Goal: Task Accomplishment & Management: Use online tool/utility

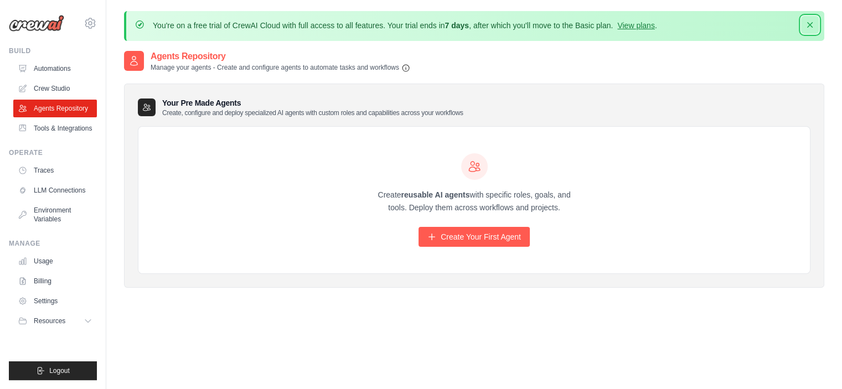
click at [813, 22] on icon "button" at bounding box center [810, 24] width 11 height 11
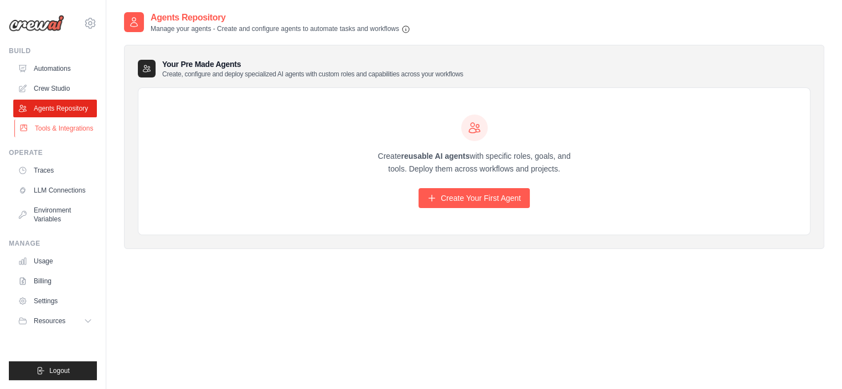
click at [50, 137] on link "Tools & Integrations" at bounding box center [56, 129] width 84 height 18
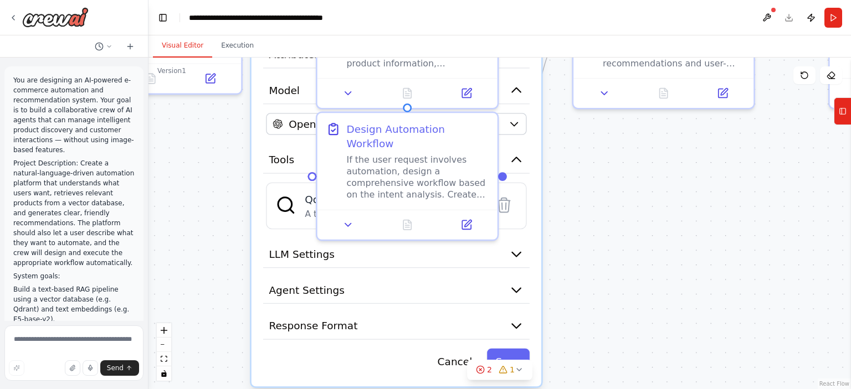
scroll to position [2600, 0]
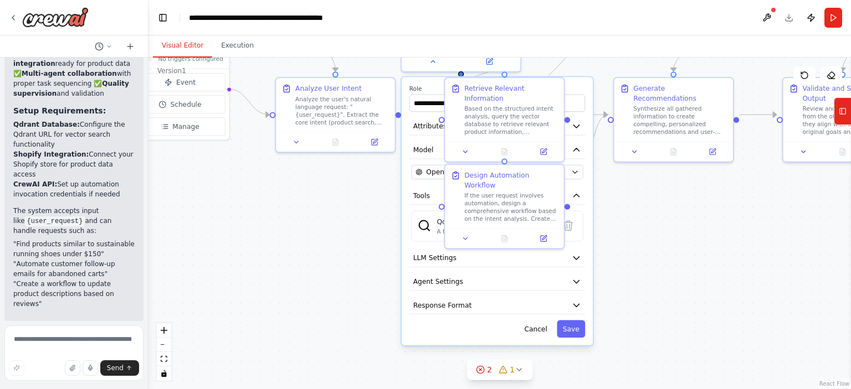
click at [667, 238] on div ".deletable-edge-delete-btn { width: 20px; height: 20px; border: 0px solid #ffff…" at bounding box center [499, 224] width 702 height 332
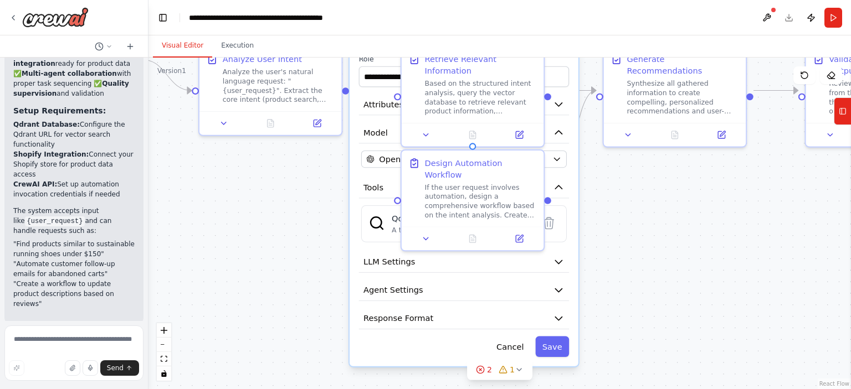
click at [664, 236] on div ".deletable-edge-delete-btn { width: 20px; height: 20px; border: 0px solid #ffff…" at bounding box center [499, 224] width 702 height 332
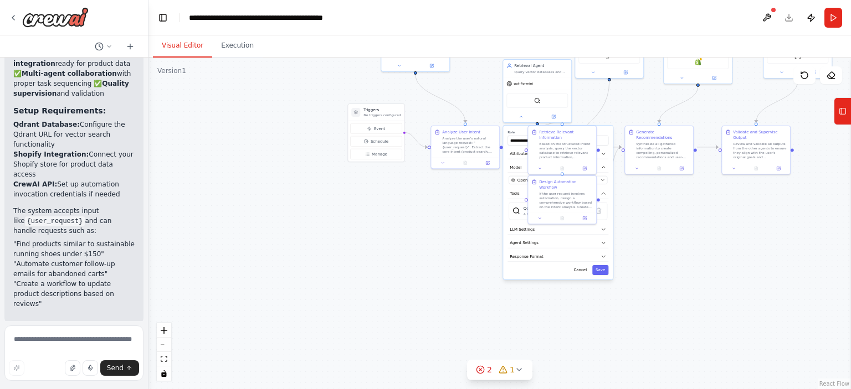
click at [682, 234] on div ".deletable-edge-delete-btn { width: 20px; height: 20px; border: 0px solid #ffff…" at bounding box center [499, 224] width 702 height 332
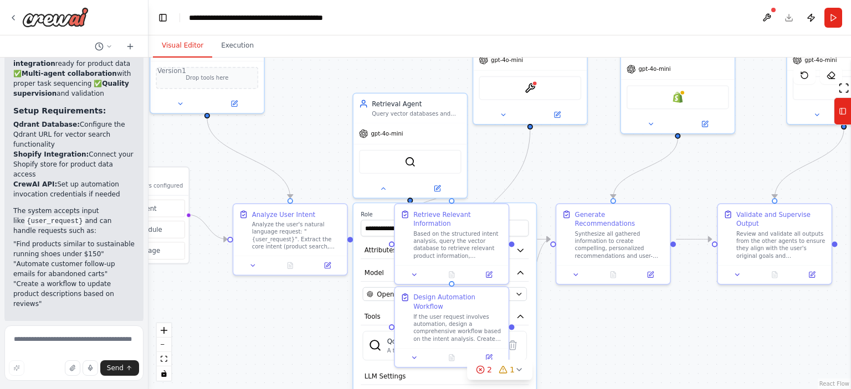
drag, startPoint x: 669, startPoint y: 193, endPoint x: 622, endPoint y: 321, distance: 136.3
click at [638, 339] on div ".deletable-edge-delete-btn { width: 20px; height: 20px; border: 0px solid #ffff…" at bounding box center [499, 224] width 702 height 332
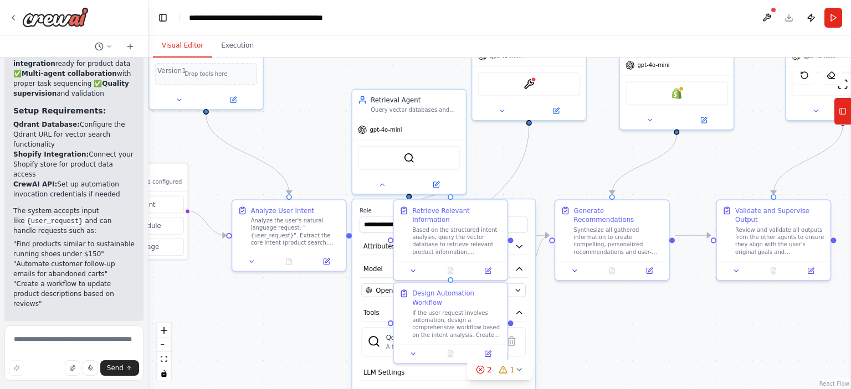
click at [529, 157] on div ".deletable-edge-delete-btn { width: 20px; height: 20px; border: 0px solid #ffff…" at bounding box center [499, 224] width 702 height 332
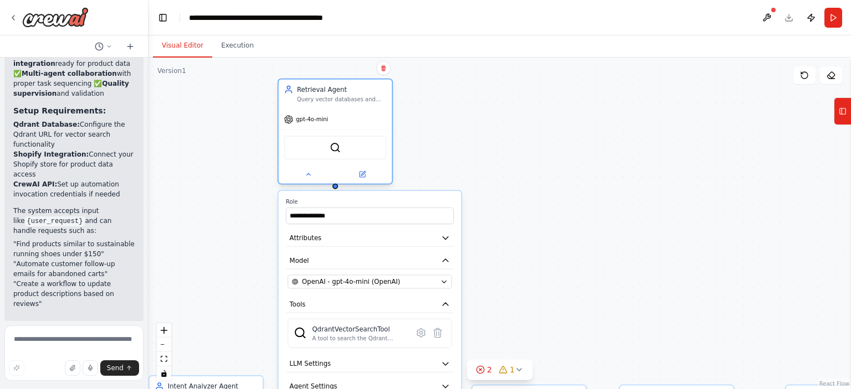
drag, startPoint x: 414, startPoint y: 176, endPoint x: 340, endPoint y: 161, distance: 75.6
click at [340, 161] on div "gpt-4o-mini QdrantVectorSearchTool" at bounding box center [336, 146] width 114 height 75
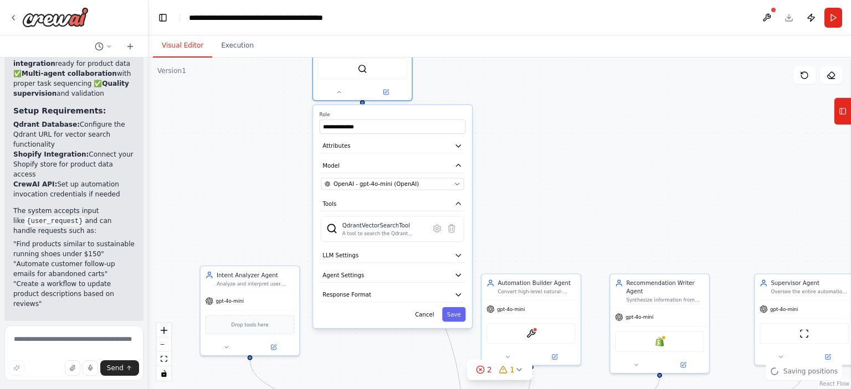
drag, startPoint x: 571, startPoint y: 186, endPoint x: 570, endPoint y: 176, distance: 9.5
click at [570, 176] on div ".deletable-edge-delete-btn { width: 20px; height: 20px; border: 0px solid #ffff…" at bounding box center [499, 224] width 702 height 332
click at [407, 230] on div "A tool to search the Qdrant database for relevant information on internal docum…" at bounding box center [383, 233] width 83 height 7
click at [406, 230] on div "A tool to search the Qdrant database for relevant information on internal docum…" at bounding box center [383, 233] width 83 height 7
click at [437, 232] on icon at bounding box center [436, 228] width 9 height 9
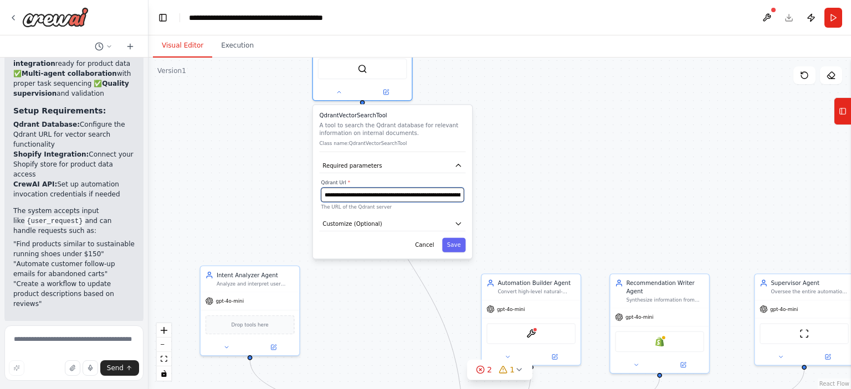
click at [397, 190] on input "**********" at bounding box center [392, 195] width 143 height 14
click at [362, 194] on input "text" at bounding box center [392, 195] width 143 height 14
paste input "**********"
type input "**********"
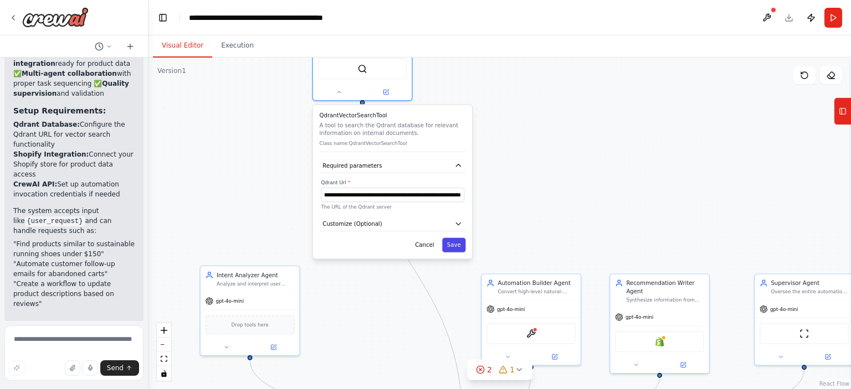
click at [455, 247] on button "Save" at bounding box center [453, 245] width 23 height 14
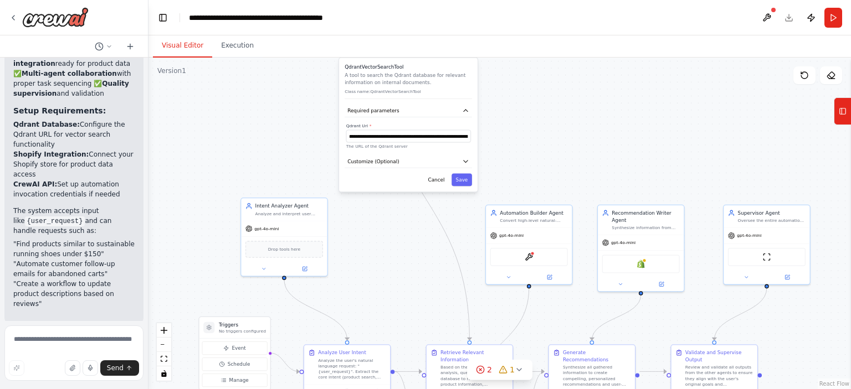
drag, startPoint x: 567, startPoint y: 168, endPoint x: 562, endPoint y: 148, distance: 20.0
click at [562, 148] on div ".deletable-edge-delete-btn { width: 20px; height: 20px; border: 0px solid #ffff…" at bounding box center [499, 224] width 702 height 332
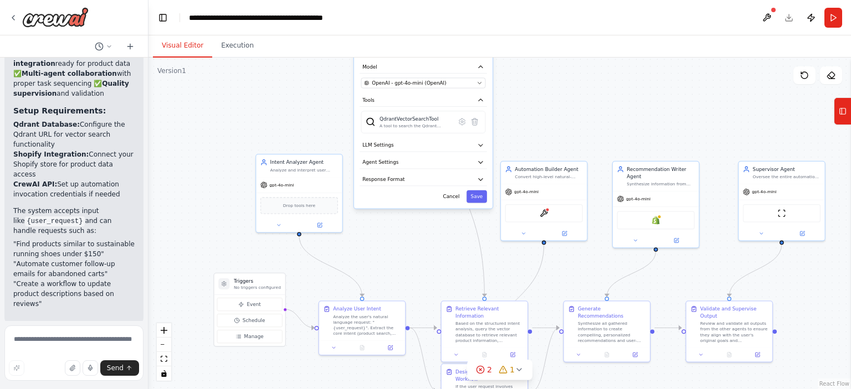
drag, startPoint x: 572, startPoint y: 152, endPoint x: 587, endPoint y: 107, distance: 47.3
click at [587, 107] on div ".deletable-edge-delete-btn { width: 20px; height: 20px; border: 0px solid #ffff…" at bounding box center [499, 224] width 702 height 332
click at [456, 197] on button "Cancel" at bounding box center [451, 195] width 25 height 13
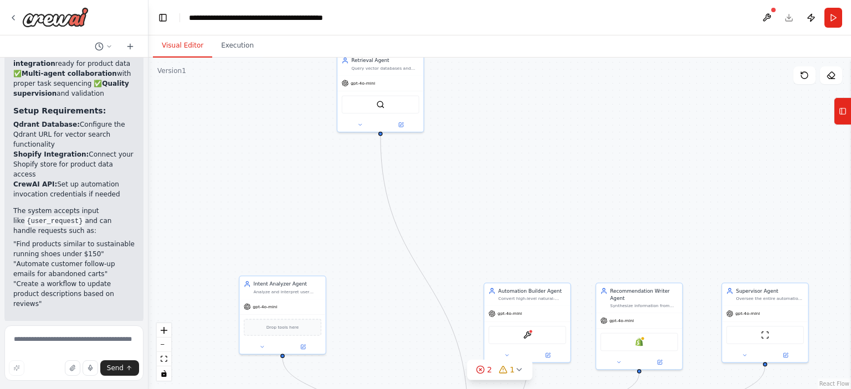
drag, startPoint x: 453, startPoint y: 158, endPoint x: 378, endPoint y: 226, distance: 101.5
click at [427, 281] on div ".deletable-edge-delete-btn { width: 20px; height: 20px; border: 0px solid #ffff…" at bounding box center [499, 224] width 702 height 332
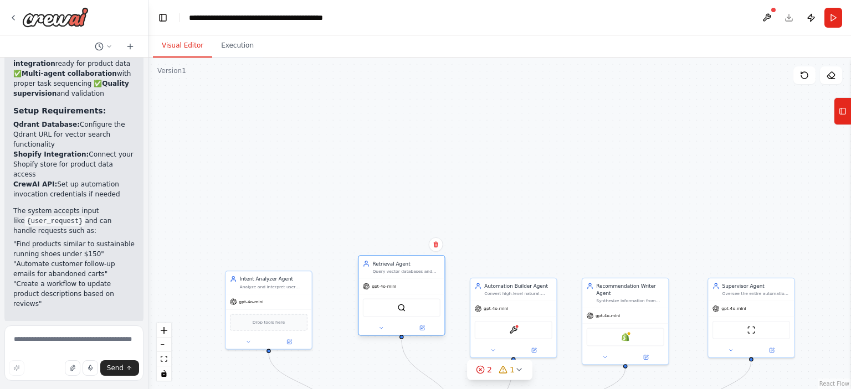
drag, startPoint x: 394, startPoint y: 79, endPoint x: 431, endPoint y: 277, distance: 201.1
click at [431, 279] on div "gpt-4o-mini" at bounding box center [401, 287] width 86 height 16
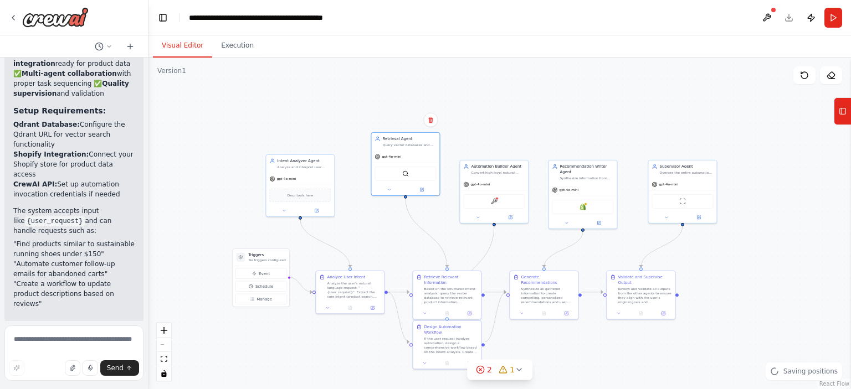
drag, startPoint x: 547, startPoint y: 163, endPoint x: 536, endPoint y: 107, distance: 57.0
click at [536, 108] on div ".deletable-edge-delete-btn { width: 20px; height: 20px; border: 0px solid #ffff…" at bounding box center [499, 224] width 702 height 332
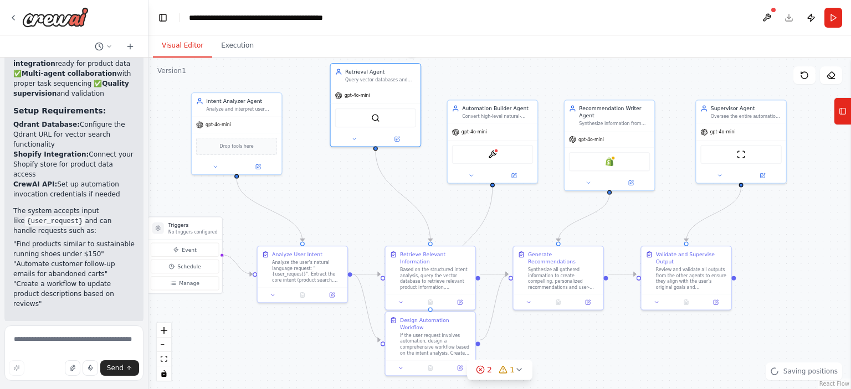
drag, startPoint x: 569, startPoint y: 248, endPoint x: 638, endPoint y: 228, distance: 71.3
click at [638, 228] on div ".deletable-edge-delete-btn { width: 20px; height: 20px; border: 0px solid #ffff…" at bounding box center [499, 224] width 702 height 332
click at [833, 20] on button "Run" at bounding box center [833, 18] width 18 height 20
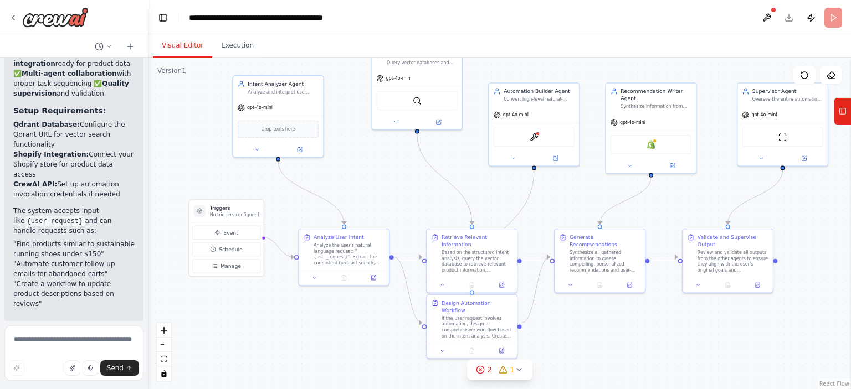
drag, startPoint x: 690, startPoint y: 354, endPoint x: 729, endPoint y: 340, distance: 41.7
click at [729, 340] on div ".deletable-edge-delete-btn { width: 20px; height: 20px; border: 0px solid #ffff…" at bounding box center [499, 224] width 702 height 332
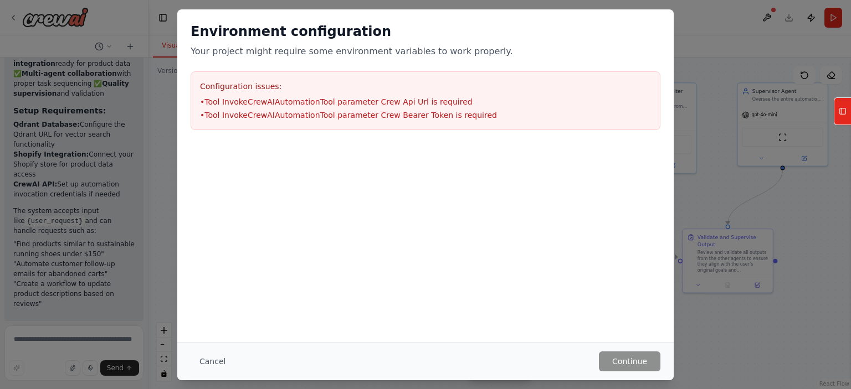
drag, startPoint x: 441, startPoint y: 111, endPoint x: 427, endPoint y: 154, distance: 45.4
click at [427, 154] on main "**********" at bounding box center [499, 194] width 702 height 389
click at [217, 360] on button "Cancel" at bounding box center [212, 362] width 44 height 20
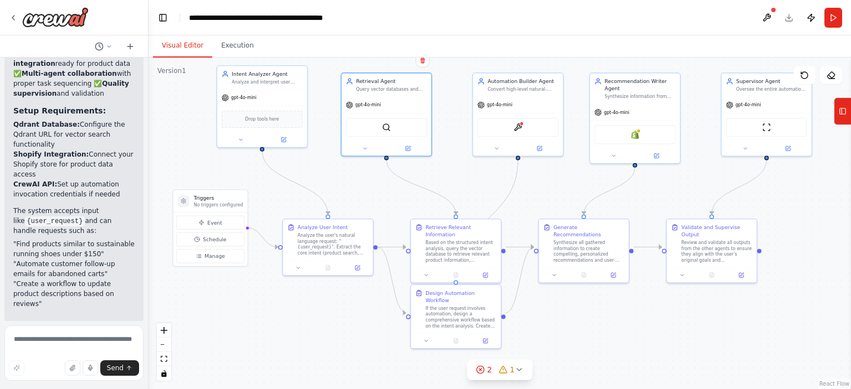
drag, startPoint x: 699, startPoint y: 349, endPoint x: 671, endPoint y: 336, distance: 31.0
click at [680, 338] on div ".deletable-edge-delete-btn { width: 20px; height: 20px; border: 0px solid #ffff…" at bounding box center [499, 224] width 702 height 332
click at [492, 373] on span "2" at bounding box center [489, 369] width 5 height 11
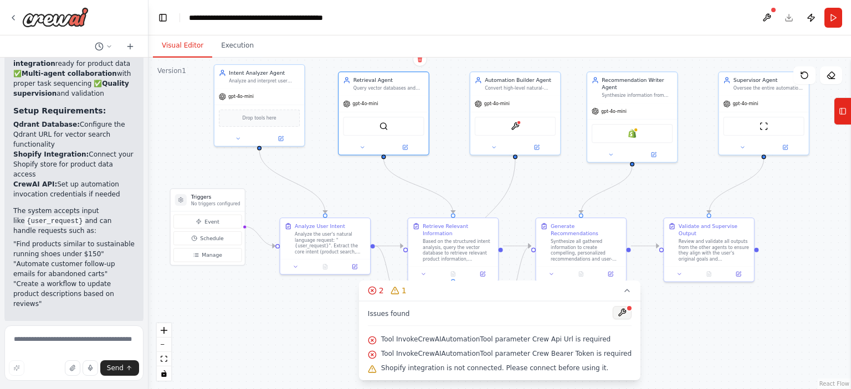
click at [612, 311] on button at bounding box center [621, 312] width 19 height 13
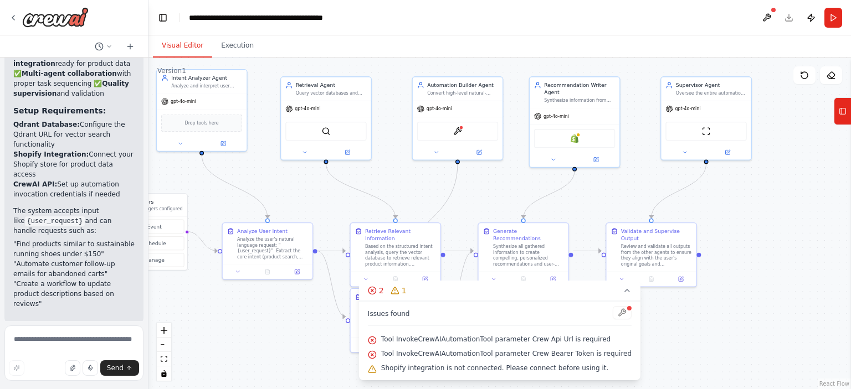
click at [648, 306] on div ".deletable-edge-delete-btn { width: 20px; height: 20px; border: 0px solid #ffff…" at bounding box center [499, 224] width 702 height 332
click at [597, 100] on div "Synthesize information from retrieval and analysis to create compelling, person…" at bounding box center [579, 99] width 71 height 6
click at [599, 103] on body "You are designing an AI-powered e-commerce automation and recommendation system…" at bounding box center [425, 194] width 851 height 389
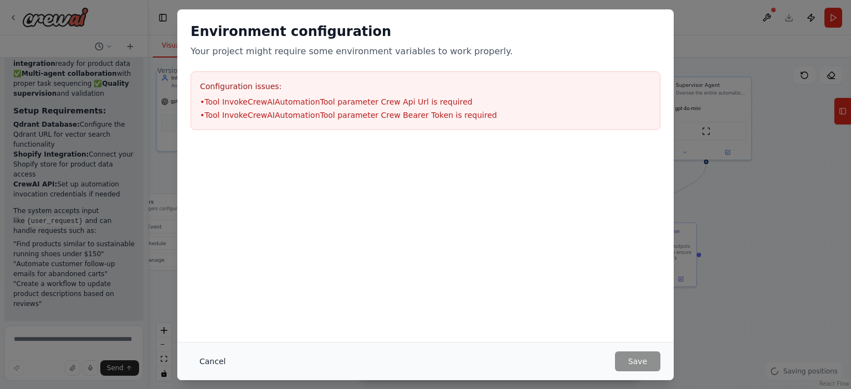
click at [215, 356] on button "Cancel" at bounding box center [212, 362] width 44 height 20
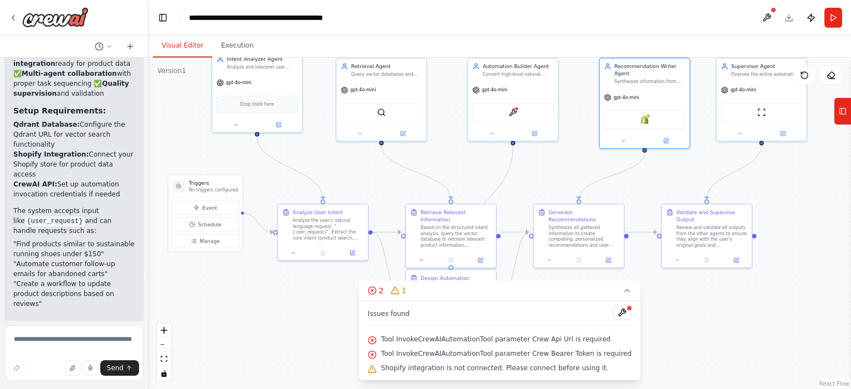
drag, startPoint x: 698, startPoint y: 306, endPoint x: 724, endPoint y: 293, distance: 29.2
click at [724, 293] on div ".deletable-edge-delete-btn { width: 20px; height: 20px; border: 0px solid #ffff…" at bounding box center [499, 224] width 702 height 332
click at [622, 292] on icon at bounding box center [626, 290] width 9 height 9
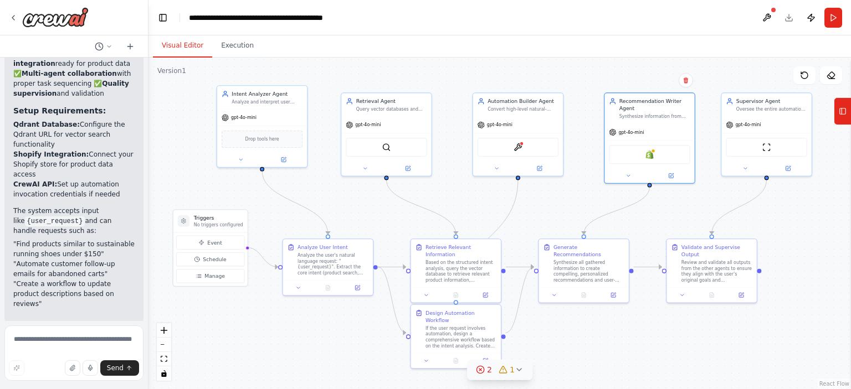
drag, startPoint x: 719, startPoint y: 329, endPoint x: 719, endPoint y: 356, distance: 26.6
click at [719, 356] on div ".deletable-edge-delete-btn { width: 20px; height: 20px; border: 0px solid #ffff…" at bounding box center [499, 224] width 702 height 332
drag, startPoint x: 233, startPoint y: 225, endPoint x: 220, endPoint y: 263, distance: 39.9
click at [220, 241] on p "No triggers configured" at bounding box center [211, 239] width 49 height 6
click at [182, 232] on div at bounding box center [177, 236] width 12 height 12
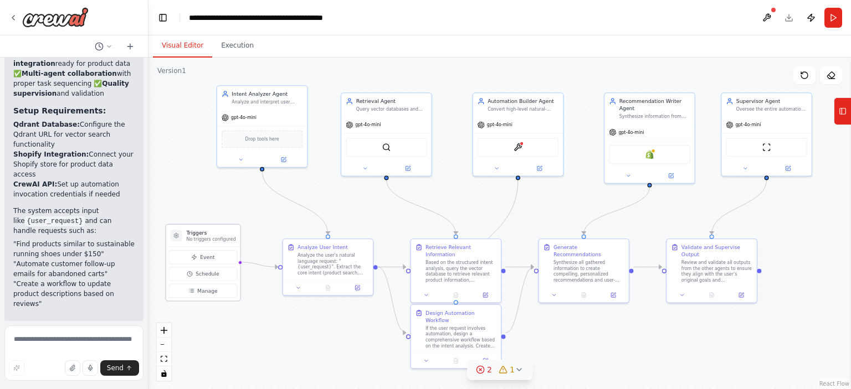
click at [180, 236] on div at bounding box center [177, 236] width 12 height 12
click at [353, 269] on div "Analyze the user's natural language request: "{user_request}". Extract the core…" at bounding box center [332, 262] width 71 height 23
click at [353, 270] on div "Analyze the user's natural language request: "{user_request}". Extract the core…" at bounding box center [332, 262] width 71 height 23
click at [343, 261] on div "Analyze the user's natural language request: "{user_request}". Extract the core…" at bounding box center [332, 262] width 71 height 23
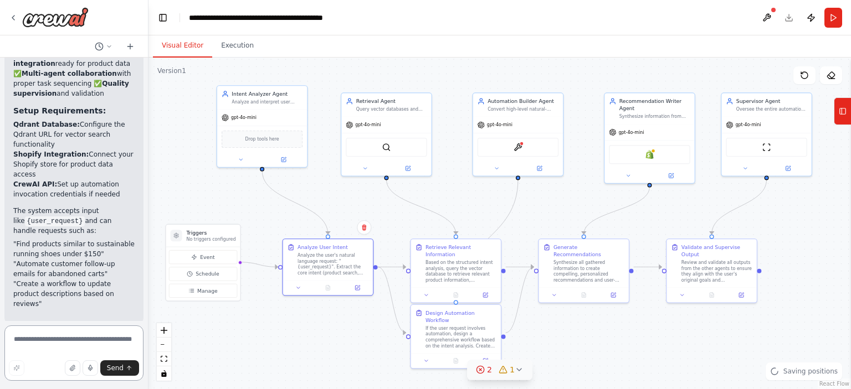
click at [104, 336] on textarea at bounding box center [73, 353] width 139 height 55
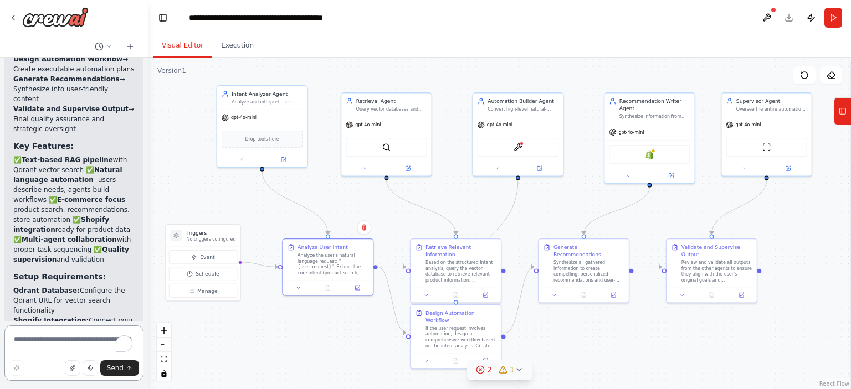
scroll to position [2600, 0]
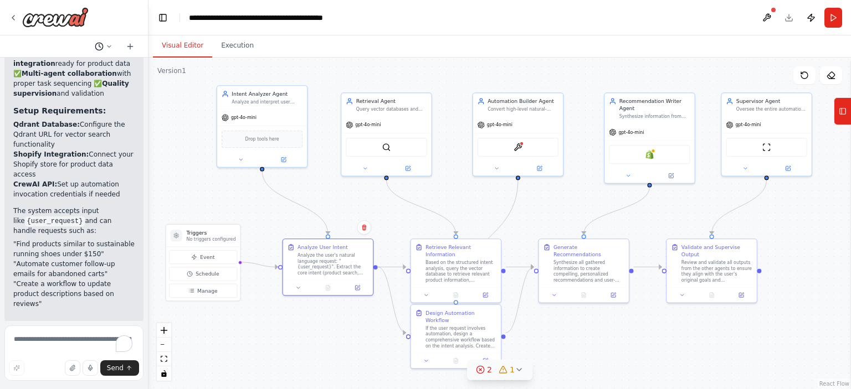
drag, startPoint x: 93, startPoint y: 53, endPoint x: 102, endPoint y: 50, distance: 9.5
click at [97, 53] on div at bounding box center [74, 46] width 148 height 22
click at [103, 48] on icon at bounding box center [99, 46] width 9 height 9
click at [86, 68] on span at bounding box center [56, 69] width 72 height 9
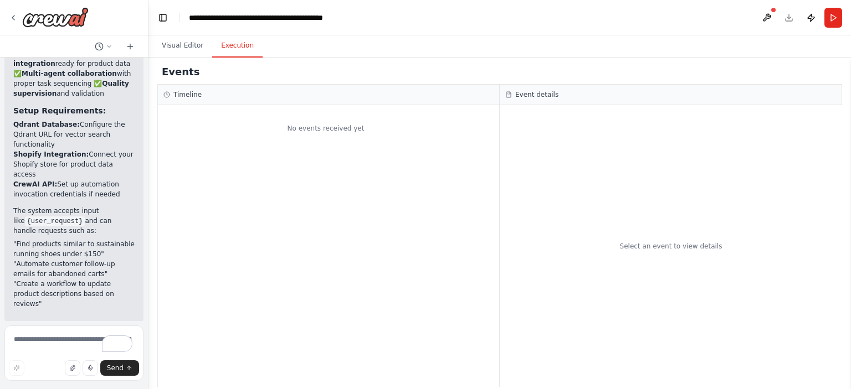
click at [224, 54] on button "Execution" at bounding box center [237, 45] width 50 height 23
click at [190, 50] on button "Visual Editor" at bounding box center [182, 45] width 59 height 23
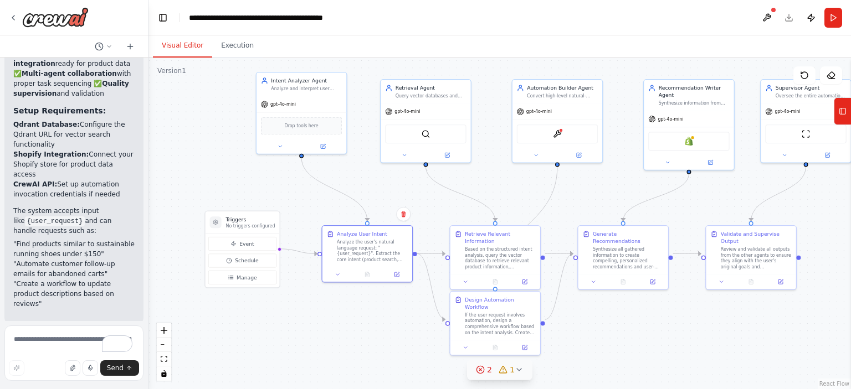
drag, startPoint x: 734, startPoint y: 314, endPoint x: 568, endPoint y: 284, distance: 168.9
click at [771, 301] on div ".deletable-edge-delete-btn { width: 20px; height: 20px; border: 0px solid #ffff…" at bounding box center [499, 224] width 702 height 332
click at [387, 250] on div "Analyze the user's natural language request: "{user_request}". Extract the core…" at bounding box center [369, 249] width 71 height 23
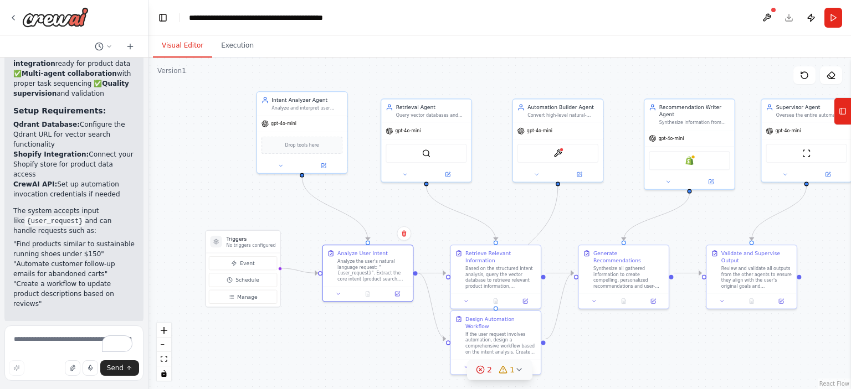
drag, startPoint x: 206, startPoint y: 83, endPoint x: 186, endPoint y: 85, distance: 20.7
click at [192, 84] on div ".deletable-edge-delete-btn { width: 20px; height: 20px; border: 0px solid #ffff…" at bounding box center [499, 224] width 702 height 332
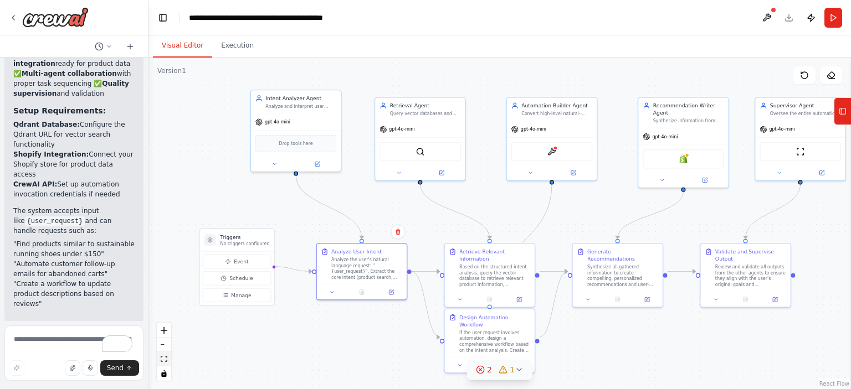
click at [161, 359] on icon "fit view" at bounding box center [164, 359] width 7 height 6
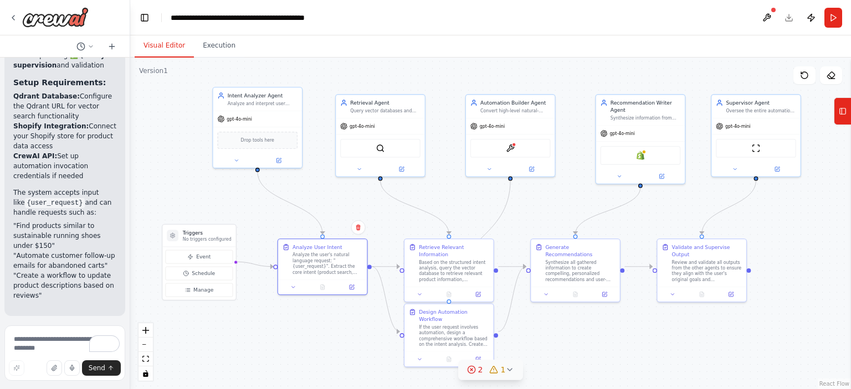
drag, startPoint x: 147, startPoint y: 321, endPoint x: 126, endPoint y: 316, distance: 21.0
click at [128, 318] on div "You are designing an AI-powered e-commerce automation and recommendation system…" at bounding box center [425, 194] width 851 height 389
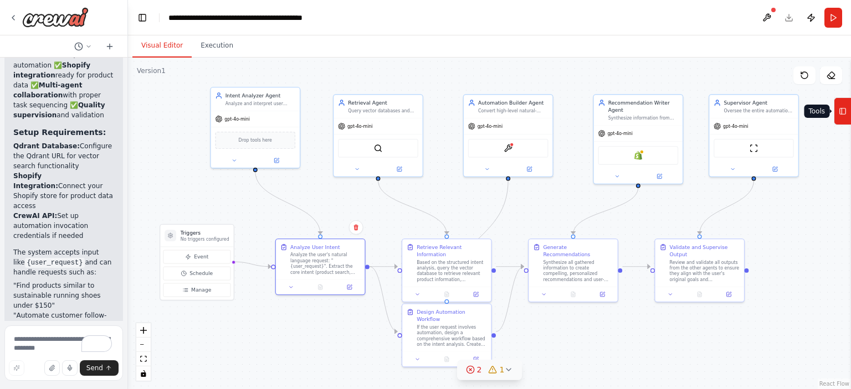
click at [841, 109] on icon at bounding box center [841, 112] width 0 height 6
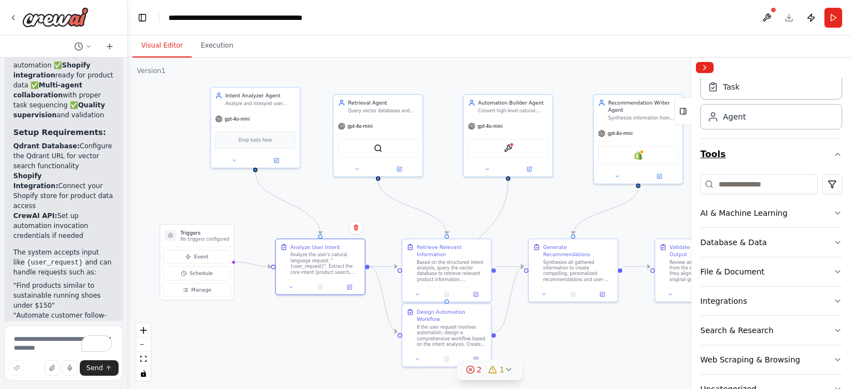
scroll to position [65, 0]
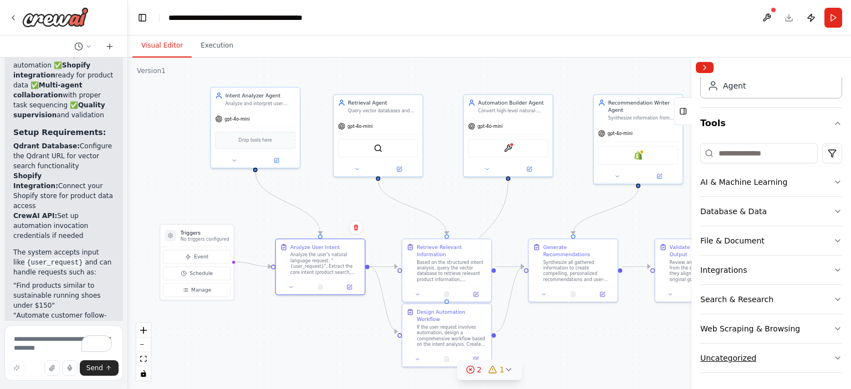
click at [756, 356] on button "Uncategorized" at bounding box center [771, 358] width 142 height 29
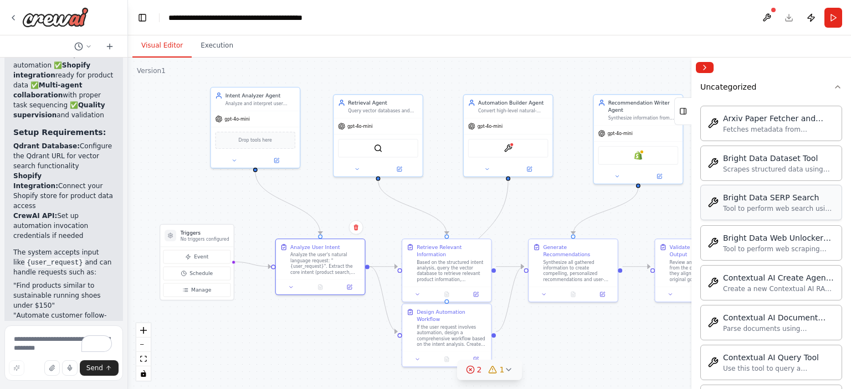
scroll to position [171, 0]
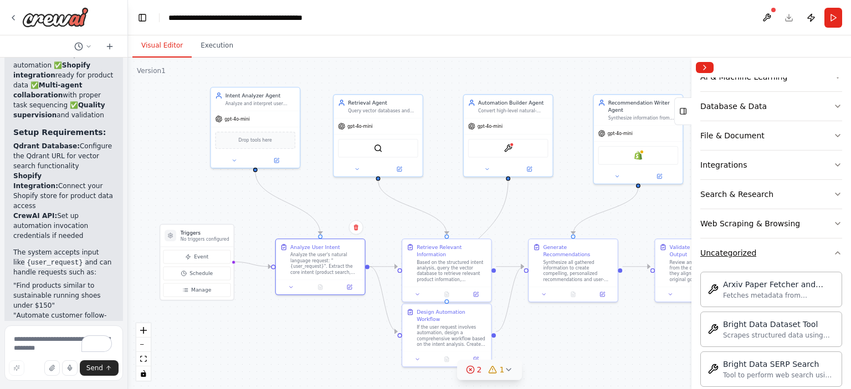
click at [776, 250] on button "Uncategorized" at bounding box center [771, 253] width 142 height 29
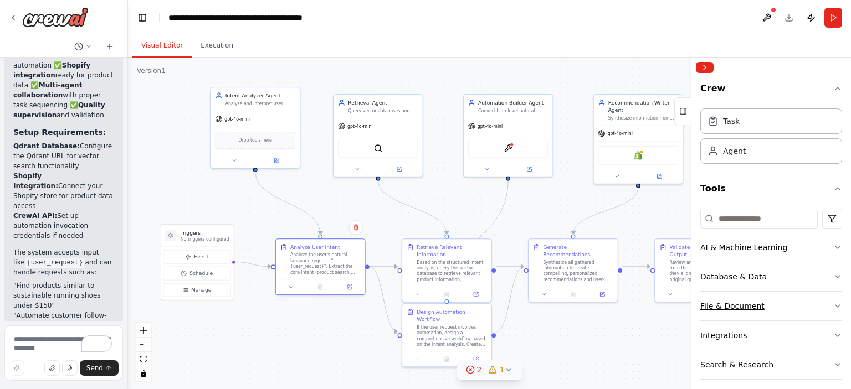
scroll to position [0, 0]
click at [702, 64] on button "Collapse right sidebar" at bounding box center [705, 67] width 18 height 11
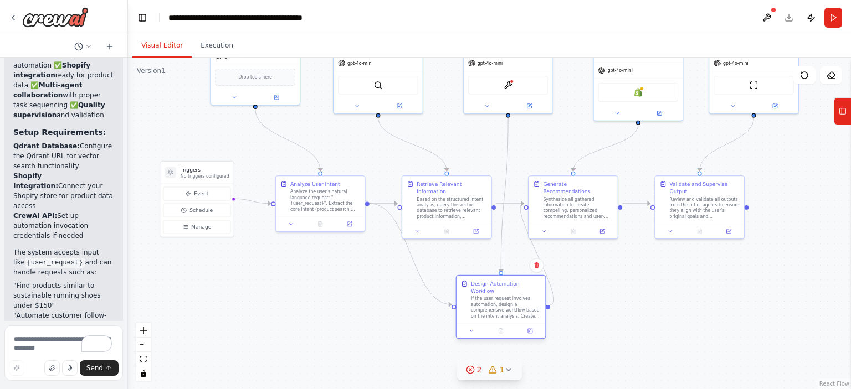
drag, startPoint x: 438, startPoint y: 332, endPoint x: 491, endPoint y: 302, distance: 60.2
click at [491, 302] on div "If the user request involves automation, design a comprehensive workflow based …" at bounding box center [506, 307] width 70 height 23
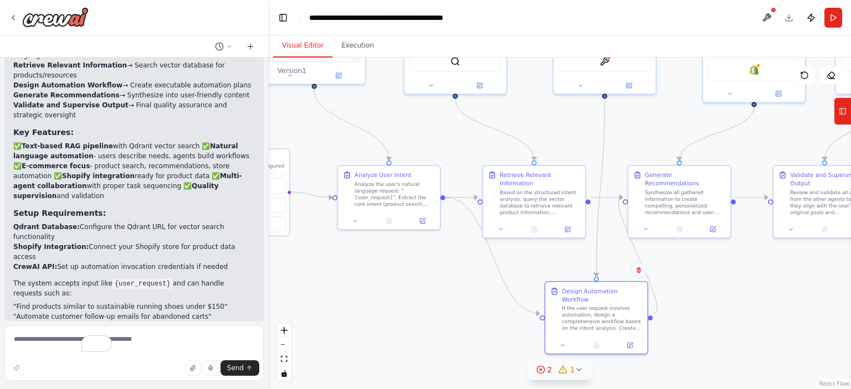
scroll to position [1600, 0]
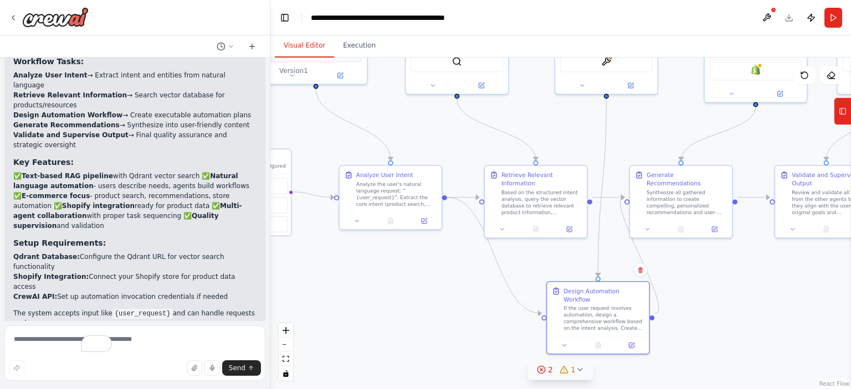
drag, startPoint x: 123, startPoint y: 196, endPoint x: 270, endPoint y: 196, distance: 147.3
click at [270, 196] on div "You are designing an AI-powered e-commerce automation and recommendation system…" at bounding box center [425, 194] width 851 height 389
click at [345, 44] on button "Execution" at bounding box center [359, 45] width 50 height 23
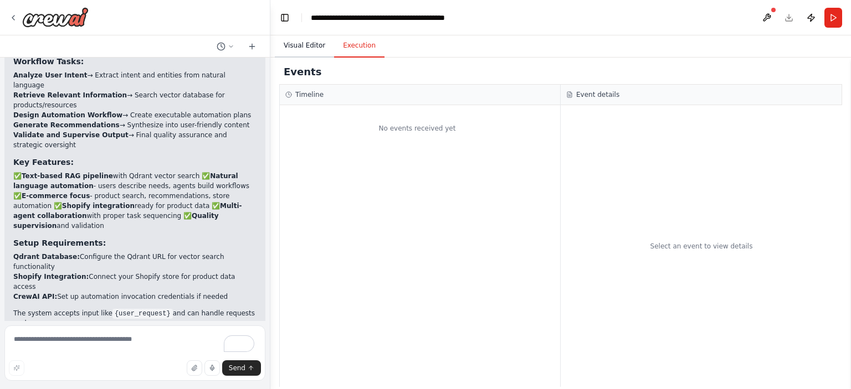
click at [301, 43] on button "Visual Editor" at bounding box center [304, 45] width 59 height 23
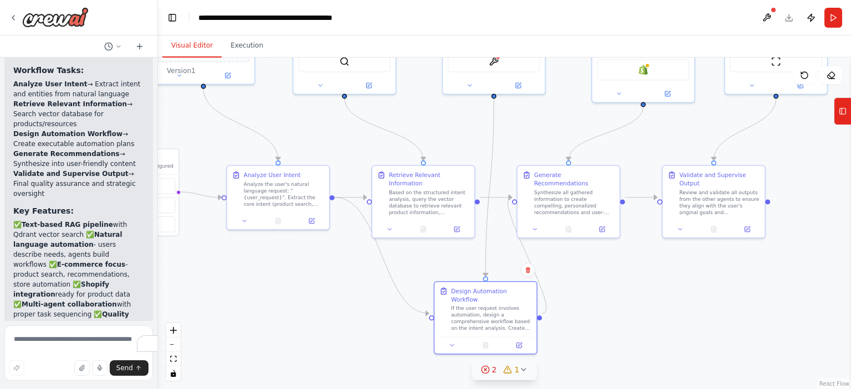
drag, startPoint x: 269, startPoint y: 49, endPoint x: 156, endPoint y: 48, distance: 113.5
click at [157, 45] on div "You are designing an AI-powered e-commerce automation and recommendation system…" at bounding box center [425, 194] width 851 height 389
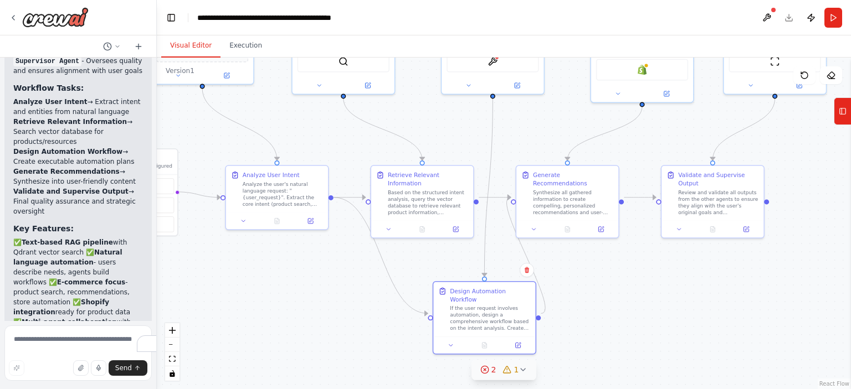
scroll to position [2244, 0]
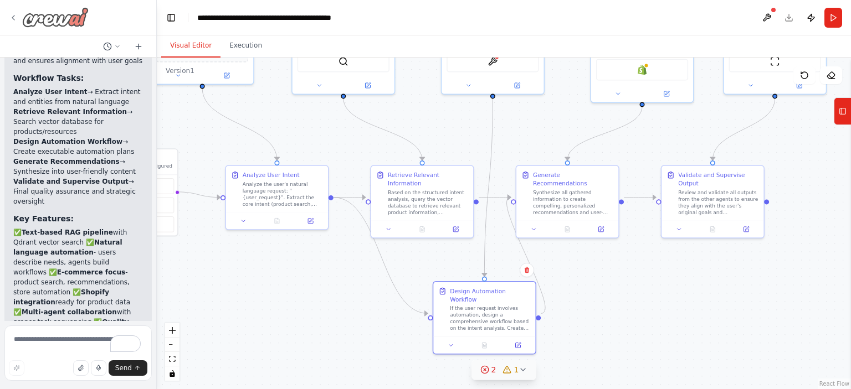
click at [30, 17] on img at bounding box center [55, 17] width 66 height 20
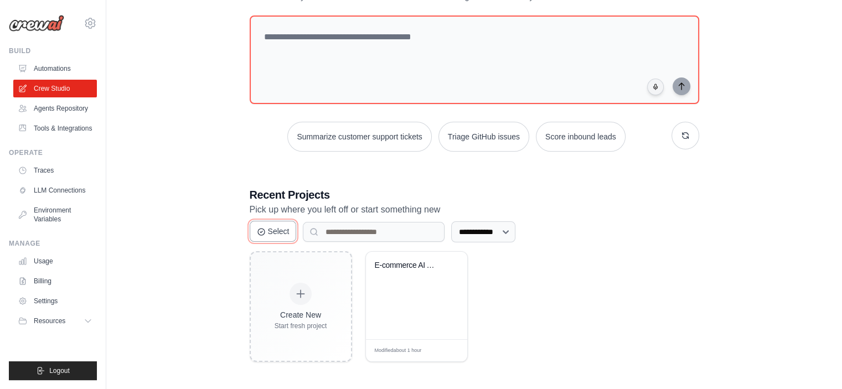
click at [260, 229] on icon at bounding box center [261, 232] width 7 height 7
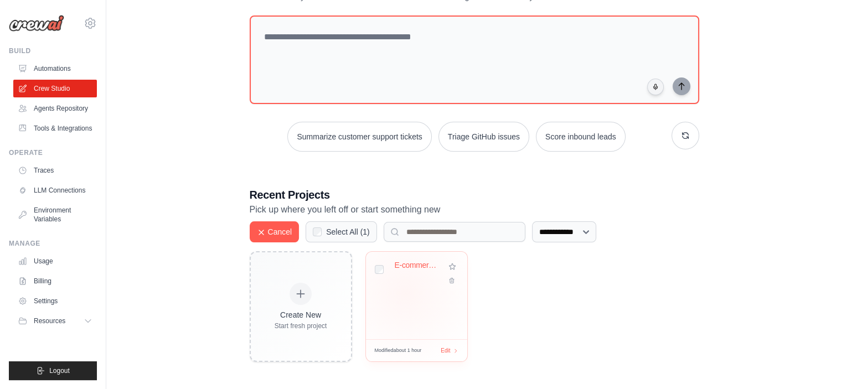
click at [405, 291] on div "E-commerce AI Automation & Recommen..." at bounding box center [416, 295] width 101 height 87
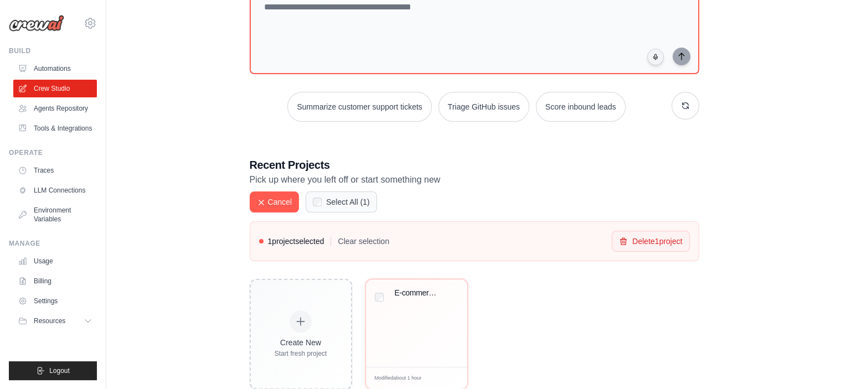
scroll to position [151, 0]
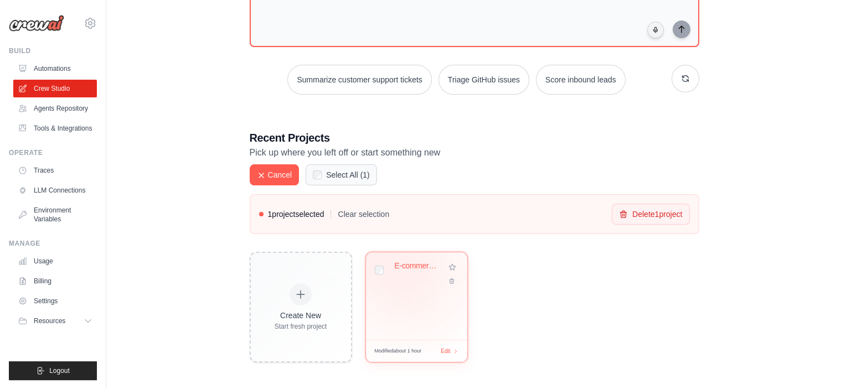
click at [418, 271] on div "E-commerce AI Automation & Recommen..." at bounding box center [418, 268] width 47 height 14
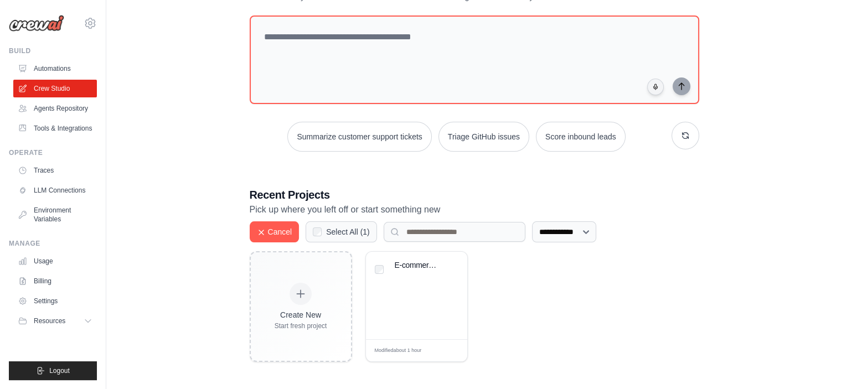
click at [625, 296] on div "Create New Start fresh project E-commerce AI Automation & Recommen... Modified …" at bounding box center [475, 306] width 450 height 111
click at [271, 228] on button "Cancel" at bounding box center [275, 231] width 50 height 21
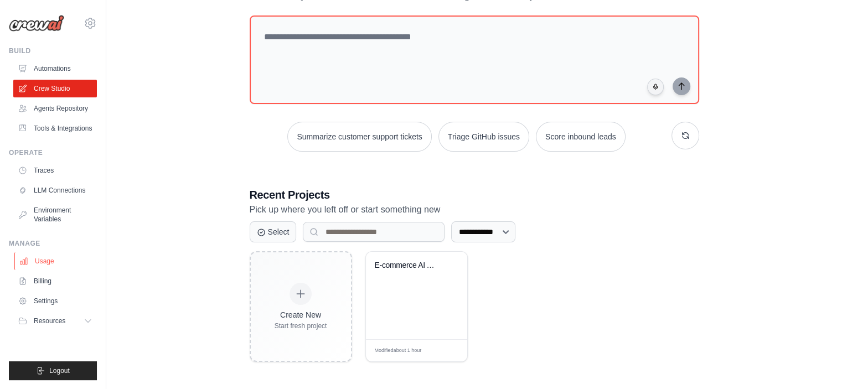
click at [42, 266] on link "Usage" at bounding box center [56, 262] width 84 height 18
click at [90, 326] on icon at bounding box center [88, 321] width 9 height 9
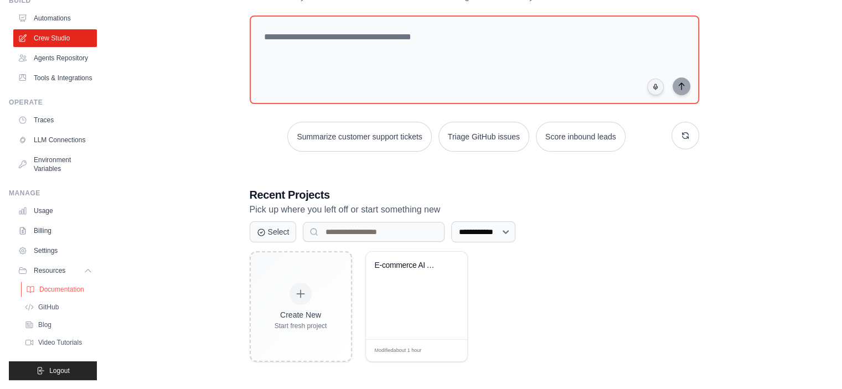
click at [48, 285] on span "Documentation" at bounding box center [61, 289] width 45 height 9
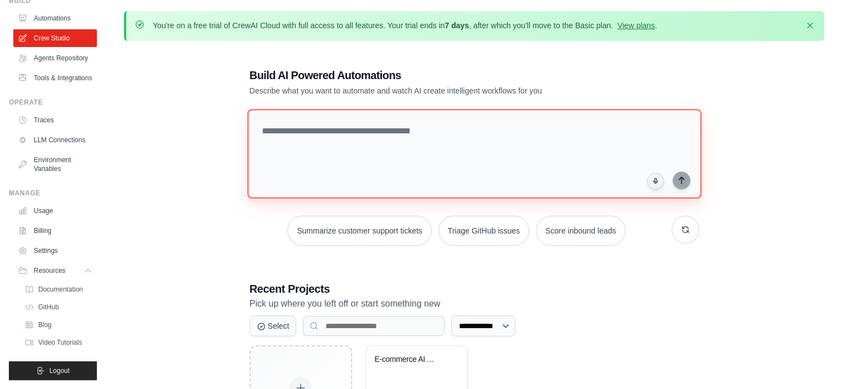
click at [378, 132] on textarea at bounding box center [474, 154] width 454 height 90
paste textarea "**********"
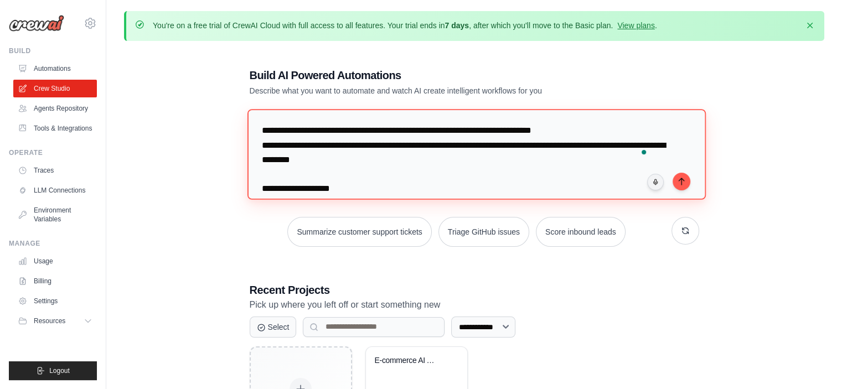
scroll to position [332, 0]
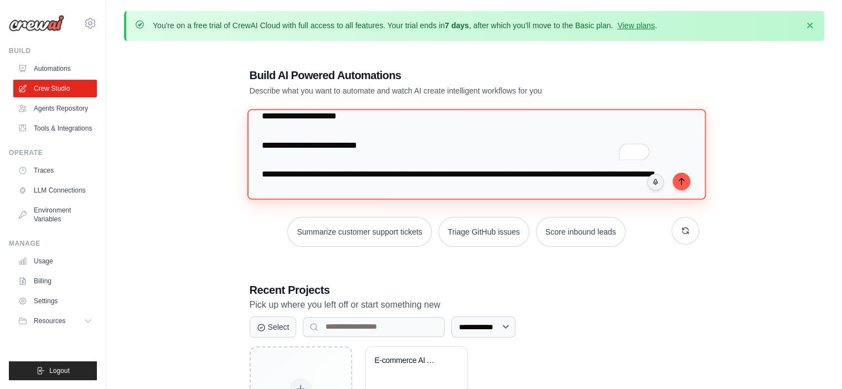
drag, startPoint x: 430, startPoint y: 128, endPoint x: 242, endPoint y: 131, distance: 187.8
click at [242, 131] on div "**********" at bounding box center [474, 262] width 476 height 425
type textarea "**********"
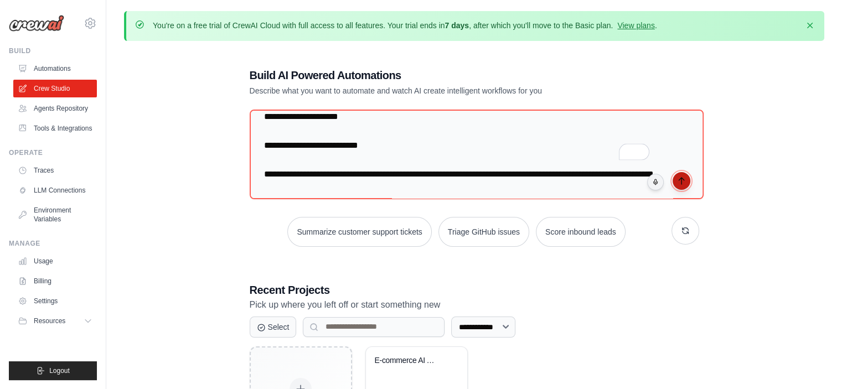
click at [673, 177] on button "submit" at bounding box center [682, 181] width 18 height 18
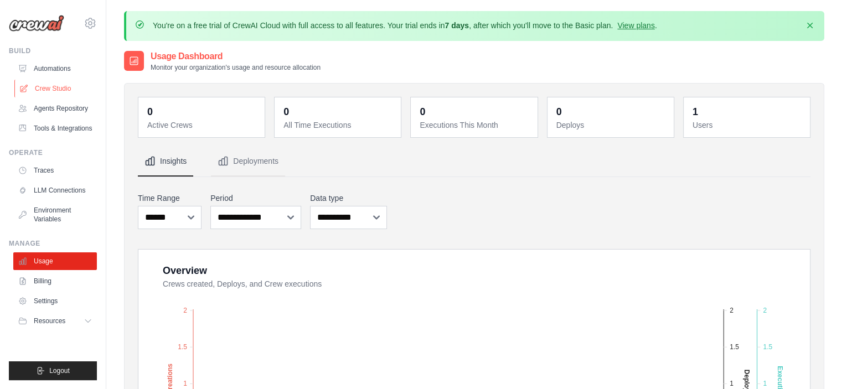
click at [52, 84] on link "Crew Studio" at bounding box center [56, 89] width 84 height 18
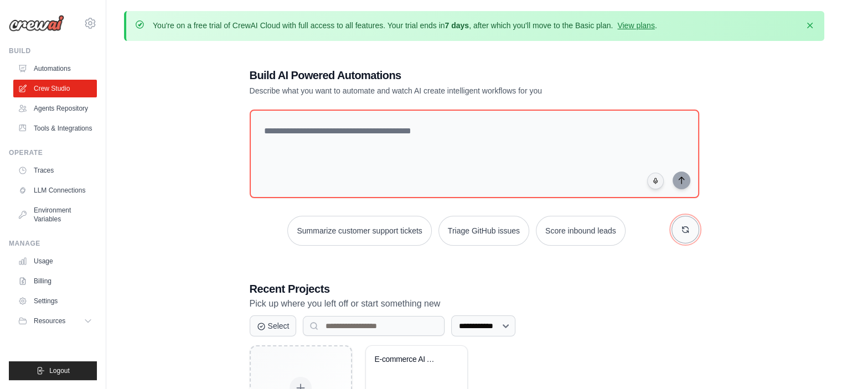
click at [687, 229] on icon "button" at bounding box center [685, 229] width 9 height 9
click at [687, 231] on icon "button" at bounding box center [685, 229] width 9 height 9
click at [687, 232] on icon "button" at bounding box center [685, 229] width 9 height 9
click at [687, 234] on button "button" at bounding box center [686, 230] width 28 height 28
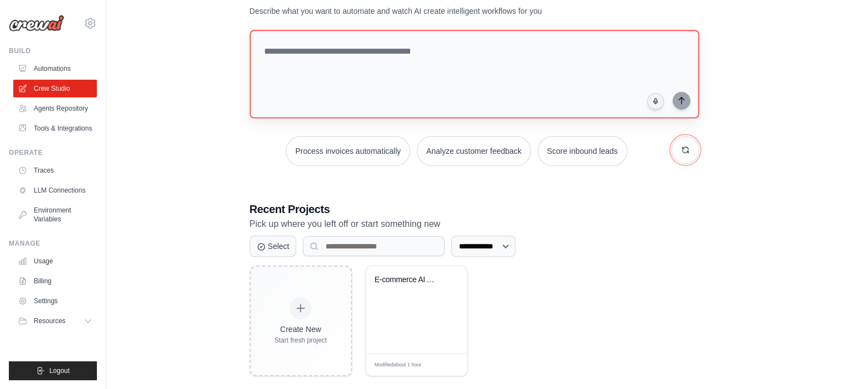
scroll to position [94, 0]
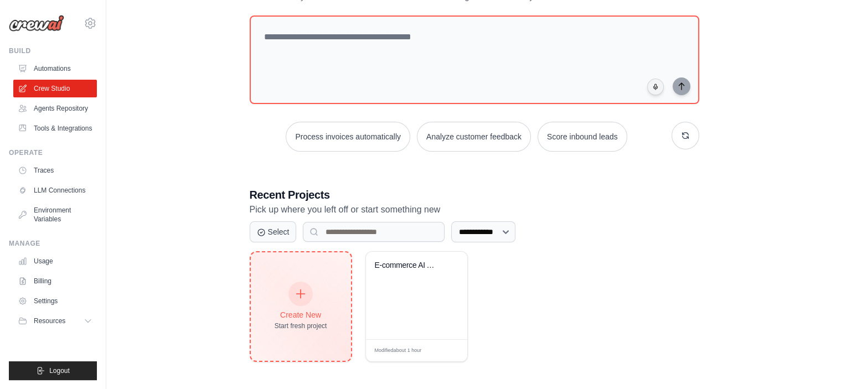
click at [279, 292] on div "Create New Start fresh project" at bounding box center [301, 307] width 53 height 48
click at [303, 285] on div at bounding box center [301, 294] width 24 height 24
click at [303, 296] on icon at bounding box center [301, 294] width 12 height 12
click at [302, 292] on icon at bounding box center [301, 294] width 12 height 12
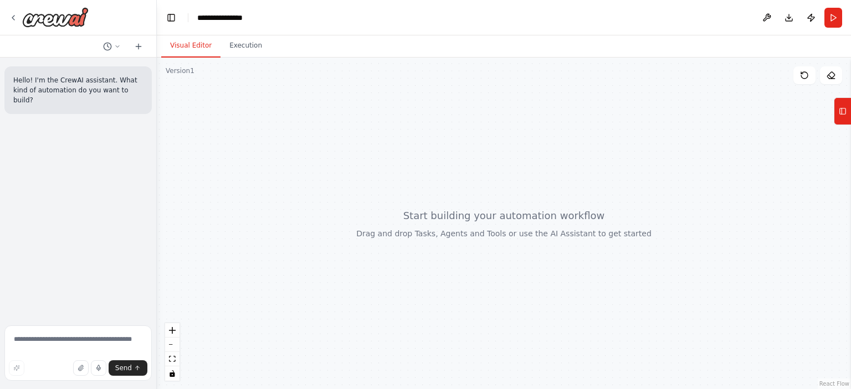
click at [569, 195] on div at bounding box center [504, 224] width 694 height 332
click at [173, 327] on icon "zoom in" at bounding box center [172, 330] width 7 height 7
click at [848, 108] on button "Tools" at bounding box center [841, 111] width 17 height 28
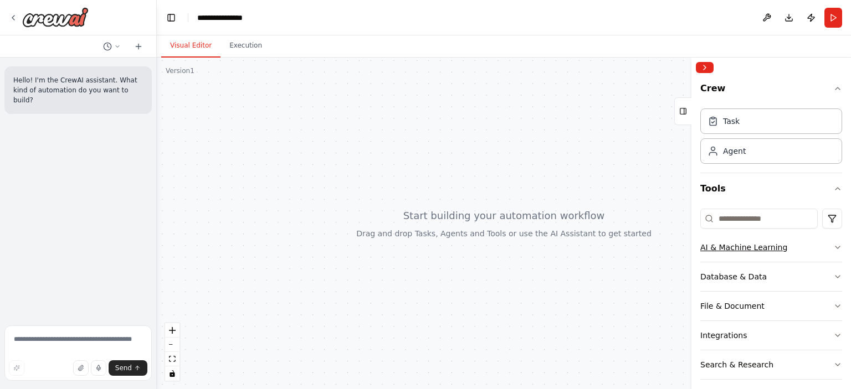
click at [777, 253] on button "AI & Machine Learning" at bounding box center [771, 247] width 142 height 29
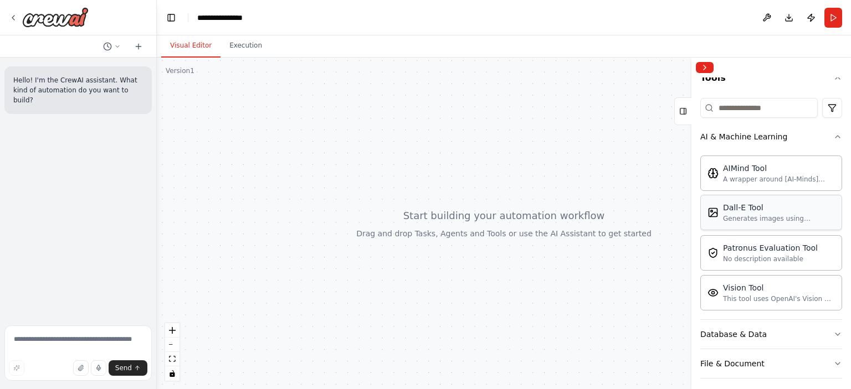
scroll to position [221, 0]
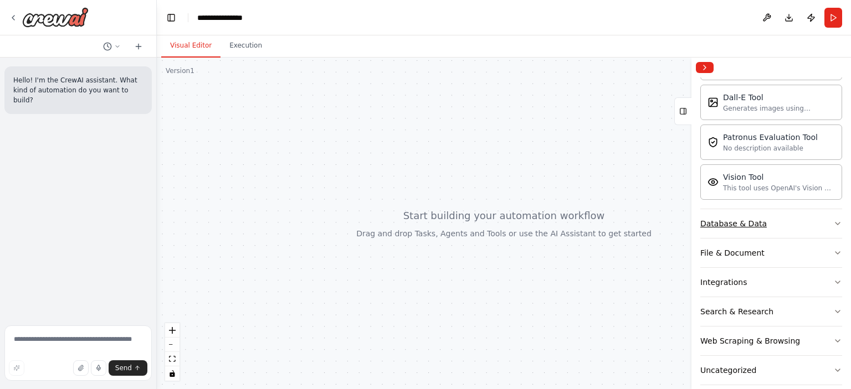
click at [779, 225] on button "Database & Data" at bounding box center [771, 223] width 142 height 29
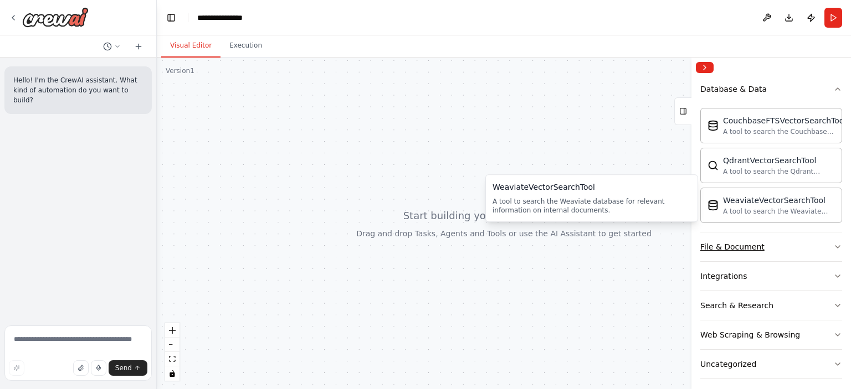
scroll to position [361, 0]
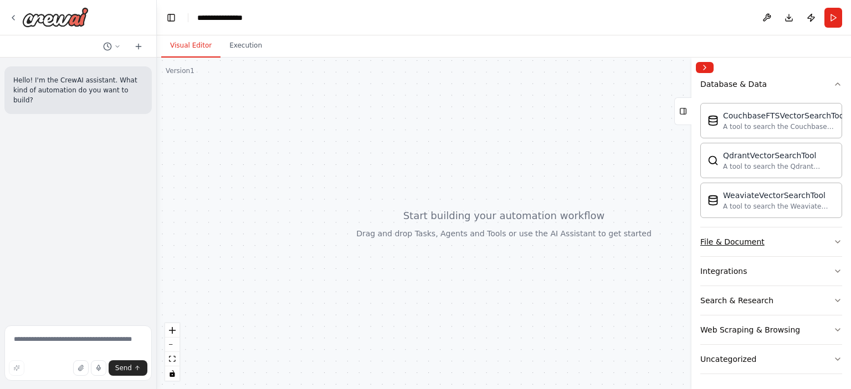
click at [784, 241] on button "File & Document" at bounding box center [771, 242] width 142 height 29
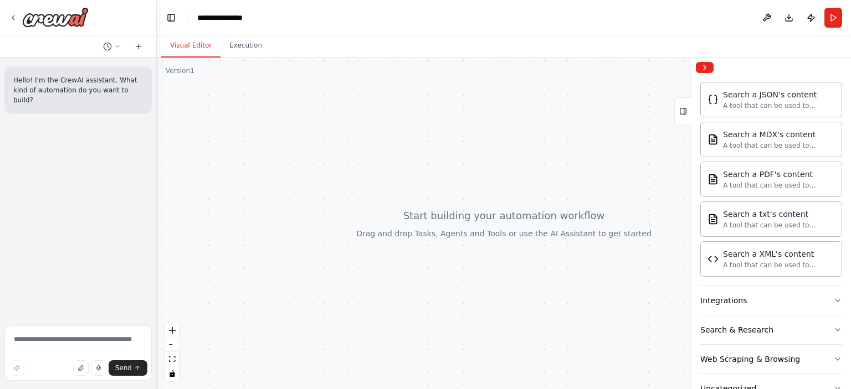
scroll to position [687, 0]
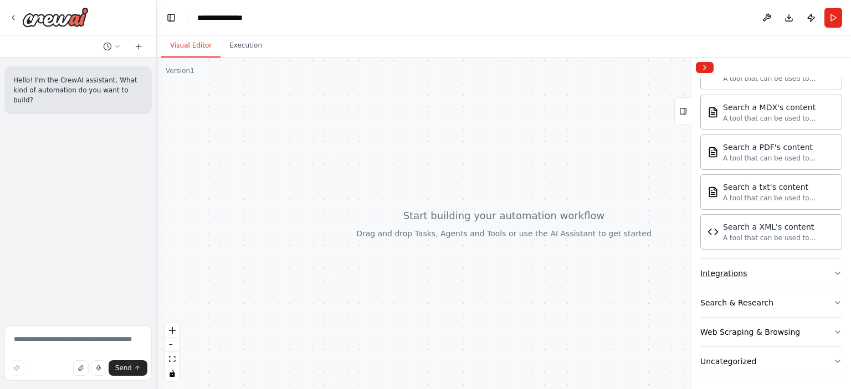
click at [776, 270] on button "Integrations" at bounding box center [771, 273] width 142 height 29
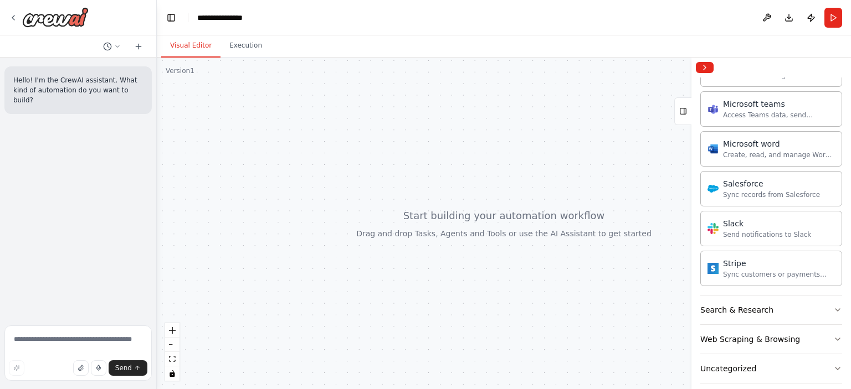
scroll to position [1369, 0]
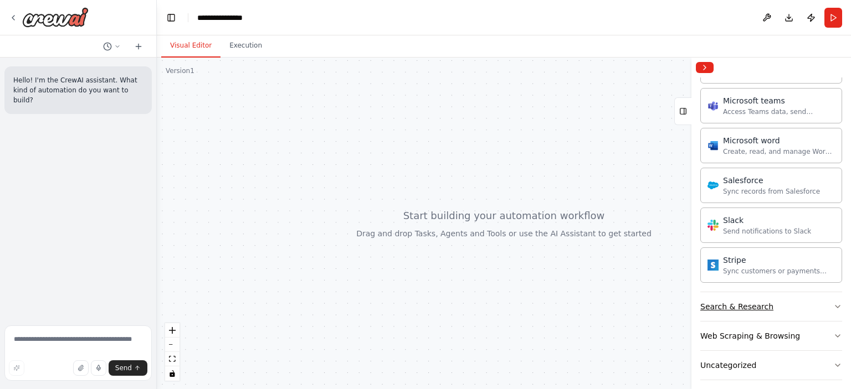
click at [744, 302] on div "Search & Research" at bounding box center [736, 306] width 73 height 11
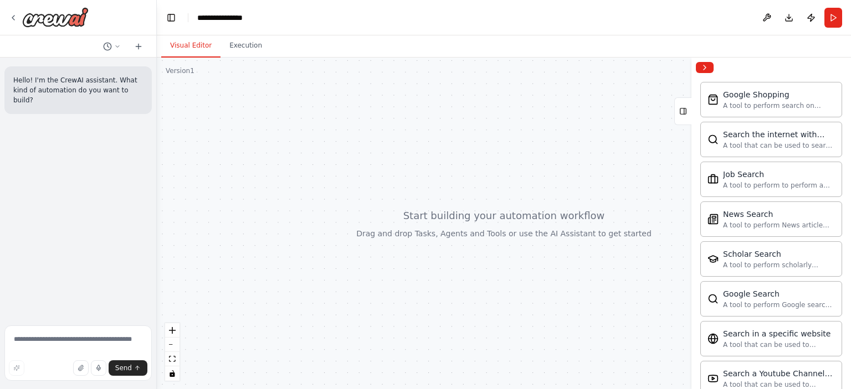
scroll to position [1868, 0]
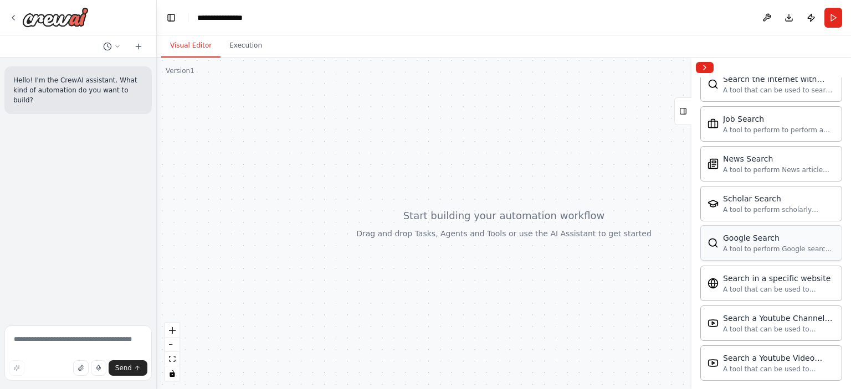
click at [797, 233] on div "Google Search" at bounding box center [779, 238] width 112 height 11
click at [761, 245] on div "A tool to perform Google search with a search_query." at bounding box center [779, 249] width 112 height 9
click at [480, 194] on div at bounding box center [504, 224] width 694 height 332
click at [640, 156] on div at bounding box center [504, 224] width 694 height 332
click at [734, 245] on div "A tool to perform Google search with a search_query." at bounding box center [779, 249] width 112 height 9
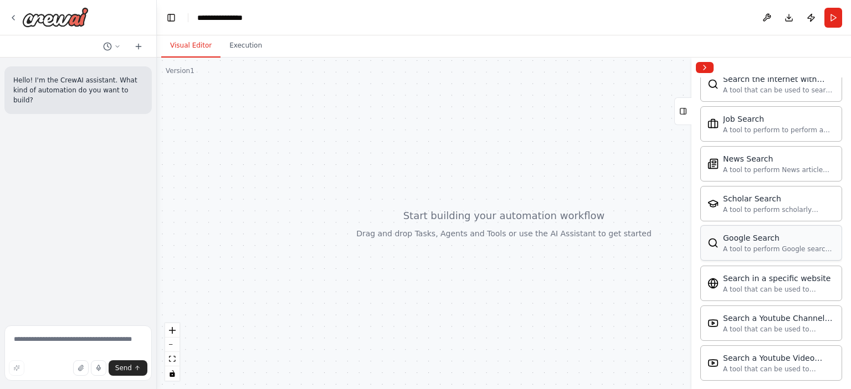
click at [810, 243] on div "Google Search A tool to perform Google search with a search_query." at bounding box center [771, 242] width 142 height 35
click at [809, 245] on div "A tool to perform Google search with a search_query." at bounding box center [779, 249] width 112 height 9
click at [782, 273] on div "Search in a specific website A tool that can be used to semantic search a query…" at bounding box center [779, 282] width 112 height 21
click at [763, 312] on div "Search a Youtube Channels content" at bounding box center [779, 317] width 112 height 11
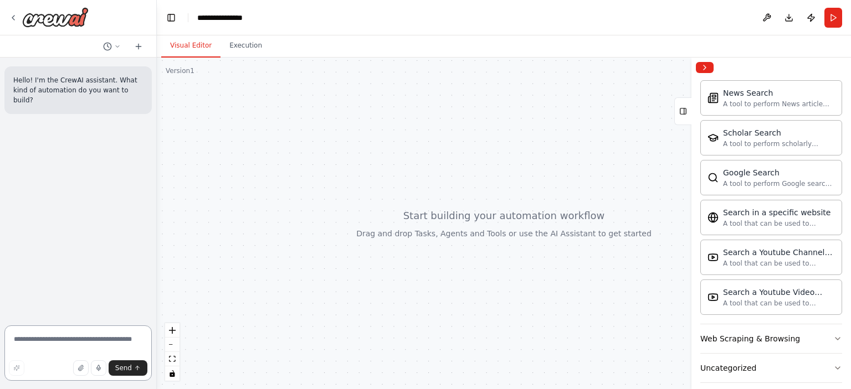
click at [74, 352] on textarea at bounding box center [77, 353] width 147 height 55
type textarea "**********"
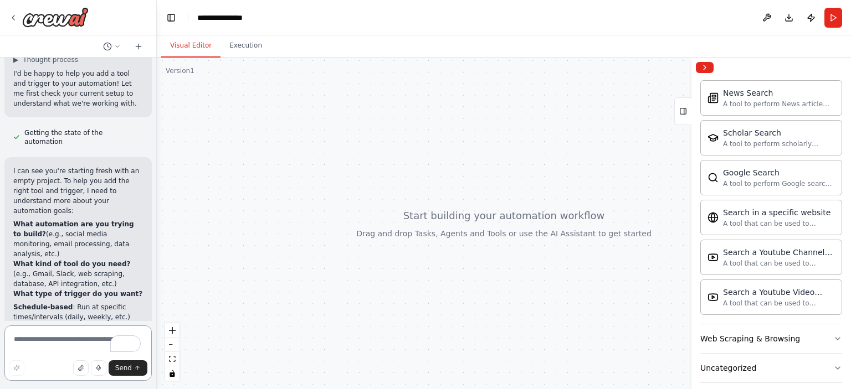
scroll to position [171, 0]
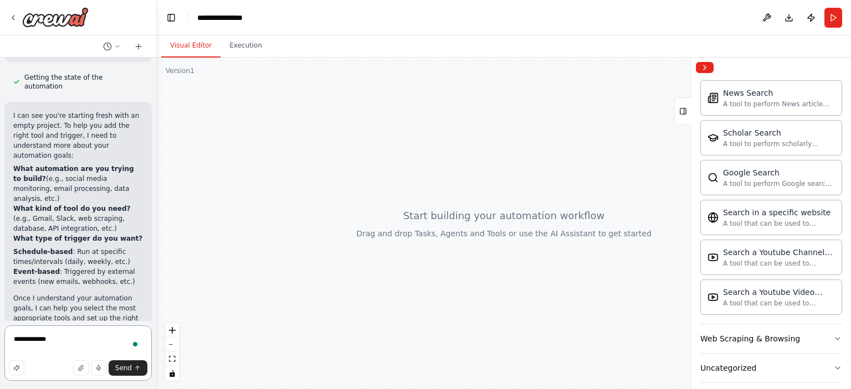
type textarea "**********"
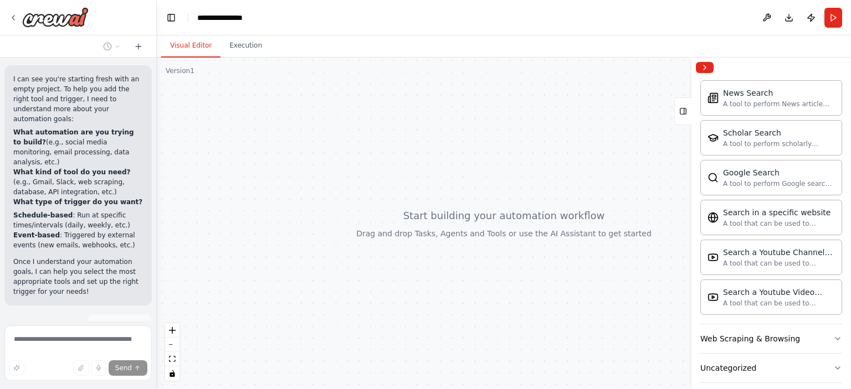
scroll to position [250, 0]
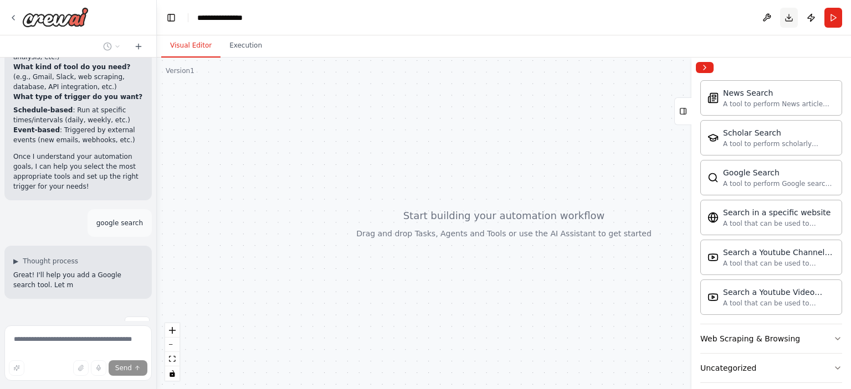
click at [790, 15] on button "Download" at bounding box center [789, 18] width 18 height 20
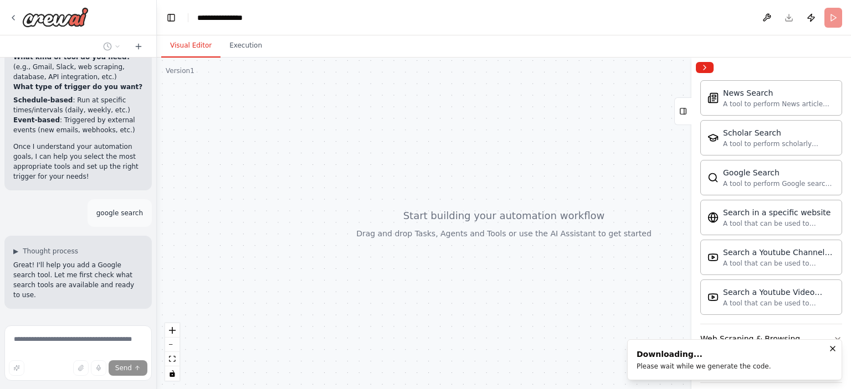
scroll to position [344, 0]
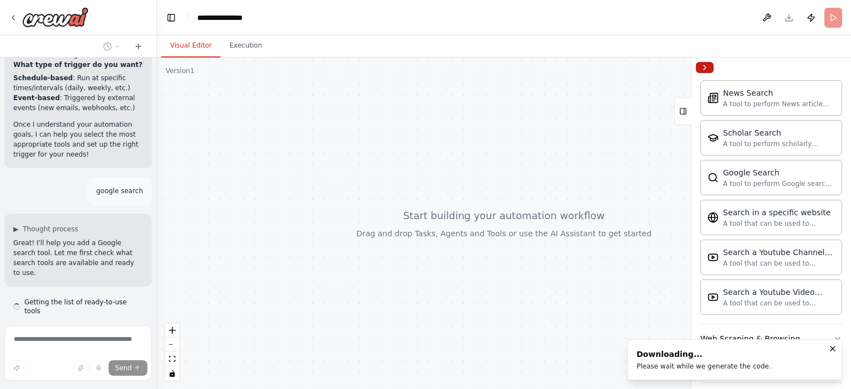
click at [706, 66] on button "Collapse right sidebar" at bounding box center [705, 67] width 18 height 11
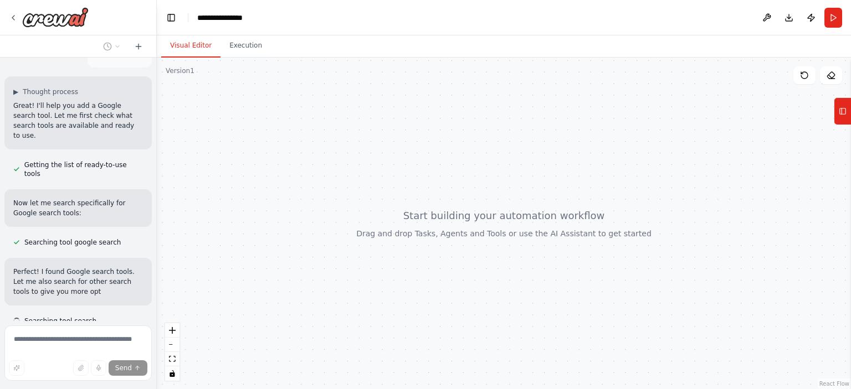
scroll to position [492, 0]
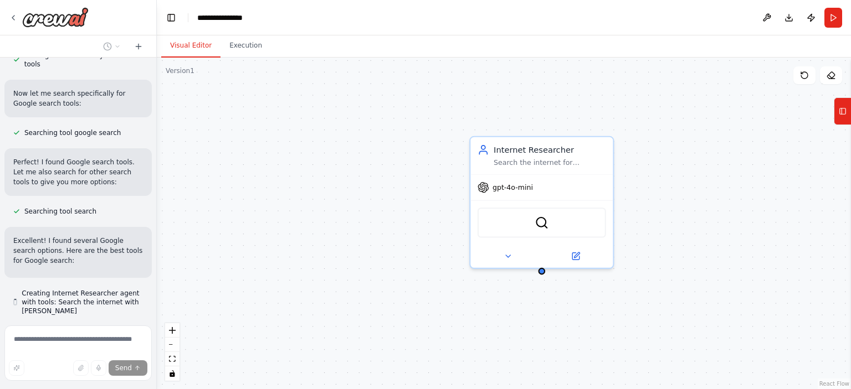
click at [86, 154] on div "Hello! I'm the CrewAI assistant. What kind of automation do you want to build? …" at bounding box center [78, 190] width 156 height 264
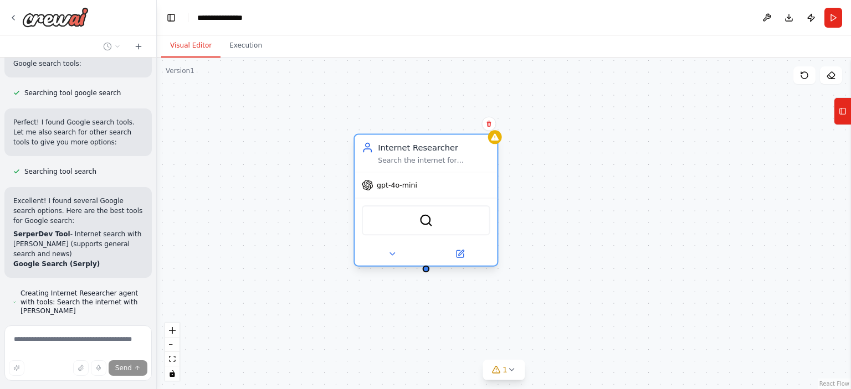
drag, startPoint x: 584, startPoint y: 172, endPoint x: 405, endPoint y: 175, distance: 178.3
click at [406, 175] on div "gpt-4o-mini" at bounding box center [425, 184] width 142 height 25
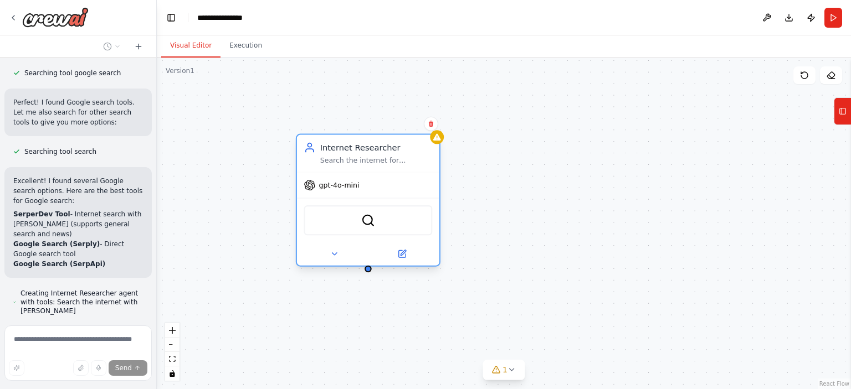
click at [352, 182] on span "gpt-4o-mini" at bounding box center [339, 185] width 40 height 9
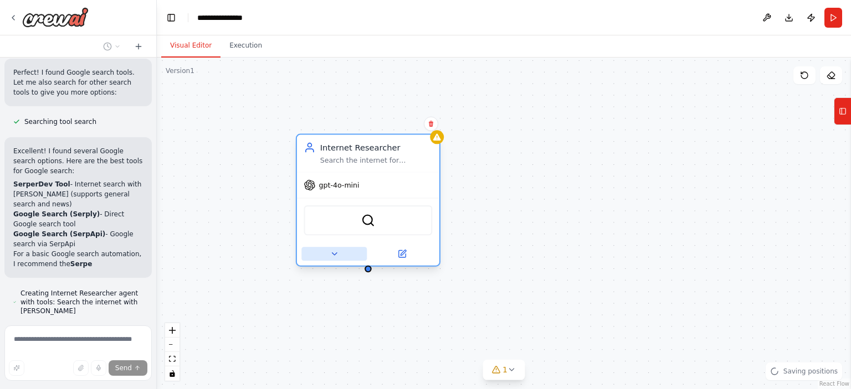
click at [336, 259] on button at bounding box center [333, 254] width 65 height 14
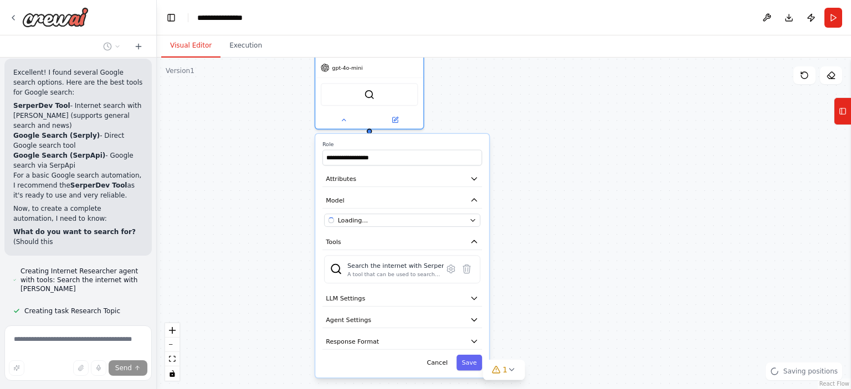
drag, startPoint x: 581, startPoint y: 277, endPoint x: 538, endPoint y: 152, distance: 132.2
click at [538, 152] on div "**********" at bounding box center [504, 224] width 694 height 332
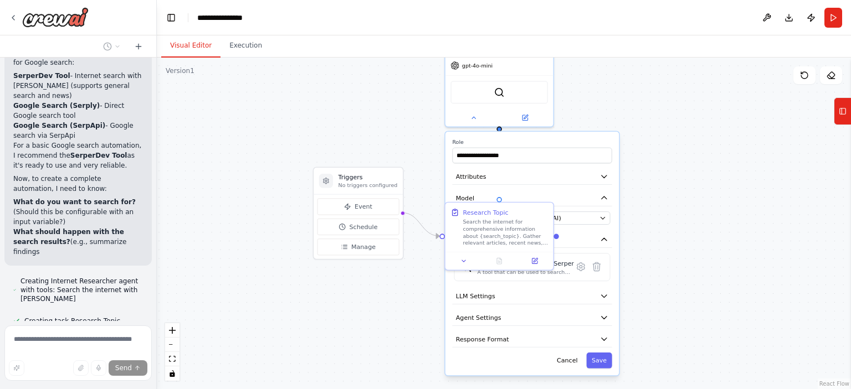
click at [707, 198] on div ".deletable-edge-delete-btn { width: 20px; height: 20px; border: 0px solid #ffff…" at bounding box center [504, 224] width 694 height 332
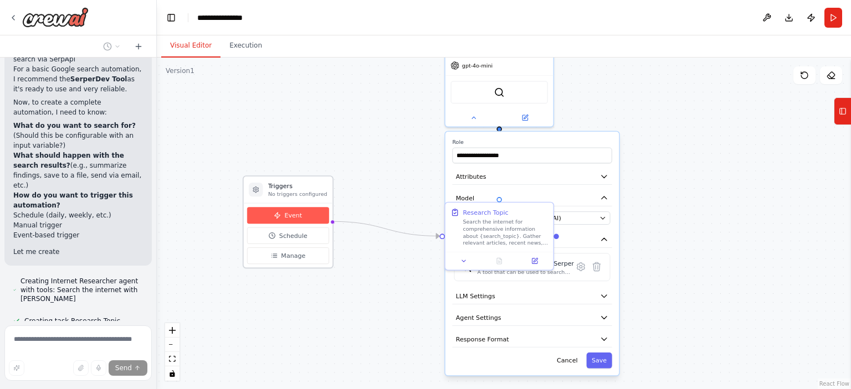
drag, startPoint x: 351, startPoint y: 197, endPoint x: 286, endPoint y: 208, distance: 66.3
click at [286, 208] on div "Event Schedule Manage" at bounding box center [288, 235] width 89 height 64
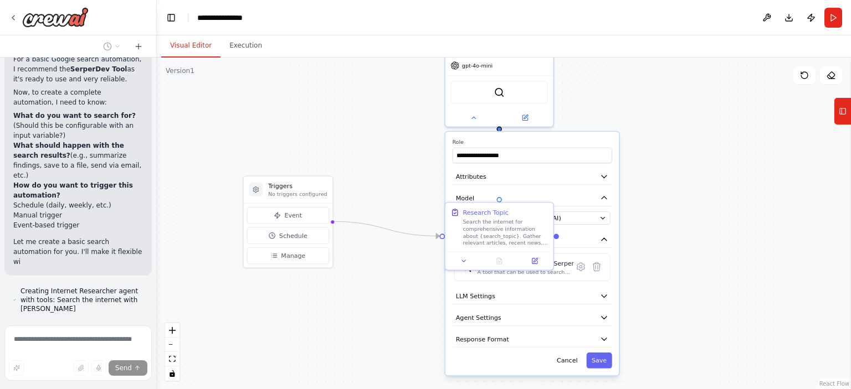
click at [663, 166] on div ".deletable-edge-delete-btn { width: 20px; height: 20px; border: 0px solid #ffff…" at bounding box center [504, 224] width 694 height 332
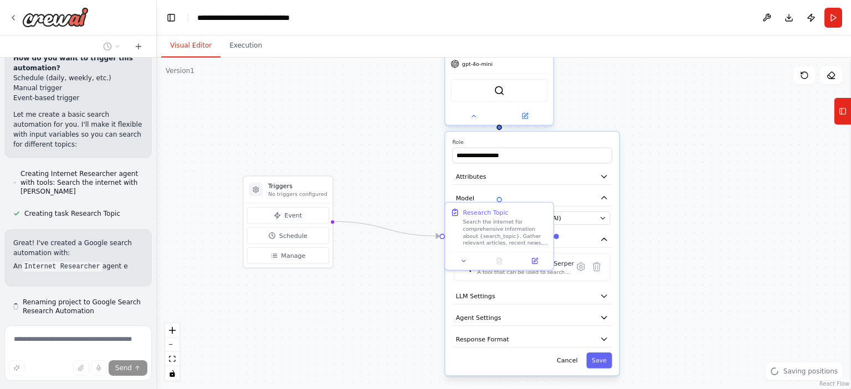
drag, startPoint x: 528, startPoint y: 154, endPoint x: 506, endPoint y: 122, distance: 39.3
click at [506, 122] on div "**********" at bounding box center [499, 77] width 110 height 101
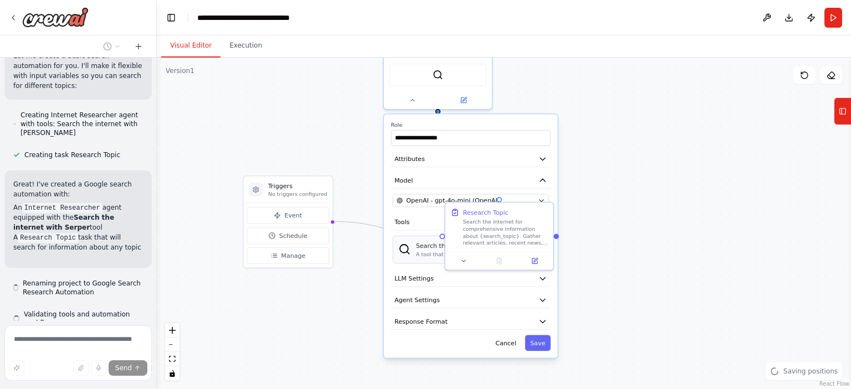
click at [428, 241] on div "Search the internet with Serper" at bounding box center [464, 245] width 97 height 9
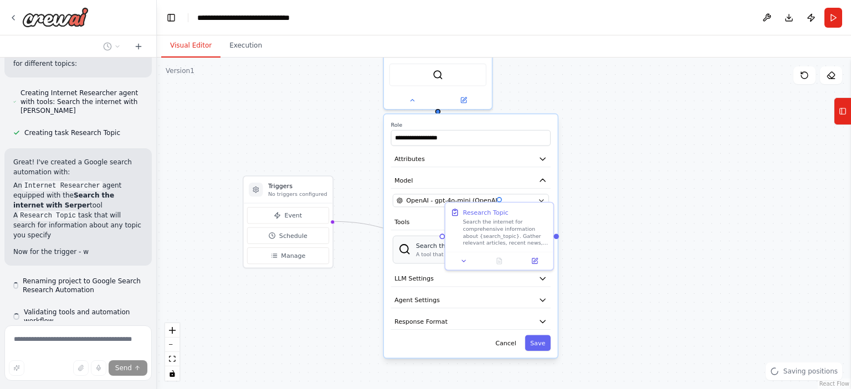
click at [429, 248] on div "Search the internet with Serper" at bounding box center [464, 245] width 97 height 9
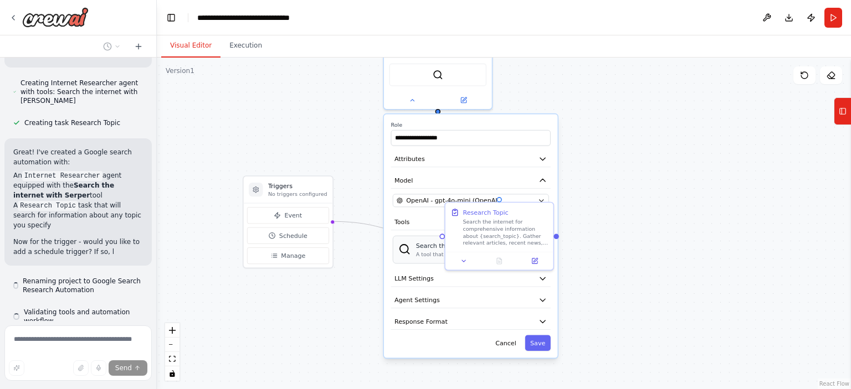
click at [431, 248] on div "Search the internet with Serper" at bounding box center [464, 245] width 97 height 9
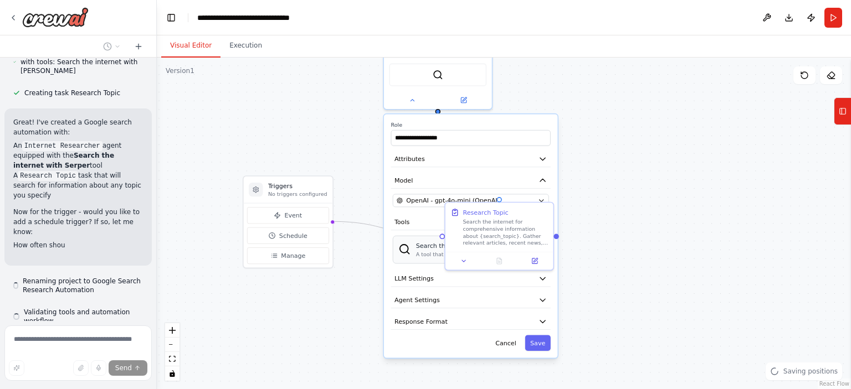
click at [431, 248] on div "Search the internet with Serper" at bounding box center [464, 245] width 97 height 9
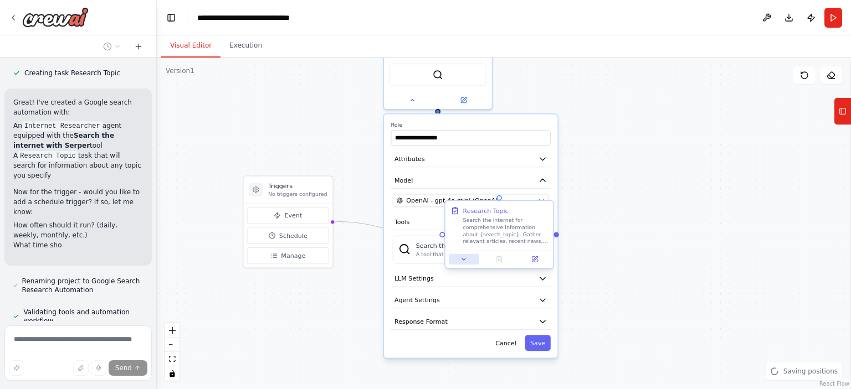
click at [464, 260] on icon at bounding box center [463, 259] width 7 height 7
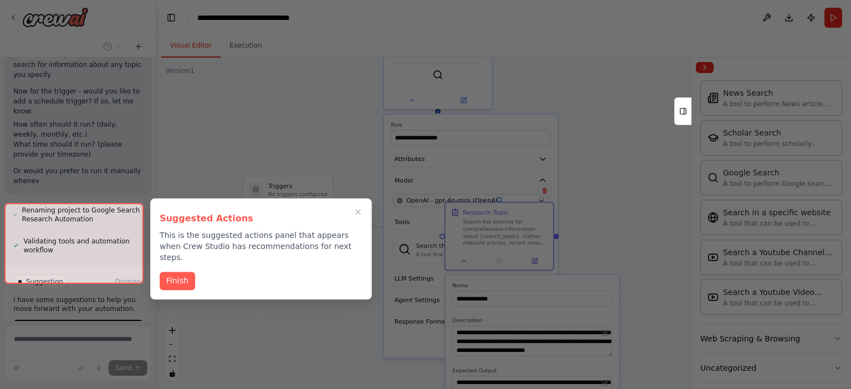
scroll to position [1263, 0]
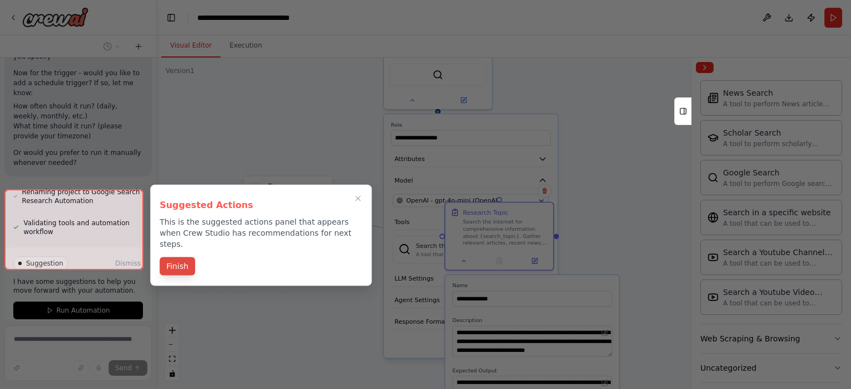
click at [181, 260] on button "Finish" at bounding box center [176, 266] width 35 height 18
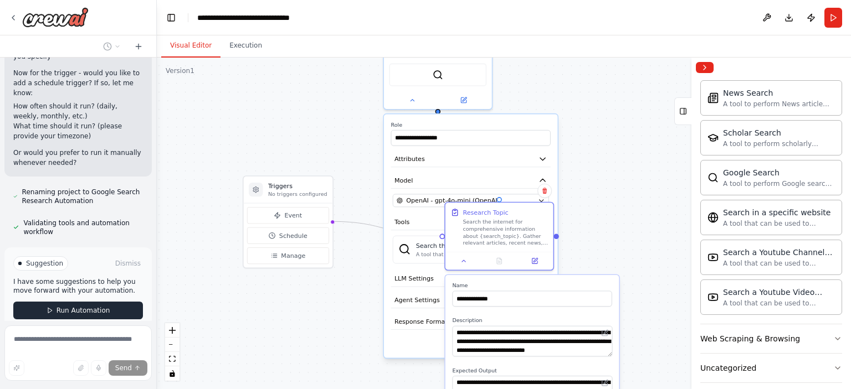
click at [94, 302] on button "Run Automation" at bounding box center [78, 311] width 130 height 18
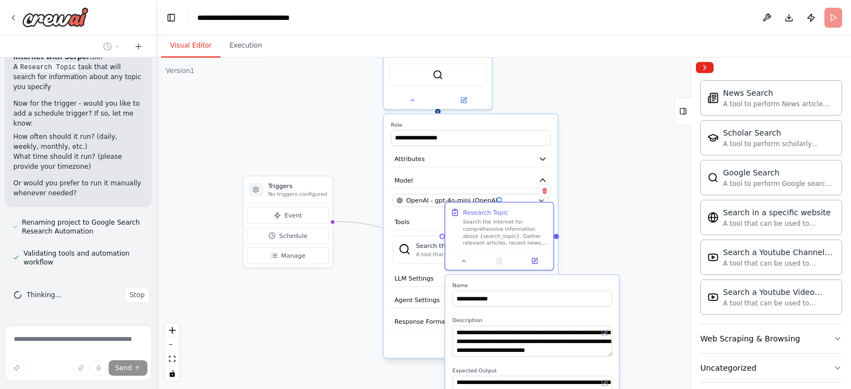
scroll to position [1174, 0]
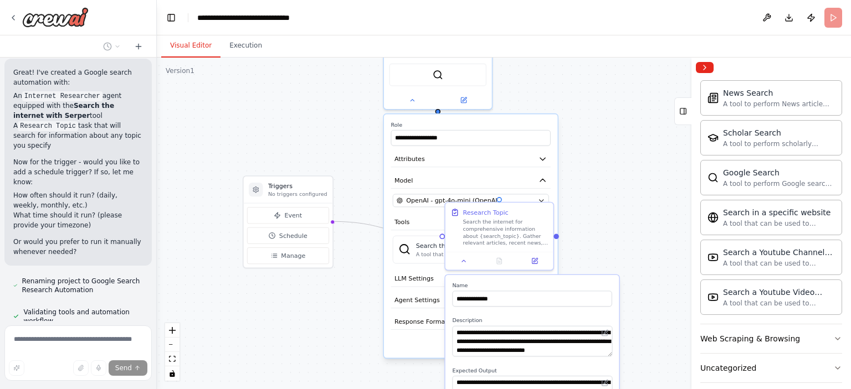
click at [609, 157] on div ".deletable-edge-delete-btn { width: 20px; height: 20px; border: 0px solid #ffff…" at bounding box center [504, 224] width 694 height 332
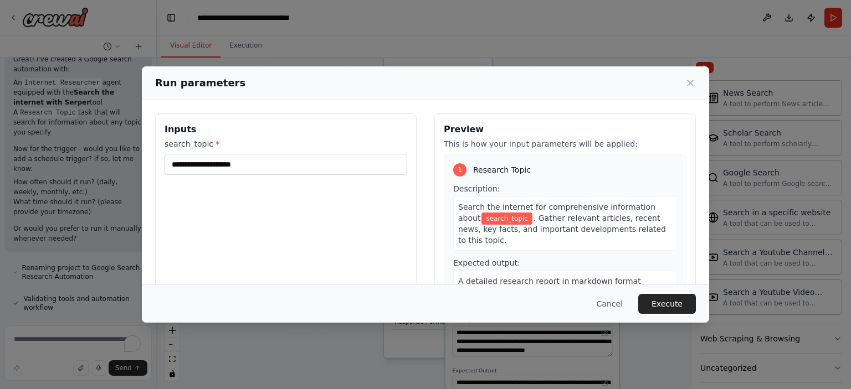
click at [436, 168] on div "Preview This is how your input parameters will be applied: 1 Research Topic Des…" at bounding box center [564, 229] width 261 height 230
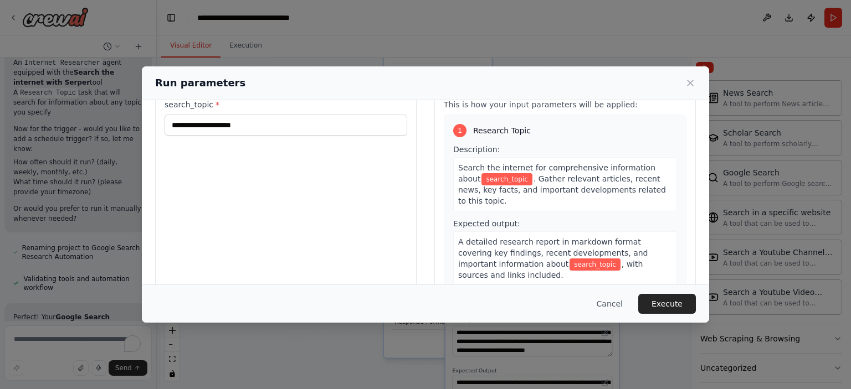
scroll to position [48, 0]
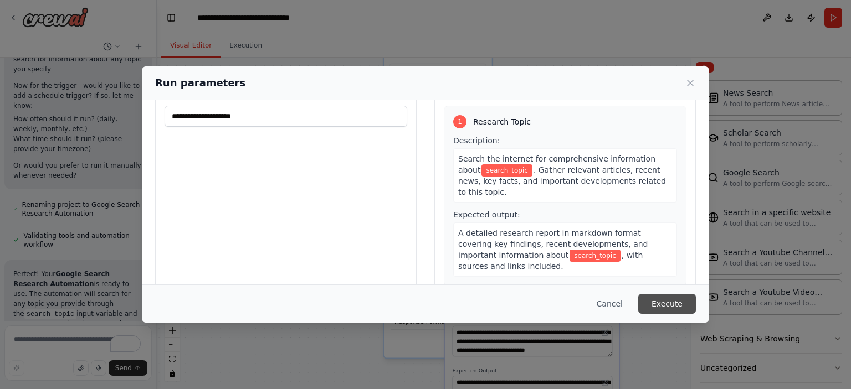
click at [666, 310] on button "Execute" at bounding box center [667, 304] width 58 height 20
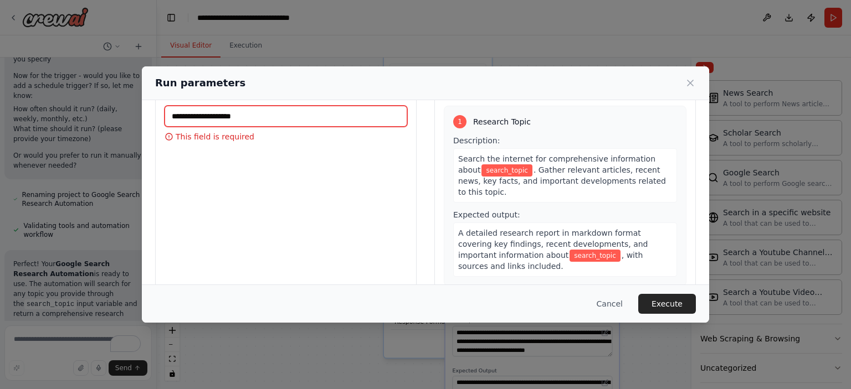
click at [292, 114] on input "search_topic *" at bounding box center [285, 116] width 243 height 21
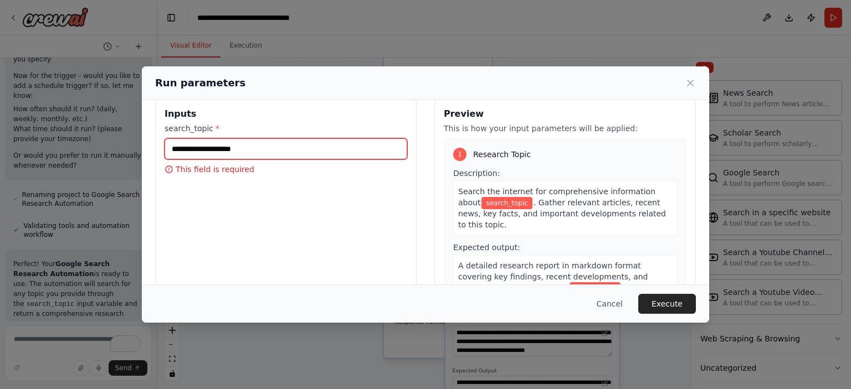
scroll to position [0, 0]
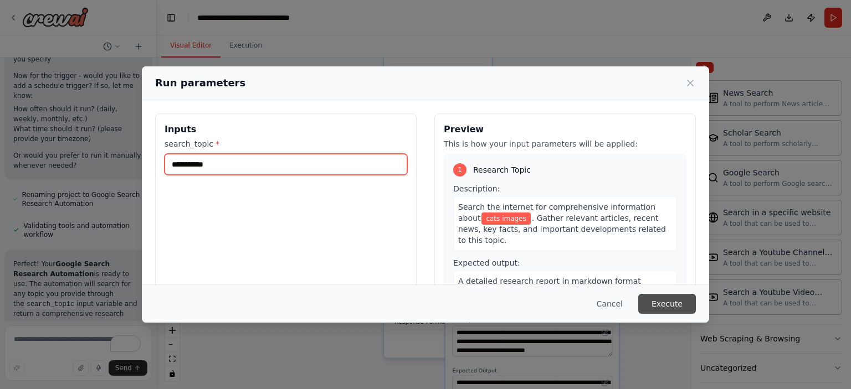
type input "**********"
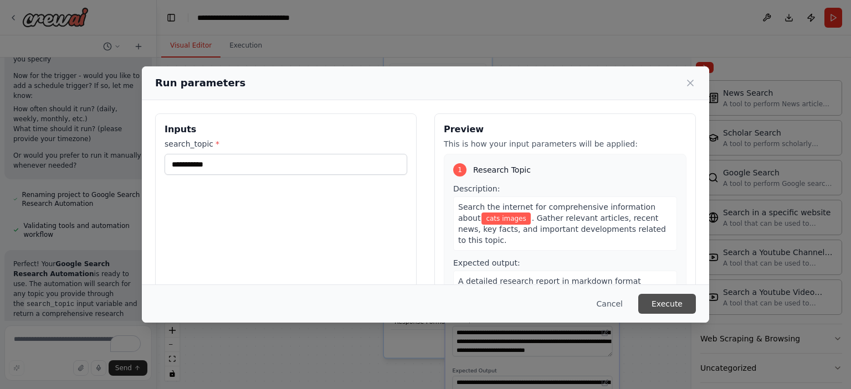
click at [671, 298] on button "Execute" at bounding box center [667, 304] width 58 height 20
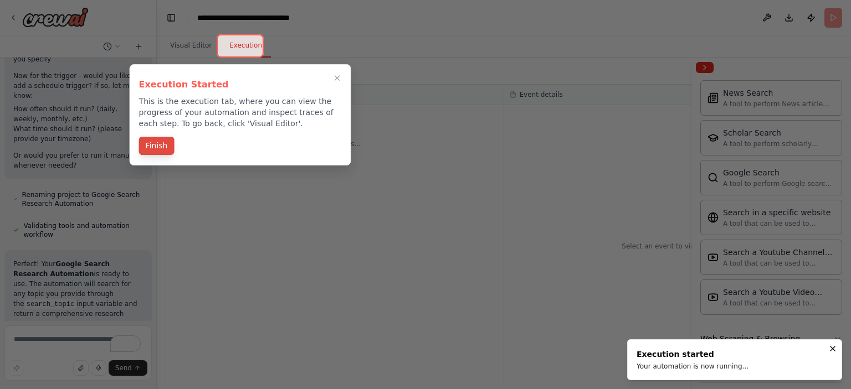
click at [153, 142] on button "Finish" at bounding box center [156, 146] width 35 height 18
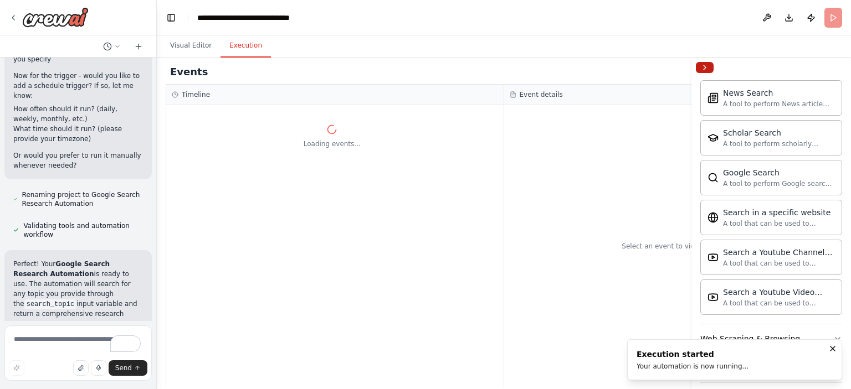
click at [706, 62] on button "Collapse right sidebar" at bounding box center [705, 67] width 18 height 11
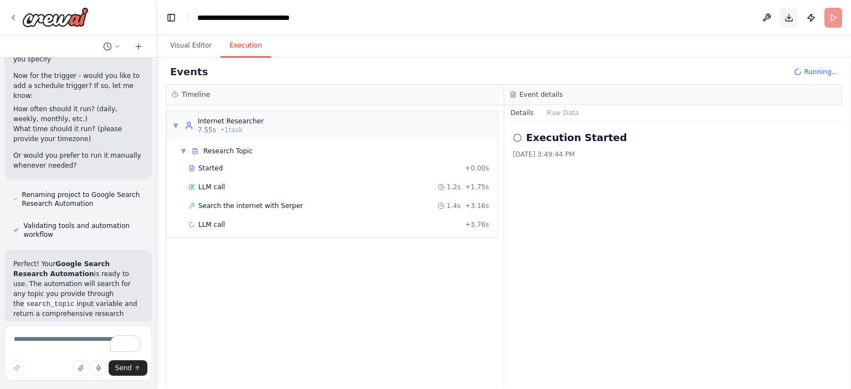
click at [791, 22] on button "Download" at bounding box center [789, 18] width 18 height 20
click at [184, 47] on button "Visual Editor" at bounding box center [190, 45] width 59 height 23
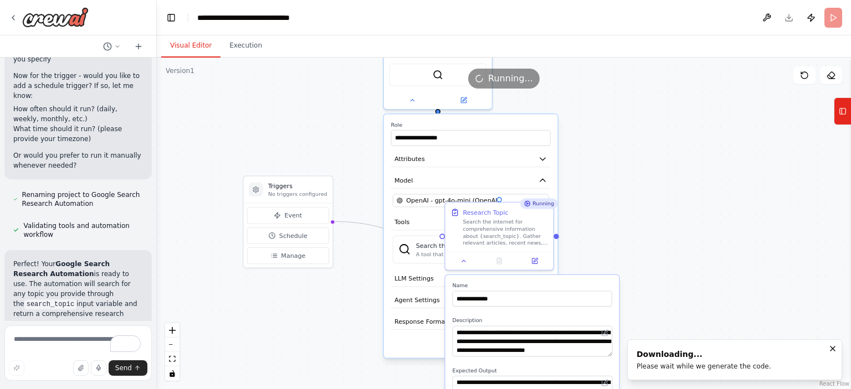
click at [753, 190] on div ".deletable-edge-delete-btn { width: 20px; height: 20px; border: 0px solid #ffff…" at bounding box center [504, 224] width 694 height 332
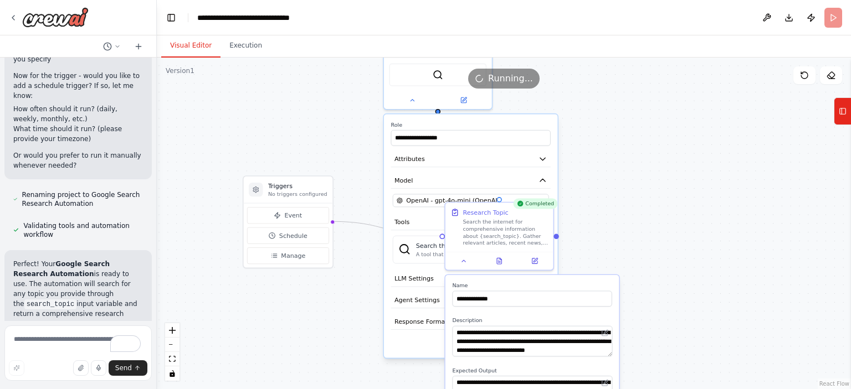
scroll to position [1263, 0]
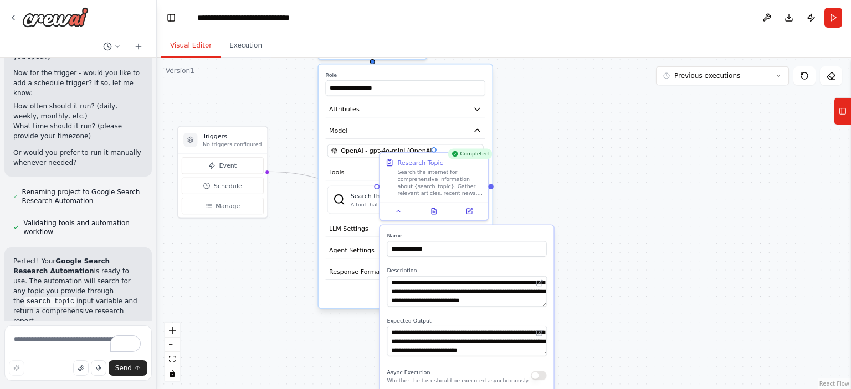
drag, startPoint x: 645, startPoint y: 172, endPoint x: 586, endPoint y: 126, distance: 74.9
click at [586, 126] on div ".deletable-edge-delete-btn { width: 20px; height: 20px; border: 0px solid #ffff…" at bounding box center [504, 224] width 694 height 332
click at [599, 125] on div ".deletable-edge-delete-btn { width: 20px; height: 20px; border: 0px solid #ffff…" at bounding box center [504, 224] width 694 height 332
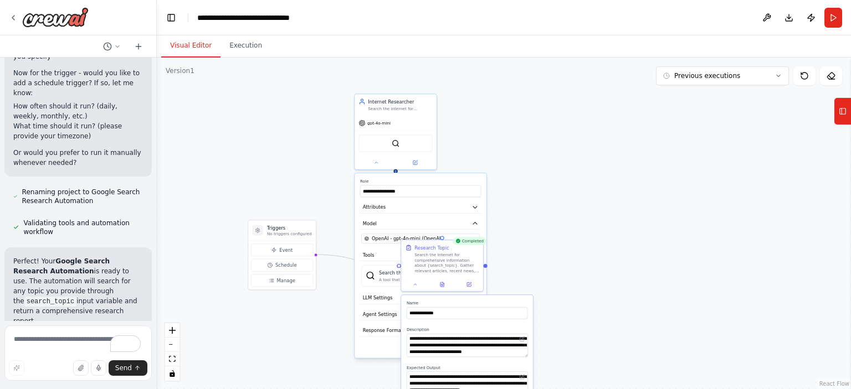
drag, startPoint x: 542, startPoint y: 119, endPoint x: 555, endPoint y: 197, distance: 79.7
click at [574, 208] on div ".deletable-edge-delete-btn { width: 20px; height: 20px; border: 0px solid #ffff…" at bounding box center [504, 224] width 694 height 332
click at [574, 172] on div ".deletable-edge-delete-btn { width: 20px; height: 20px; border: 0px solid #ffff…" at bounding box center [504, 224] width 694 height 332
click at [386, 238] on span "OpenAI - gpt-4o-mini (OpenAI)" at bounding box center [407, 239] width 71 height 7
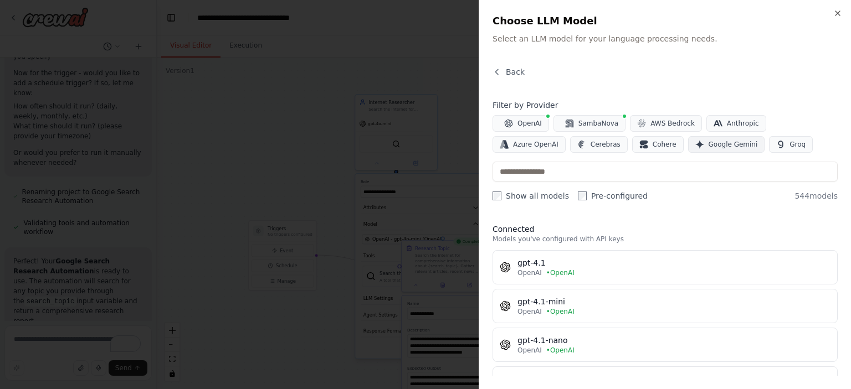
click at [708, 143] on span "Google Gemini" at bounding box center [732, 144] width 49 height 9
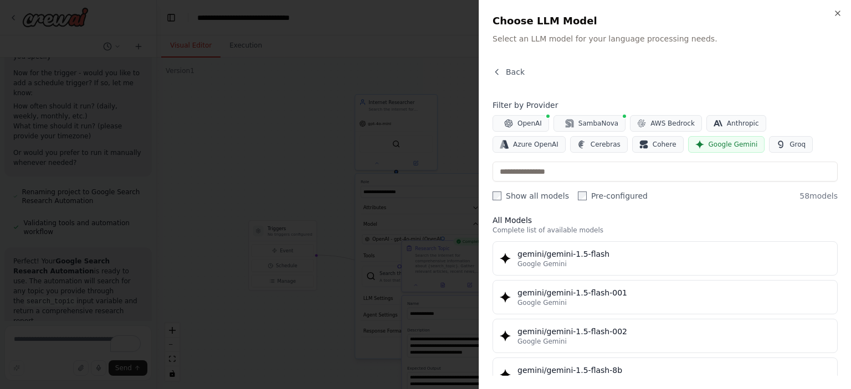
scroll to position [0, 0]
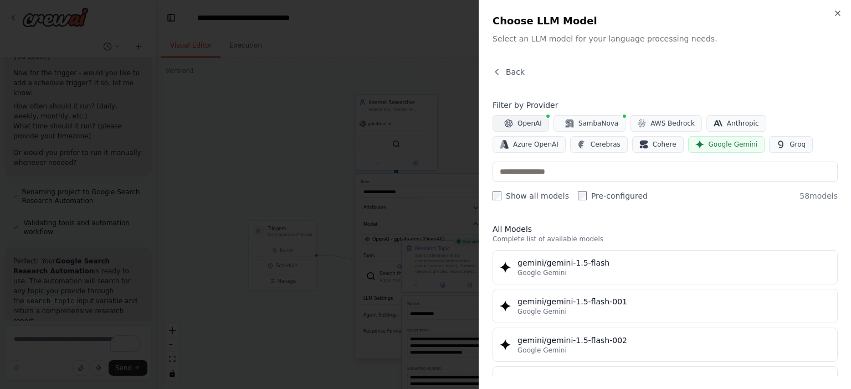
click at [544, 122] on button "OpenAI" at bounding box center [520, 123] width 56 height 17
click at [733, 121] on span "Anthropic" at bounding box center [743, 123] width 32 height 9
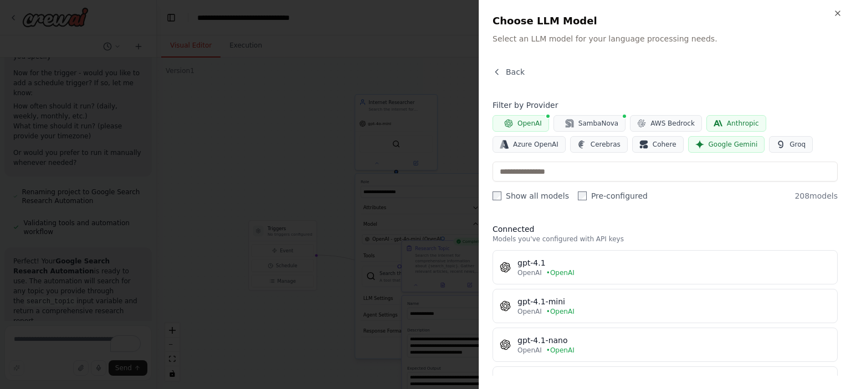
click at [733, 121] on span "Anthropic" at bounding box center [743, 123] width 32 height 9
click at [727, 125] on span "Anthropic" at bounding box center [743, 123] width 32 height 9
click at [604, 127] on span "SambaNova" at bounding box center [598, 123] width 40 height 9
click at [652, 143] on span "Cohere" at bounding box center [664, 144] width 24 height 9
click at [695, 143] on icon "button" at bounding box center [699, 144] width 9 height 9
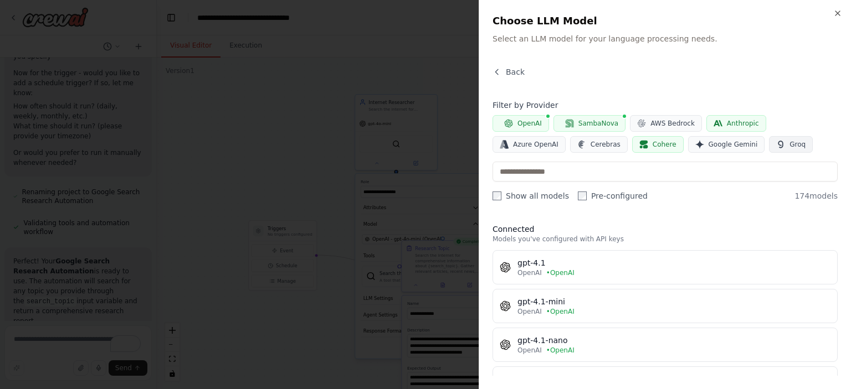
click at [769, 138] on button "Groq" at bounding box center [791, 144] width 44 height 17
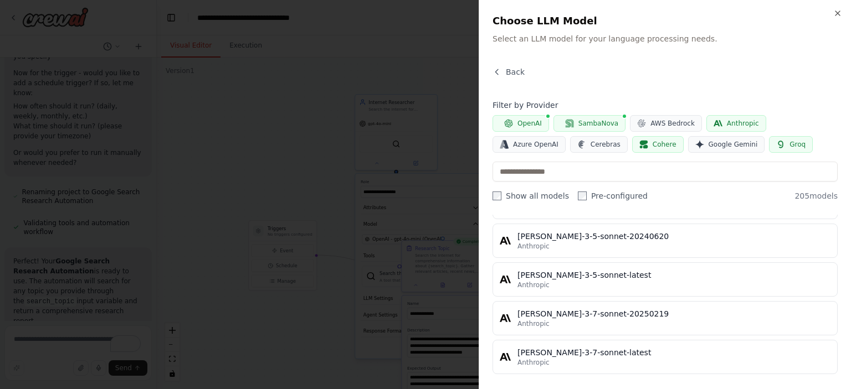
scroll to position [609, 0]
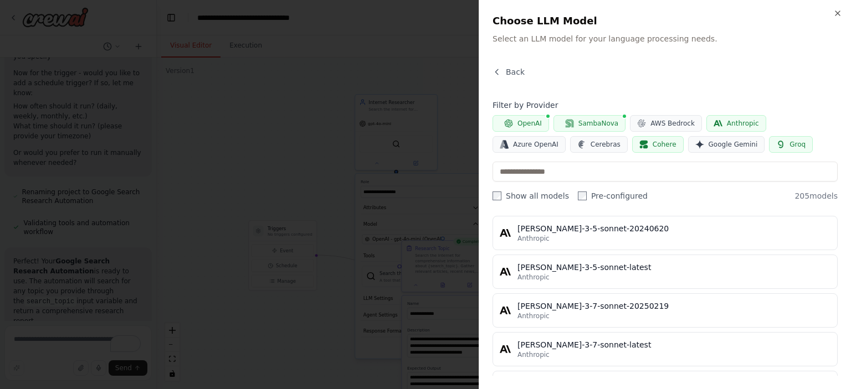
drag, startPoint x: 573, startPoint y: 137, endPoint x: 654, endPoint y: 133, distance: 80.9
click at [632, 137] on button "Cohere" at bounding box center [657, 144] width 51 height 17
drag, startPoint x: 708, startPoint y: 145, endPoint x: 717, endPoint y: 119, distance: 27.7
click at [789, 143] on span "Groq" at bounding box center [797, 144] width 16 height 9
drag, startPoint x: 585, startPoint y: 119, endPoint x: 545, endPoint y: 119, distance: 39.3
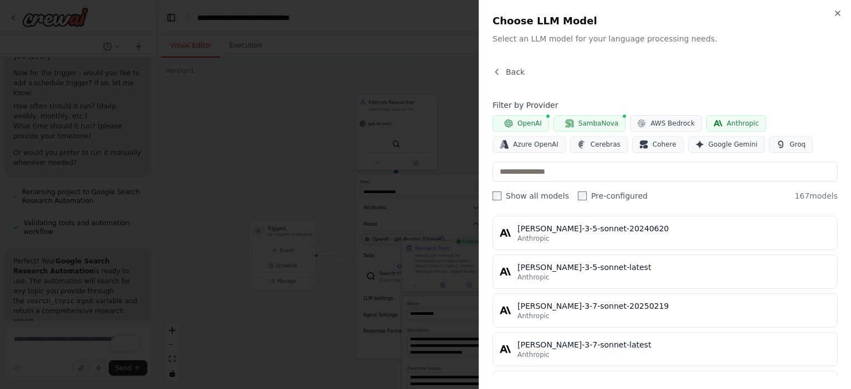
click at [580, 119] on span "SambaNova" at bounding box center [598, 123] width 40 height 9
drag, startPoint x: 531, startPoint y: 117, endPoint x: 770, endPoint y: 117, distance: 238.7
click at [535, 117] on button "OpenAI" at bounding box center [520, 123] width 56 height 17
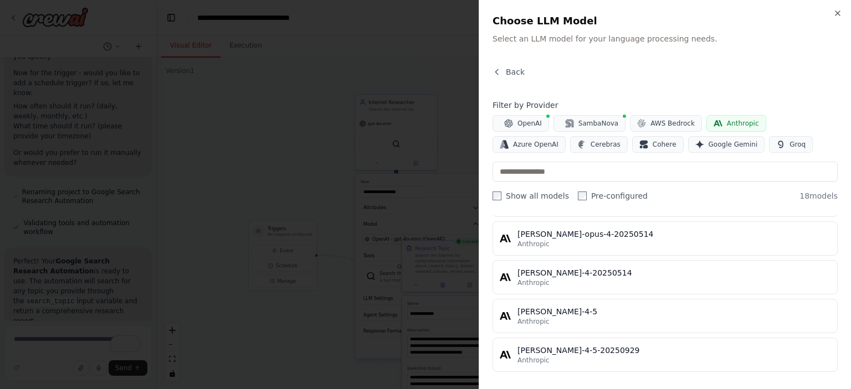
click at [727, 124] on span "Anthropic" at bounding box center [743, 123] width 32 height 9
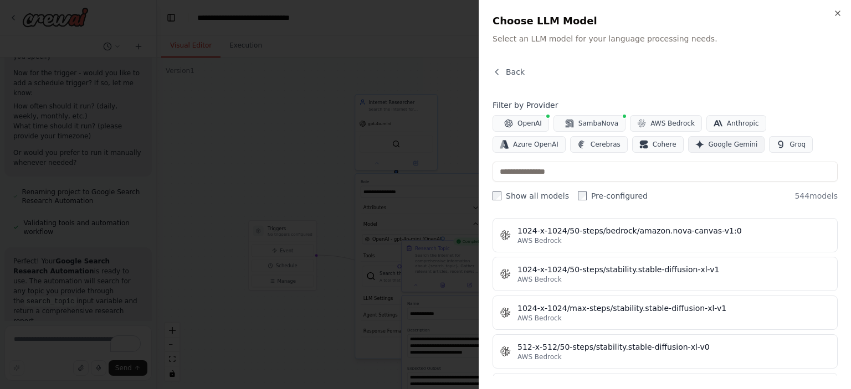
click at [688, 148] on button "Google Gemini" at bounding box center [726, 144] width 77 height 17
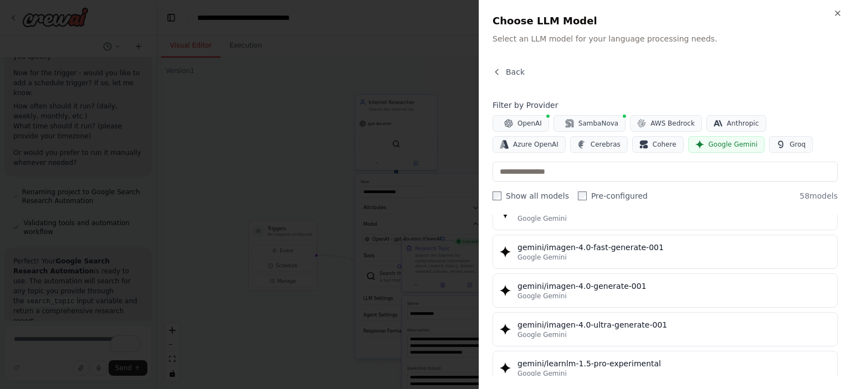
scroll to position [1993, 0]
click at [530, 119] on span "OpenAI" at bounding box center [529, 123] width 24 height 9
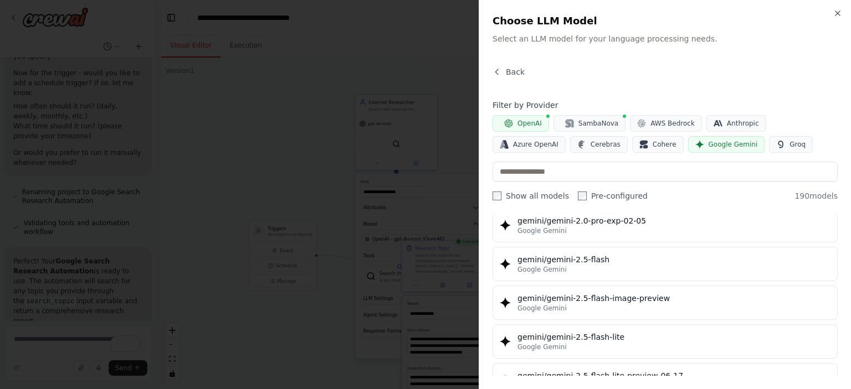
scroll to position [0, 0]
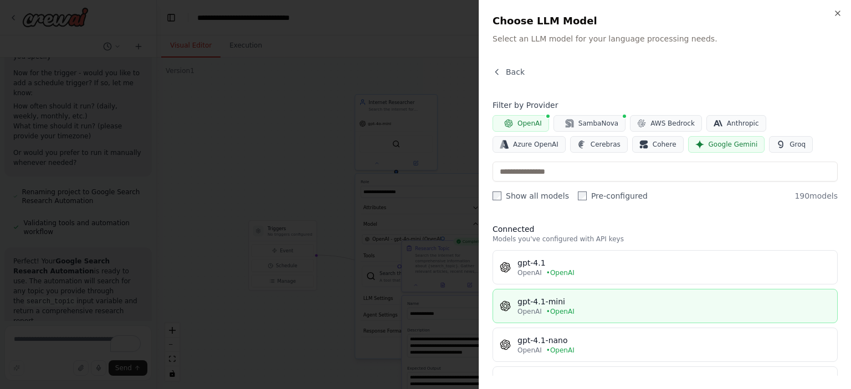
click at [604, 302] on div "gpt-4.1-mini" at bounding box center [673, 301] width 313 height 11
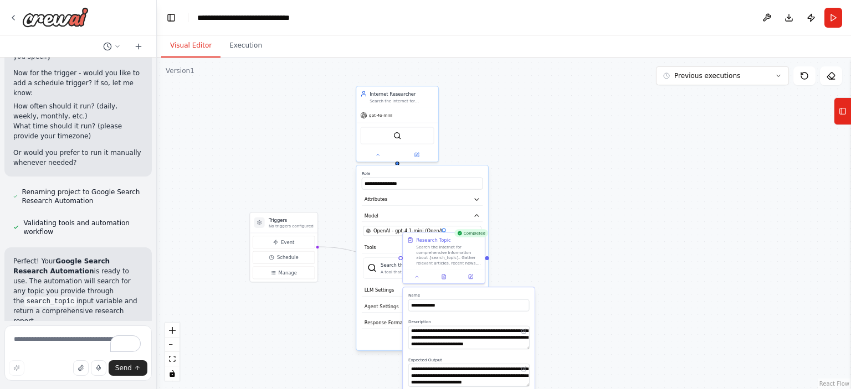
drag, startPoint x: 560, startPoint y: 213, endPoint x: 562, endPoint y: 207, distance: 5.6
click at [562, 207] on div ".deletable-edge-delete-btn { width: 20px; height: 20px; border: 0px solid #ffff…" at bounding box center [504, 224] width 694 height 332
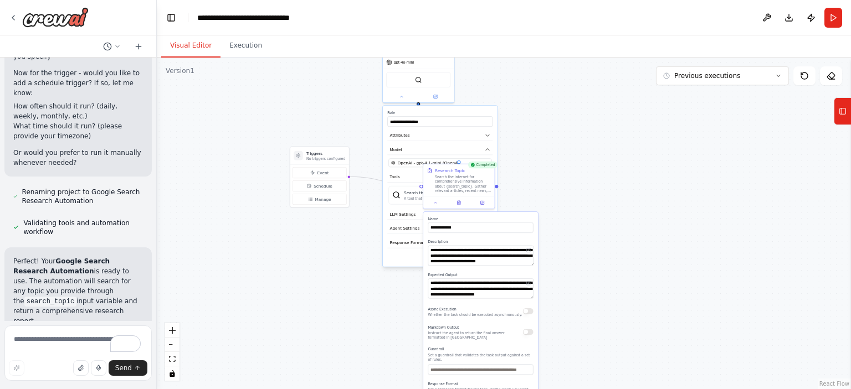
drag, startPoint x: 583, startPoint y: 256, endPoint x: 579, endPoint y: 189, distance: 66.6
click at [579, 189] on div ".deletable-edge-delete-btn { width: 20px; height: 20px; border: 0px solid #ffff…" at bounding box center [504, 224] width 694 height 332
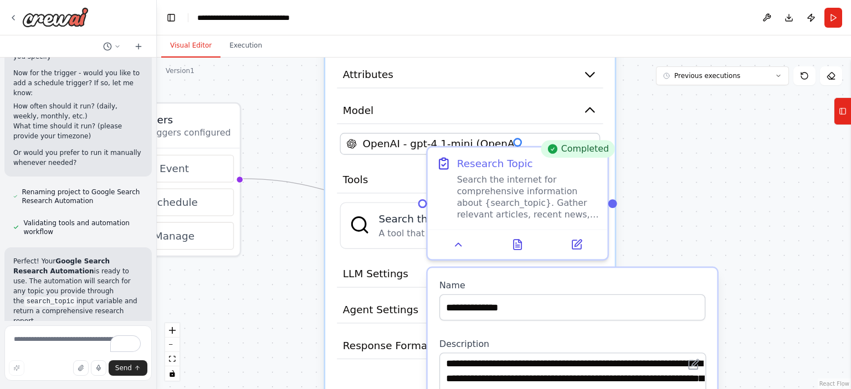
drag, startPoint x: 666, startPoint y: 168, endPoint x: 780, endPoint y: 320, distance: 189.8
click at [780, 320] on div ".deletable-edge-delete-btn { width: 20px; height: 20px; border: 0px solid #ffff…" at bounding box center [504, 224] width 694 height 332
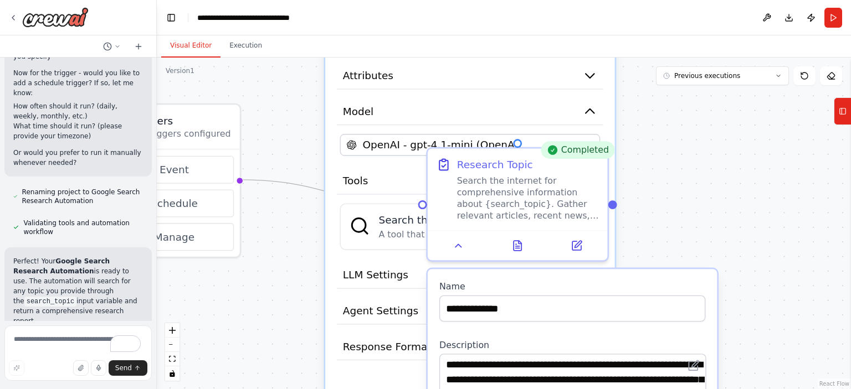
click at [740, 244] on div ".deletable-edge-delete-btn { width: 20px; height: 20px; border: 0px solid #ffff…" at bounding box center [504, 224] width 694 height 332
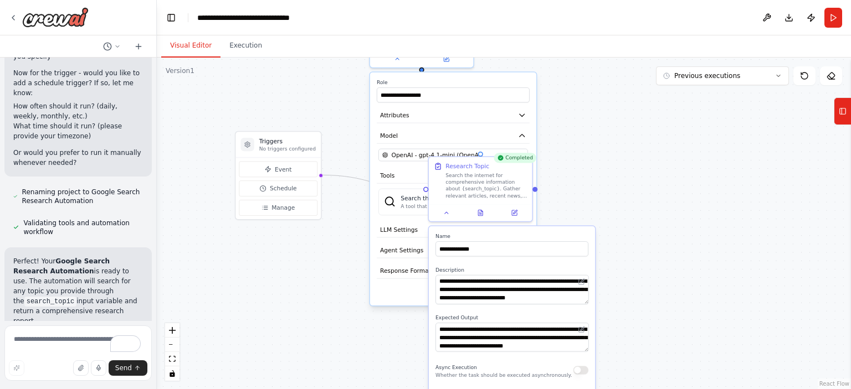
drag, startPoint x: 735, startPoint y: 213, endPoint x: 604, endPoint y: 182, distance: 135.5
click at [604, 182] on div ".deletable-edge-delete-btn { width: 20px; height: 20px; border: 0px solid #ffff…" at bounding box center [504, 224] width 694 height 332
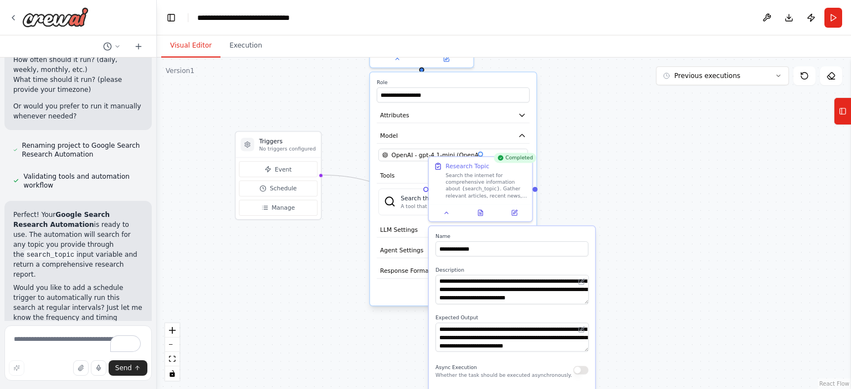
scroll to position [1350, 0]
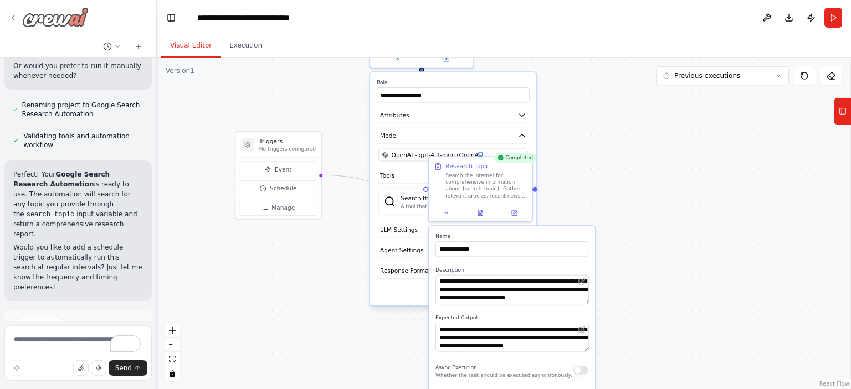
click at [18, 19] on div at bounding box center [49, 17] width 80 height 20
click at [13, 16] on icon at bounding box center [13, 17] width 9 height 9
click at [13, 15] on icon at bounding box center [13, 17] width 9 height 9
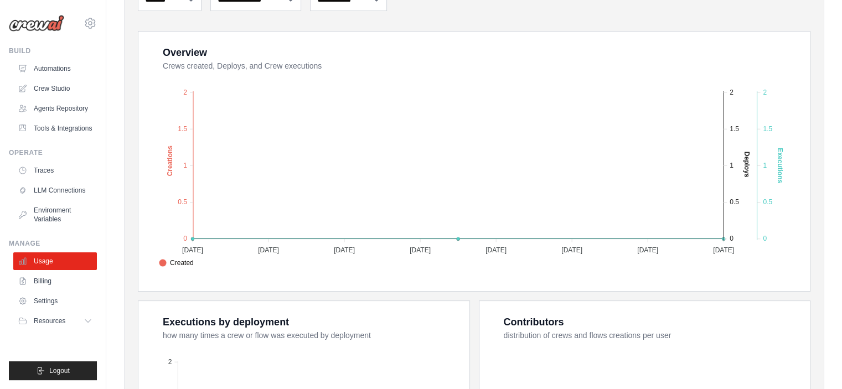
scroll to position [221, 0]
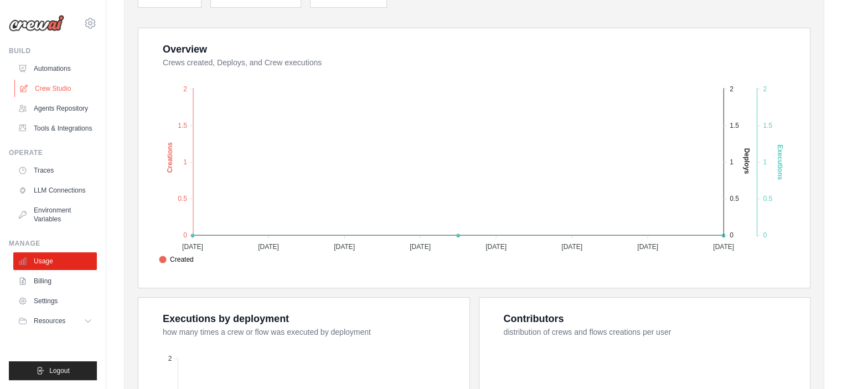
click at [46, 85] on link "Crew Studio" at bounding box center [56, 89] width 84 height 18
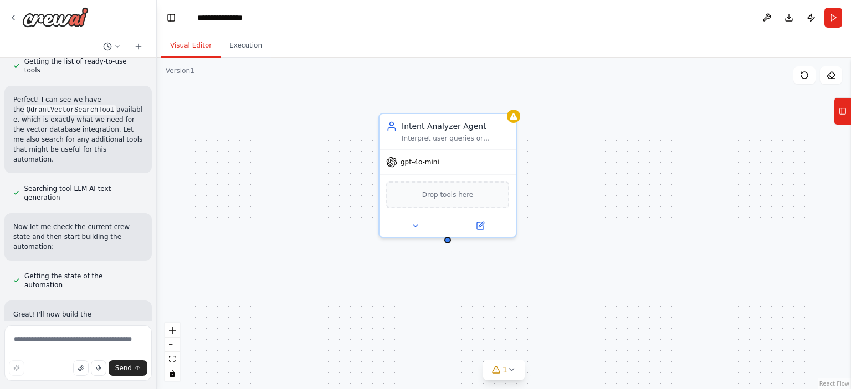
scroll to position [1197, 0]
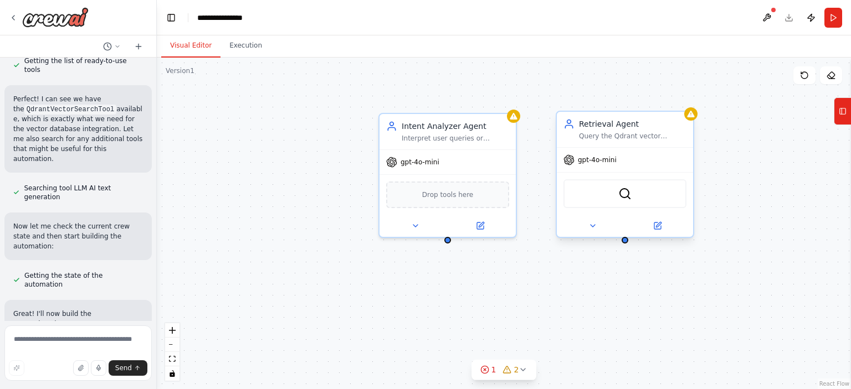
click at [625, 137] on div "Query the Qdrant vector database using semantic search to retrieve the most rel…" at bounding box center [632, 136] width 107 height 9
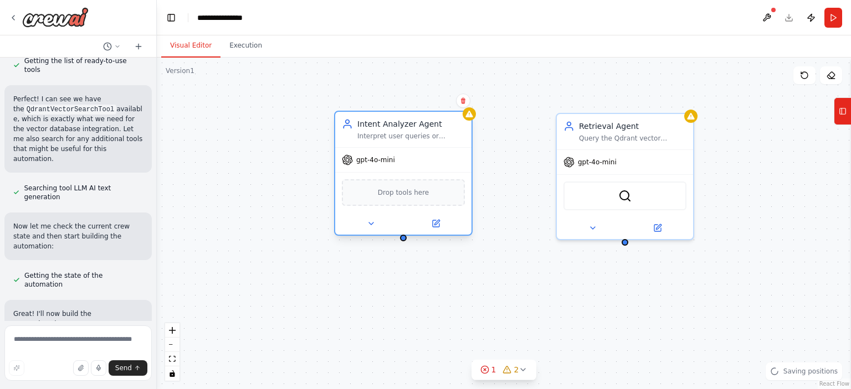
scroll to position [1224, 0]
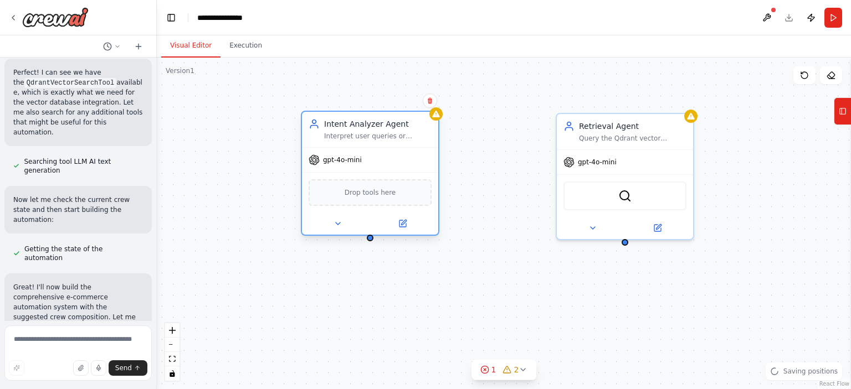
drag, startPoint x: 464, startPoint y: 139, endPoint x: 402, endPoint y: 139, distance: 62.0
click at [403, 139] on div "Interpret user queries or automation requests to extract precise intent, entiti…" at bounding box center [377, 136] width 107 height 9
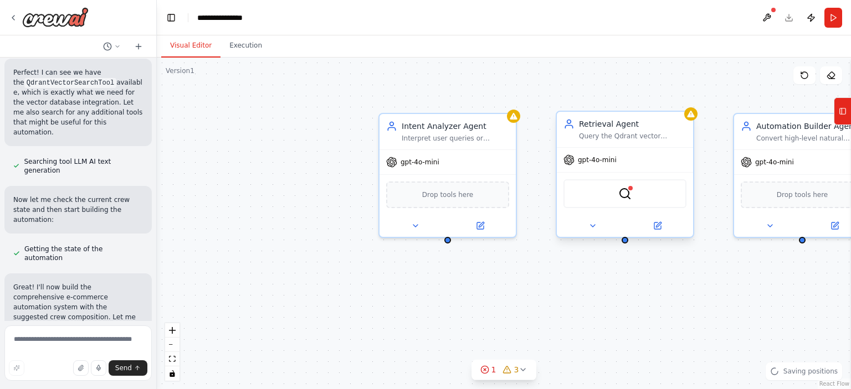
click at [637, 141] on div "Retrieval Agent Query the Qdrant vector database using semantic search to retri…" at bounding box center [625, 129] width 136 height 35
click at [585, 226] on button at bounding box center [592, 225] width 63 height 13
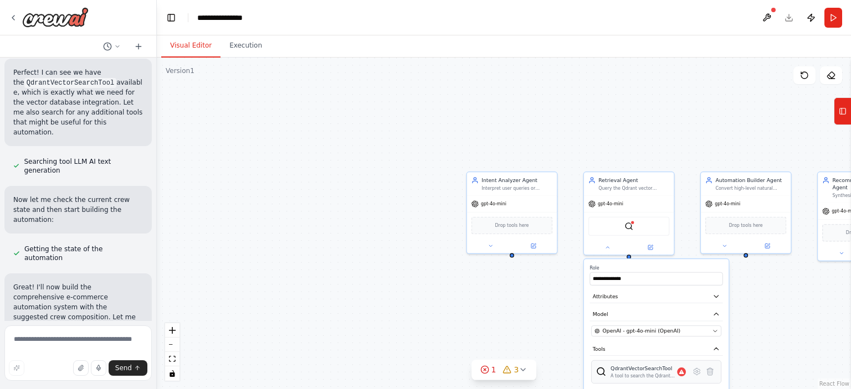
click at [678, 376] on div "QdrantVectorSearchTool A tool to search the Qdrant database for relevant inform…" at bounding box center [647, 372] width 75 height 14
click at [655, 373] on div "A tool to search the Qdrant database for relevant information on internal docum…" at bounding box center [643, 376] width 66 height 6
click at [413, 287] on div "**********" at bounding box center [504, 224] width 694 height 332
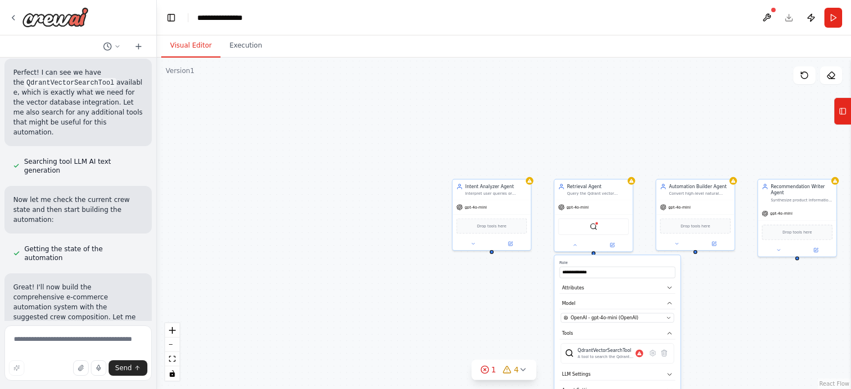
click at [642, 121] on div "**********" at bounding box center [504, 224] width 694 height 332
click at [412, 234] on div "**********" at bounding box center [504, 224] width 694 height 332
click at [207, 295] on div "**********" at bounding box center [504, 224] width 694 height 332
click at [173, 358] on icon "fit view" at bounding box center [172, 359] width 7 height 6
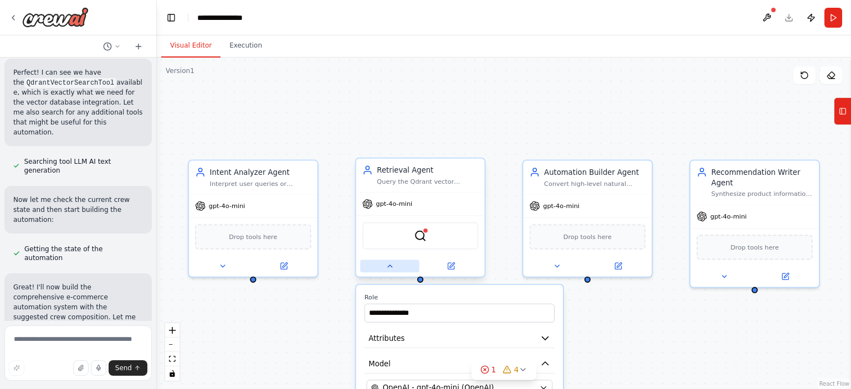
click at [388, 270] on button at bounding box center [389, 266] width 59 height 13
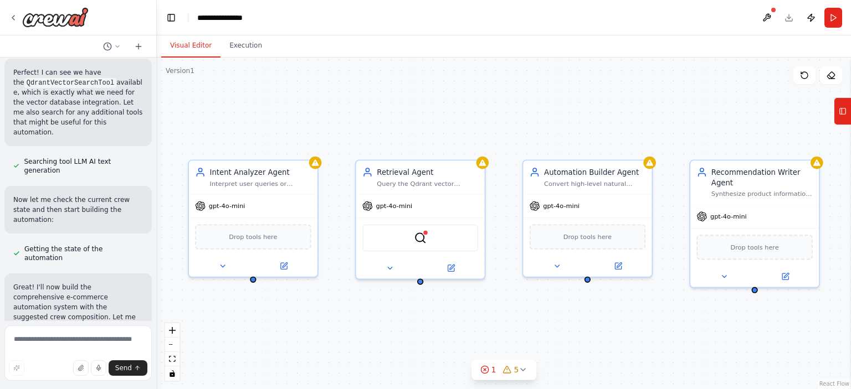
click at [612, 307] on div "Intent Analyzer Agent Interpret user queries or automation requests to extract …" at bounding box center [504, 224] width 694 height 332
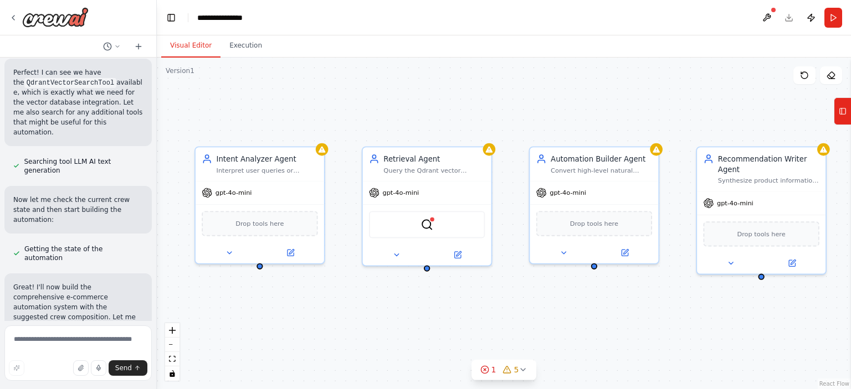
drag, startPoint x: 636, startPoint y: 311, endPoint x: 647, endPoint y: 305, distance: 12.4
click at [647, 305] on div "Intent Analyzer Agent Interpret user queries or automation requests to extract …" at bounding box center [504, 224] width 694 height 332
click at [487, 372] on icon at bounding box center [484, 369] width 9 height 9
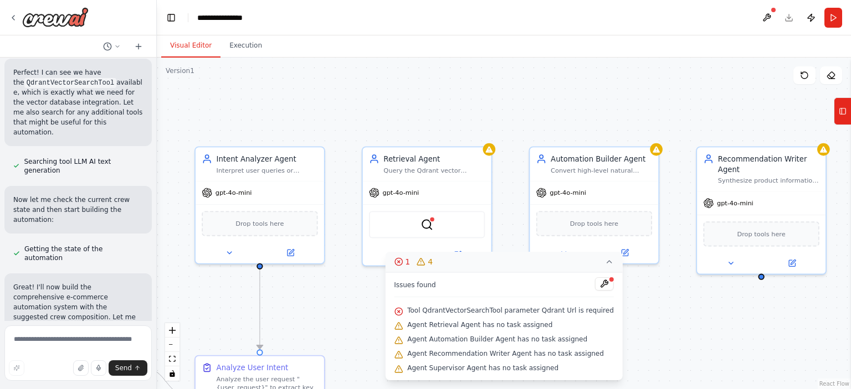
click at [403, 259] on icon at bounding box center [398, 261] width 9 height 9
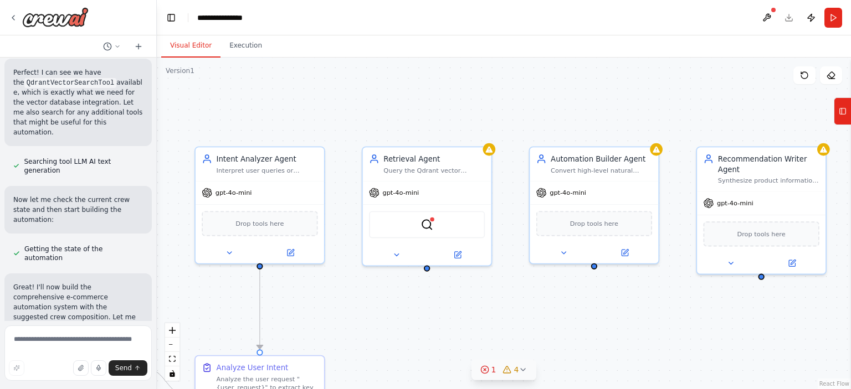
click at [487, 374] on icon at bounding box center [484, 369] width 9 height 9
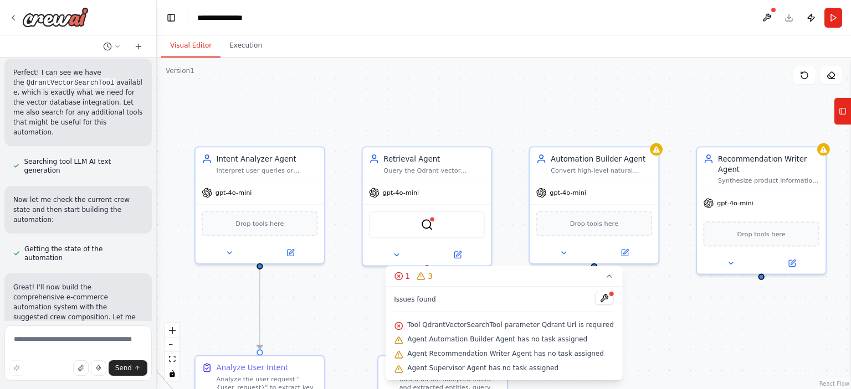
click at [666, 341] on div ".deletable-edge-delete-btn { width: 20px; height: 20px; border: 0px solid #ffff…" at bounding box center [504, 224] width 694 height 332
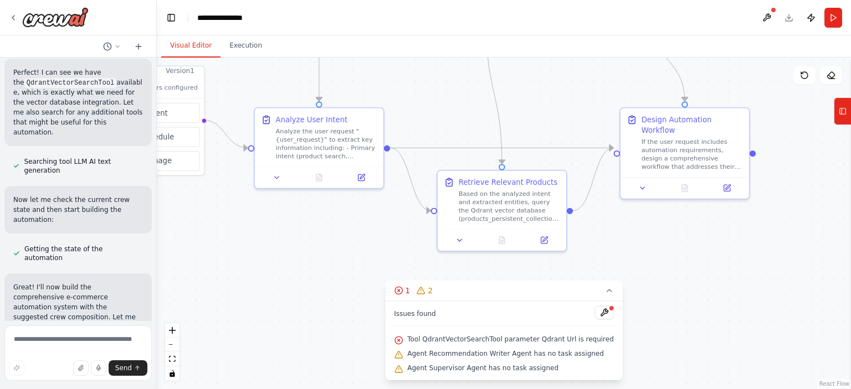
drag, startPoint x: 714, startPoint y: 346, endPoint x: 773, endPoint y: 98, distance: 255.1
click at [773, 98] on div ".deletable-edge-delete-btn { width: 20px; height: 20px; border: 0px solid #ffff…" at bounding box center [504, 224] width 694 height 332
click at [456, 241] on icon at bounding box center [459, 238] width 8 height 8
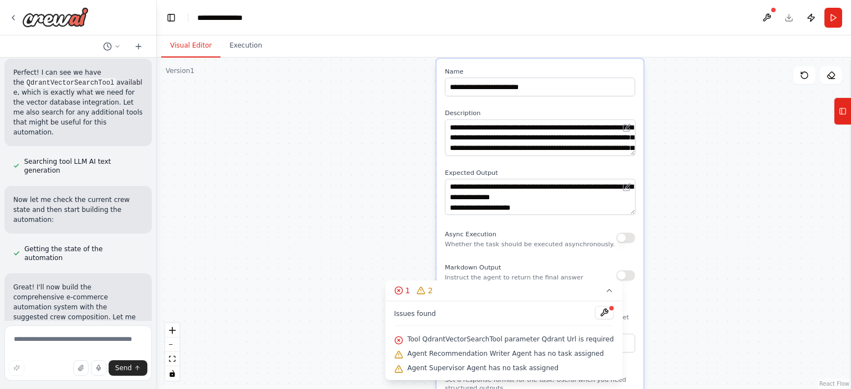
drag, startPoint x: 744, startPoint y: 245, endPoint x: 743, endPoint y: 76, distance: 168.3
click at [743, 76] on div ".deletable-edge-delete-btn { width: 20px; height: 20px; border: 0px solid #ffff…" at bounding box center [504, 224] width 694 height 332
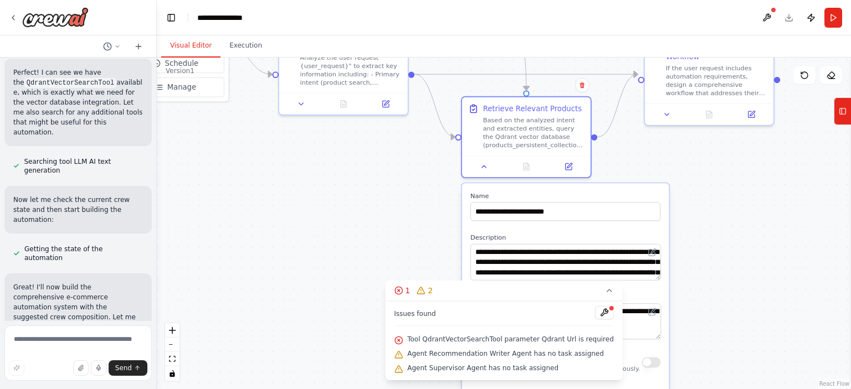
drag, startPoint x: 728, startPoint y: 207, endPoint x: 743, endPoint y: 411, distance: 204.8
click at [743, 389] on html "You are designing an AI-powered e-commerce automation and recommendation system…" at bounding box center [425, 194] width 851 height 389
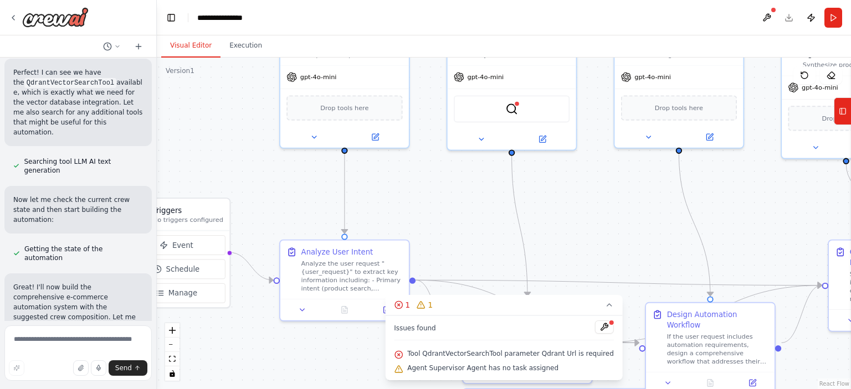
drag, startPoint x: 616, startPoint y: 156, endPoint x: 614, endPoint y: 411, distance: 255.3
click at [614, 389] on html "You are designing an AI-powered e-commerce automation and recommendation system…" at bounding box center [425, 194] width 851 height 389
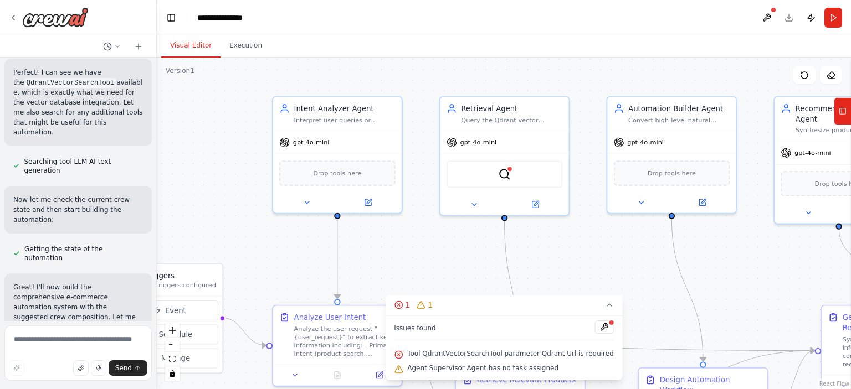
drag, startPoint x: 571, startPoint y: 306, endPoint x: 569, endPoint y: 321, distance: 15.2
click at [577, 334] on div "Version 1 Show Tools Hide Agents .deletable-edge-delete-btn { width: 20px; heig…" at bounding box center [504, 224] width 694 height 332
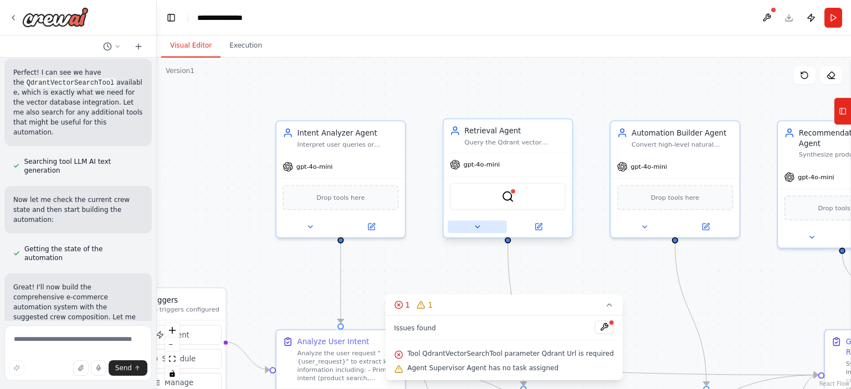
click at [476, 230] on icon at bounding box center [477, 227] width 8 height 8
drag, startPoint x: 685, startPoint y: 298, endPoint x: 681, endPoint y: 159, distance: 138.5
click at [681, 159] on div ".deletable-edge-delete-btn { width: 20px; height: 20px; border: 0px solid #ffff…" at bounding box center [393, 224] width 655 height 313
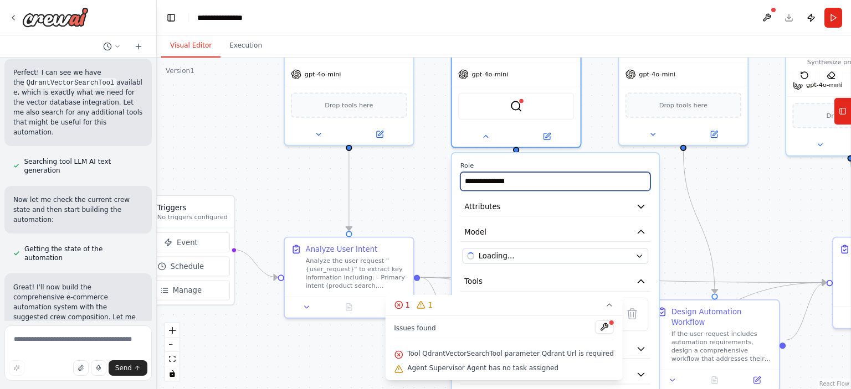
drag, startPoint x: 584, startPoint y: 174, endPoint x: 593, endPoint y: 92, distance: 82.4
click at [593, 92] on div ".deletable-edge-delete-btn { width: 20px; height: 20px; border: 0px solid #ffff…" at bounding box center [504, 224] width 694 height 332
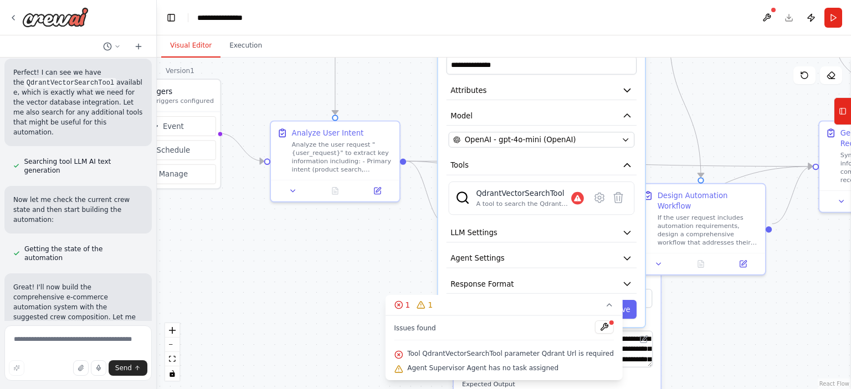
drag, startPoint x: 439, startPoint y: 214, endPoint x: 425, endPoint y: 101, distance: 114.4
click at [425, 101] on div ".deletable-edge-delete-btn { width: 20px; height: 20px; border: 0px solid #ffff…" at bounding box center [504, 224] width 694 height 332
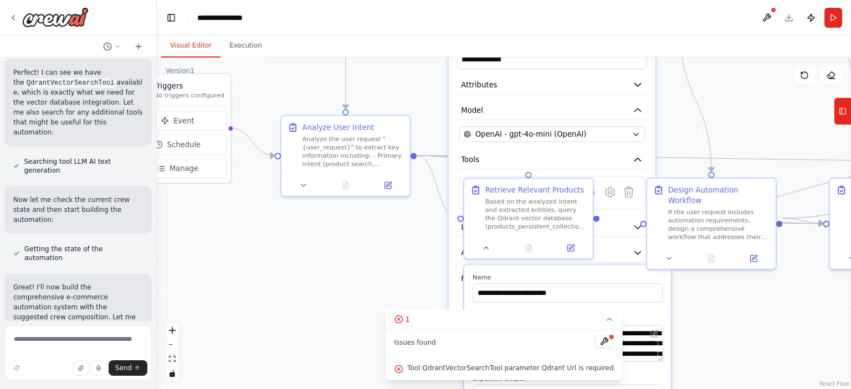
drag, startPoint x: 732, startPoint y: 329, endPoint x: 740, endPoint y: 334, distance: 9.2
click at [740, 334] on div ".deletable-edge-delete-btn { width: 20px; height: 20px; border: 0px solid #ffff…" at bounding box center [504, 224] width 694 height 332
click at [452, 140] on div "**********" at bounding box center [552, 177] width 207 height 290
click at [489, 250] on button at bounding box center [487, 245] width 36 height 13
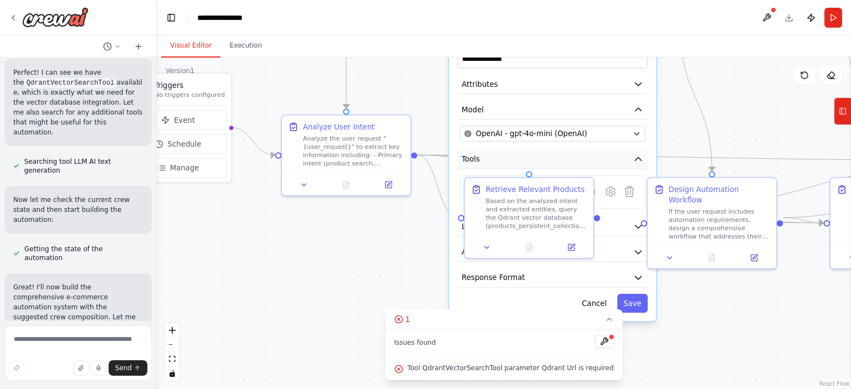
click at [564, 161] on button "Tools" at bounding box center [552, 159] width 190 height 19
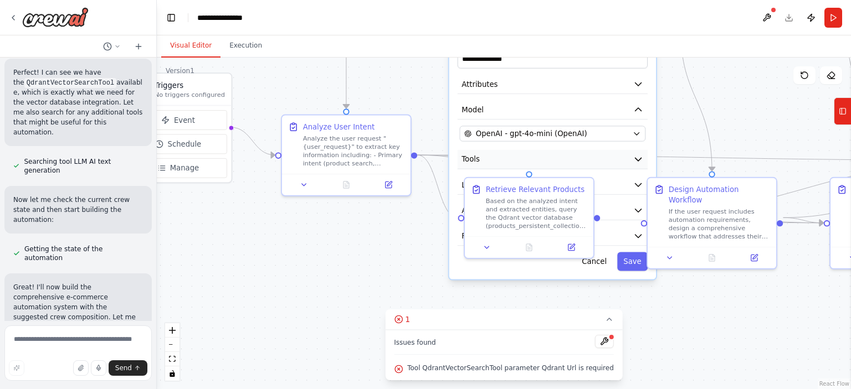
click at [564, 161] on button "Tools" at bounding box center [552, 159] width 190 height 19
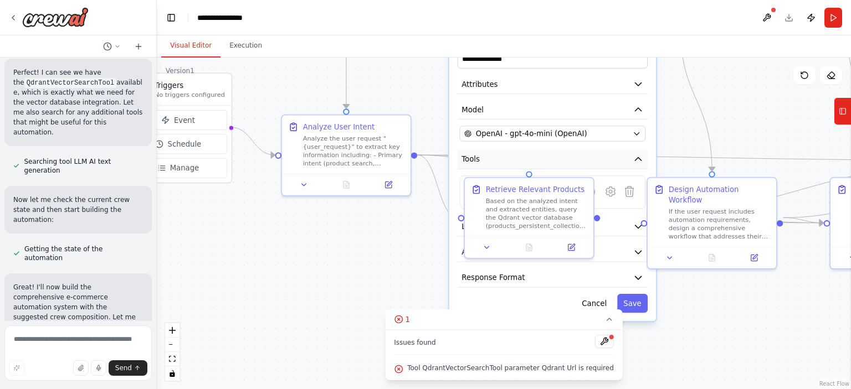
click at [564, 161] on button "Tools" at bounding box center [552, 159] width 190 height 19
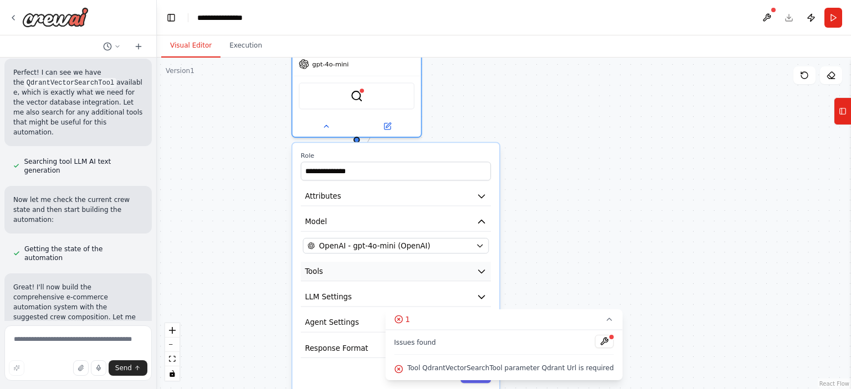
drag, startPoint x: 459, startPoint y: 161, endPoint x: 303, endPoint y: 270, distance: 189.9
click at [303, 270] on button "Tools" at bounding box center [396, 271] width 190 height 19
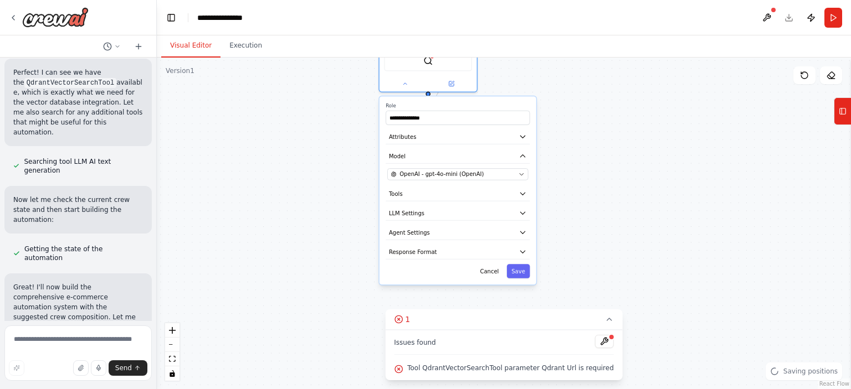
drag, startPoint x: 648, startPoint y: 212, endPoint x: 648, endPoint y: 183, distance: 28.2
click at [648, 183] on div ".deletable-edge-delete-btn { width: 20px; height: 20px; border: 0px solid #ffff…" at bounding box center [504, 224] width 694 height 332
click at [419, 199] on button "Tools" at bounding box center [457, 194] width 144 height 14
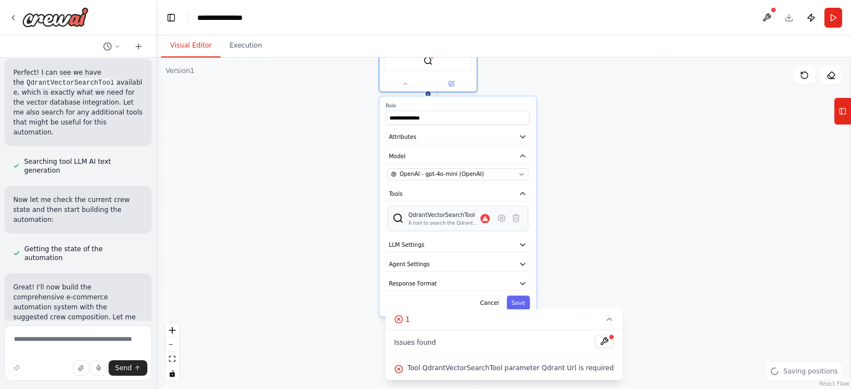
click at [470, 220] on div "A tool to search the Qdrant database for relevant information on internal docum…" at bounding box center [444, 223] width 72 height 6
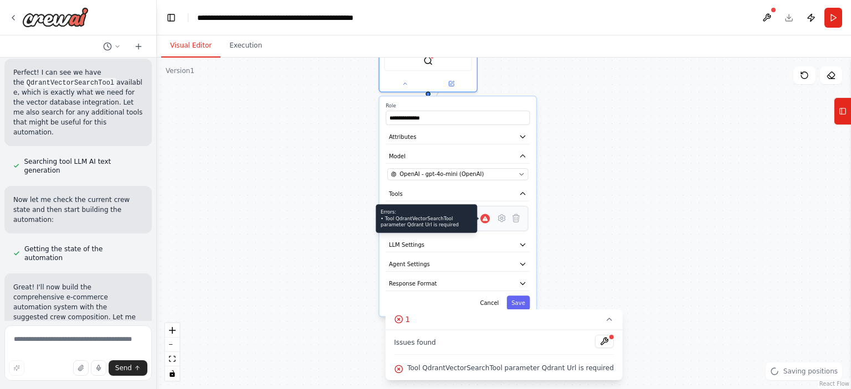
click at [486, 219] on icon at bounding box center [485, 219] width 6 height 5
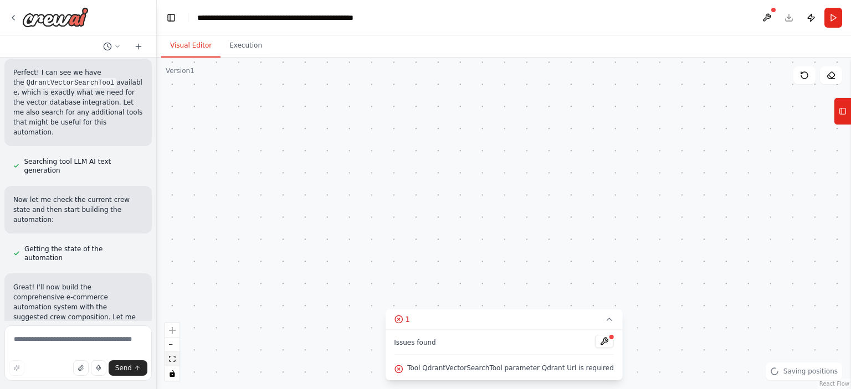
click at [174, 362] on icon "fit view" at bounding box center [172, 359] width 7 height 6
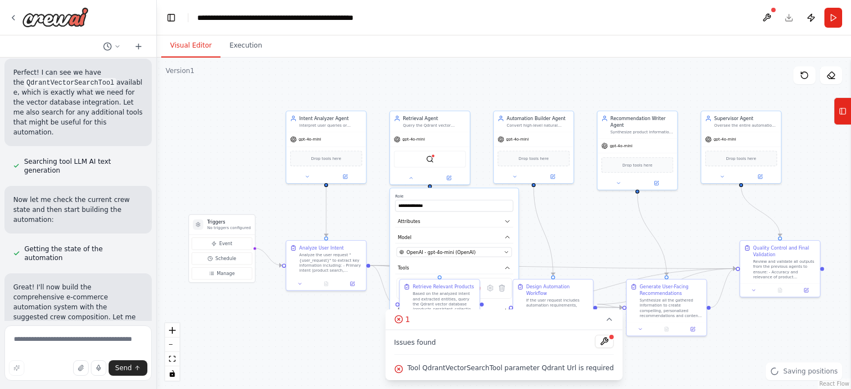
click at [614, 218] on div ".deletable-edge-delete-btn { width: 20px; height: 20px; border: 0px solid #ffff…" at bounding box center [504, 224] width 694 height 332
click at [605, 322] on icon at bounding box center [609, 319] width 9 height 9
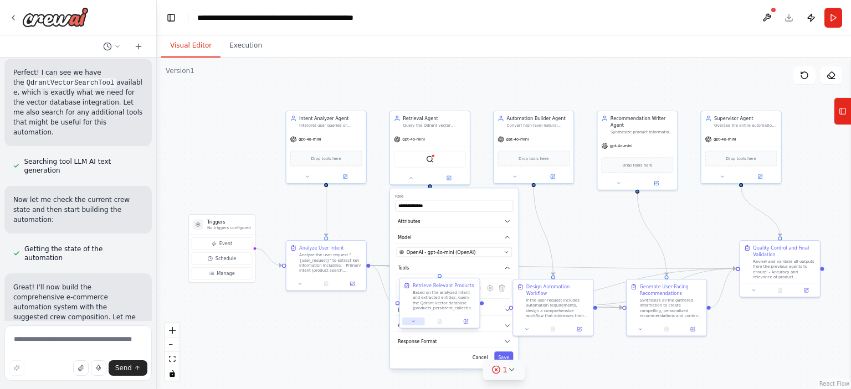
click at [413, 322] on icon at bounding box center [413, 321] width 3 height 1
click at [414, 323] on icon at bounding box center [413, 321] width 5 height 5
click at [337, 255] on div "Analyze the user request "{user_request}" to extract key information including:…" at bounding box center [330, 261] width 63 height 20
click at [338, 315] on div ".deletable-edge-delete-btn { width: 20px; height: 20px; border: 0px solid #ffff…" at bounding box center [504, 224] width 694 height 332
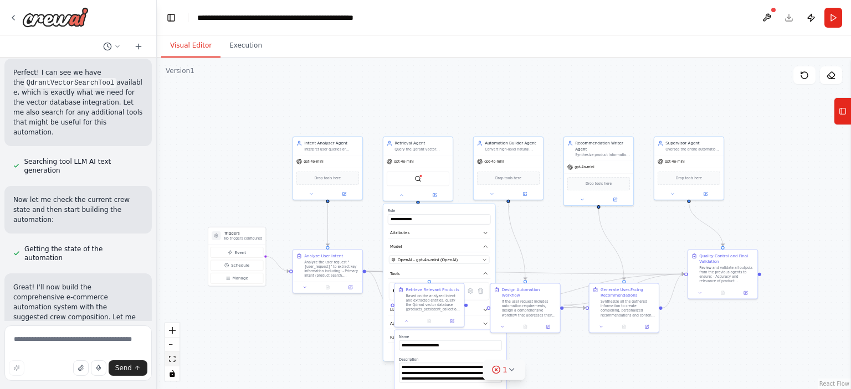
click at [173, 360] on icon "fit view" at bounding box center [172, 359] width 7 height 6
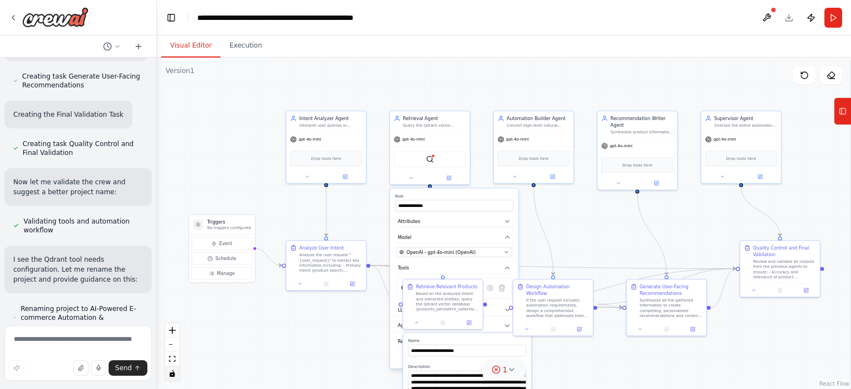
click at [172, 376] on icon "toggle interactivity" at bounding box center [171, 373] width 5 height 7
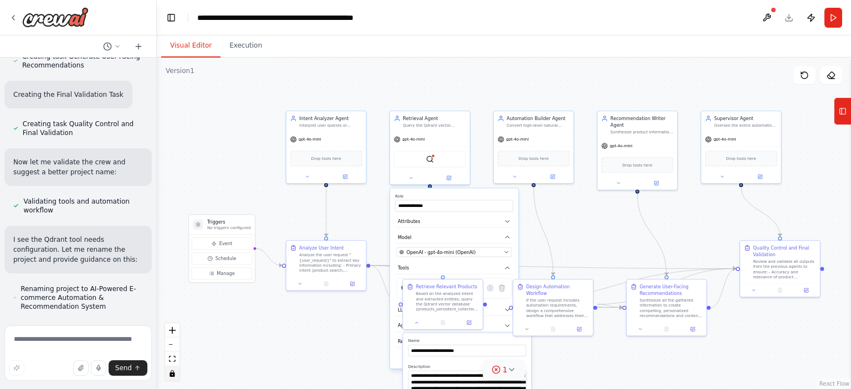
click at [172, 376] on icon "toggle interactivity" at bounding box center [171, 373] width 5 height 7
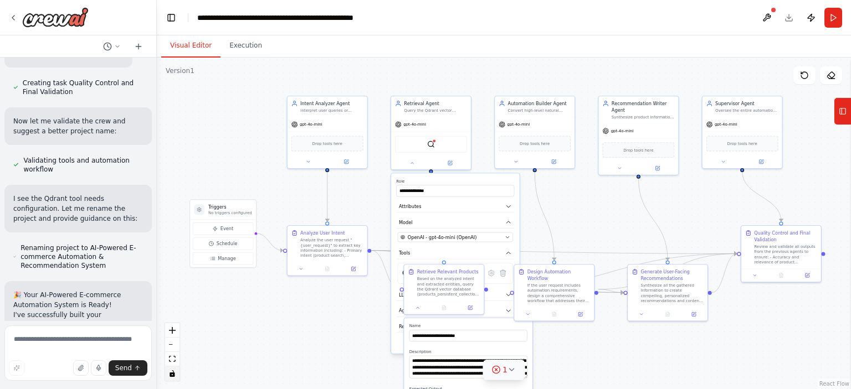
drag, startPoint x: 285, startPoint y: 362, endPoint x: 286, endPoint y: 346, distance: 16.1
click at [286, 346] on div ".deletable-edge-delete-btn { width: 20px; height: 20px; border: 0px solid #ffff…" at bounding box center [504, 224] width 694 height 332
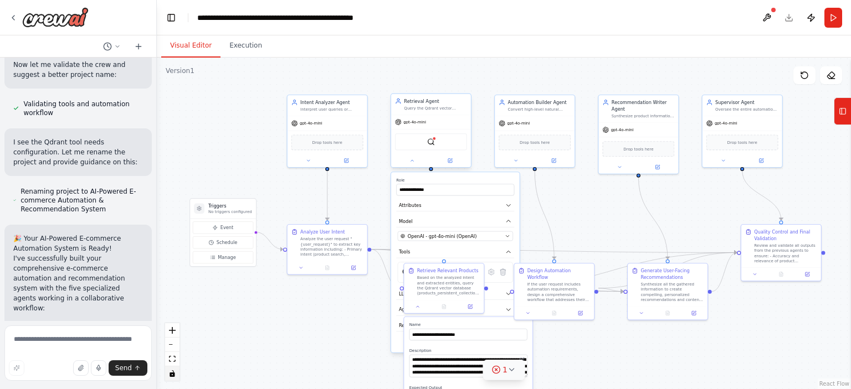
click at [441, 120] on div "gpt-4o-mini" at bounding box center [431, 122] width 80 height 14
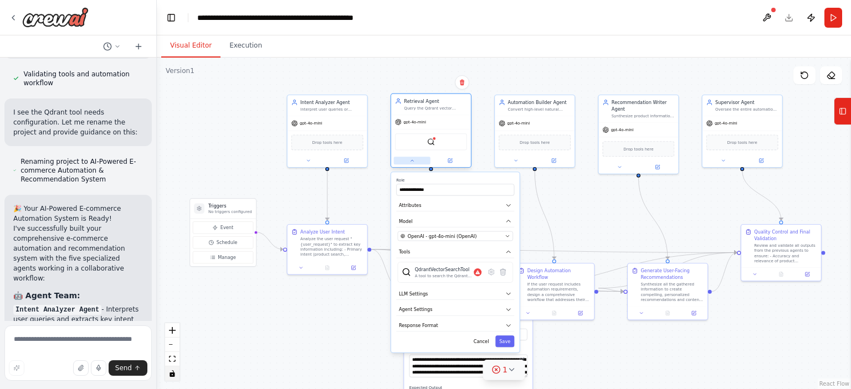
click at [411, 162] on icon at bounding box center [411, 160] width 5 height 5
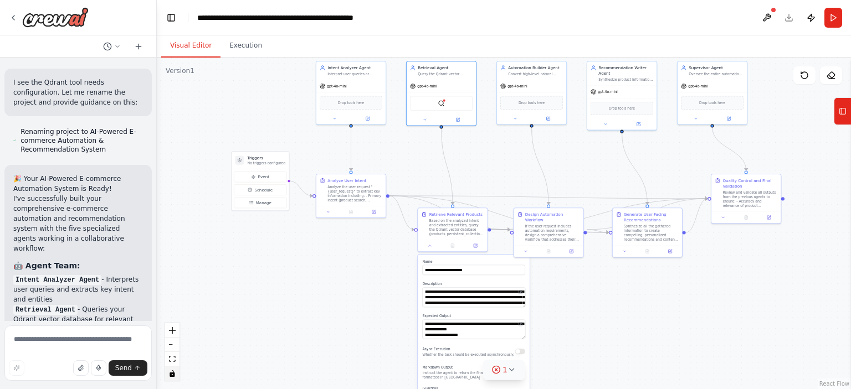
drag, startPoint x: 658, startPoint y: 370, endPoint x: 478, endPoint y: 297, distance: 193.7
click at [638, 318] on div ".deletable-edge-delete-btn { width: 20px; height: 20px; border: 0px solid #ffff…" at bounding box center [504, 224] width 694 height 332
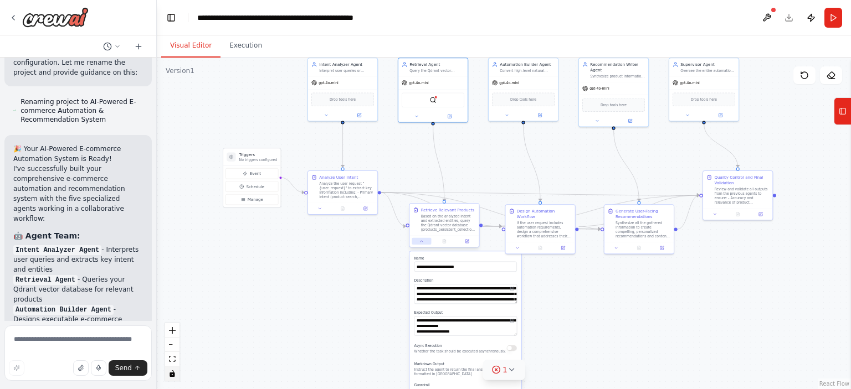
click at [425, 243] on button at bounding box center [420, 241] width 19 height 7
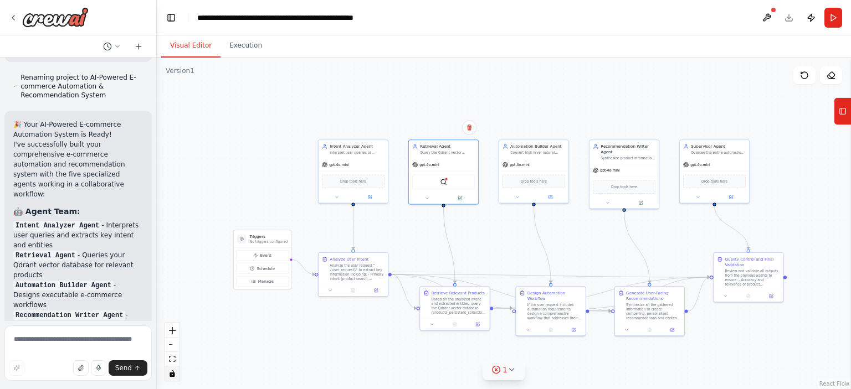
drag, startPoint x: 558, startPoint y: 302, endPoint x: 566, endPoint y: 376, distance: 74.7
click at [566, 376] on div ".deletable-edge-delete-btn { width: 20px; height: 20px; border: 0px solid #ffff…" at bounding box center [504, 224] width 694 height 332
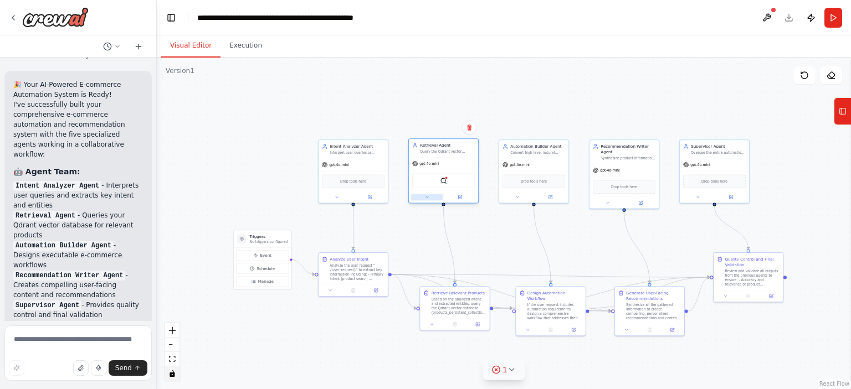
click at [422, 199] on button at bounding box center [427, 197] width 32 height 7
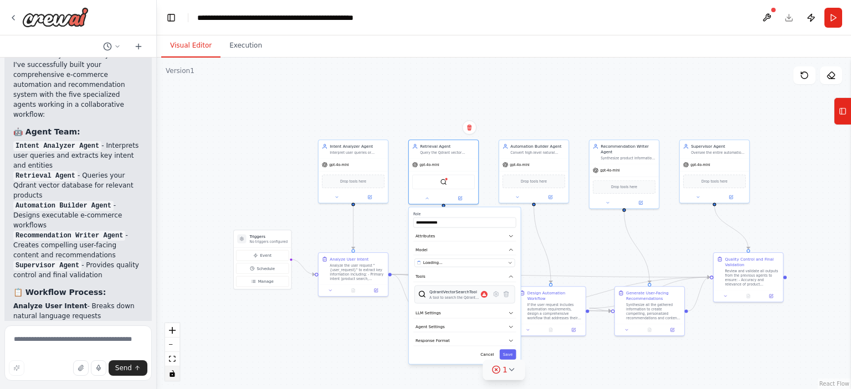
click at [476, 301] on div "QdrantVectorSearchTool A tool to search the Qdrant database for relevant inform…" at bounding box center [464, 295] width 100 height 18
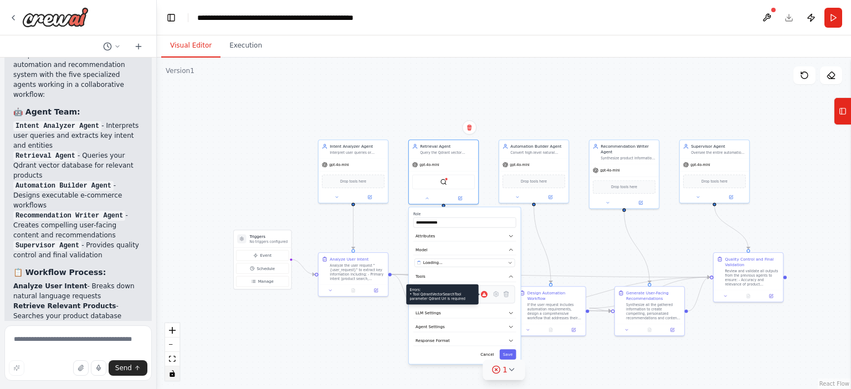
click at [484, 296] on div at bounding box center [484, 294] width 7 height 7
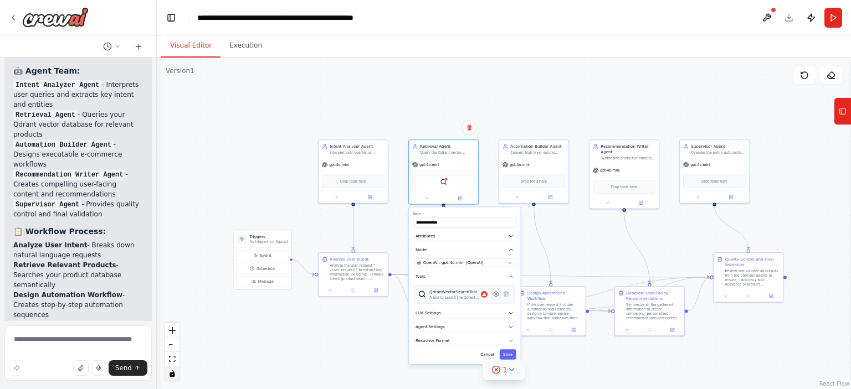
click at [494, 294] on icon at bounding box center [495, 294] width 5 height 5
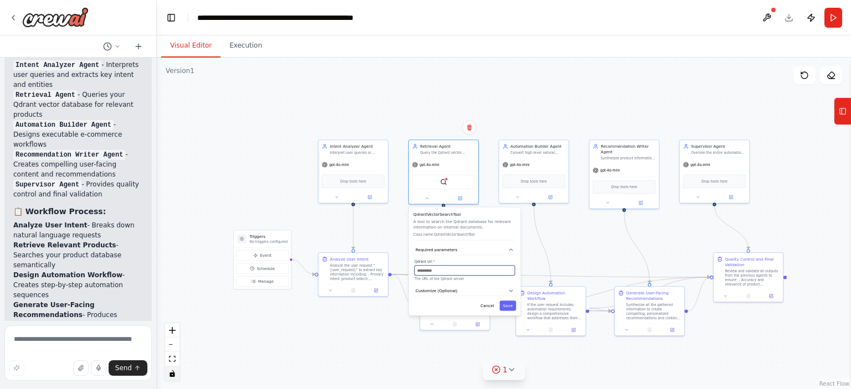
click at [457, 270] on input "text" at bounding box center [464, 271] width 100 height 10
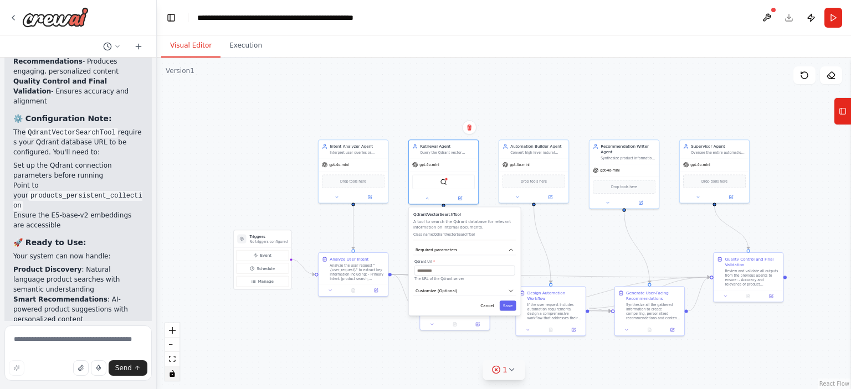
scroll to position [2729, 0]
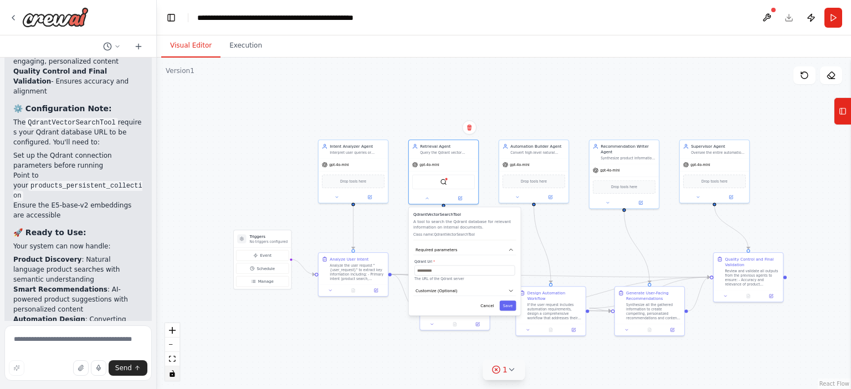
drag, startPoint x: 790, startPoint y: 217, endPoint x: 773, endPoint y: 221, distance: 17.9
click at [790, 217] on div ".deletable-edge-delete-btn { width: 20px; height: 20px; border: 0px solid #ffff…" at bounding box center [504, 224] width 694 height 332
click at [432, 272] on input "text" at bounding box center [464, 271] width 100 height 10
paste input "**********"
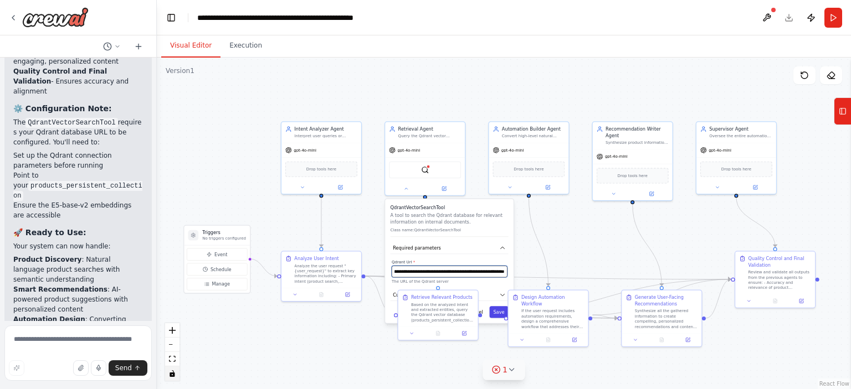
type input "**********"
click at [499, 309] on button "Save" at bounding box center [498, 312] width 19 height 12
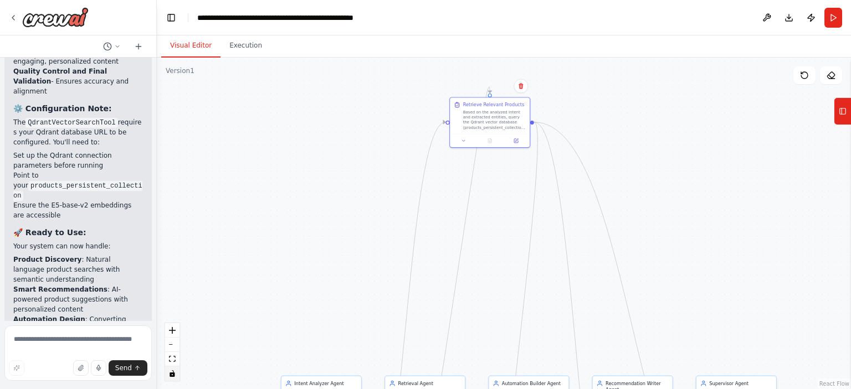
drag, startPoint x: 439, startPoint y: 307, endPoint x: 636, endPoint y: 176, distance: 236.7
click at [490, 115] on div "Based on the analyzed intent and extracted entities, query the Qdrant vector da…" at bounding box center [494, 120] width 63 height 20
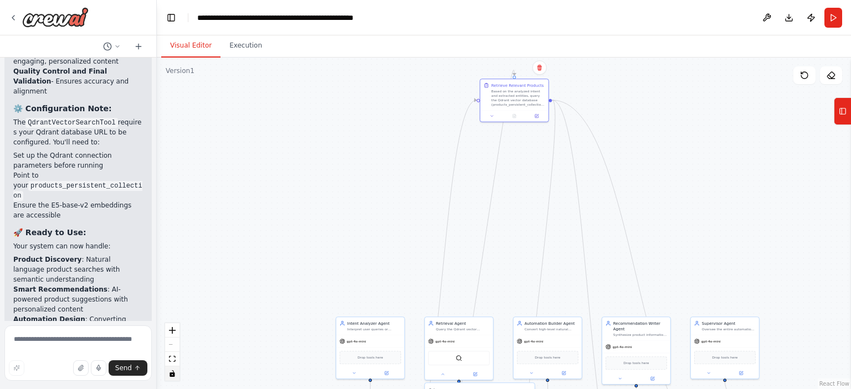
drag, startPoint x: 692, startPoint y: 194, endPoint x: 658, endPoint y: 4, distance: 192.8
click at [658, 4] on main "**********" at bounding box center [504, 194] width 694 height 389
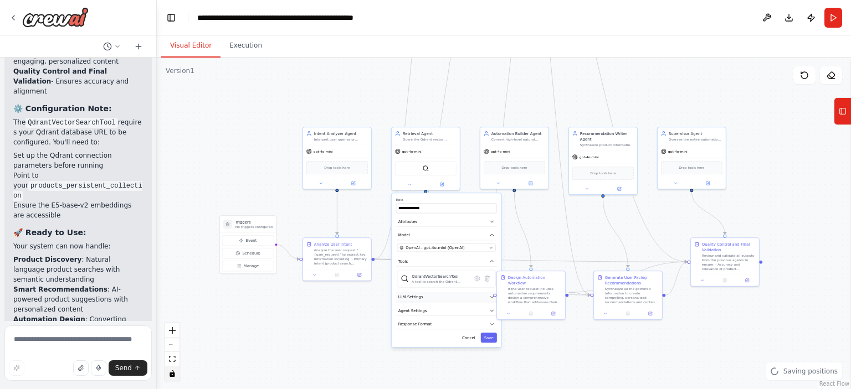
click at [419, 296] on span "LLM Settings" at bounding box center [410, 298] width 25 height 6
click at [421, 310] on span "Agent Settings" at bounding box center [412, 311] width 29 height 6
click at [415, 327] on button "Response Format" at bounding box center [446, 325] width 101 height 11
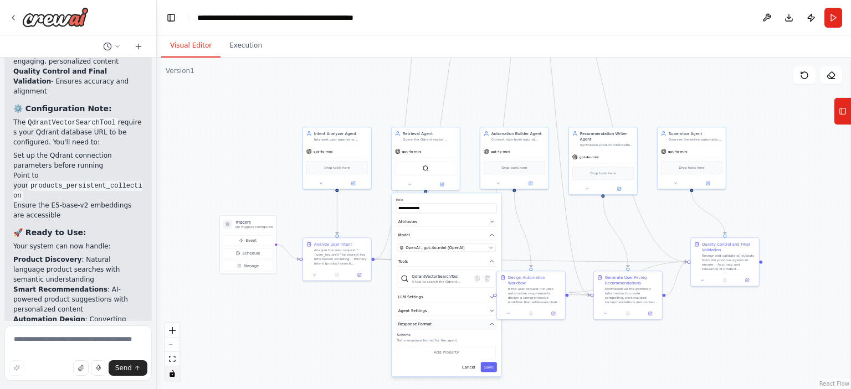
click at [415, 327] on button "Response Format" at bounding box center [446, 325] width 101 height 11
click at [475, 276] on icon at bounding box center [477, 278] width 5 height 5
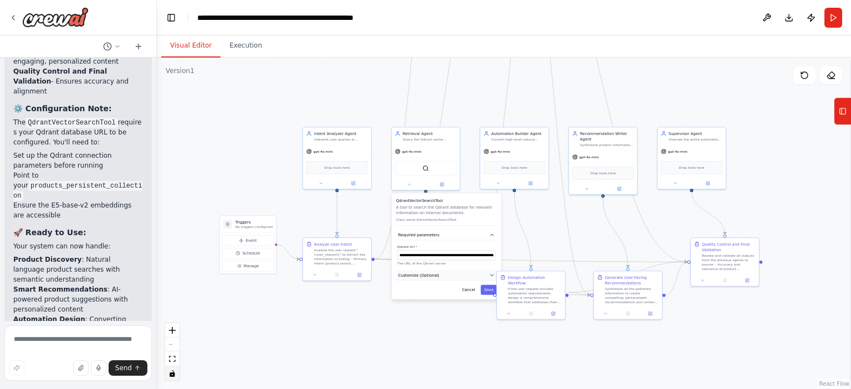
click at [442, 277] on button "Customize (Optional)" at bounding box center [446, 275] width 101 height 11
click at [429, 369] on input "text" at bounding box center [446, 371] width 99 height 10
paste input "**********"
type input "**********"
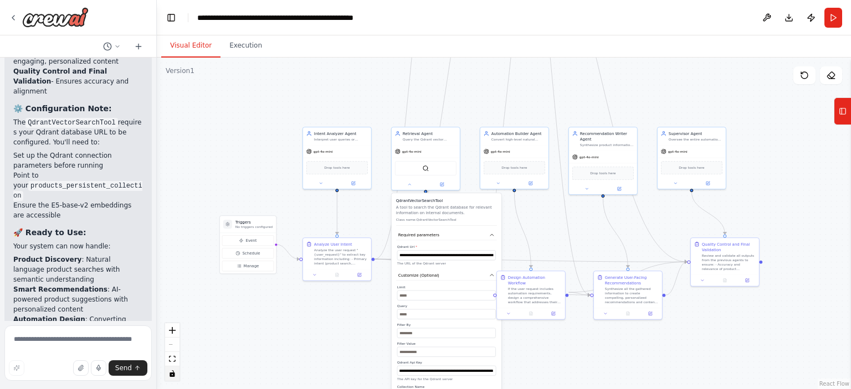
scroll to position [0, 0]
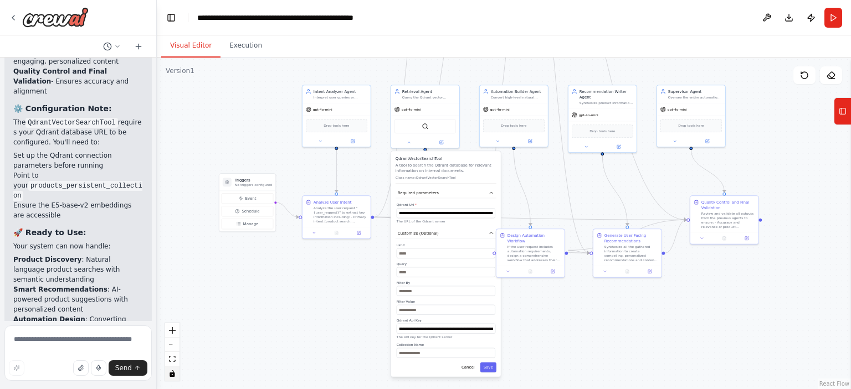
drag, startPoint x: 540, startPoint y: 348, endPoint x: 509, endPoint y: 323, distance: 40.2
click at [536, 298] on div ".deletable-edge-delete-btn { width: 20px; height: 20px; border: 0px solid #ffff…" at bounding box center [504, 224] width 694 height 332
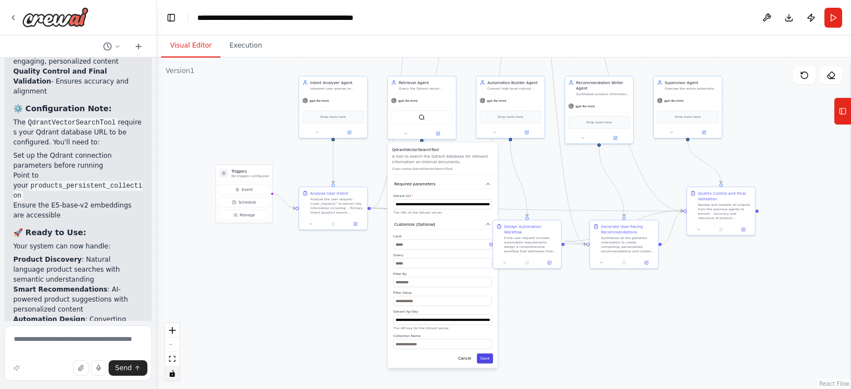
click at [482, 356] on button "Save" at bounding box center [485, 359] width 16 height 10
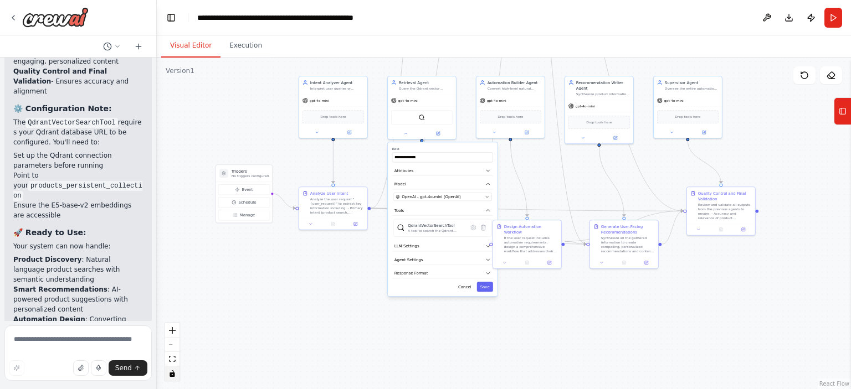
click at [466, 272] on div "**********" at bounding box center [443, 219] width 110 height 154
click at [472, 283] on button "Cancel" at bounding box center [465, 281] width 20 height 10
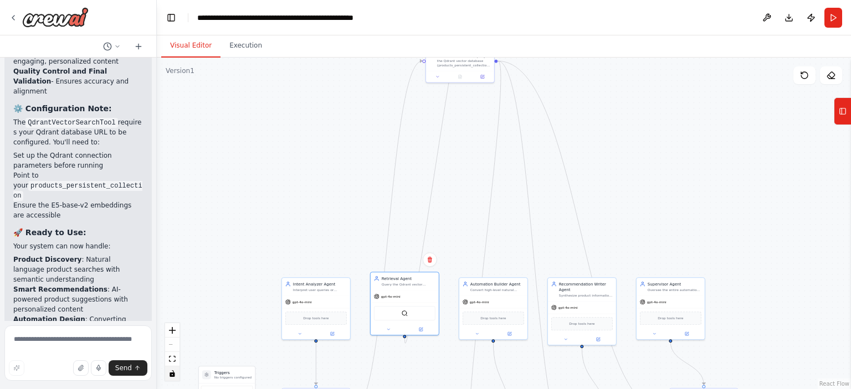
drag, startPoint x: 803, startPoint y: 189, endPoint x: 700, endPoint y: 156, distance: 108.2
click at [794, 370] on div ".deletable-edge-delete-btn { width: 20px; height: 20px; border: 0px solid #ffff…" at bounding box center [504, 224] width 694 height 332
drag, startPoint x: 674, startPoint y: 146, endPoint x: 687, endPoint y: 224, distance: 79.1
click at [687, 224] on div ".deletable-edge-delete-btn { width: 20px; height: 20px; border: 0px solid #ffff…" at bounding box center [504, 224] width 694 height 332
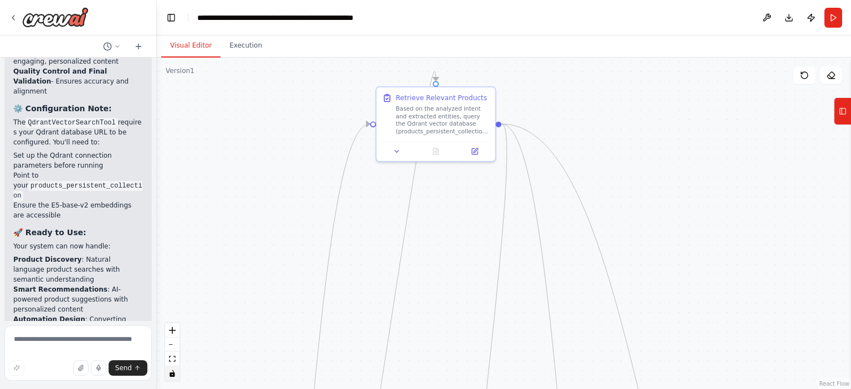
drag, startPoint x: 625, startPoint y: 216, endPoint x: 730, endPoint y: 162, distance: 118.1
click at [730, 162] on div ".deletable-edge-delete-btn { width: 20px; height: 20px; border: 0px solid #ffff…" at bounding box center [504, 224] width 694 height 332
click at [402, 153] on button at bounding box center [396, 150] width 33 height 12
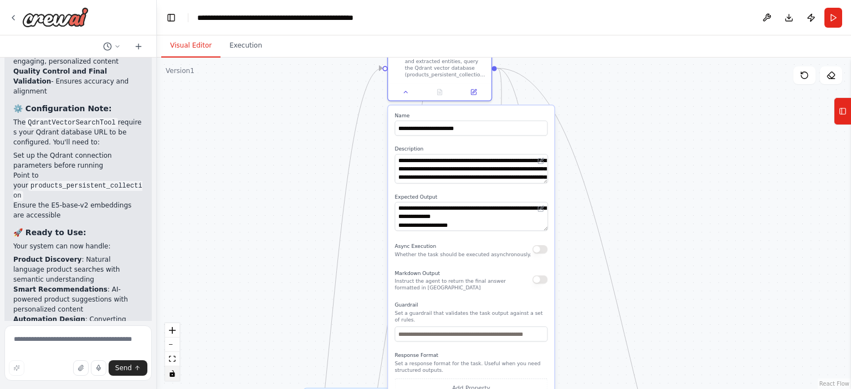
drag, startPoint x: 662, startPoint y: 270, endPoint x: 661, endPoint y: 193, distance: 77.0
click at [661, 193] on div ".deletable-edge-delete-btn { width: 20px; height: 20px; border: 0px solid #ffff…" at bounding box center [504, 224] width 694 height 332
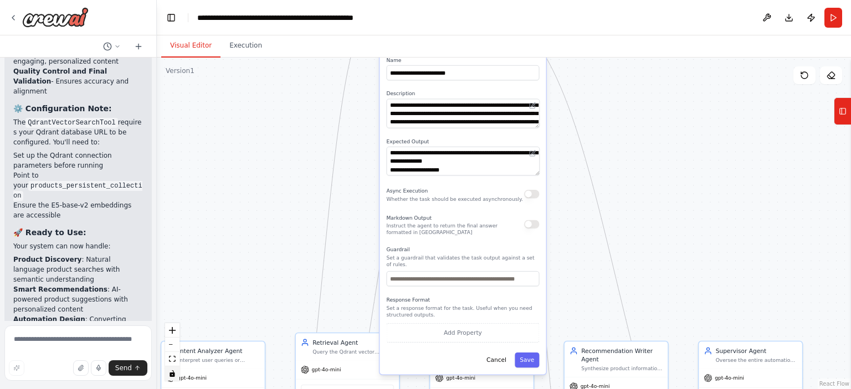
drag, startPoint x: 667, startPoint y: 276, endPoint x: 658, endPoint y: 221, distance: 56.0
click at [658, 221] on div ".deletable-edge-delete-btn { width: 20px; height: 20px; border: 0px solid #ffff…" at bounding box center [504, 224] width 694 height 332
click at [497, 354] on button "Cancel" at bounding box center [496, 360] width 30 height 15
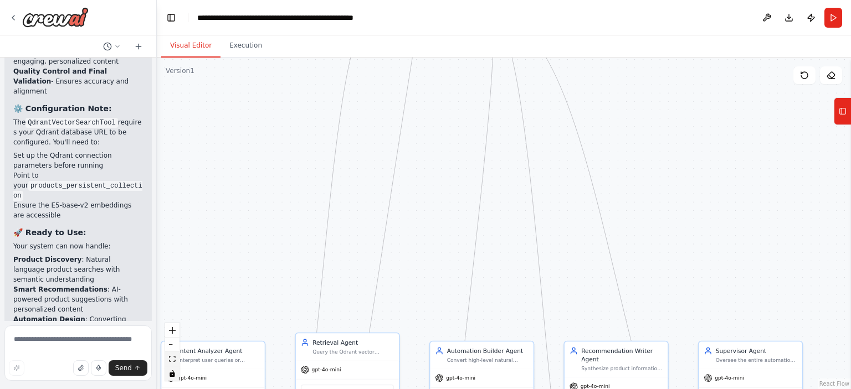
click at [176, 365] on button "fit view" at bounding box center [172, 359] width 14 height 14
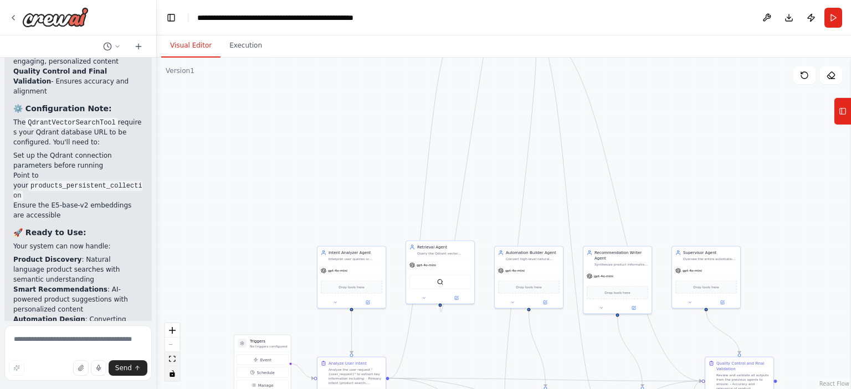
click at [167, 360] on button "fit view" at bounding box center [172, 359] width 14 height 14
click at [773, 95] on div ".deletable-edge-delete-btn { width: 20px; height: 20px; border: 0px solid #ffff…" at bounding box center [504, 224] width 694 height 332
click at [790, 14] on button "Download" at bounding box center [789, 18] width 18 height 20
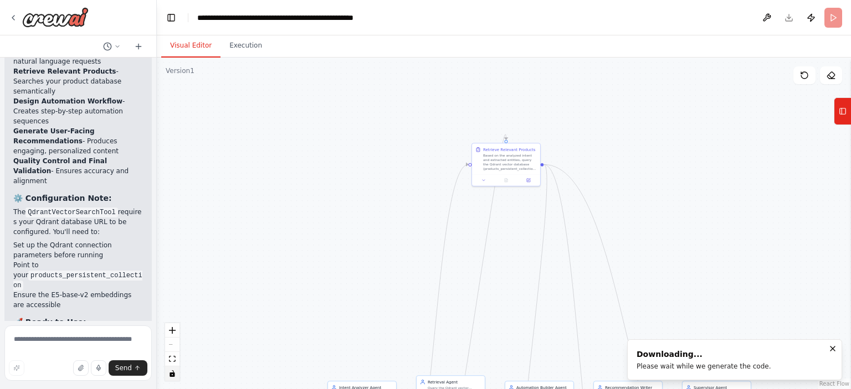
drag, startPoint x: 668, startPoint y: 159, endPoint x: 645, endPoint y: 262, distance: 105.2
click at [676, 316] on div ".deletable-edge-delete-btn { width: 20px; height: 20px; border: 0px solid #ffff…" at bounding box center [504, 224] width 694 height 332
drag, startPoint x: 507, startPoint y: 209, endPoint x: 518, endPoint y: 377, distance: 167.6
click at [509, 389] on html "You are designing an AI-powered e-commerce automation and recommendation system…" at bounding box center [425, 194] width 851 height 389
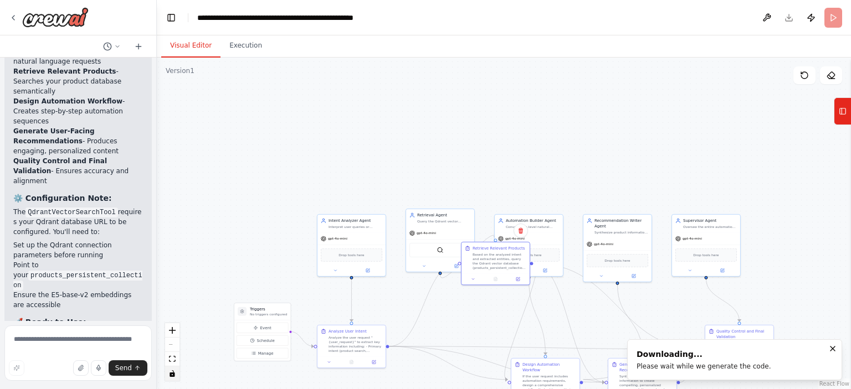
drag, startPoint x: 605, startPoint y: 158, endPoint x: 596, endPoint y: 37, distance: 121.0
click at [596, 37] on div "Visual Editor Execution Version 1 Show Tools Hide Agents .deletable-edge-delete…" at bounding box center [504, 212] width 694 height 354
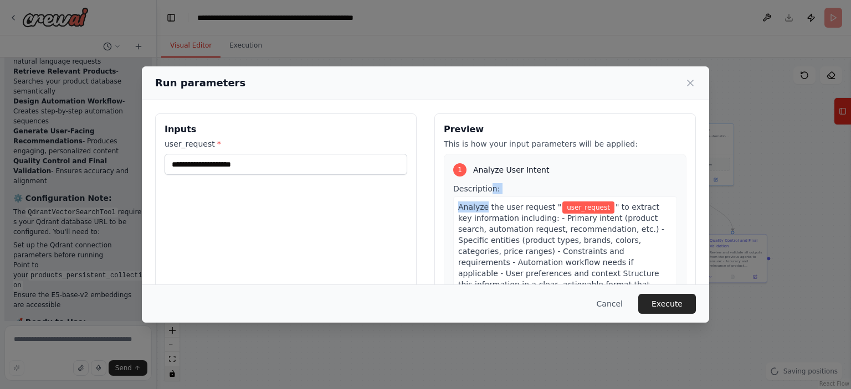
drag, startPoint x: 479, startPoint y: 201, endPoint x: 484, endPoint y: 208, distance: 8.3
click at [477, 205] on div "1 Analyze User Intent Description: Analyze the user request " user_request " to…" at bounding box center [565, 283] width 243 height 258
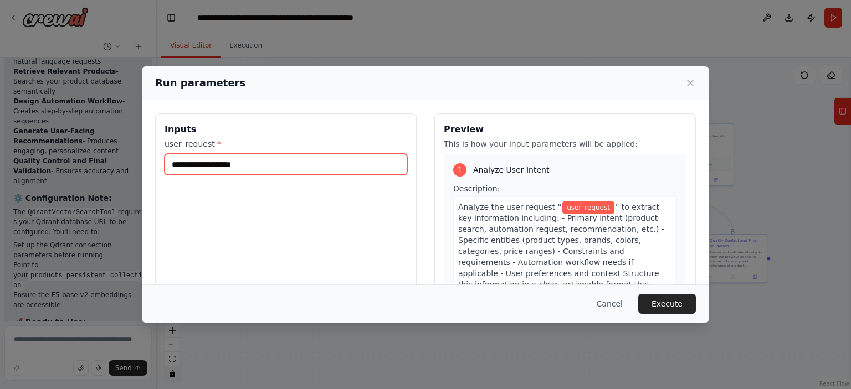
click at [238, 163] on input "user_request *" at bounding box center [285, 164] width 243 height 21
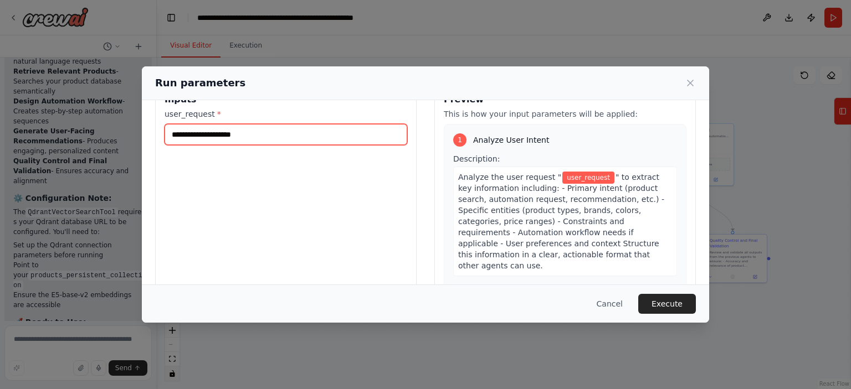
scroll to position [0, 0]
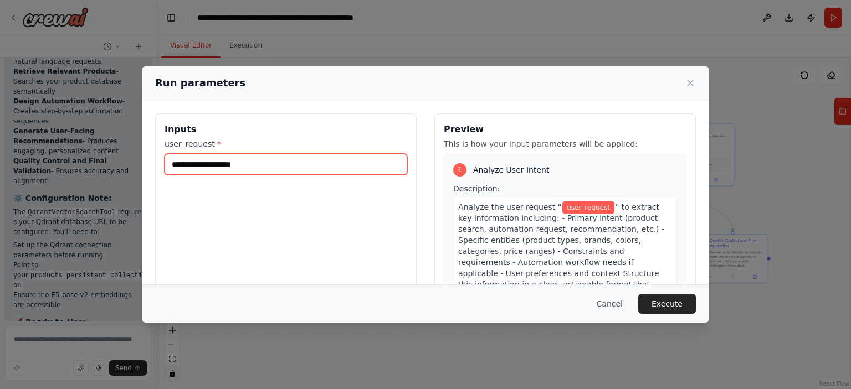
click at [225, 166] on input "user_request *" at bounding box center [285, 164] width 243 height 21
type input "*"
type input "**********"
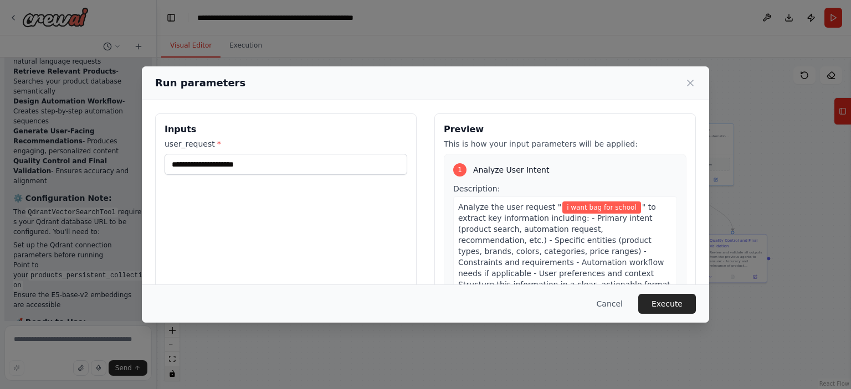
click at [359, 210] on div "**********" at bounding box center [285, 245] width 261 height 262
drag, startPoint x: 669, startPoint y: 298, endPoint x: 690, endPoint y: 293, distance: 21.0
click at [670, 298] on button "Execute" at bounding box center [667, 304] width 58 height 20
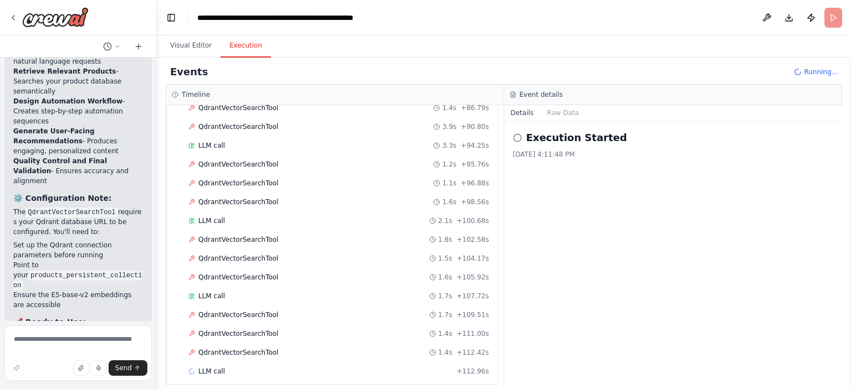
scroll to position [627, 0]
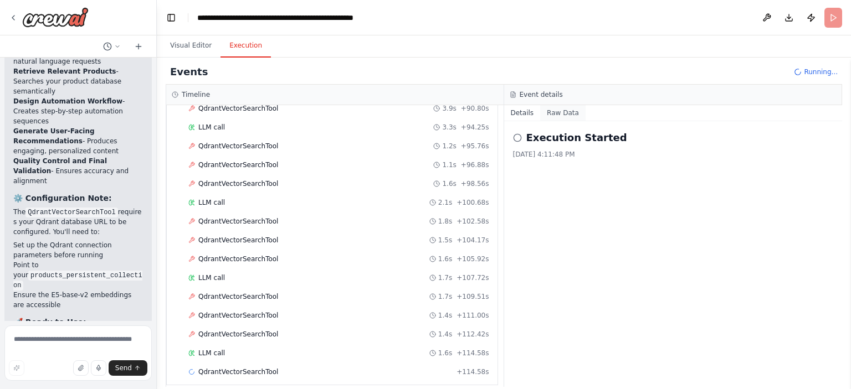
click at [557, 107] on button "Raw Data" at bounding box center [562, 113] width 45 height 16
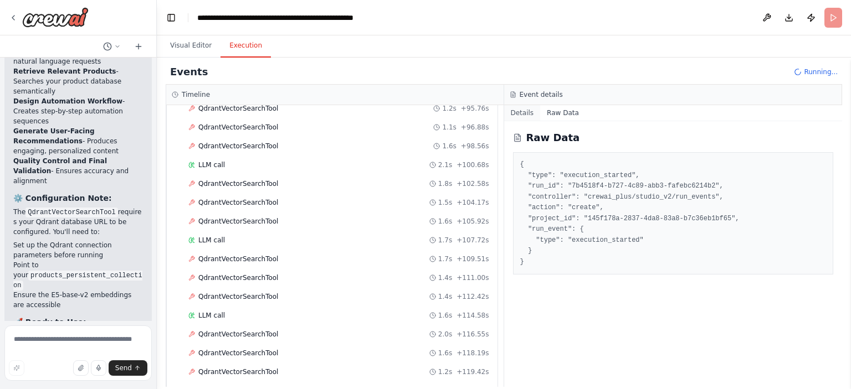
scroll to position [683, 0]
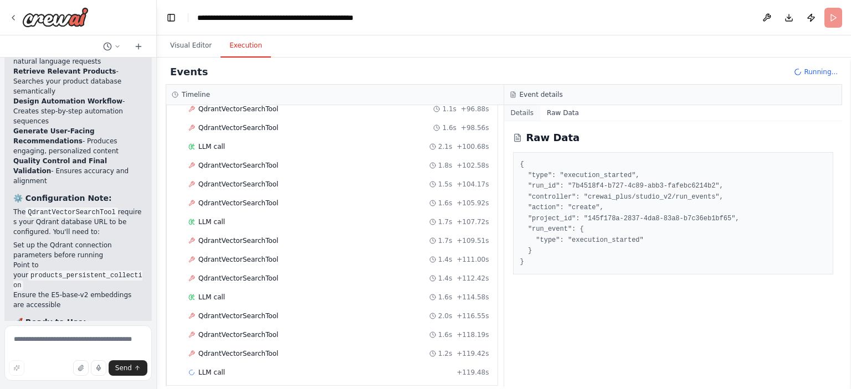
click at [523, 107] on button "Details" at bounding box center [522, 113] width 37 height 16
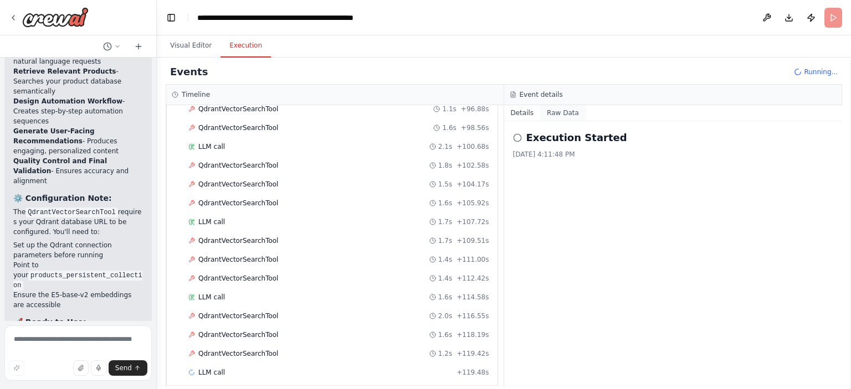
click at [556, 111] on button "Raw Data" at bounding box center [562, 113] width 45 height 16
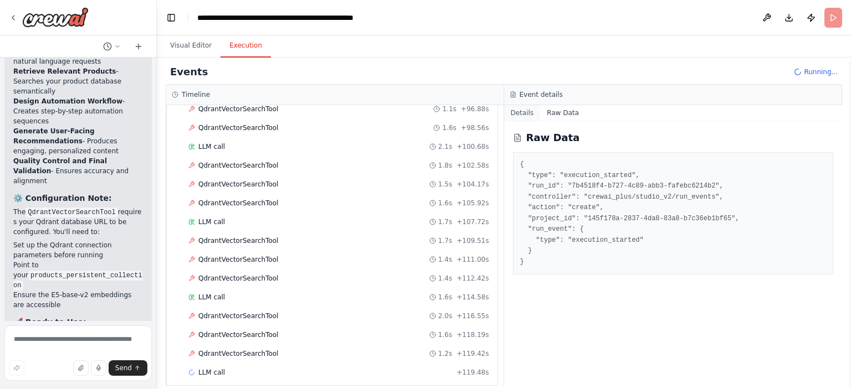
click at [528, 115] on button "Details" at bounding box center [522, 113] width 37 height 16
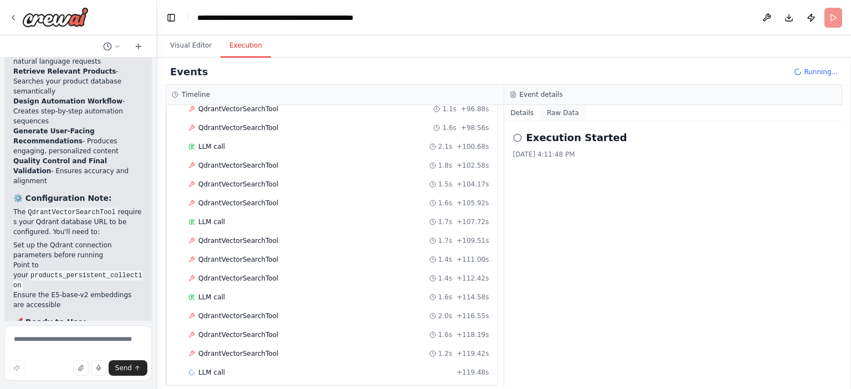
click at [554, 115] on button "Raw Data" at bounding box center [562, 113] width 45 height 16
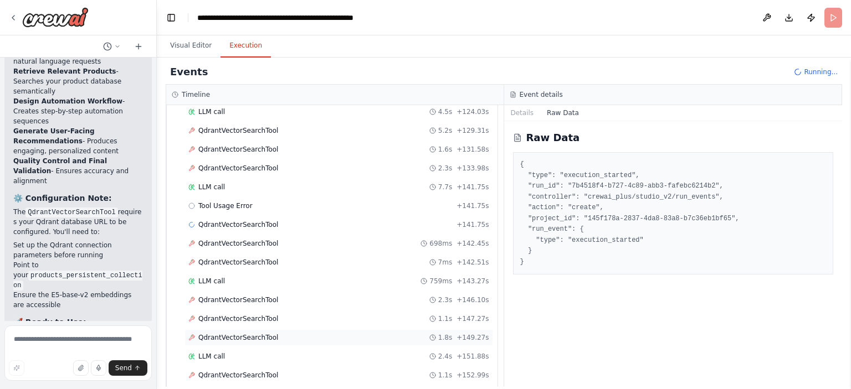
scroll to position [962, 0]
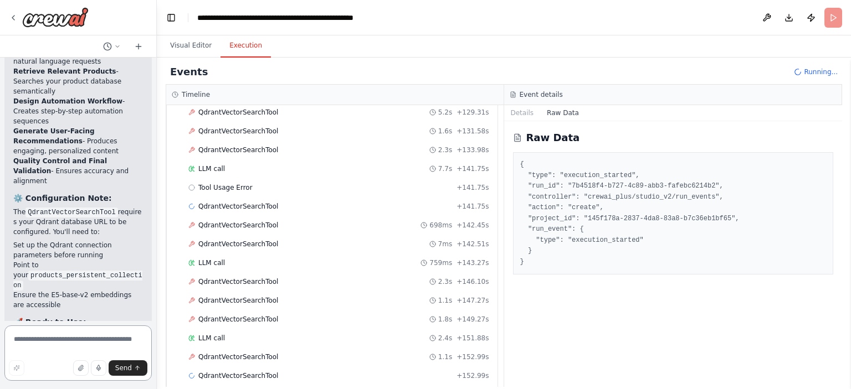
click at [57, 333] on textarea at bounding box center [77, 353] width 147 height 55
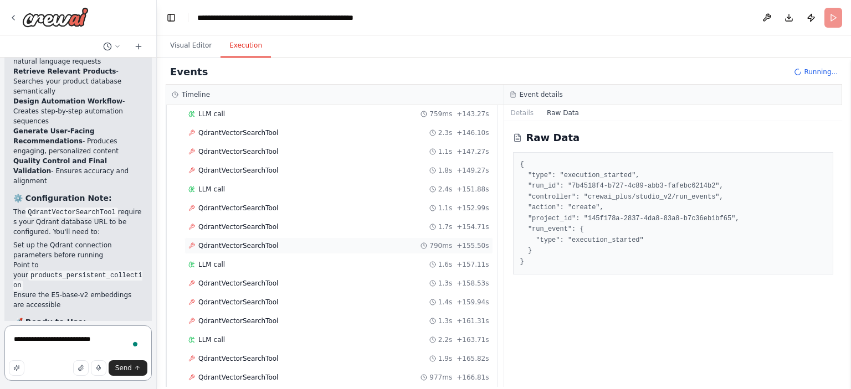
scroll to position [1130, 0]
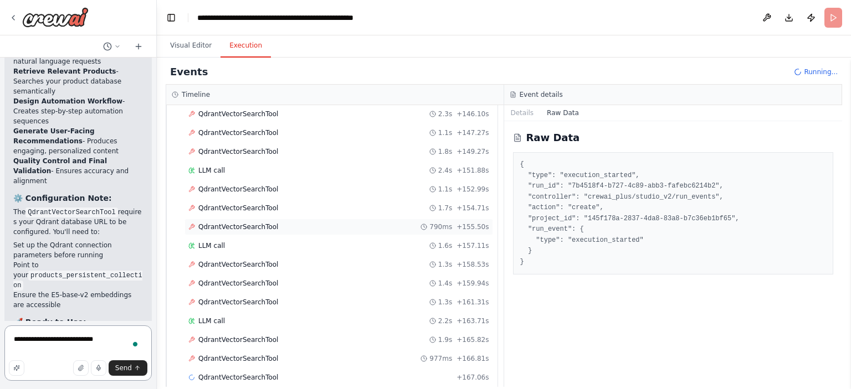
type textarea "**********"
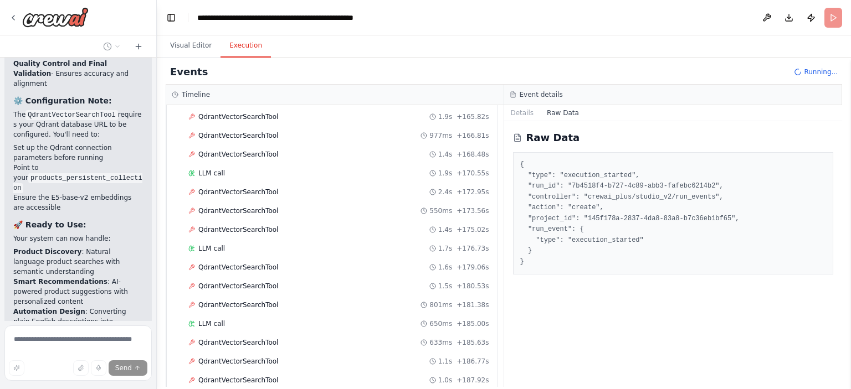
scroll to position [0, 0]
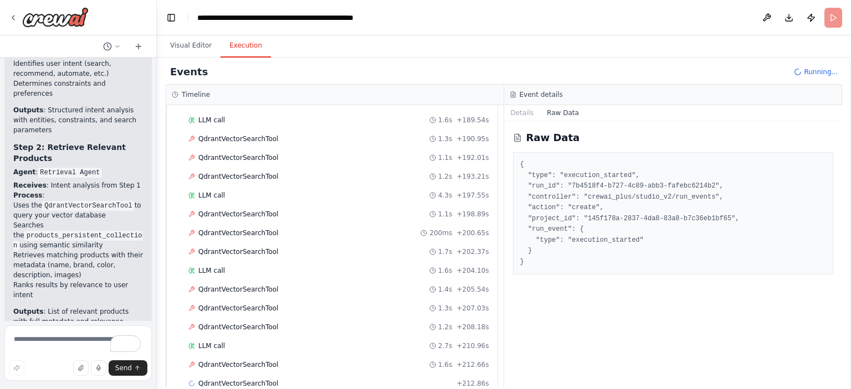
click at [523, 104] on div "Event details" at bounding box center [673, 95] width 338 height 20
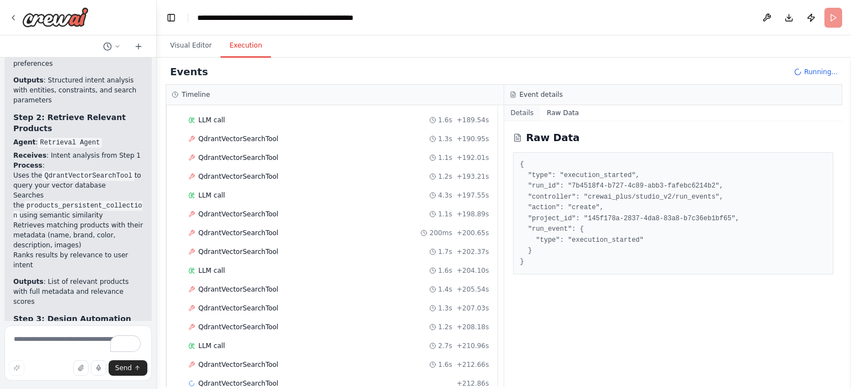
click at [523, 107] on button "Details" at bounding box center [522, 113] width 37 height 16
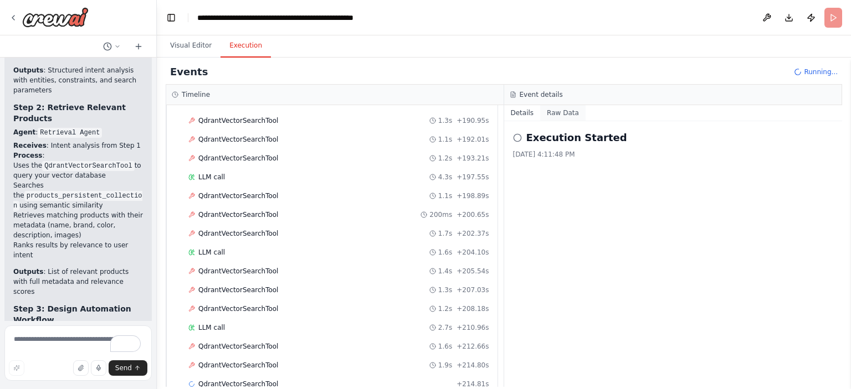
click at [545, 113] on button "Raw Data" at bounding box center [562, 113] width 45 height 16
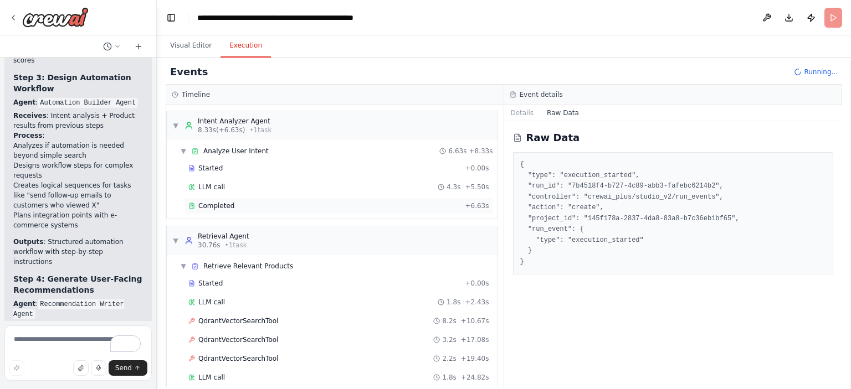
click at [220, 203] on span "Completed" at bounding box center [216, 206] width 36 height 9
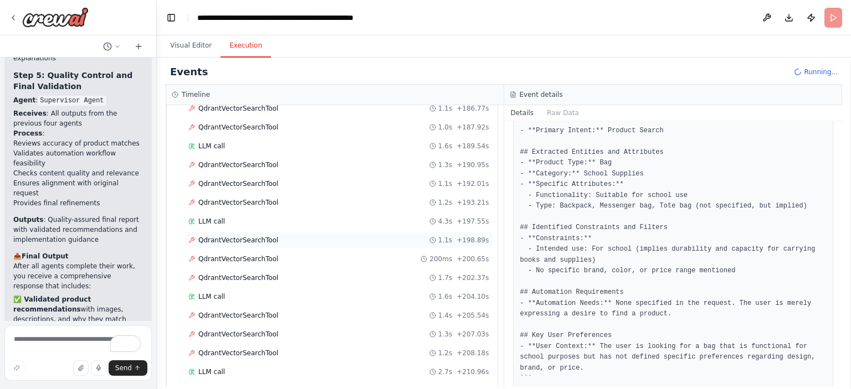
scroll to position [1932, 0]
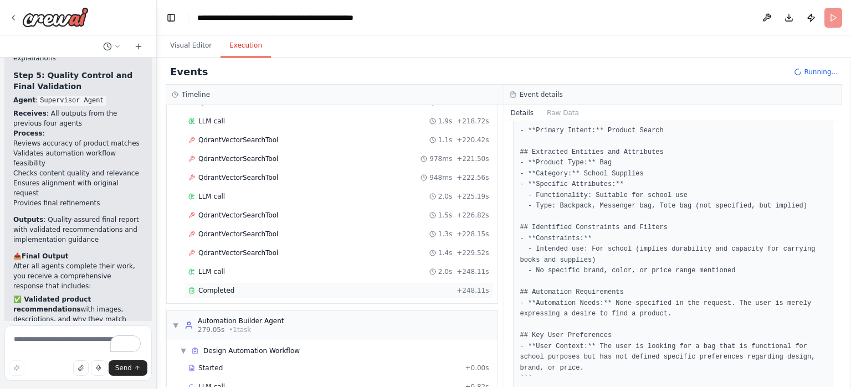
click at [217, 286] on span "Completed" at bounding box center [216, 290] width 36 height 9
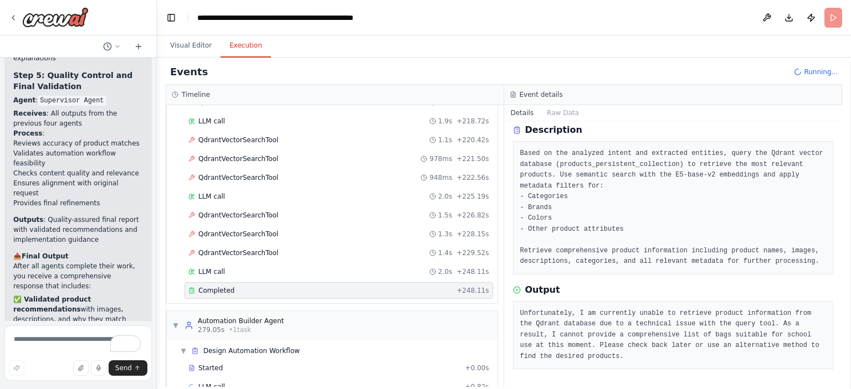
scroll to position [41, 0]
click at [184, 44] on button "Visual Editor" at bounding box center [190, 45] width 59 height 23
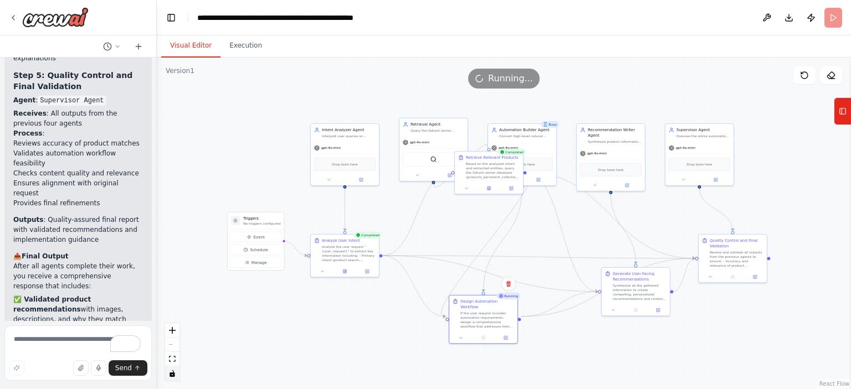
drag, startPoint x: 518, startPoint y: 312, endPoint x: 483, endPoint y: 236, distance: 83.5
click at [474, 320] on div "Design Automation Workflow If the user request includes automation requirements…" at bounding box center [483, 314] width 68 height 37
click at [467, 187] on icon at bounding box center [466, 187] width 4 height 4
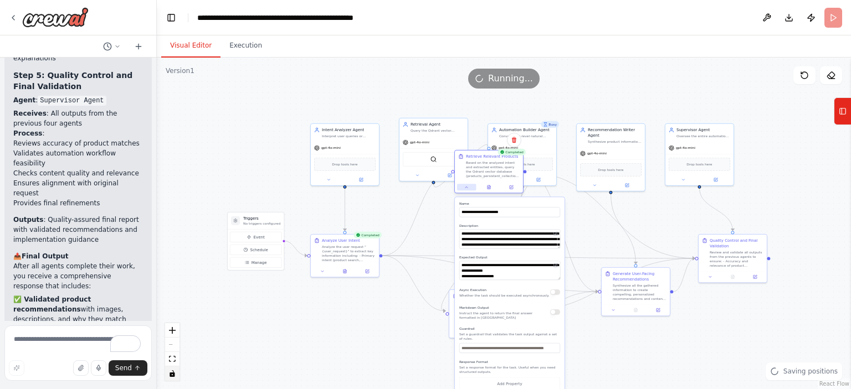
click at [467, 187] on icon at bounding box center [466, 187] width 4 height 4
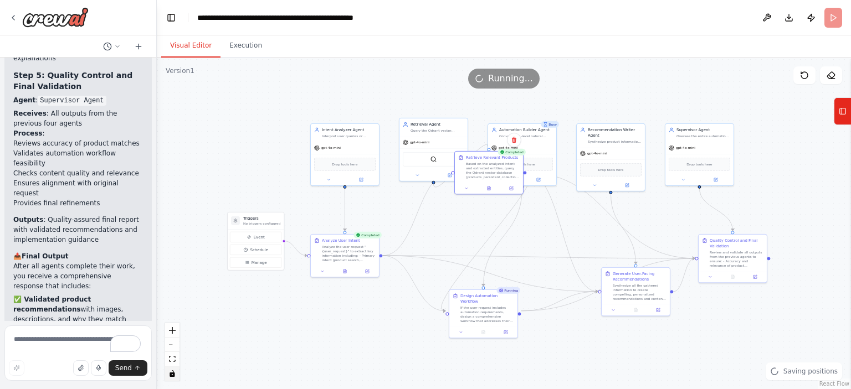
click at [571, 89] on div ".deletable-edge-delete-btn { width: 20px; height: 20px; border: 0px solid #ffff…" at bounding box center [504, 224] width 694 height 332
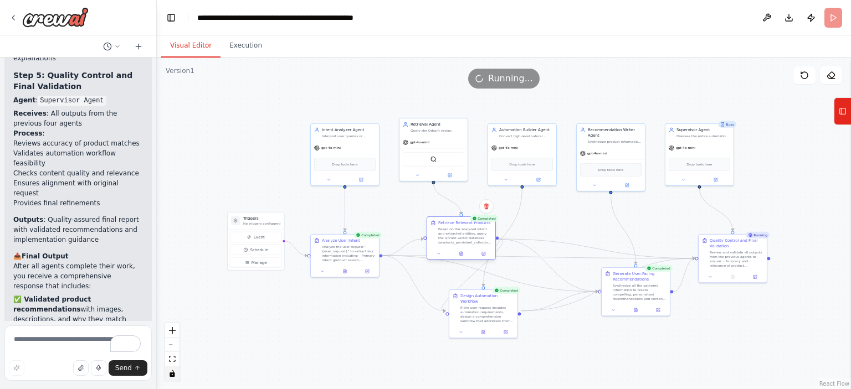
drag, startPoint x: 492, startPoint y: 163, endPoint x: 462, endPoint y: 234, distance: 76.7
click at [462, 234] on div "Based on the analyzed intent and extracted entities, query the Qdrant vector da…" at bounding box center [465, 236] width 54 height 18
drag, startPoint x: 633, startPoint y: 289, endPoint x: 634, endPoint y: 312, distance: 22.7
click at [634, 312] on div "Synthesize all the gathered information to create compelling, personalized reco…" at bounding box center [637, 319] width 54 height 18
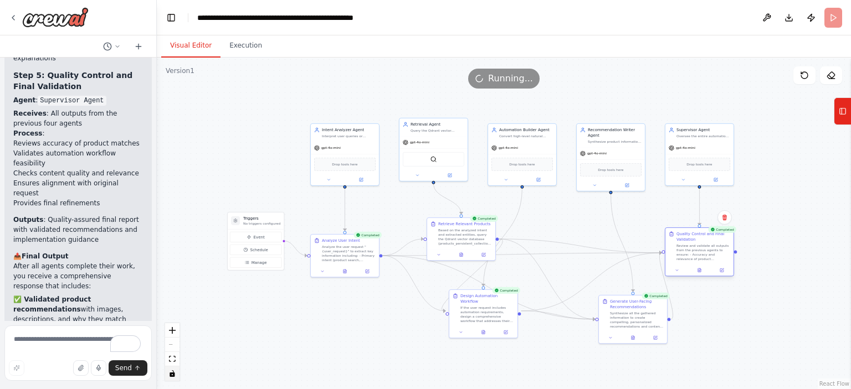
drag, startPoint x: 724, startPoint y: 246, endPoint x: 691, endPoint y: 238, distance: 33.6
click at [691, 238] on div "Quality Control and Final Validation Review and validate all outputs from the p…" at bounding box center [703, 246] width 54 height 30
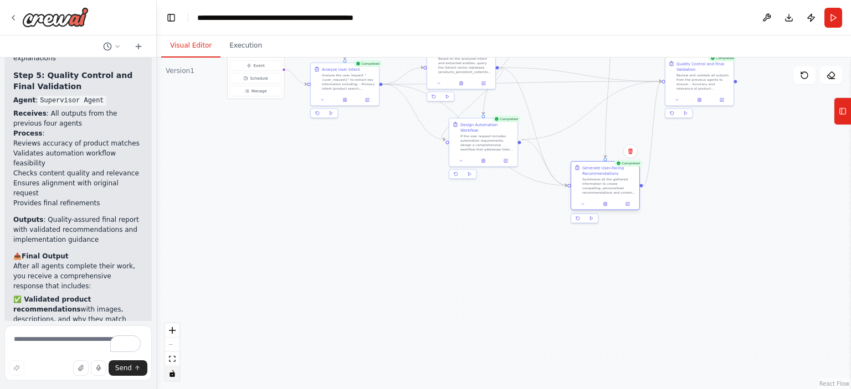
drag, startPoint x: 642, startPoint y: 323, endPoint x: 615, endPoint y: 187, distance: 139.4
click at [615, 187] on div "Synthesize all the gathered information to create compelling, personalized reco…" at bounding box center [609, 186] width 54 height 18
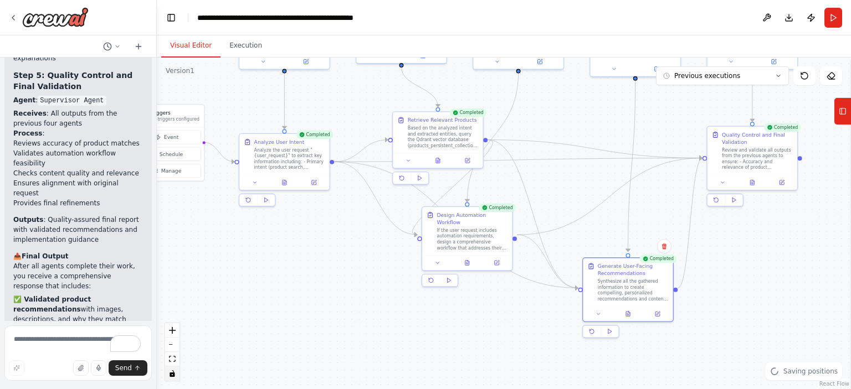
drag, startPoint x: 722, startPoint y: 265, endPoint x: 774, endPoint y: 364, distance: 112.4
click at [774, 364] on div "Version 1 Previous executions Show Tools Hide Agents .deletable-edge-delete-btn…" at bounding box center [504, 224] width 694 height 332
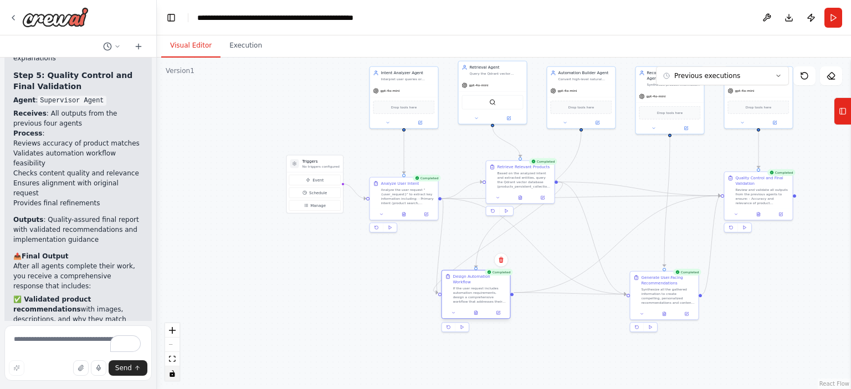
drag, startPoint x: 529, startPoint y: 261, endPoint x: 467, endPoint y: 296, distance: 71.0
click at [467, 296] on div "If the user request includes automation requirements, design a comprehensive wo…" at bounding box center [479, 295] width 54 height 18
drag, startPoint x: 322, startPoint y: 166, endPoint x: 182, endPoint y: 166, distance: 140.7
click at [182, 166] on p "No triggers configured" at bounding box center [181, 166] width 37 height 4
drag, startPoint x: 404, startPoint y: 196, endPoint x: 266, endPoint y: 194, distance: 138.4
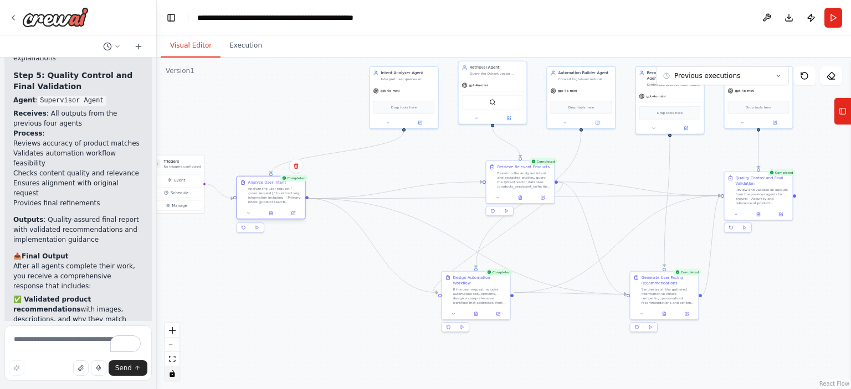
click at [266, 194] on div "Analyze the user request "{user_request}" to extract key information including:…" at bounding box center [275, 196] width 54 height 18
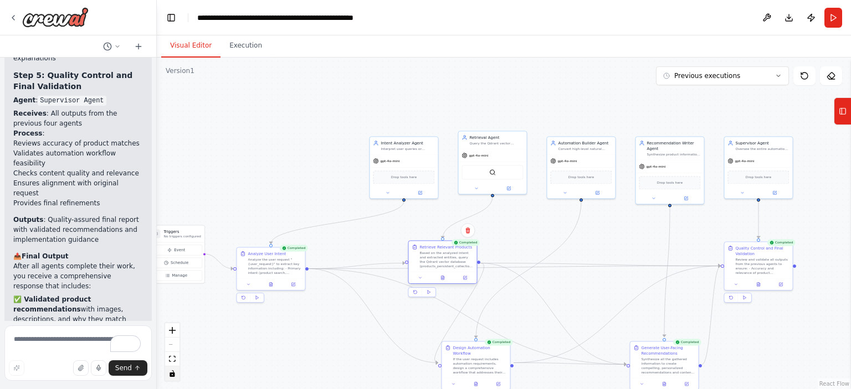
drag, startPoint x: 504, startPoint y: 178, endPoint x: 425, endPoint y: 262, distance: 115.6
click at [425, 262] on div "Based on the analyzed intent and extracted entities, query the Qdrant vector da…" at bounding box center [446, 260] width 54 height 18
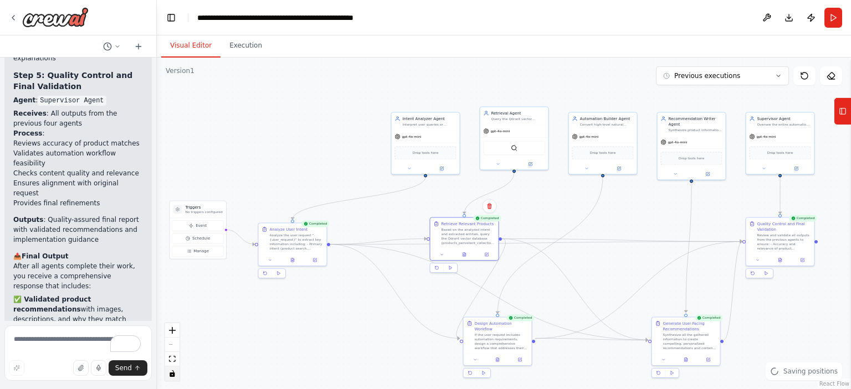
drag, startPoint x: 363, startPoint y: 241, endPoint x: 379, endPoint y: 225, distance: 21.9
click at [379, 225] on div ".deletable-edge-delete-btn { width: 20px; height: 20px; border: 0px solid #ffff…" at bounding box center [504, 224] width 694 height 332
drag, startPoint x: 313, startPoint y: 236, endPoint x: 324, endPoint y: 218, distance: 21.2
click at [324, 218] on div "Analyze the user request "{user_request}" to extract key information including:…" at bounding box center [307, 224] width 54 height 18
drag, startPoint x: 427, startPoint y: 119, endPoint x: 426, endPoint y: 110, distance: 8.9
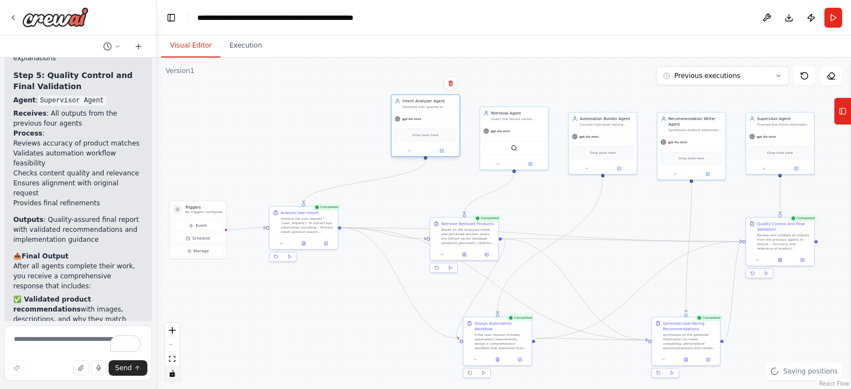
click at [426, 110] on div "Intent Analyzer Agent Interpret user queries or automation requests to extract …" at bounding box center [424, 125] width 69 height 63
drag, startPoint x: 503, startPoint y: 130, endPoint x: 503, endPoint y: 102, distance: 27.7
click at [503, 103] on div "QdrantVectorSearchTool" at bounding box center [514, 114] width 68 height 22
drag, startPoint x: 445, startPoint y: 119, endPoint x: 425, endPoint y: 92, distance: 33.2
click at [428, 92] on div "gpt-4o-mini" at bounding box center [408, 91] width 68 height 12
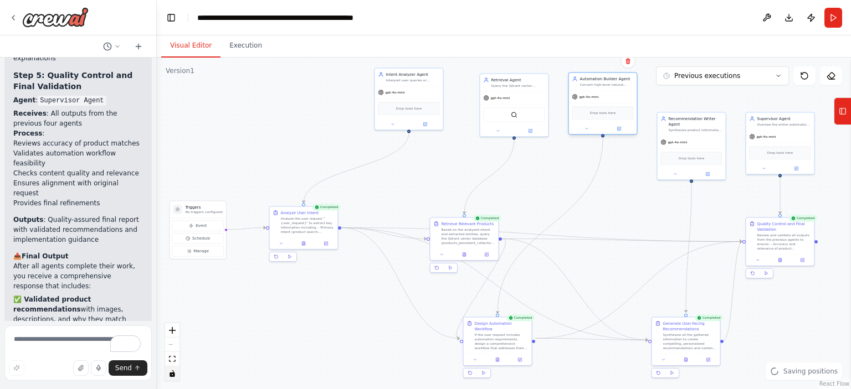
drag, startPoint x: 618, startPoint y: 125, endPoint x: 615, endPoint y: 85, distance: 40.0
click at [615, 85] on div "Convert high-level natural language automation descriptions into executable wor…" at bounding box center [606, 85] width 54 height 4
drag, startPoint x: 528, startPoint y: 90, endPoint x: 521, endPoint y: 85, distance: 9.2
click at [521, 85] on div "Retrieval Agent Query the Qdrant vector database using semantic search to retri…" at bounding box center [507, 98] width 69 height 64
drag, startPoint x: 691, startPoint y: 139, endPoint x: 689, endPoint y: 100, distance: 38.8
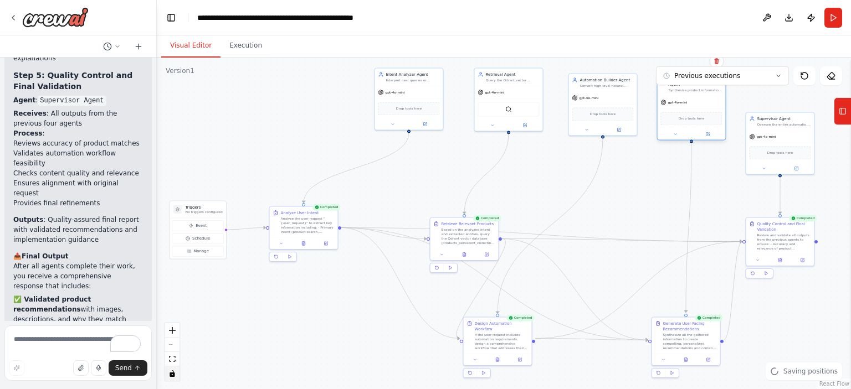
click at [689, 100] on div "gpt-4o-mini" at bounding box center [691, 102] width 68 height 12
drag, startPoint x: 800, startPoint y: 133, endPoint x: 801, endPoint y: 106, distance: 27.7
click at [802, 101] on div "gpt-4o-mini" at bounding box center [779, 102] width 68 height 12
drag, startPoint x: 787, startPoint y: 233, endPoint x: 779, endPoint y: 225, distance: 11.8
click at [779, 225] on div "Quality Control and Final Validation Review and validate all outputs from the p…" at bounding box center [778, 229] width 54 height 30
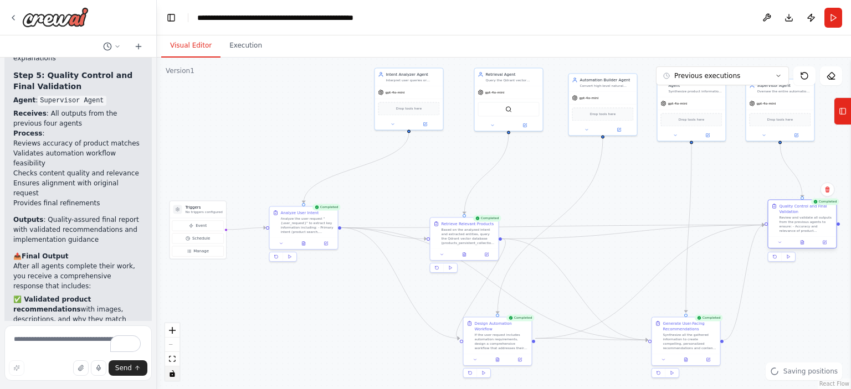
drag, startPoint x: 769, startPoint y: 232, endPoint x: 791, endPoint y: 219, distance: 25.8
click at [791, 219] on div "Review and validate all outputs from the previous agents to ensure: - Accuracy …" at bounding box center [806, 224] width 54 height 18
drag, startPoint x: 692, startPoint y: 334, endPoint x: 678, endPoint y: 324, distance: 17.5
click at [692, 332] on div "Synthesize all the gathered information to create compelling, personalized reco…" at bounding box center [689, 341] width 54 height 18
click at [230, 50] on button "Execution" at bounding box center [245, 45] width 50 height 23
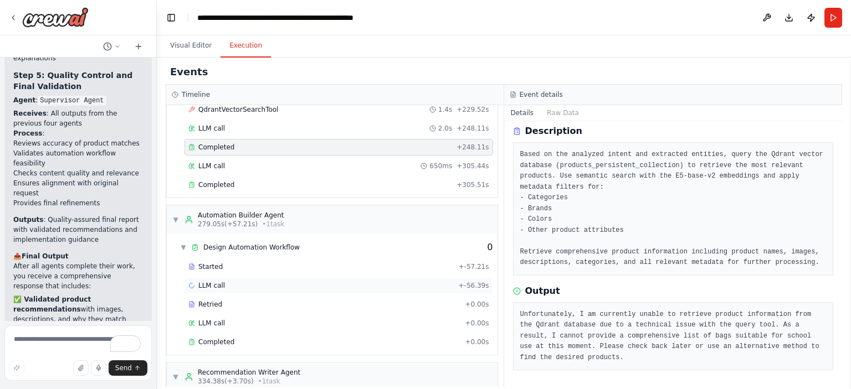
scroll to position [2258, 0]
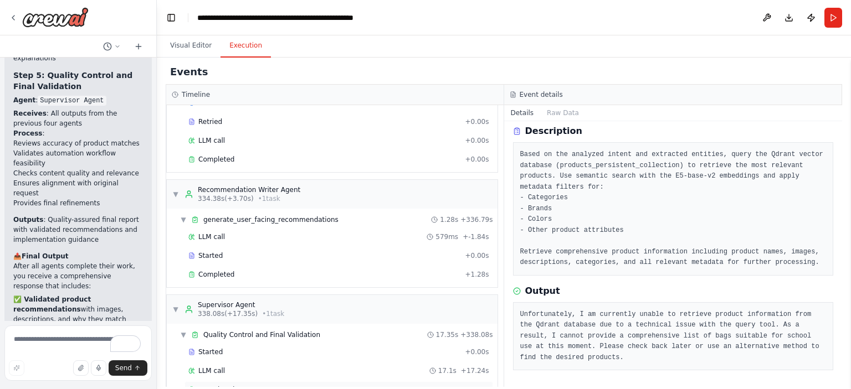
click at [291, 385] on div "Completed" at bounding box center [322, 389] width 268 height 9
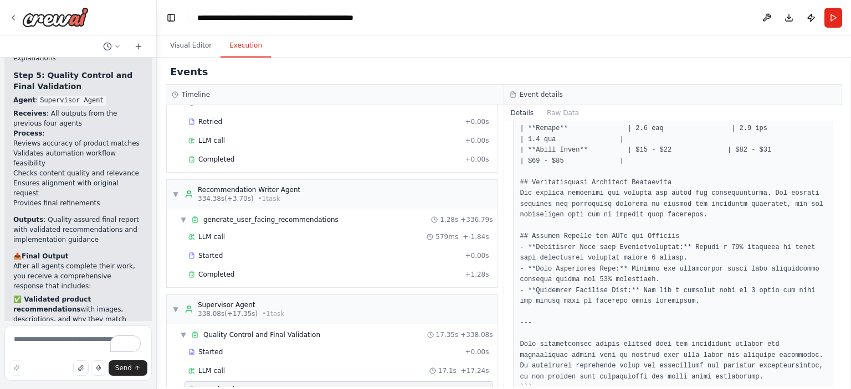
scroll to position [970, 0]
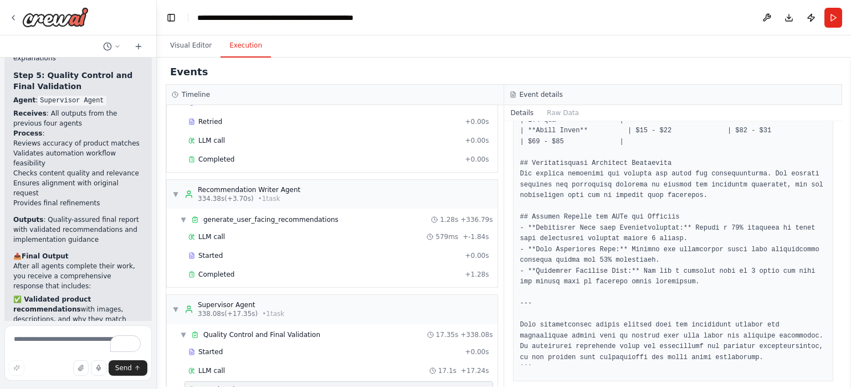
click at [524, 111] on button "Details" at bounding box center [522, 113] width 37 height 16
click at [553, 112] on button "Raw Data" at bounding box center [562, 113] width 45 height 16
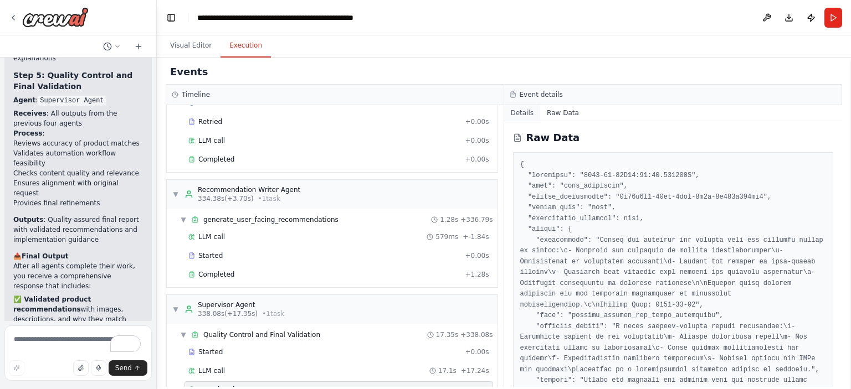
drag, startPoint x: 504, startPoint y: 108, endPoint x: 537, endPoint y: 108, distance: 32.7
click at [537, 108] on button "Details" at bounding box center [522, 113] width 37 height 16
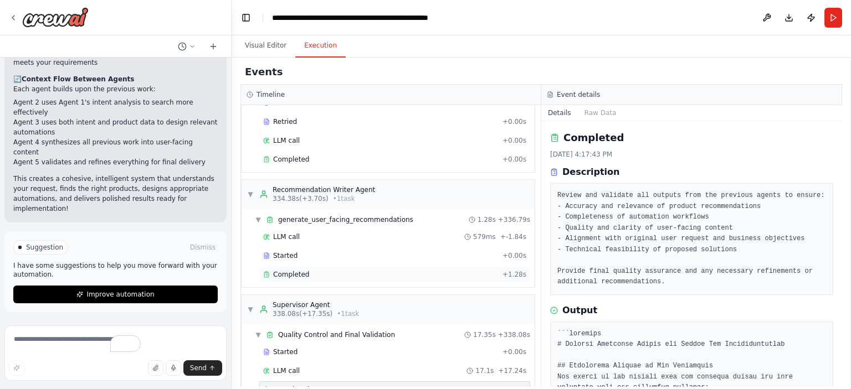
drag, startPoint x: 156, startPoint y: 248, endPoint x: 231, endPoint y: 249, distance: 75.9
click at [231, 249] on div "You are designing an AI-powered e-commerce automation and recommendation system…" at bounding box center [425, 194] width 851 height 389
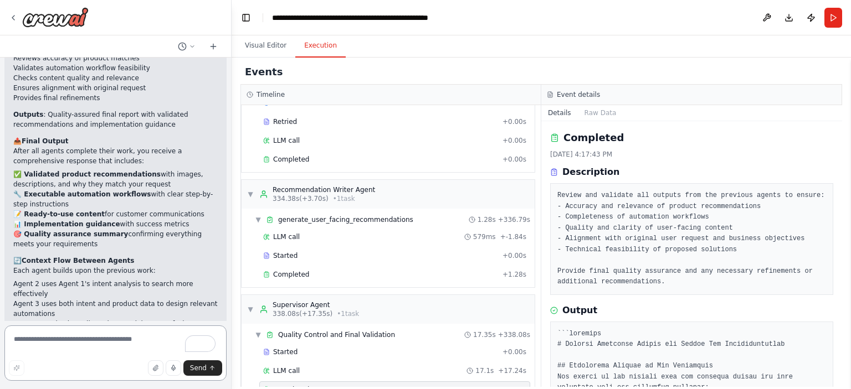
click at [55, 340] on textarea "To enrich screen reader interactions, please activate Accessibility in Grammarl…" at bounding box center [115, 353] width 222 height 55
type textarea "**********"
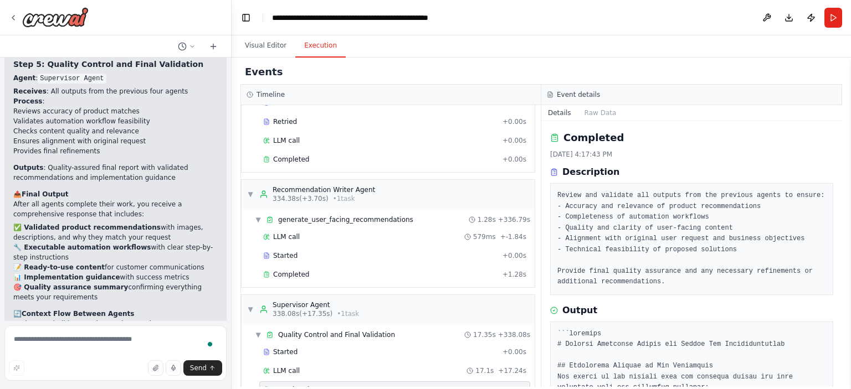
scroll to position [3157, 0]
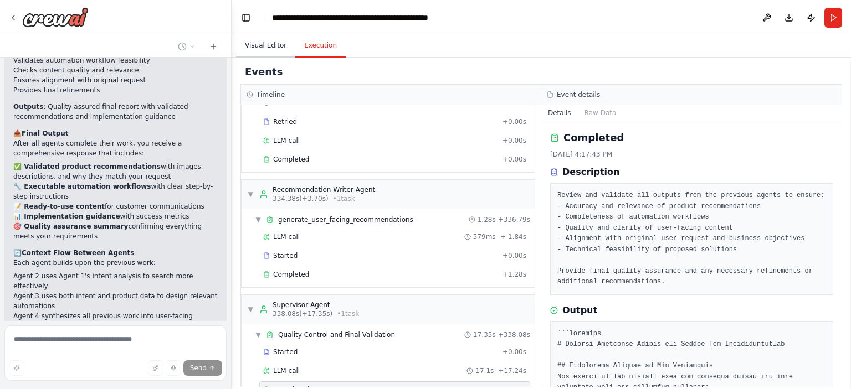
click at [263, 42] on button "Visual Editor" at bounding box center [265, 45] width 59 height 23
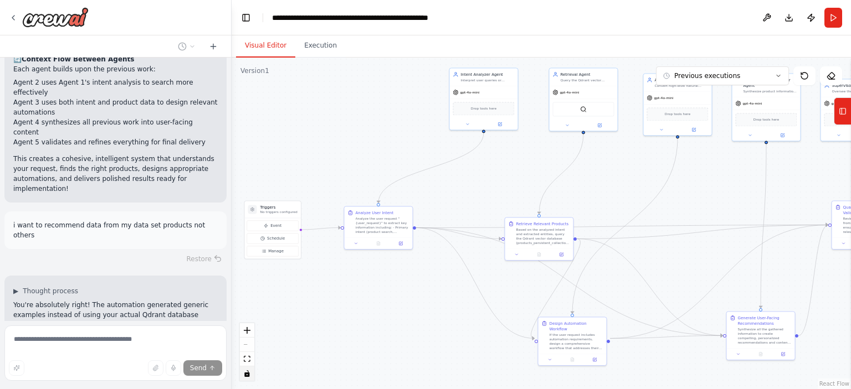
scroll to position [3407, 0]
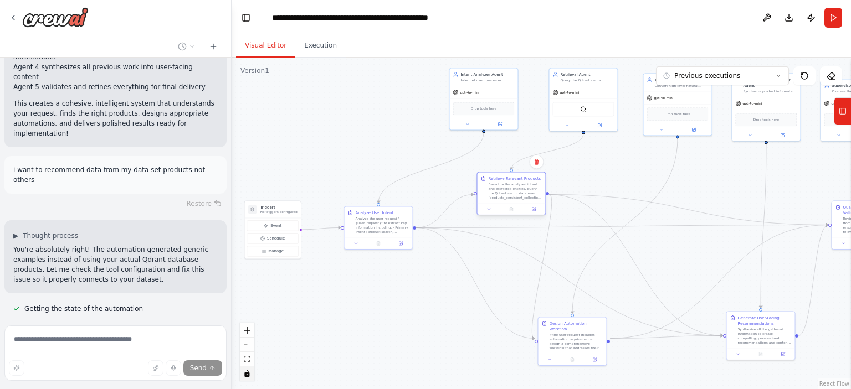
drag, startPoint x: 543, startPoint y: 234, endPoint x: 514, endPoint y: 188, distance: 55.0
click at [514, 188] on div "Based on the analyzed intent and extracted entities, query the Qdrant vector da…" at bounding box center [515, 191] width 54 height 18
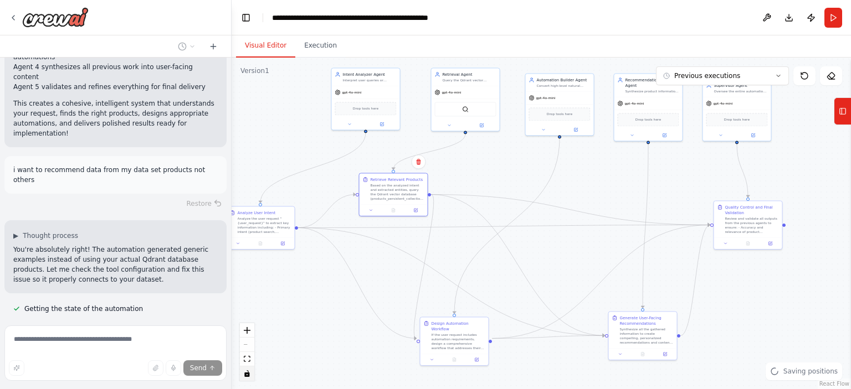
drag, startPoint x: 687, startPoint y: 246, endPoint x: 571, endPoint y: 245, distance: 115.2
click at [571, 245] on div ".deletable-edge-delete-btn { width: 20px; height: 20px; border: 0px solid #ffff…" at bounding box center [540, 224] width 619 height 332
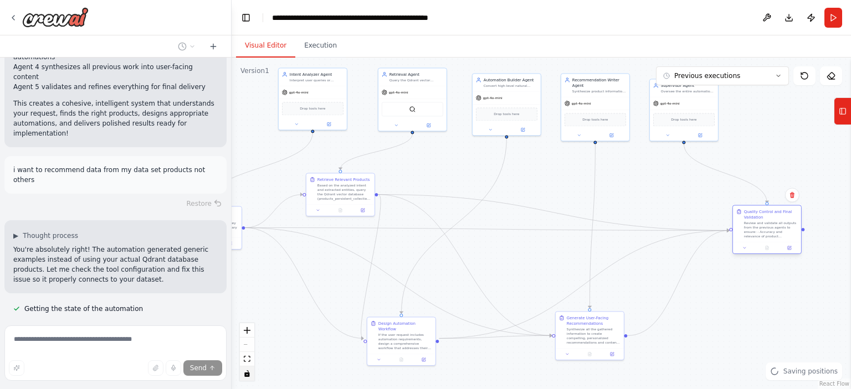
drag, startPoint x: 746, startPoint y: 232, endPoint x: 766, endPoint y: 236, distance: 19.9
click at [766, 236] on div "Review and validate all outputs from the previous agents to ensure: - Accuracy …" at bounding box center [771, 230] width 54 height 18
drag, startPoint x: 354, startPoint y: 194, endPoint x: 443, endPoint y: 257, distance: 109.2
click at [453, 234] on div "Based on the analyzed intent and extracted entities, query the Qdrant vector da…" at bounding box center [444, 231] width 54 height 18
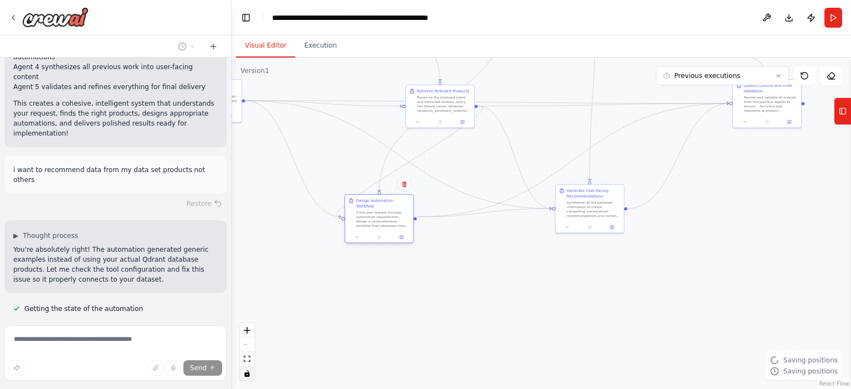
drag, startPoint x: 353, startPoint y: 336, endPoint x: 374, endPoint y: 221, distance: 116.6
click at [374, 221] on div "Design Automation Workflow If the user request includes automation requirements…" at bounding box center [378, 218] width 69 height 49
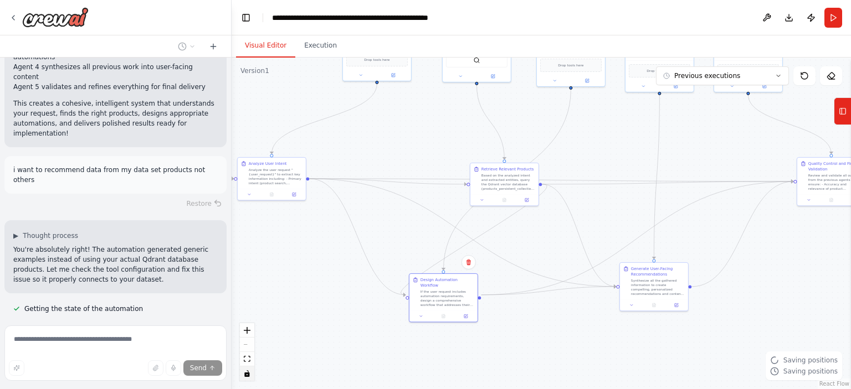
drag, startPoint x: 657, startPoint y: 300, endPoint x: 700, endPoint y: 361, distance: 75.1
click at [700, 361] on div ".deletable-edge-delete-btn { width: 20px; height: 20px; border: 0px solid #ffff…" at bounding box center [540, 224] width 619 height 332
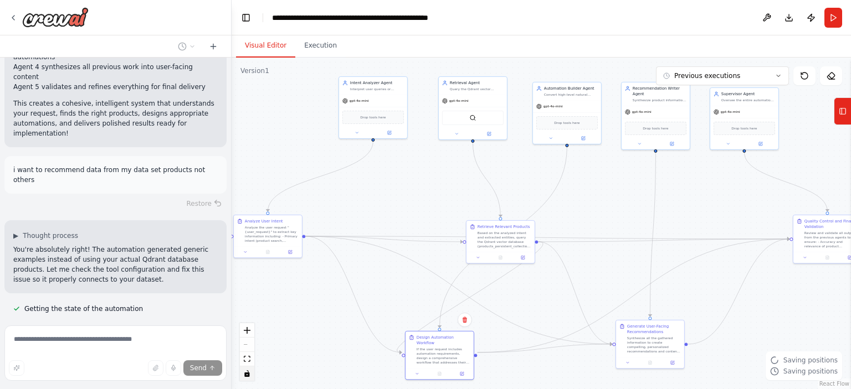
drag, startPoint x: 341, startPoint y: 296, endPoint x: 342, endPoint y: 343, distance: 46.5
click at [342, 343] on div ".deletable-edge-delete-btn { width: 20px; height: 20px; border: 0px solid #ffff…" at bounding box center [540, 224] width 619 height 332
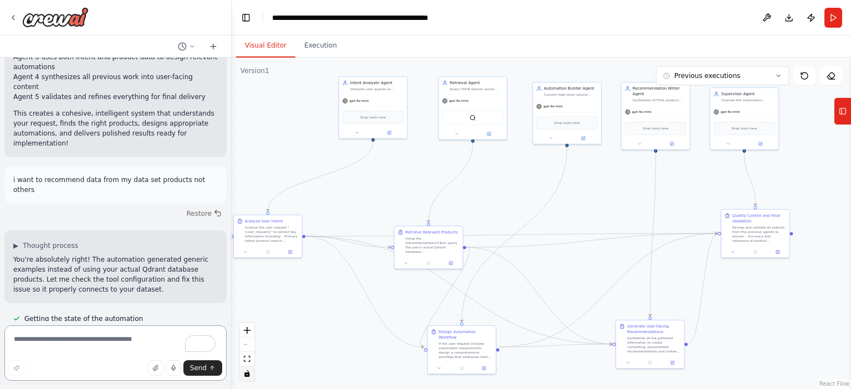
scroll to position [3378, 0]
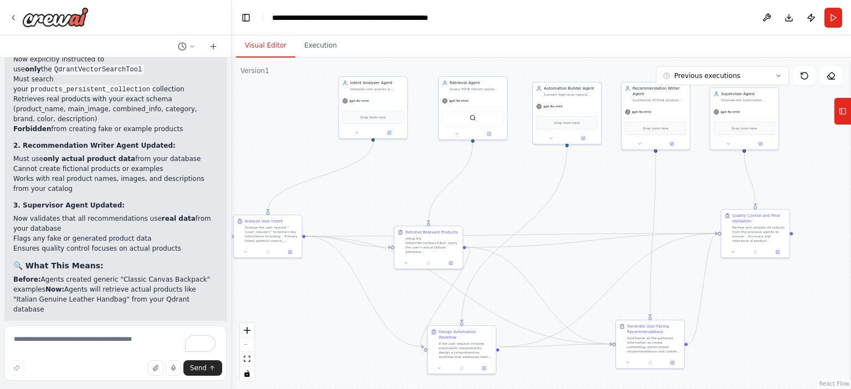
scroll to position [4120, 0]
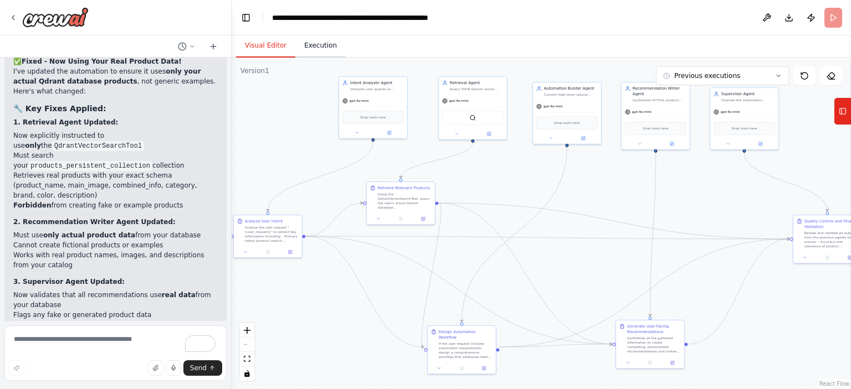
click at [306, 43] on button "Execution" at bounding box center [320, 45] width 50 height 23
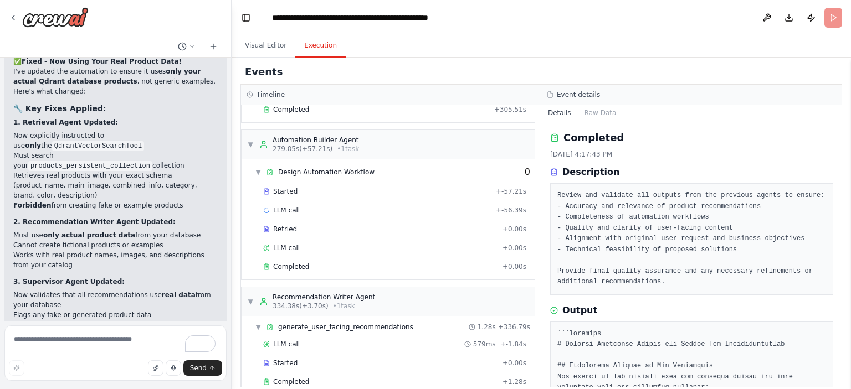
scroll to position [2258, 0]
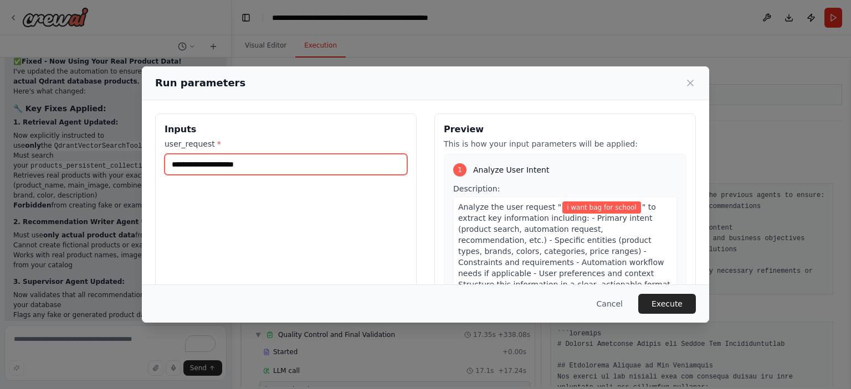
click at [270, 161] on input "**********" at bounding box center [285, 164] width 243 height 21
click at [203, 164] on input "**********" at bounding box center [285, 164] width 243 height 21
click at [260, 162] on input "**********" at bounding box center [285, 164] width 243 height 21
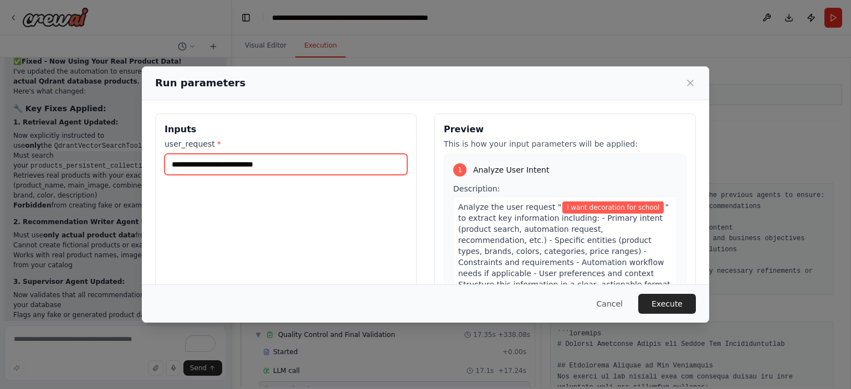
click at [260, 162] on input "**********" at bounding box center [285, 164] width 243 height 21
type input "**********"
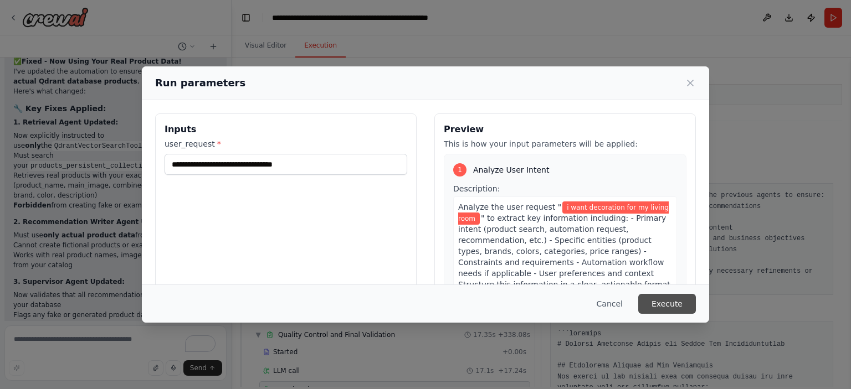
click at [678, 303] on button "Execute" at bounding box center [667, 304] width 58 height 20
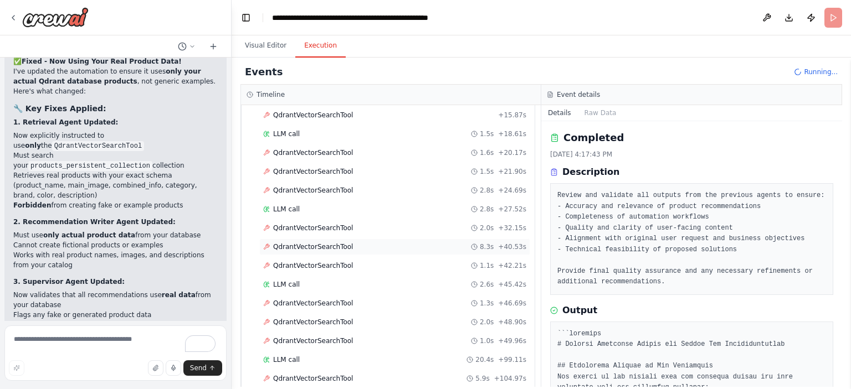
scroll to position [385, 0]
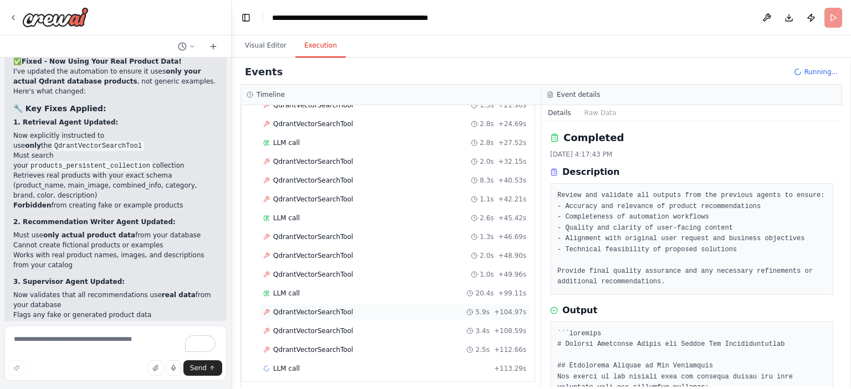
click at [328, 308] on span "QdrantVectorSearchTool" at bounding box center [313, 312] width 80 height 9
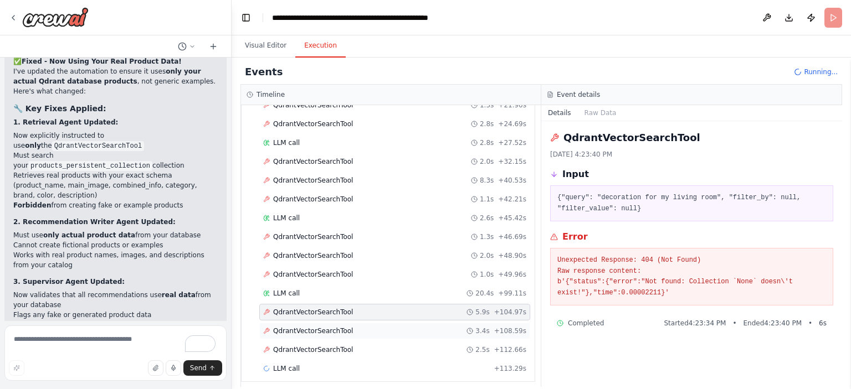
click at [327, 323] on div "QdrantVectorSearchTool 3.4s + 108.59s" at bounding box center [394, 331] width 271 height 17
click at [329, 346] on span "QdrantVectorSearchTool" at bounding box center [313, 350] width 80 height 9
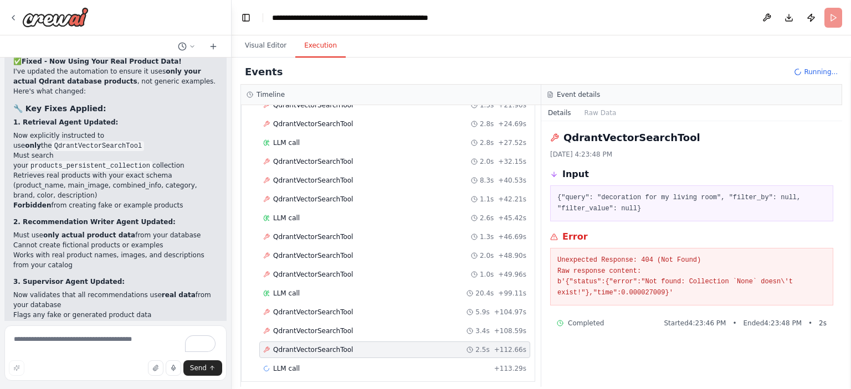
click at [339, 297] on div "Started + 0.00s LLM call 1.9s + 2.27s QdrantVectorSearchTool 1.9s + 4.14s Qdran…" at bounding box center [392, 135] width 284 height 490
click at [334, 256] on div "QdrantVectorSearchTool 2.0s + 48.90s" at bounding box center [394, 256] width 271 height 17
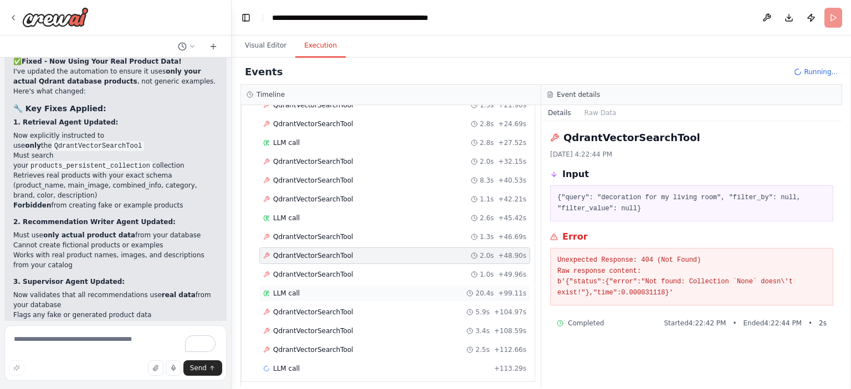
click at [283, 289] on span "LLM call" at bounding box center [286, 293] width 27 height 9
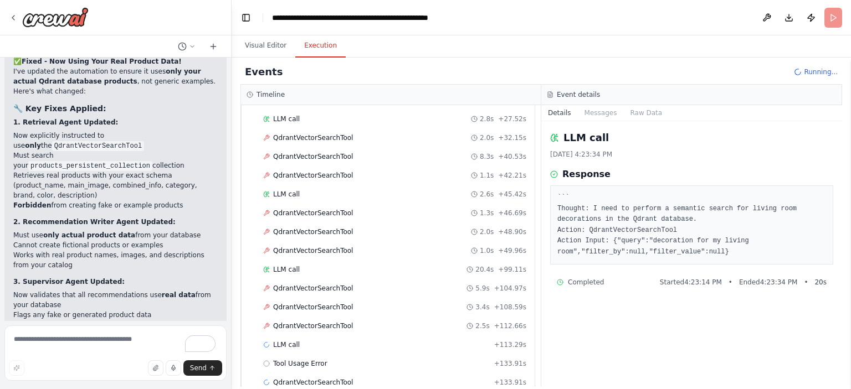
scroll to position [423, 0]
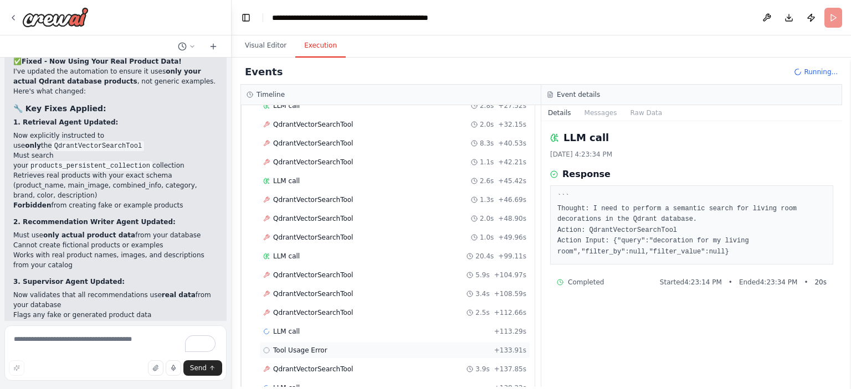
click at [310, 346] on span "Tool Usage Error" at bounding box center [300, 350] width 54 height 9
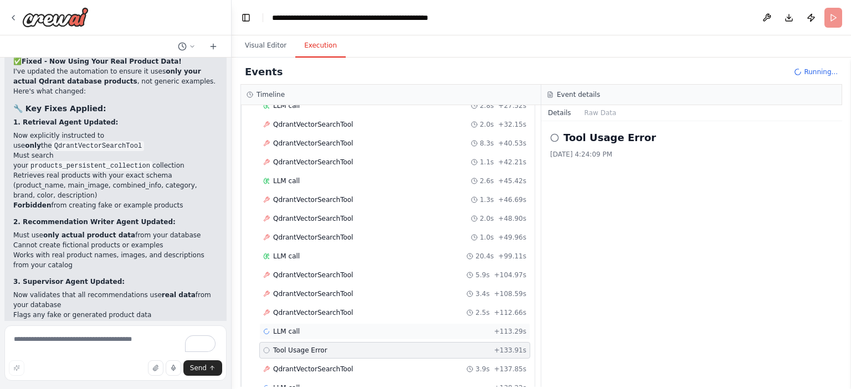
scroll to position [441, 0]
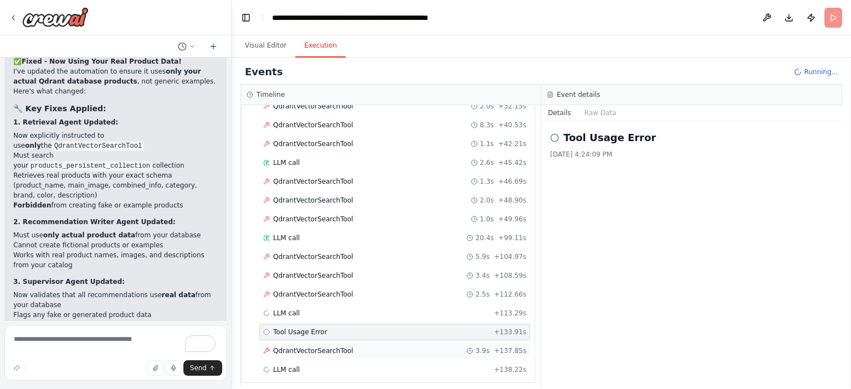
click at [312, 347] on span "QdrantVectorSearchTool" at bounding box center [313, 351] width 80 height 9
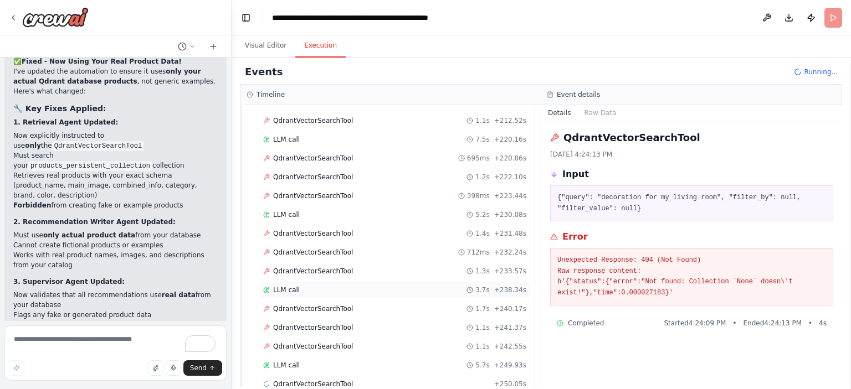
scroll to position [1130, 0]
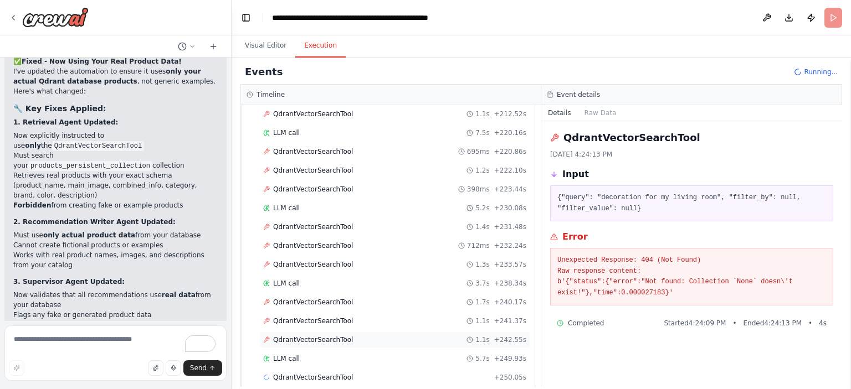
click at [313, 336] on span "QdrantVectorSearchTool" at bounding box center [313, 340] width 80 height 9
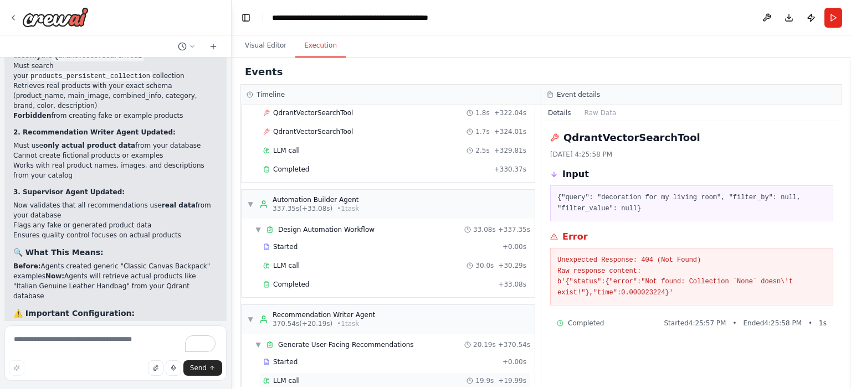
scroll to position [1753, 0]
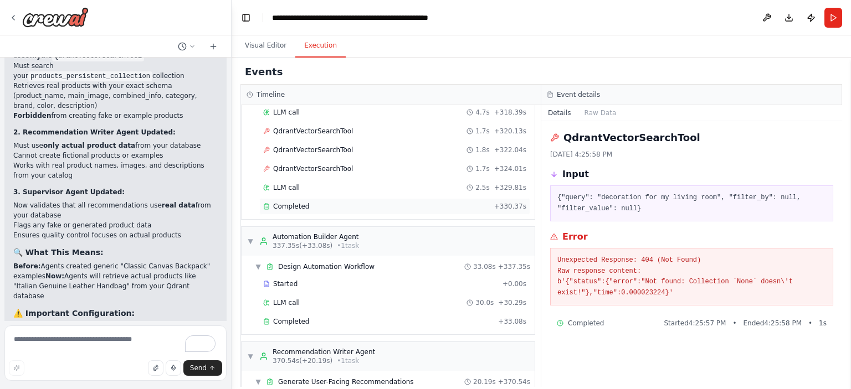
click at [298, 202] on span "Completed" at bounding box center [291, 206] width 36 height 9
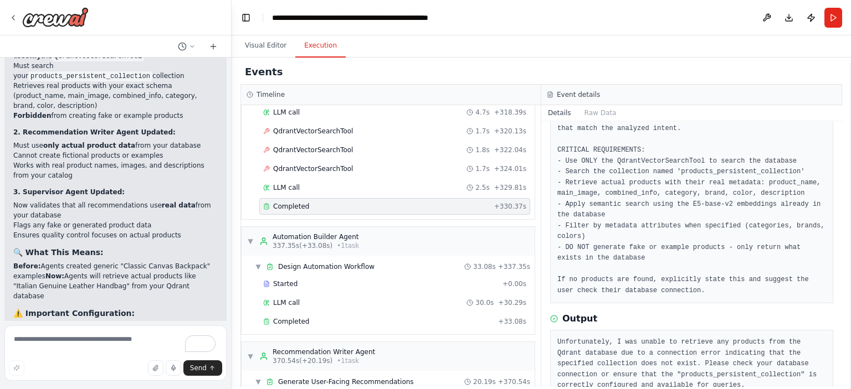
scroll to position [117, 0]
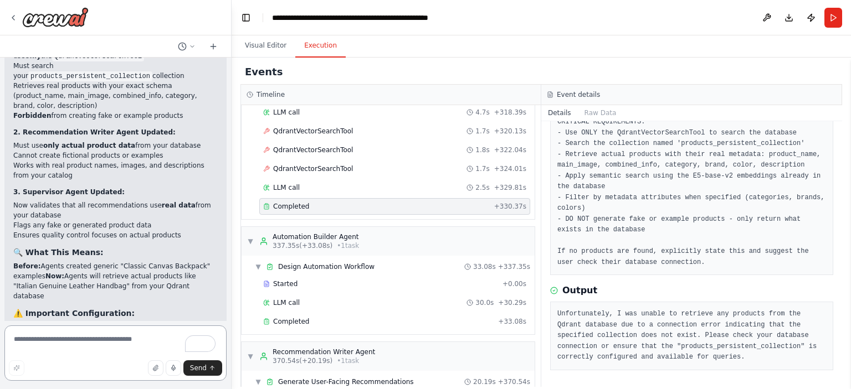
click at [78, 340] on textarea "To enrich screen reader interactions, please activate Accessibility in Grammarl…" at bounding box center [115, 353] width 222 height 55
paste textarea "**********"
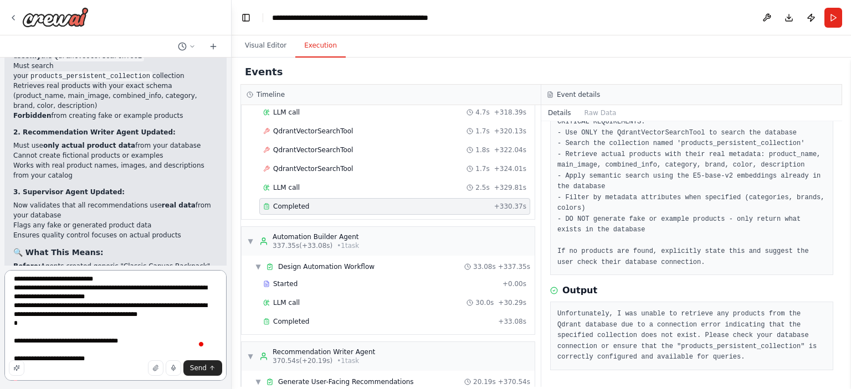
scroll to position [23, 0]
type textarea "**********"
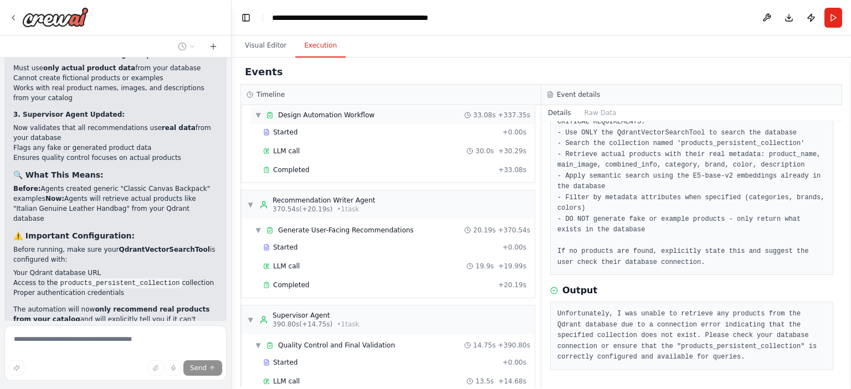
scroll to position [1919, 0]
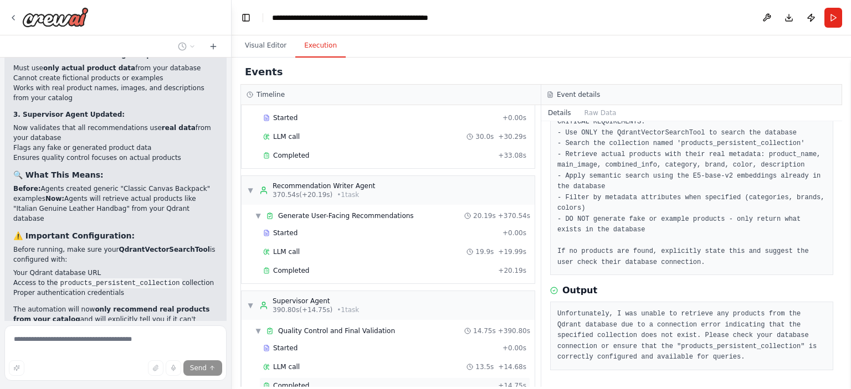
click at [292, 382] on span "Completed" at bounding box center [291, 386] width 36 height 9
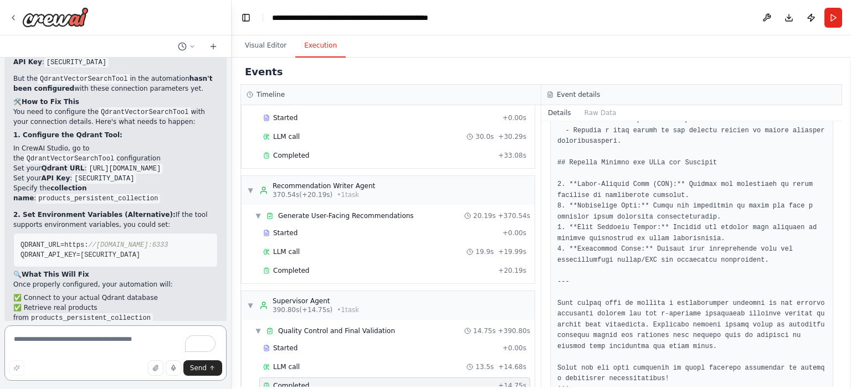
scroll to position [4756, 0]
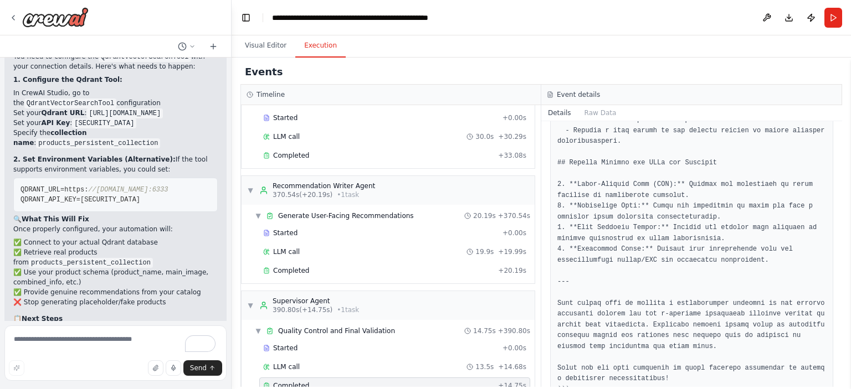
drag, startPoint x: 13, startPoint y: 214, endPoint x: 195, endPoint y: 220, distance: 182.3
click at [195, 220] on div "▶ Thought process Perfect! You've identified the exact issue. The QdrantVectorS…" at bounding box center [115, 183] width 222 height 545
copy li "Test the connection to ensure it can access your database"
click at [109, 354] on textarea "To enrich screen reader interactions, please activate Accessibility in Grammarl…" at bounding box center [115, 353] width 222 height 55
paste textarea "**********"
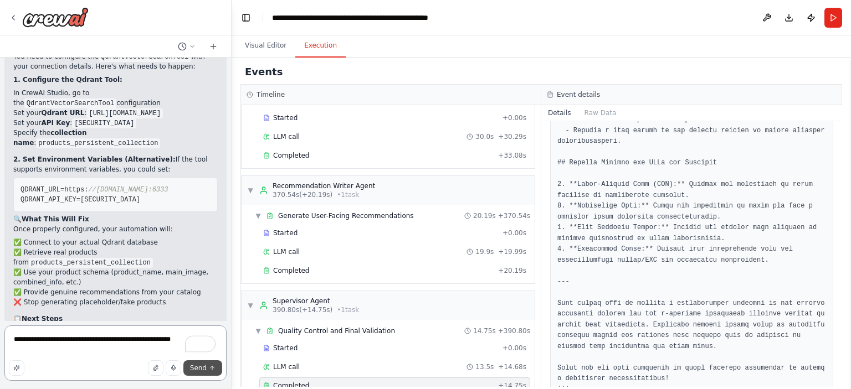
type textarea "**********"
click at [208, 369] on button "Send" at bounding box center [202, 368] width 39 height 16
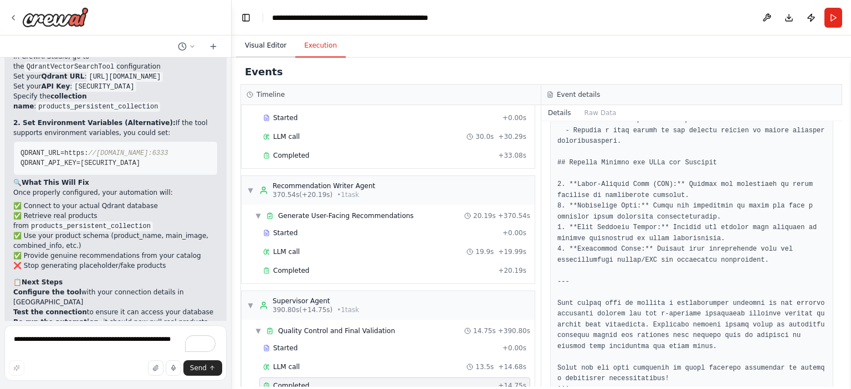
click at [271, 48] on button "Visual Editor" at bounding box center [265, 45] width 59 height 23
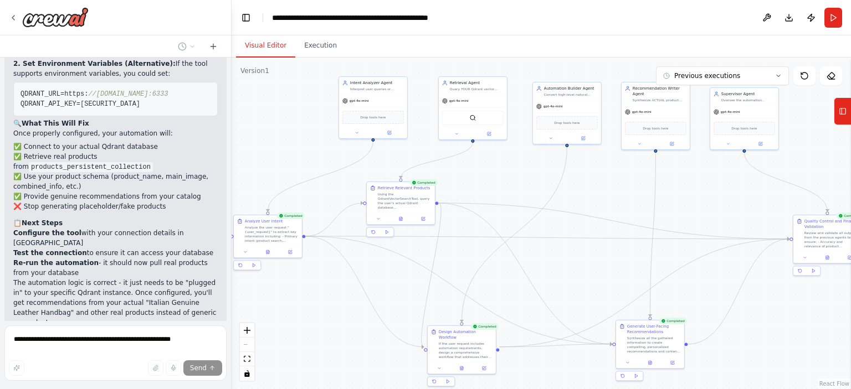
scroll to position [4853, 0]
drag, startPoint x: 421, startPoint y: 212, endPoint x: 423, endPoint y: 203, distance: 9.1
click at [423, 203] on div "Using the QdrantVectorSearchTool, query the user's actual Qdrant database (prod…" at bounding box center [432, 200] width 54 height 18
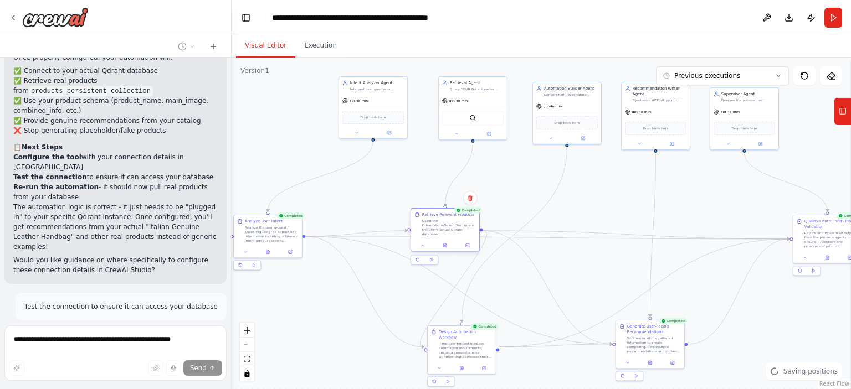
drag, startPoint x: 423, startPoint y: 203, endPoint x: 440, endPoint y: 229, distance: 31.2
click at [440, 229] on div "Using the QdrantVectorSearchTool, query the user's actual Qdrant database (prod…" at bounding box center [449, 228] width 54 height 18
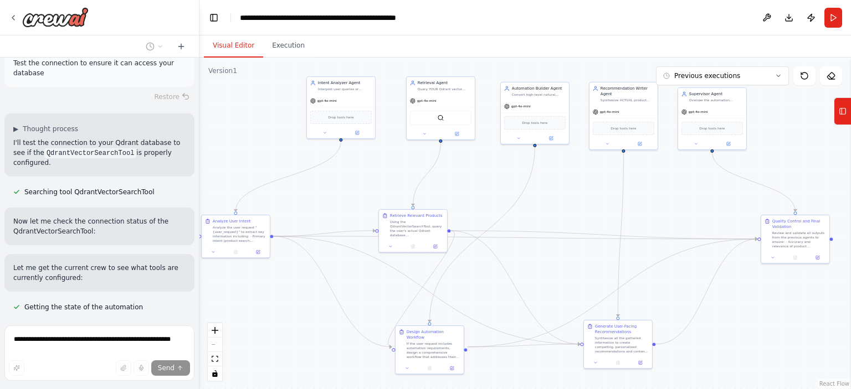
scroll to position [5648, 0]
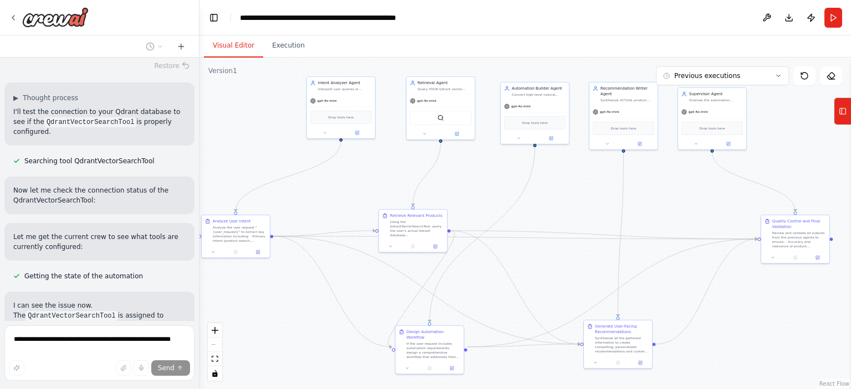
drag, startPoint x: 230, startPoint y: 186, endPoint x: 199, endPoint y: 204, distance: 35.7
click at [199, 204] on div "You are designing an AI-powered e-commerce automation and recommendation system…" at bounding box center [425, 194] width 851 height 389
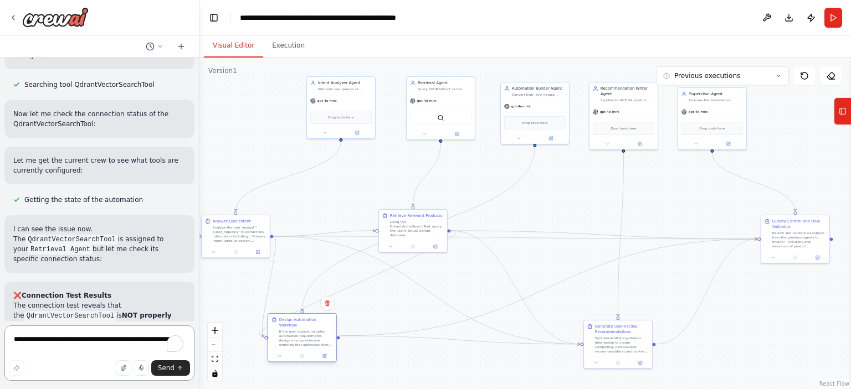
scroll to position [5734, 0]
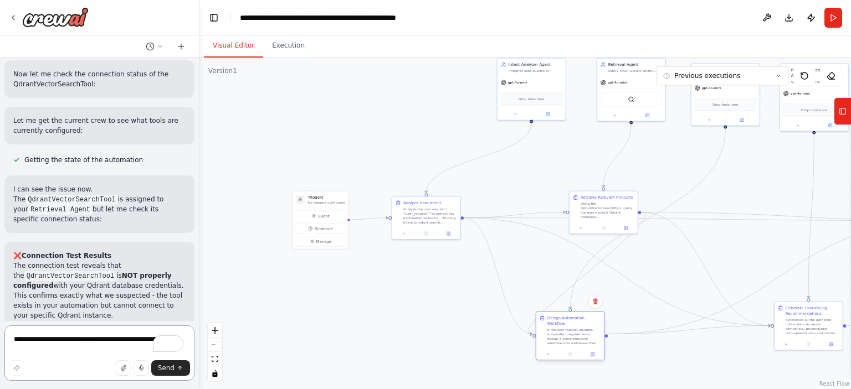
drag, startPoint x: 419, startPoint y: 342, endPoint x: 568, endPoint y: 314, distance: 151.0
click at [568, 328] on div "If the user request includes automation requirements, design a comprehensive wo…" at bounding box center [574, 337] width 54 height 18
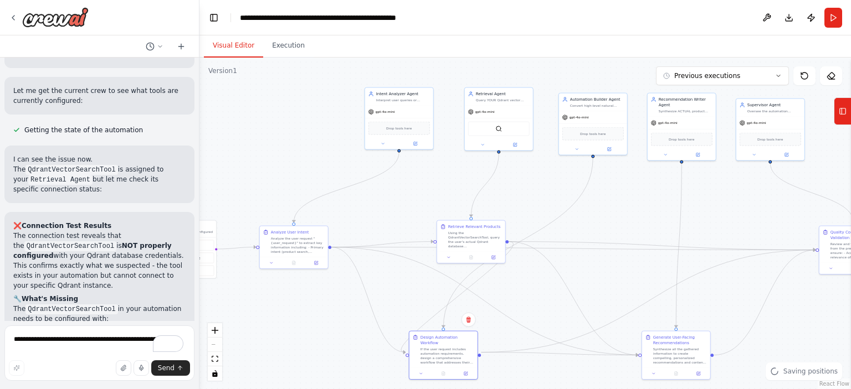
drag, startPoint x: 452, startPoint y: 310, endPoint x: 326, endPoint y: 324, distance: 127.1
click at [326, 330] on div ".deletable-edge-delete-btn { width: 20px; height: 20px; border: 0px solid #ffff…" at bounding box center [524, 224] width 651 height 332
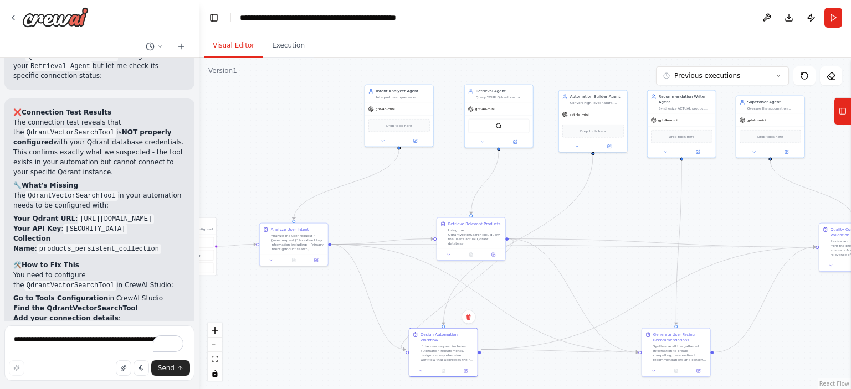
scroll to position [5919, 0]
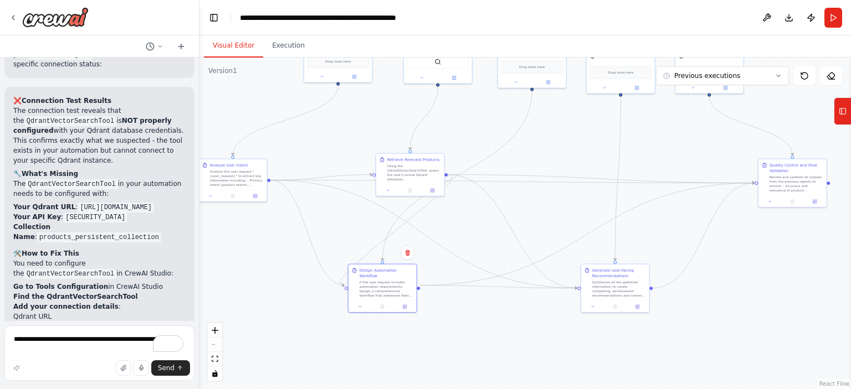
drag, startPoint x: 312, startPoint y: 318, endPoint x: 251, endPoint y: 254, distance: 88.5
click at [251, 254] on div ".deletable-edge-delete-btn { width: 20px; height: 20px; border: 0px solid #ffff…" at bounding box center [524, 224] width 651 height 332
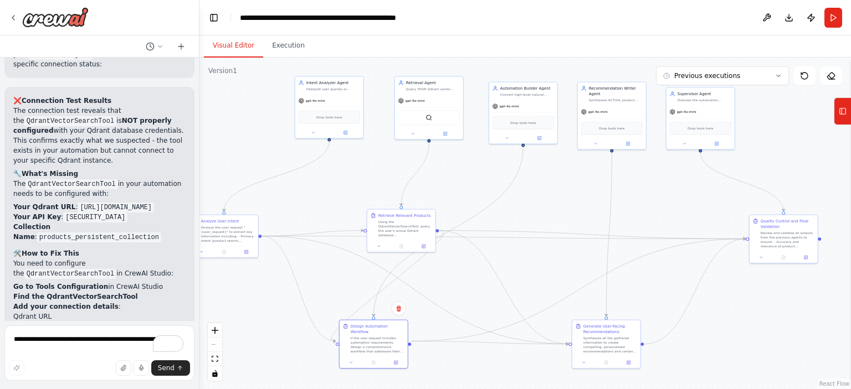
drag, startPoint x: 563, startPoint y: 215, endPoint x: 539, endPoint y: 267, distance: 57.2
click at [553, 271] on div ".deletable-edge-delete-btn { width: 20px; height: 20px; border: 0px solid #ffff…" at bounding box center [524, 224] width 651 height 332
click at [408, 133] on button at bounding box center [411, 132] width 32 height 7
click at [476, 228] on icon at bounding box center [478, 227] width 5 height 5
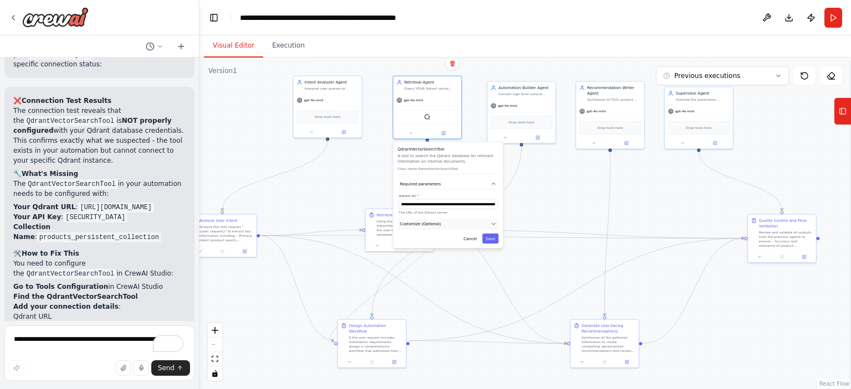
click at [430, 224] on span "Customize (Optional)" at bounding box center [420, 224] width 41 height 6
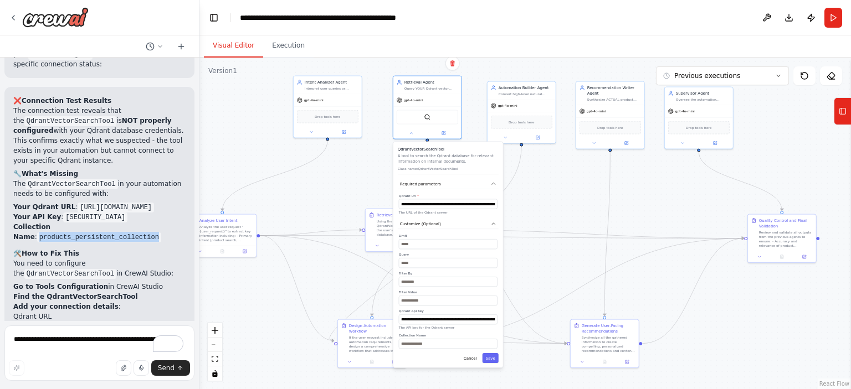
drag, startPoint x: 124, startPoint y: 218, endPoint x: 16, endPoint y: 214, distance: 108.6
click at [37, 233] on code "products_persistent_collection" at bounding box center [99, 238] width 124 height 10
copy code "products_persistent_collection"
click at [414, 346] on input "text" at bounding box center [448, 344] width 99 height 10
paste input "**********"
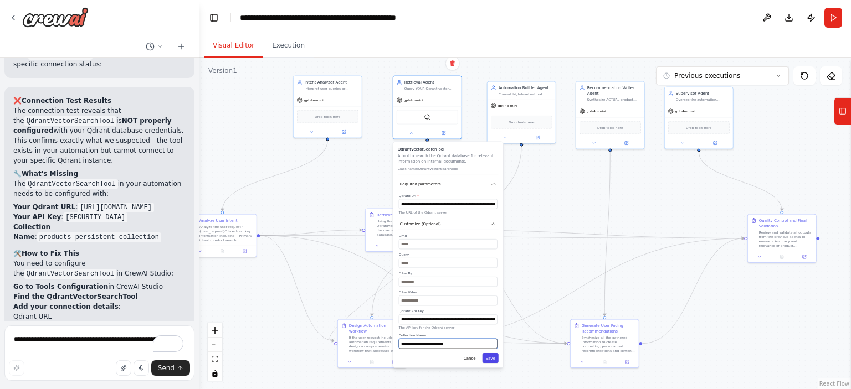
type input "**********"
click at [493, 358] on button "Save" at bounding box center [490, 358] width 16 height 10
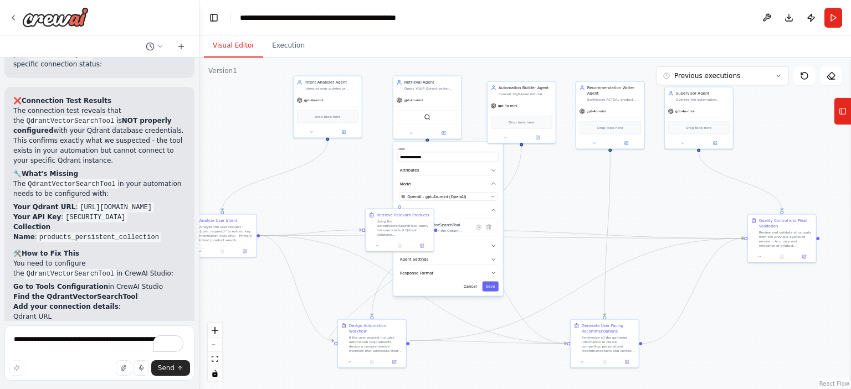
click at [492, 291] on div "**********" at bounding box center [448, 219] width 110 height 154
click at [831, 22] on button "Run" at bounding box center [833, 18] width 18 height 20
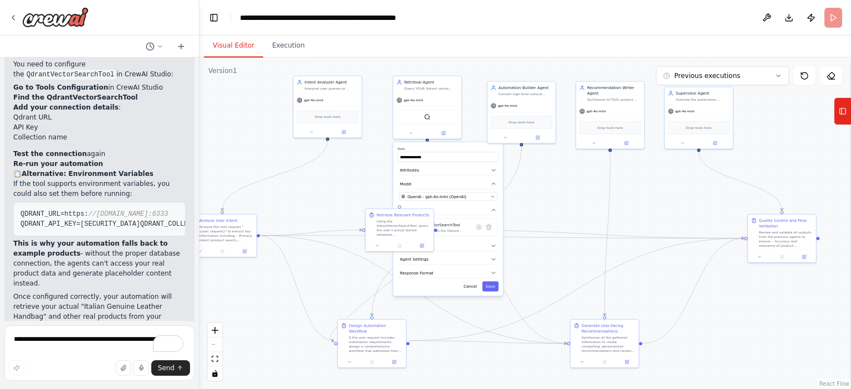
scroll to position [6124, 0]
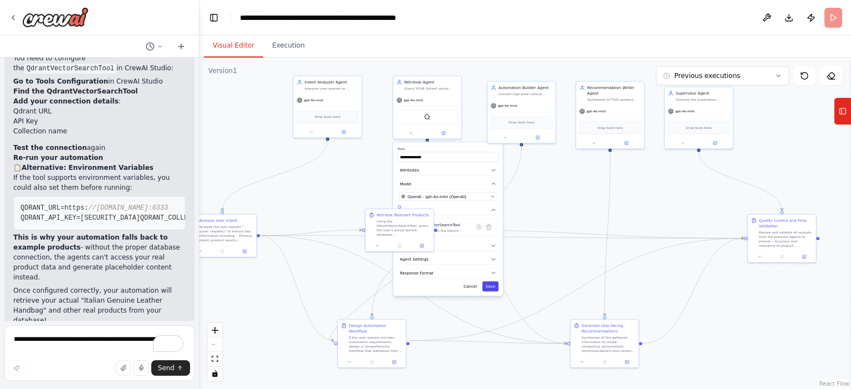
click at [492, 285] on body "You are designing an AI-powered e-commerce automation and recommendation system…" at bounding box center [425, 194] width 851 height 389
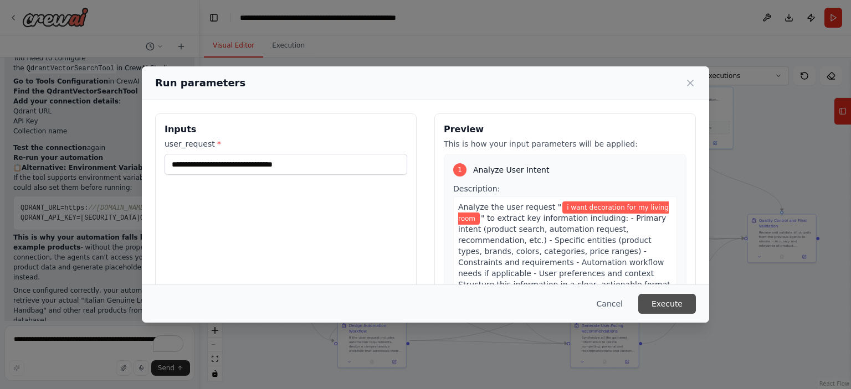
click at [671, 302] on button "Execute" at bounding box center [667, 304] width 58 height 20
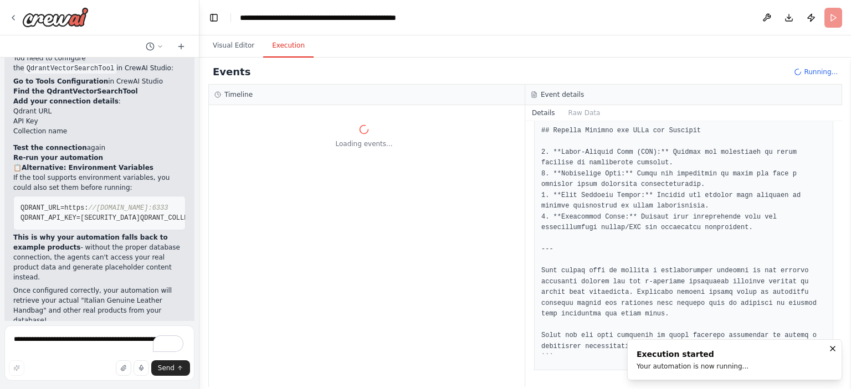
scroll to position [1013, 0]
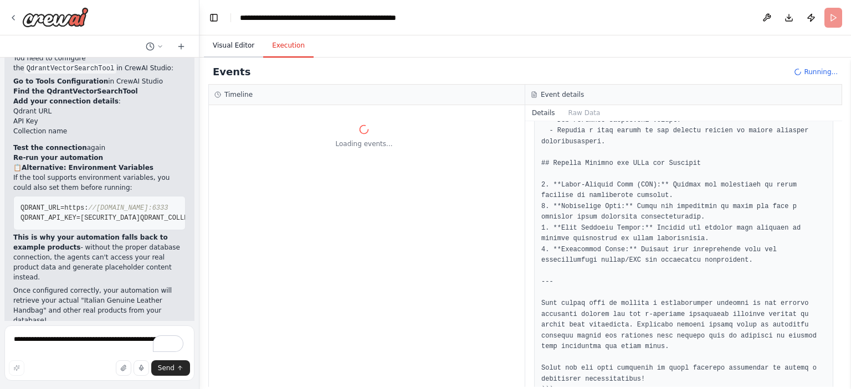
click at [218, 47] on button "Visual Editor" at bounding box center [233, 45] width 59 height 23
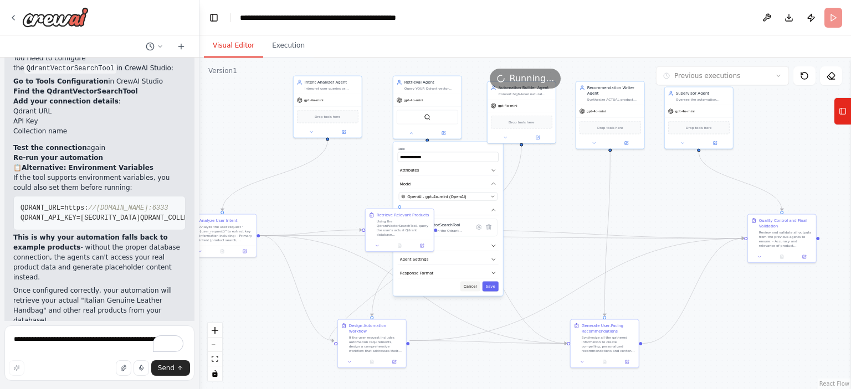
click at [472, 286] on button "Cancel" at bounding box center [470, 287] width 20 height 10
click at [112, 343] on textarea "**********" at bounding box center [99, 353] width 190 height 55
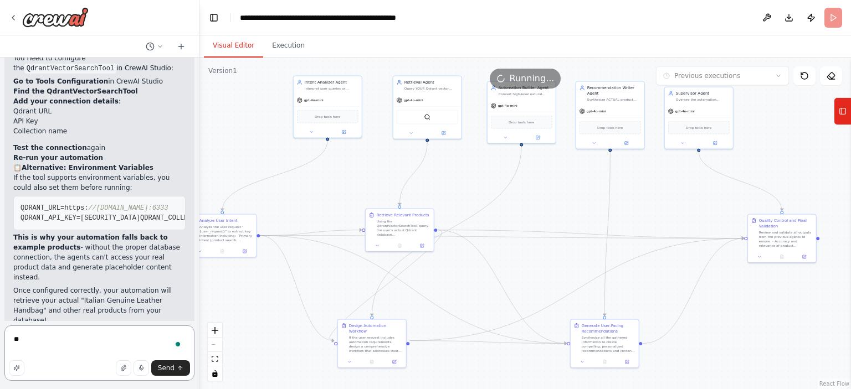
type textarea "*"
type textarea "**********"
click at [13, 365] on icon "button" at bounding box center [16, 368] width 7 height 7
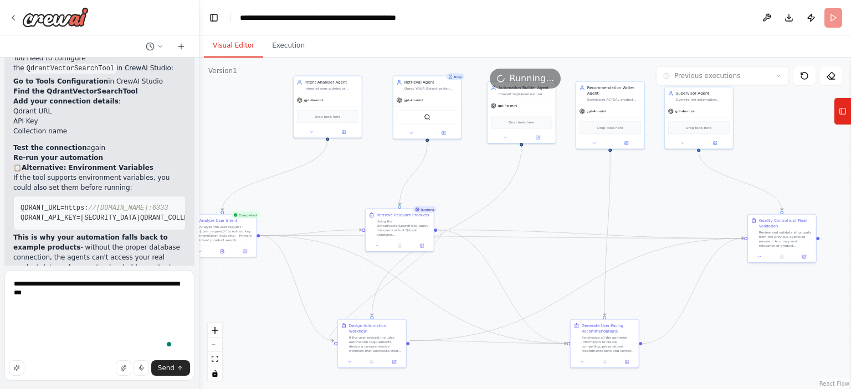
scroll to position [27, 0]
click at [168, 365] on span "Send" at bounding box center [166, 368] width 17 height 9
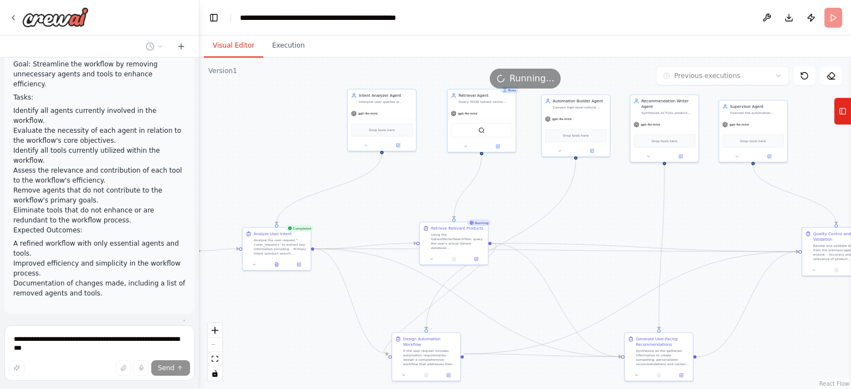
drag, startPoint x: 684, startPoint y: 212, endPoint x: 738, endPoint y: 225, distance: 55.9
click at [738, 225] on div ".deletable-edge-delete-btn { width: 20px; height: 20px; border: 0px solid #ffff…" at bounding box center [524, 224] width 651 height 332
drag, startPoint x: 459, startPoint y: 236, endPoint x: 456, endPoint y: 243, distance: 7.7
click at [456, 243] on div "Using the QdrantVectorSearchTool, query the user's actual Qdrant database (prod…" at bounding box center [452, 246] width 54 height 18
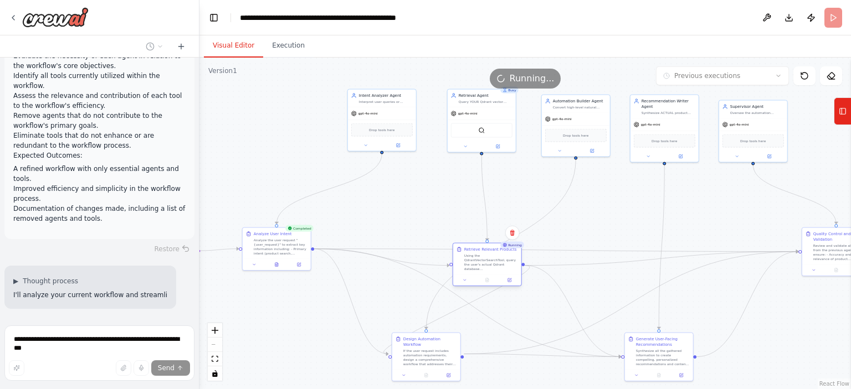
drag, startPoint x: 456, startPoint y: 241, endPoint x: 499, endPoint y: 255, distance: 46.1
click at [500, 255] on div "Using the QdrantVectorSearchTool, query the user's actual Qdrant database (prod…" at bounding box center [491, 263] width 54 height 18
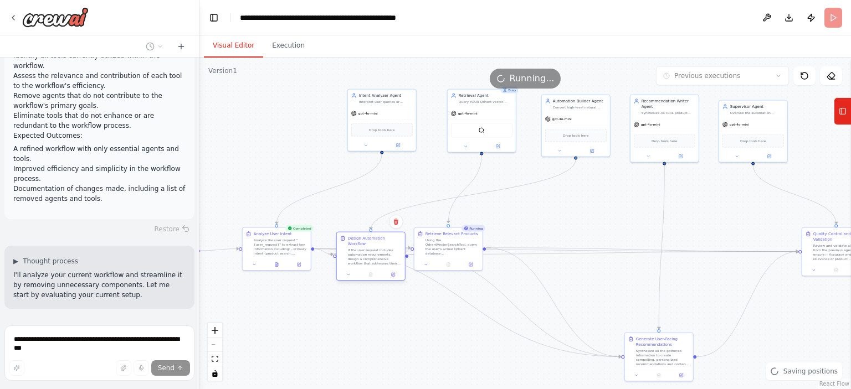
drag, startPoint x: 438, startPoint y: 359, endPoint x: 380, endPoint y: 257, distance: 117.8
click at [380, 257] on div "Design Automation Workflow If the user request includes automation requirements…" at bounding box center [371, 251] width 68 height 37
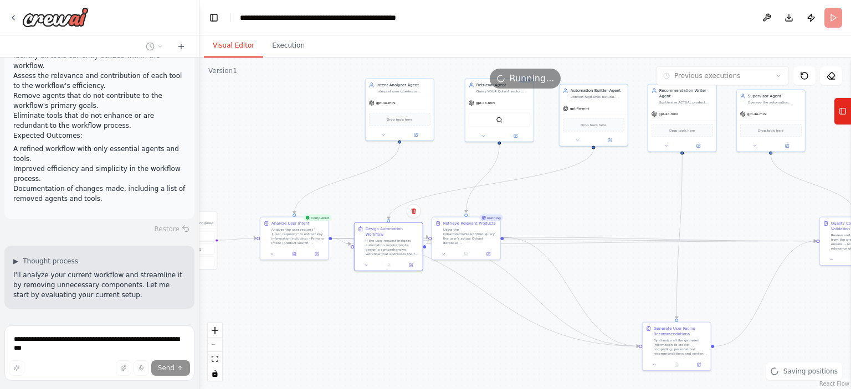
drag, startPoint x: 348, startPoint y: 327, endPoint x: 365, endPoint y: 316, distance: 20.6
click at [365, 316] on div ".deletable-edge-delete-btn { width: 20px; height: 20px; border: 0px solid #ffff…" at bounding box center [524, 224] width 651 height 332
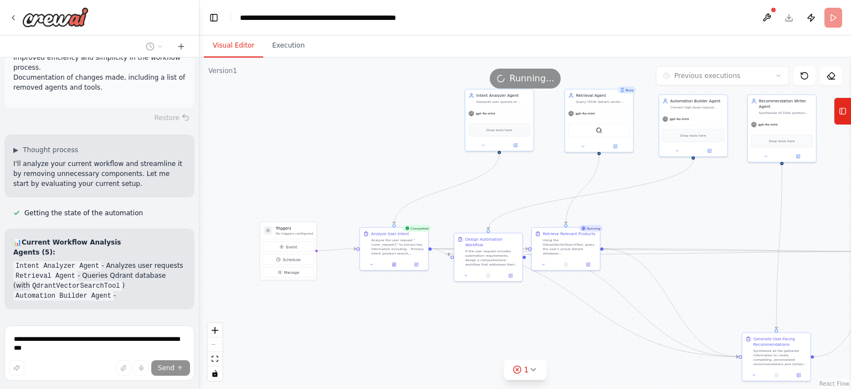
drag, startPoint x: 358, startPoint y: 318, endPoint x: 457, endPoint y: 329, distance: 100.2
click at [457, 329] on div ".deletable-edge-delete-btn { width: 20px; height: 20px; border: 0px solid #ffff…" at bounding box center [524, 224] width 651 height 332
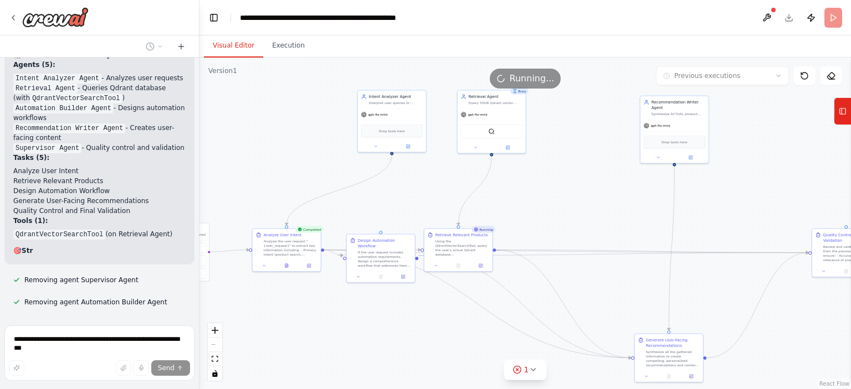
drag, startPoint x: 773, startPoint y: 297, endPoint x: 666, endPoint y: 298, distance: 107.4
click at [666, 298] on div ".deletable-edge-delete-btn { width: 20px; height: 20px; border: 0px solid #ffff…" at bounding box center [524, 224] width 651 height 332
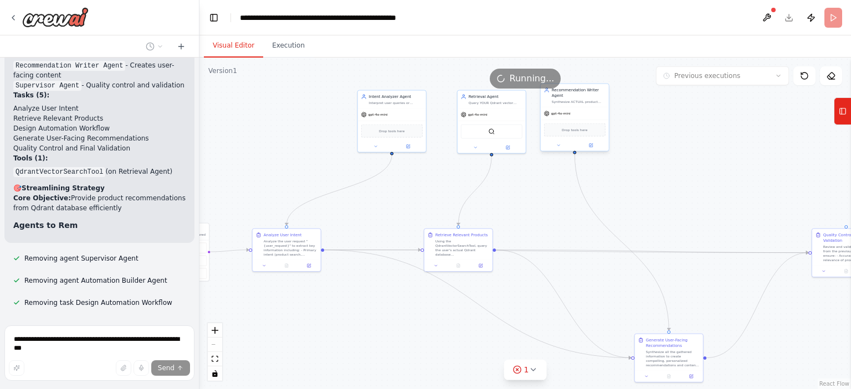
drag, startPoint x: 691, startPoint y: 127, endPoint x: 591, endPoint y: 117, distance: 100.2
click at [591, 117] on div "gpt-4o-mini" at bounding box center [574, 113] width 68 height 12
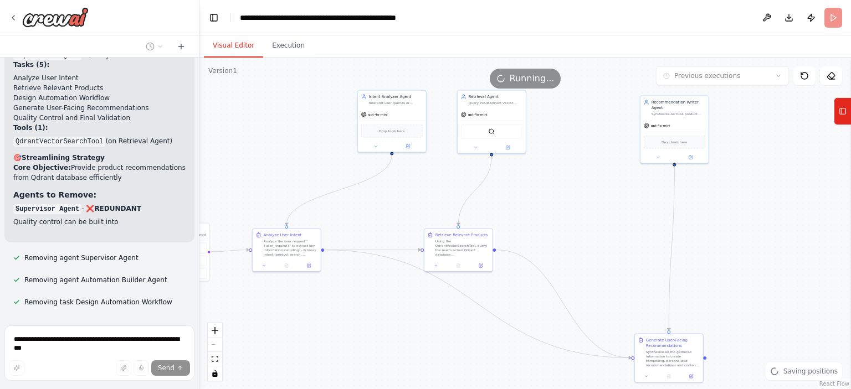
drag, startPoint x: 822, startPoint y: 261, endPoint x: 697, endPoint y: 245, distance: 126.2
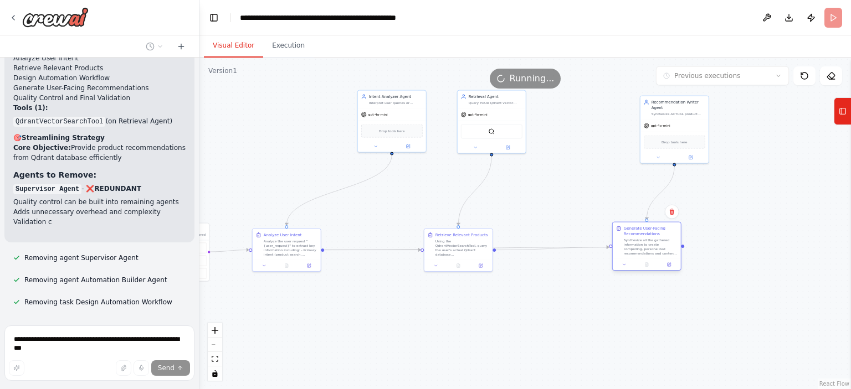
drag, startPoint x: 663, startPoint y: 355, endPoint x: 640, endPoint y: 240, distance: 116.9
click at [640, 240] on div "Synthesize all the gathered information to create compelling, personalized reco…" at bounding box center [651, 247] width 54 height 18
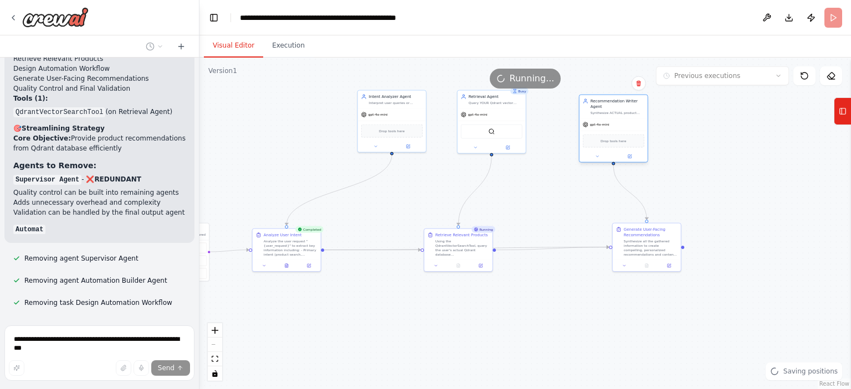
drag, startPoint x: 680, startPoint y: 121, endPoint x: 624, endPoint y: 122, distance: 55.9
click at [624, 122] on div "gpt-4o-mini" at bounding box center [613, 125] width 68 height 12
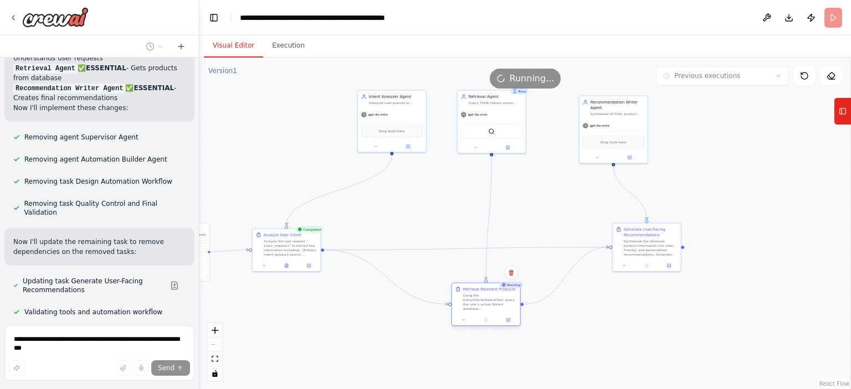
drag, startPoint x: 461, startPoint y: 258, endPoint x: 490, endPoint y: 313, distance: 61.9
click at [490, 313] on div "Retrieve Relevant Products Using the QdrantVectorSearchTool, query the user's a…" at bounding box center [486, 299] width 68 height 31
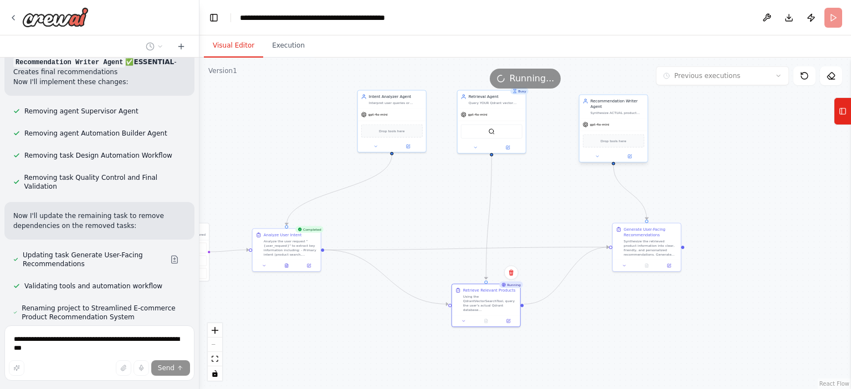
scroll to position [7248, 0]
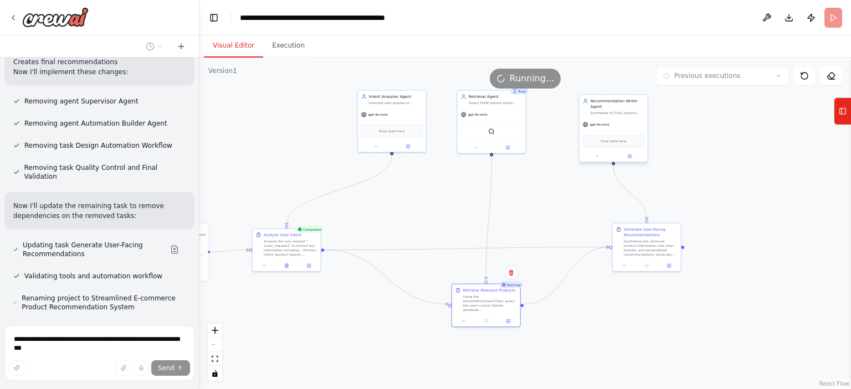
click at [618, 116] on div "Recommendation Writer Agent Synthesize ACTUAL product information retrieved fro…" at bounding box center [613, 106] width 68 height 23
click at [595, 154] on icon at bounding box center [597, 156] width 4 height 4
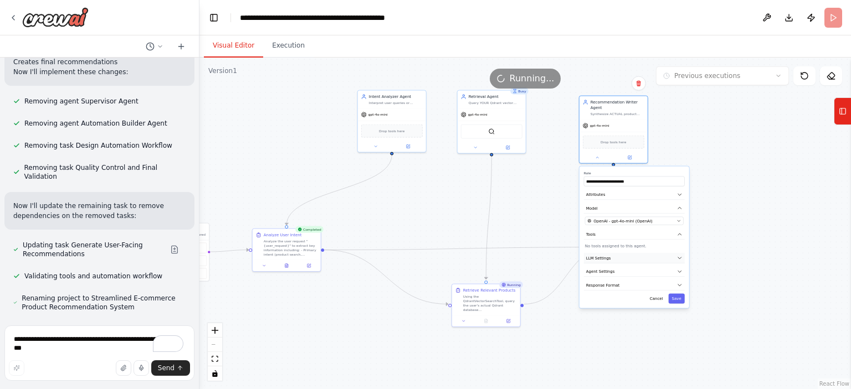
click at [640, 259] on button "LLM Settings" at bounding box center [634, 258] width 101 height 11
click at [680, 257] on icon "button" at bounding box center [680, 258] width 6 height 6
click at [624, 274] on button "Agent Settings" at bounding box center [634, 272] width 101 height 11
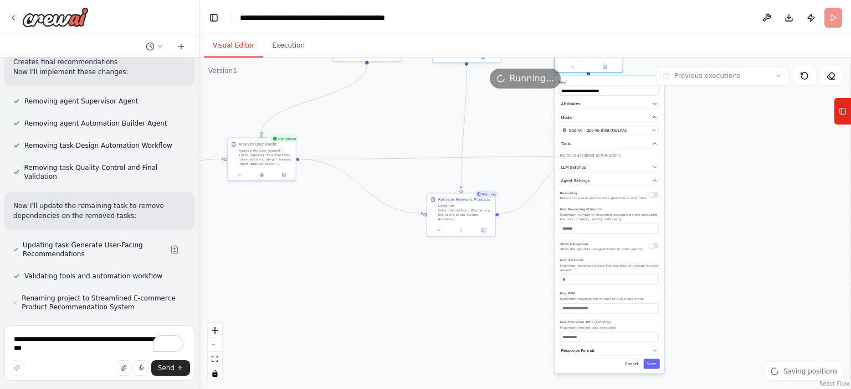
drag, startPoint x: 717, startPoint y: 276, endPoint x: 691, endPoint y: 188, distance: 91.8
click at [691, 188] on div ".deletable-edge-delete-btn { width: 20px; height: 20px; border: 0px solid #ffff…" at bounding box center [524, 224] width 651 height 332
click at [656, 180] on icon "button" at bounding box center [654, 181] width 3 height 2
click at [651, 197] on button "Response Format" at bounding box center [609, 194] width 101 height 11
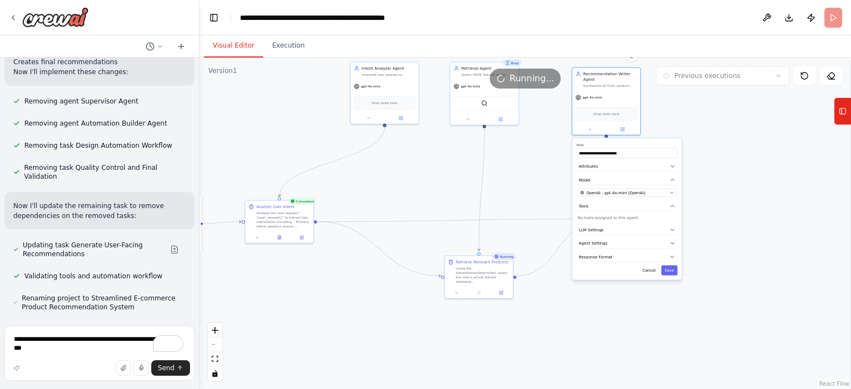
drag, startPoint x: 734, startPoint y: 205, endPoint x: 742, endPoint y: 250, distance: 45.1
click at [742, 250] on div ".deletable-edge-delete-btn { width: 20px; height: 20px; border: 0px solid #ffff…" at bounding box center [524, 224] width 651 height 332
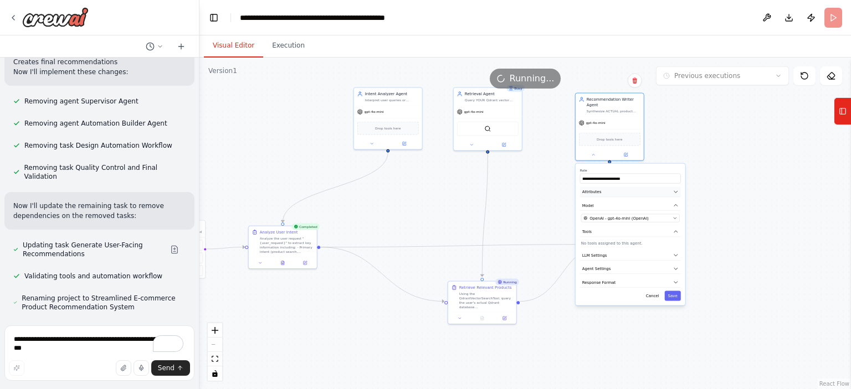
click at [622, 191] on button "Attributes" at bounding box center [630, 192] width 101 height 11
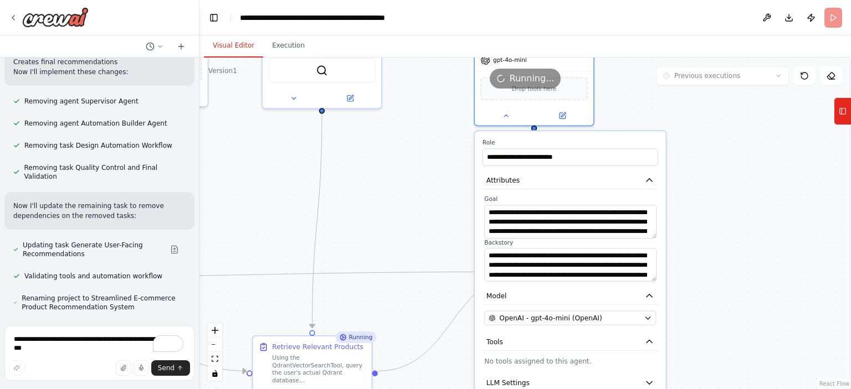
drag, startPoint x: 697, startPoint y: 218, endPoint x: 703, endPoint y: 230, distance: 13.6
click at [703, 230] on div ".deletable-edge-delete-btn { width: 20px; height: 20px; border: 0px solid #ffff…" at bounding box center [524, 224] width 651 height 332
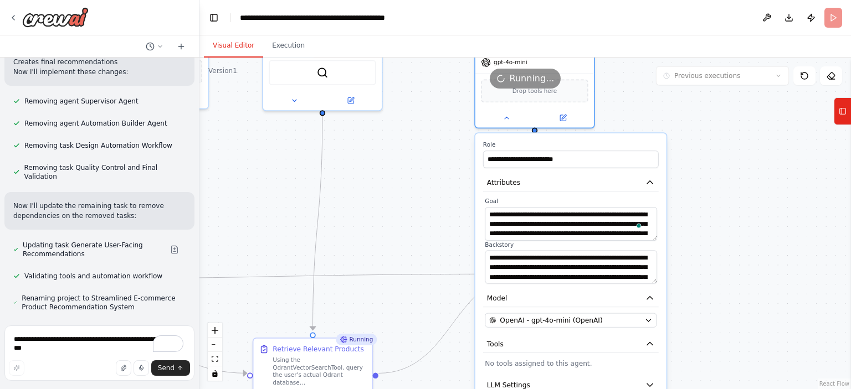
click at [642, 222] on span at bounding box center [639, 225] width 9 height 13
click at [594, 226] on textarea "**********" at bounding box center [571, 224] width 172 height 34
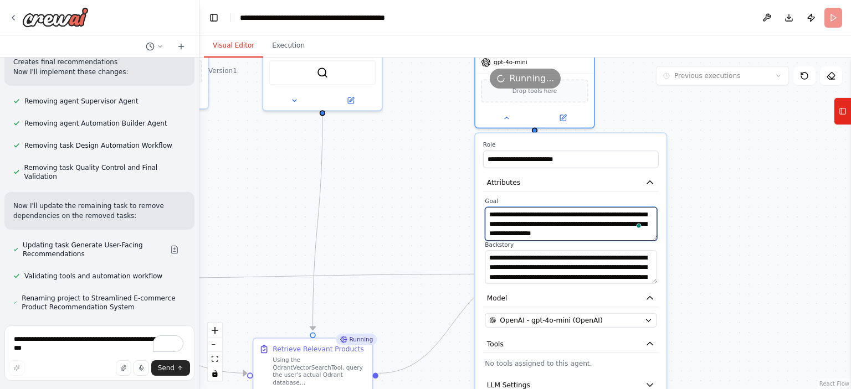
scroll to position [42, 0]
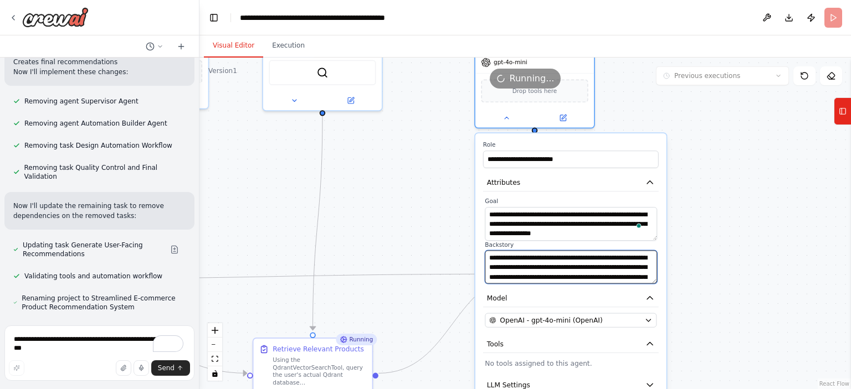
click at [618, 276] on textarea "**********" at bounding box center [571, 267] width 172 height 34
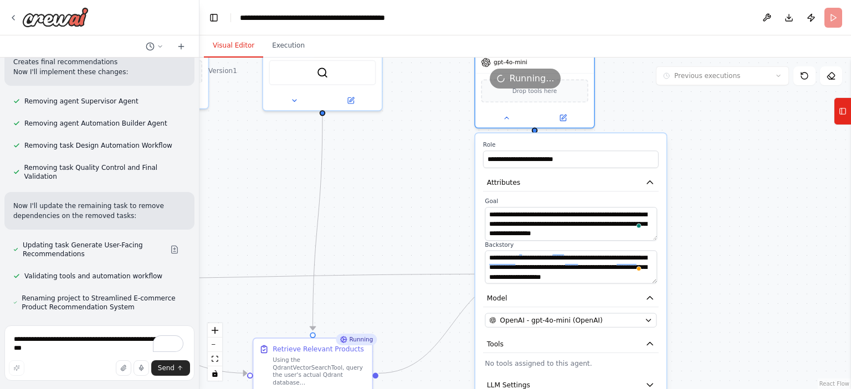
click at [720, 208] on div ".deletable-edge-delete-btn { width: 20px; height: 20px; border: 0px solid #ffff…" at bounding box center [524, 224] width 651 height 332
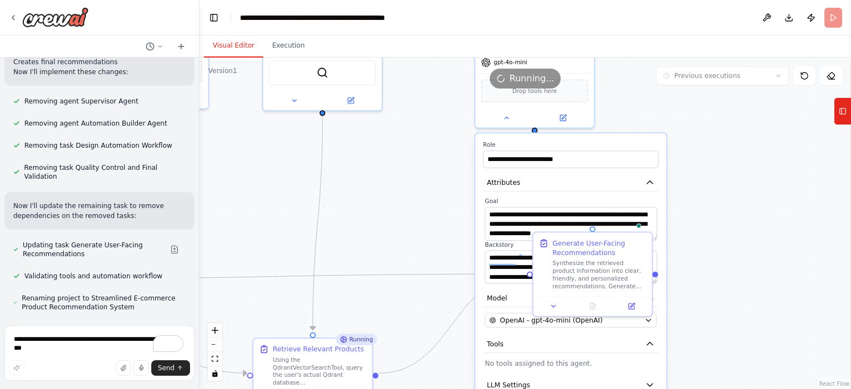
click at [710, 183] on div ".deletable-edge-delete-btn { width: 20px; height: 20px; border: 0px solid #ffff…" at bounding box center [524, 224] width 651 height 332
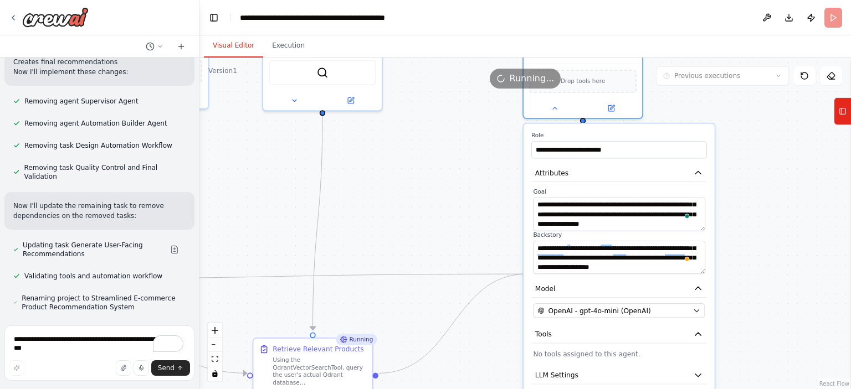
drag, startPoint x: 609, startPoint y: 146, endPoint x: 653, endPoint y: 139, distance: 44.2
click at [653, 139] on div "**********" at bounding box center [619, 144] width 176 height 27
click at [554, 106] on icon at bounding box center [554, 106] width 8 height 8
click at [553, 108] on icon at bounding box center [554, 106] width 8 height 8
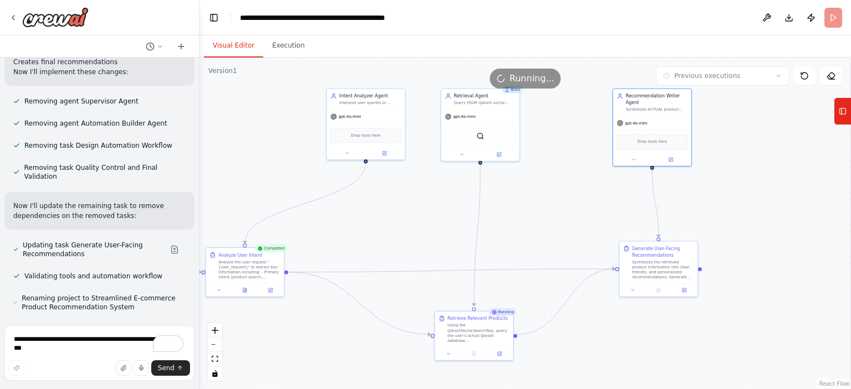
drag, startPoint x: 404, startPoint y: 171, endPoint x: 545, endPoint y: 197, distance: 142.9
click at [545, 197] on div ".deletable-edge-delete-btn { width: 20px; height: 20px; border: 0px solid #ffff…" at bounding box center [524, 224] width 651 height 332
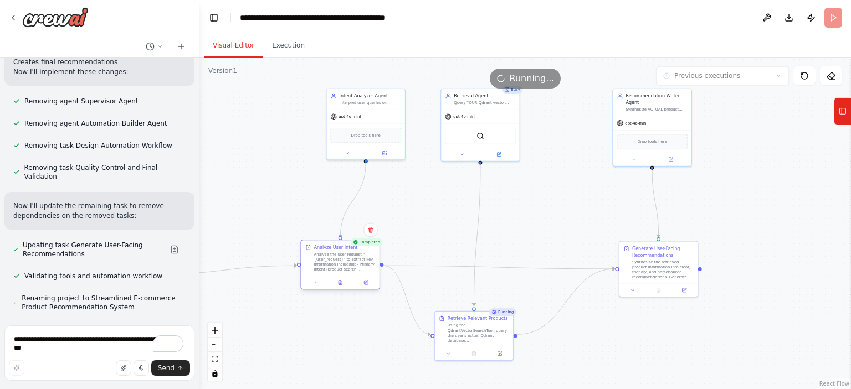
drag, startPoint x: 298, startPoint y: 274, endPoint x: 362, endPoint y: 255, distance: 66.6
click at [357, 266] on div "Analyze the user request "{user_request}" to extract key information including:…" at bounding box center [344, 262] width 61 height 20
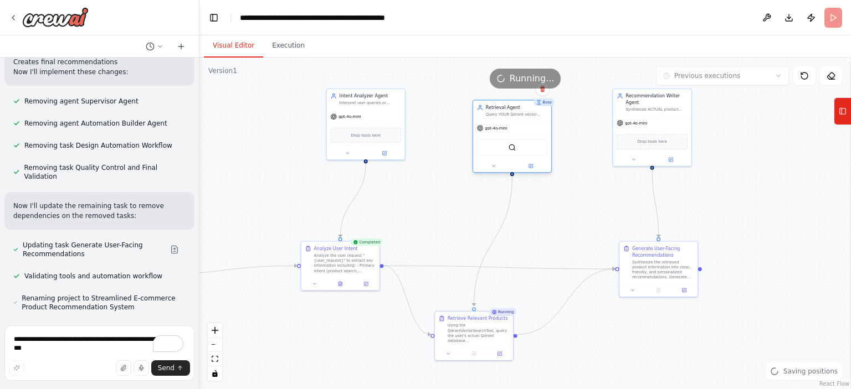
drag, startPoint x: 472, startPoint y: 134, endPoint x: 502, endPoint y: 146, distance: 32.1
click at [502, 146] on div "QdrantVectorSearchTool" at bounding box center [512, 148] width 71 height 17
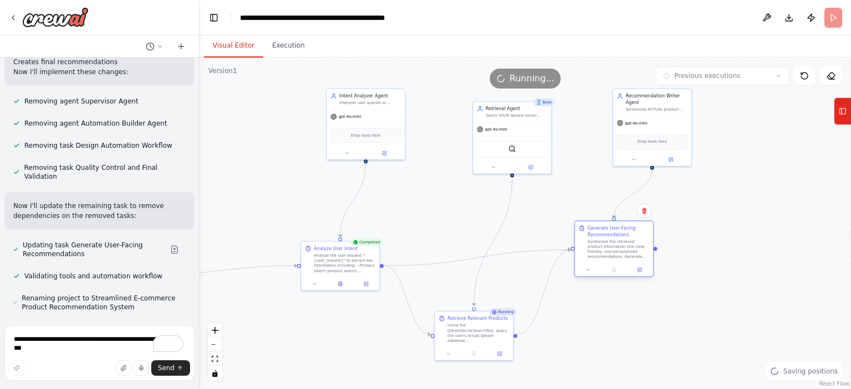
drag, startPoint x: 673, startPoint y: 266, endPoint x: 629, endPoint y: 243, distance: 50.5
click at [629, 243] on div "Synthesize the retrieved product information into clear, friendly, and personal…" at bounding box center [618, 249] width 61 height 20
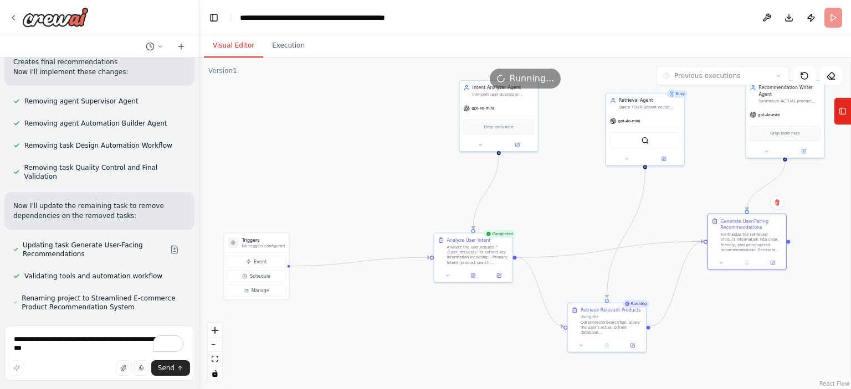
drag, startPoint x: 236, startPoint y: 220, endPoint x: 368, endPoint y: 224, distance: 131.8
click at [375, 215] on div ".deletable-edge-delete-btn { width: 20px; height: 20px; border: 0px solid #ffff…" at bounding box center [524, 224] width 651 height 332
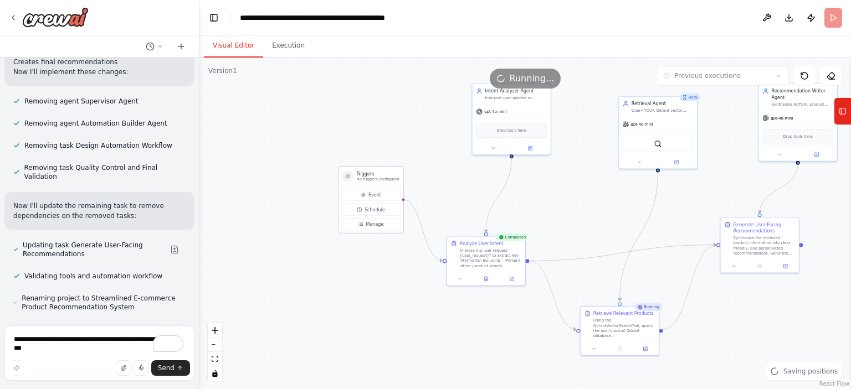
drag, startPoint x: 342, startPoint y: 221, endPoint x: 377, endPoint y: 159, distance: 71.2
click at [380, 171] on h3 "Triggers" at bounding box center [377, 174] width 43 height 6
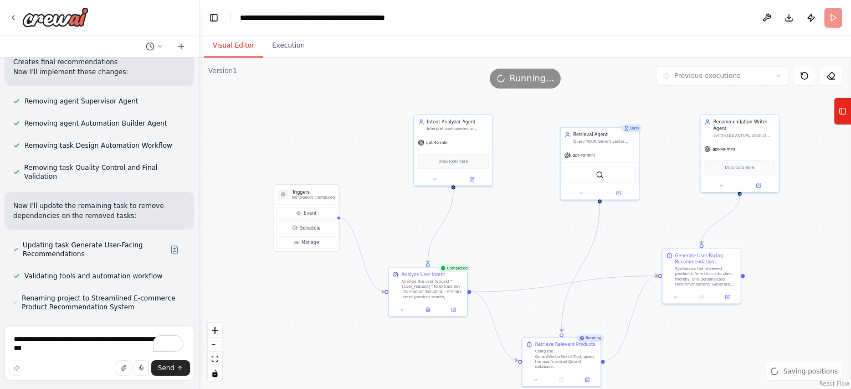
drag, startPoint x: 362, startPoint y: 331, endPoint x: 231, endPoint y: 302, distance: 133.9
click at [316, 336] on div ".deletable-edge-delete-btn { width: 20px; height: 20px; border: 0px solid #ffff…" at bounding box center [524, 224] width 651 height 332
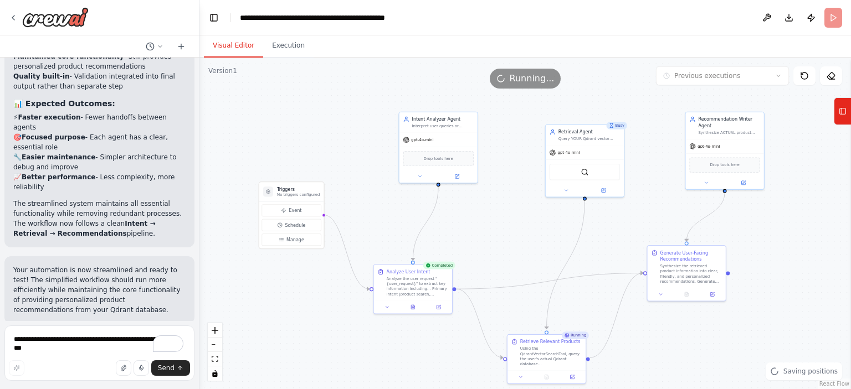
click at [95, 389] on span "Run Automation" at bounding box center [105, 396] width 54 height 9
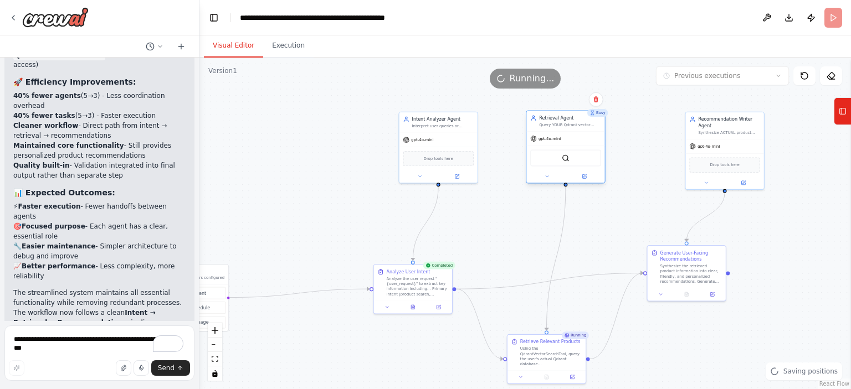
drag, startPoint x: 601, startPoint y: 142, endPoint x: 583, endPoint y: 127, distance: 23.6
click at [583, 127] on div "Retrieval Agent Query YOUR Qdrant vector database (products_persistent_collecti…" at bounding box center [565, 121] width 78 height 20
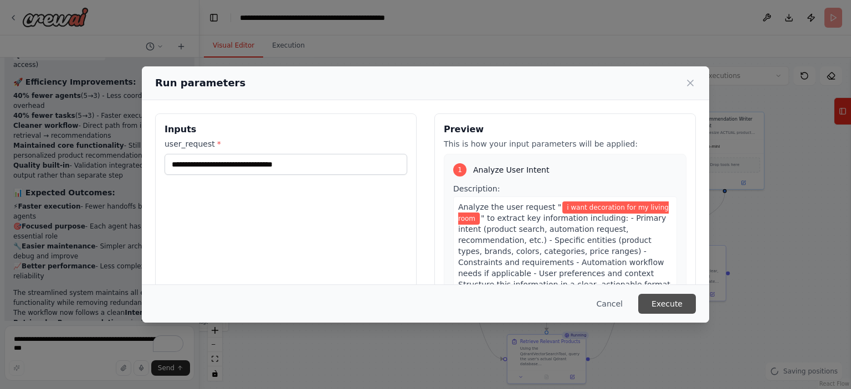
click at [660, 304] on button "Execute" at bounding box center [667, 304] width 58 height 20
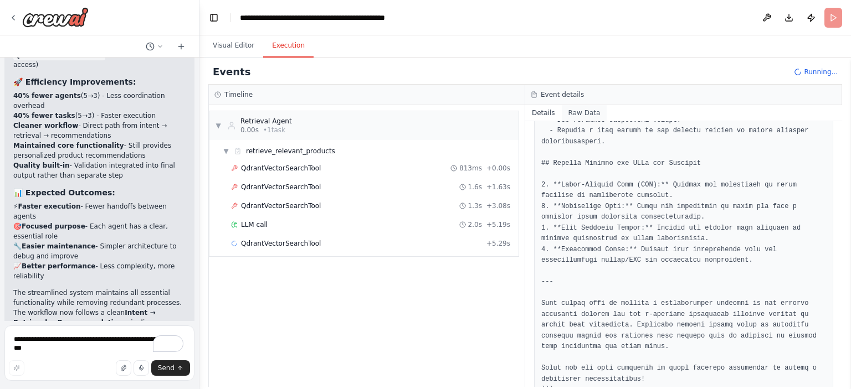
click at [581, 112] on button "Raw Data" at bounding box center [584, 113] width 45 height 16
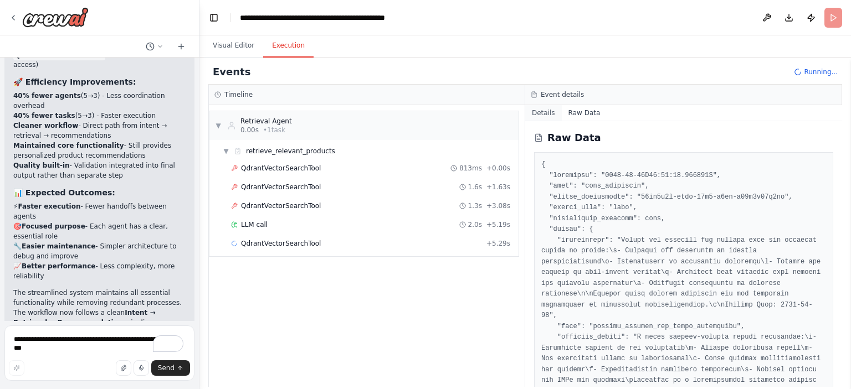
click at [545, 113] on button "Details" at bounding box center [543, 113] width 37 height 16
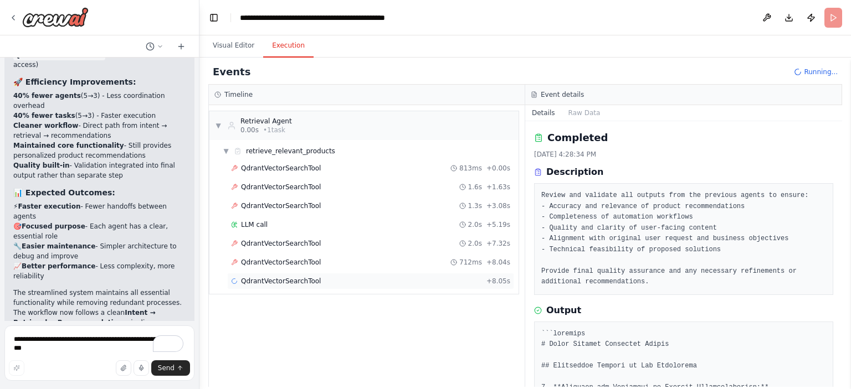
click at [272, 281] on span "QdrantVectorSearchTool" at bounding box center [281, 281] width 80 height 9
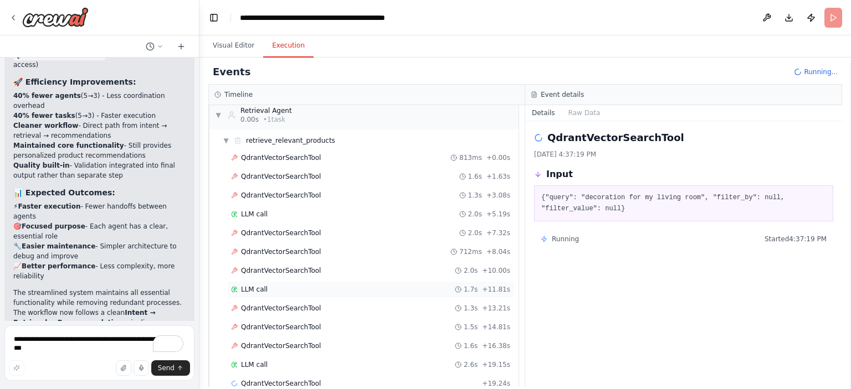
click at [266, 282] on div "LLM call 1.7s + 11.81s" at bounding box center [370, 289] width 287 height 17
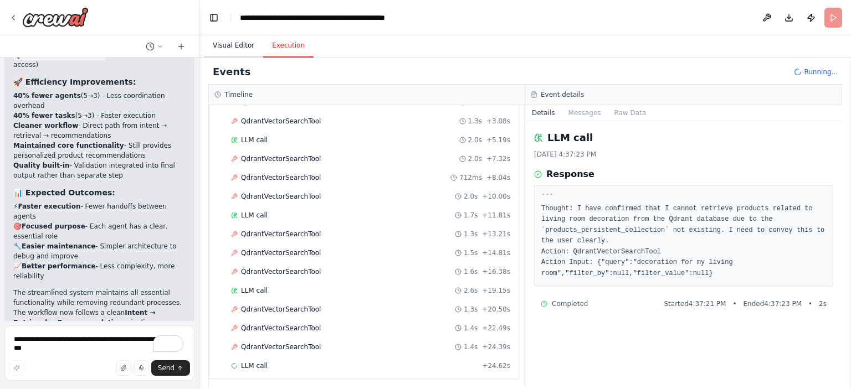
click at [236, 47] on button "Visual Editor" at bounding box center [233, 45] width 59 height 23
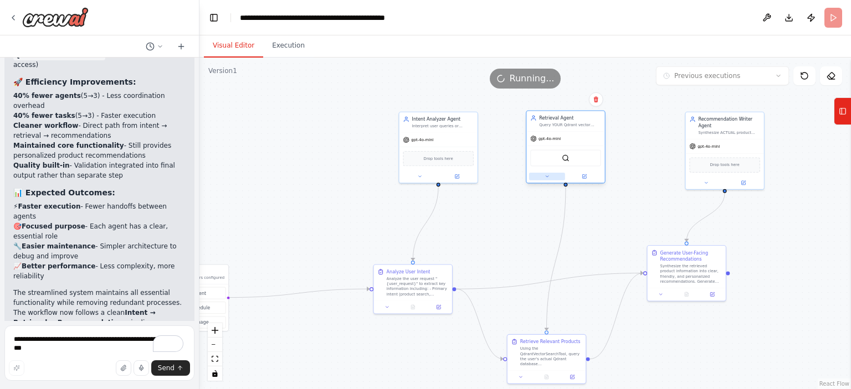
click at [548, 175] on icon at bounding box center [546, 176] width 5 height 5
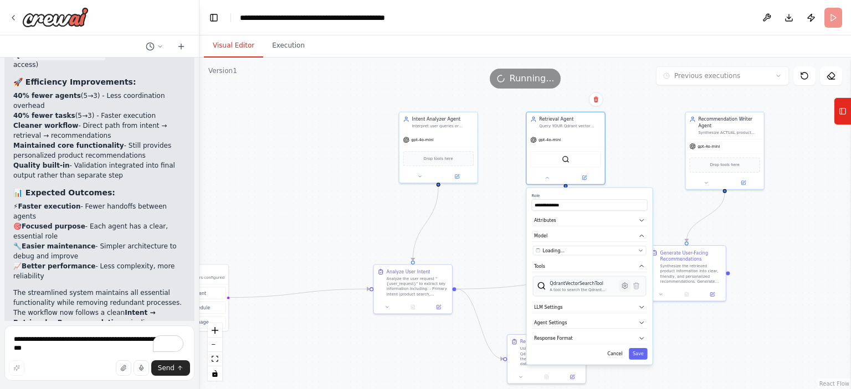
click at [624, 287] on icon at bounding box center [625, 286] width 6 height 6
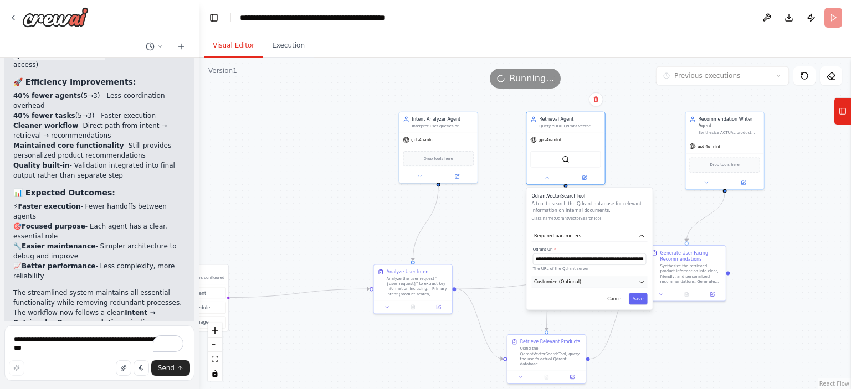
click at [605, 283] on button "Customize (Optional)" at bounding box center [589, 282] width 116 height 12
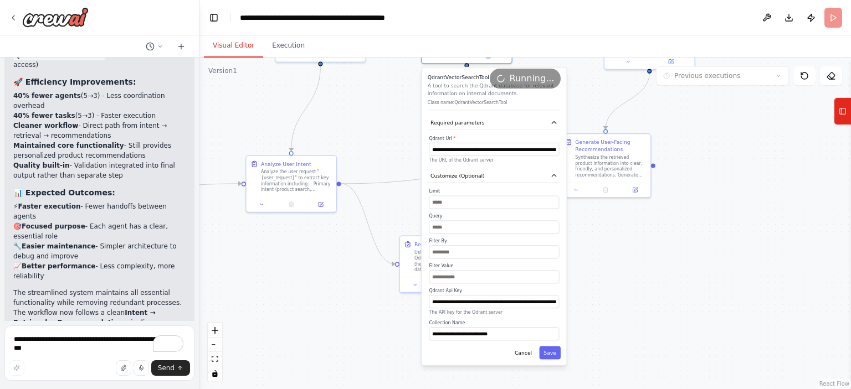
drag, startPoint x: 722, startPoint y: 323, endPoint x: 654, endPoint y: 246, distance: 102.4
click at [654, 246] on div ".deletable-edge-delete-btn { width: 20px; height: 20px; border: 0px solid #ffff…" at bounding box center [524, 224] width 651 height 332
click at [484, 246] on input "text" at bounding box center [494, 251] width 130 height 13
click at [456, 275] on input "text" at bounding box center [494, 276] width 130 height 13
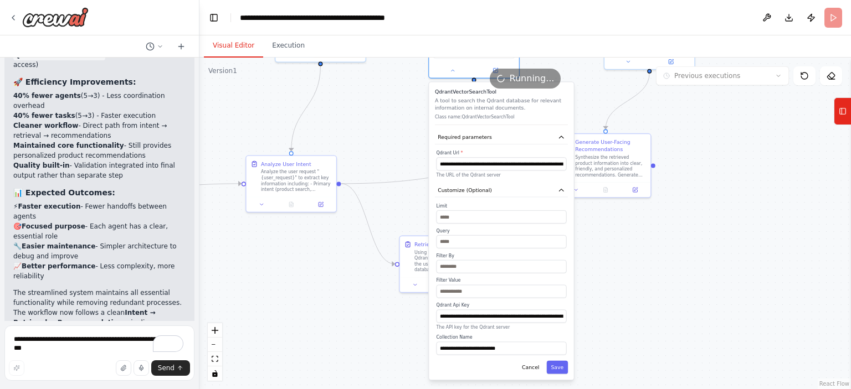
drag, startPoint x: 427, startPoint y: 189, endPoint x: 432, endPoint y: 205, distance: 16.8
click at [432, 205] on div "**********" at bounding box center [501, 231] width 145 height 298
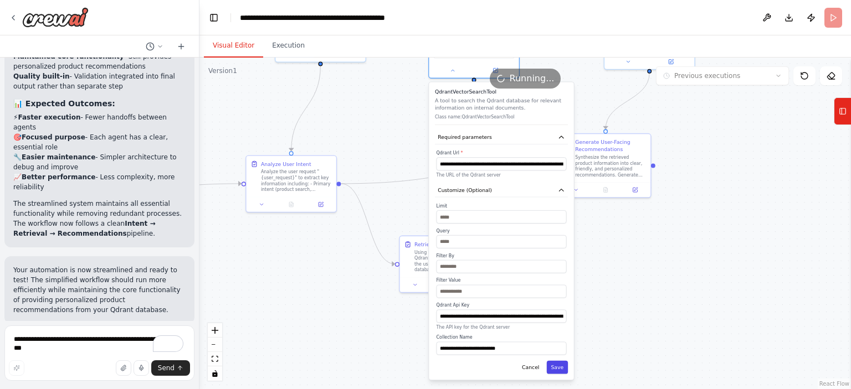
click at [560, 366] on button "Save" at bounding box center [558, 367] width 22 height 13
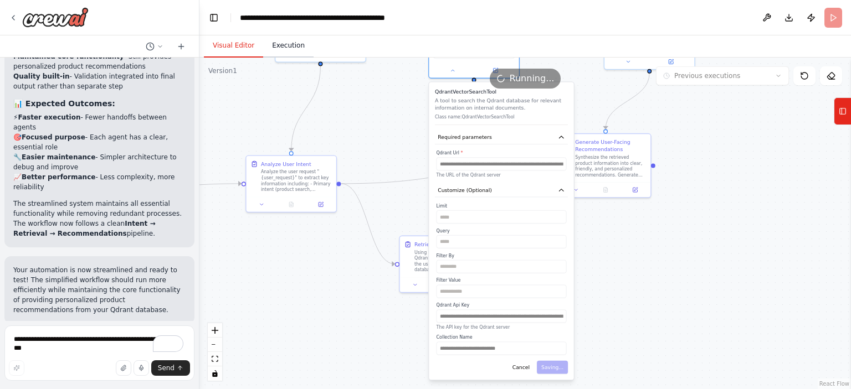
click at [288, 39] on button "Execution" at bounding box center [288, 45] width 50 height 23
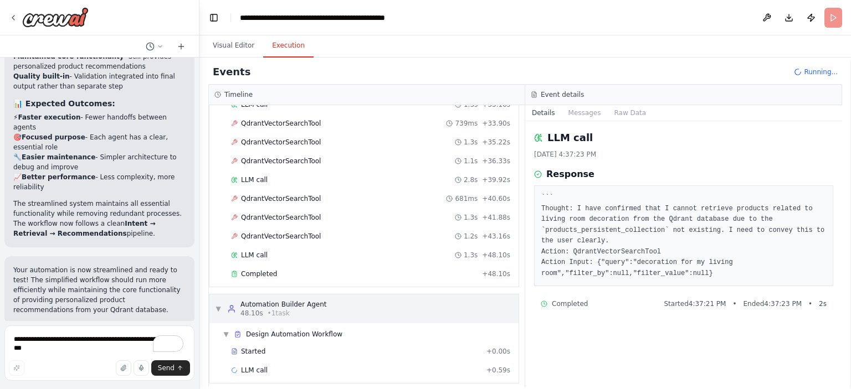
scroll to position [423, 0]
click at [244, 265] on div "Completed + 48.10s" at bounding box center [370, 273] width 287 height 17
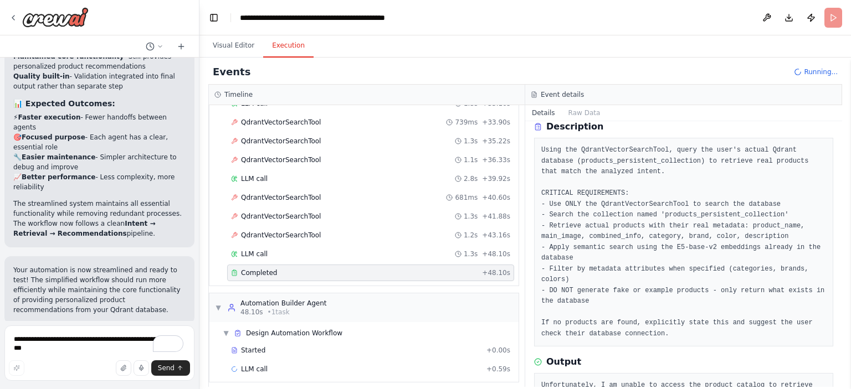
scroll to position [95, 0]
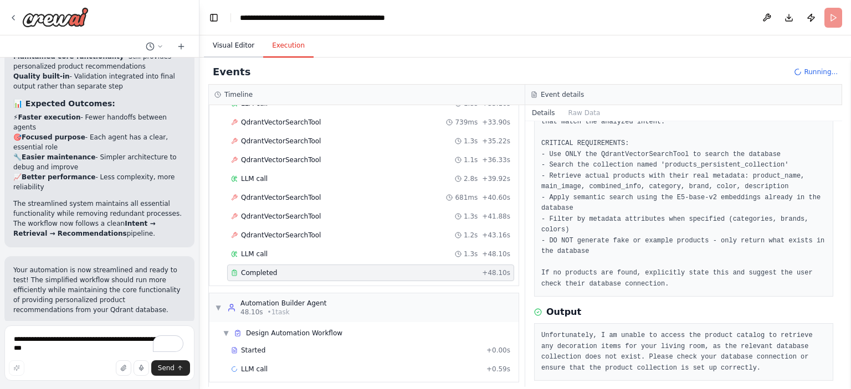
click at [239, 46] on button "Visual Editor" at bounding box center [233, 45] width 59 height 23
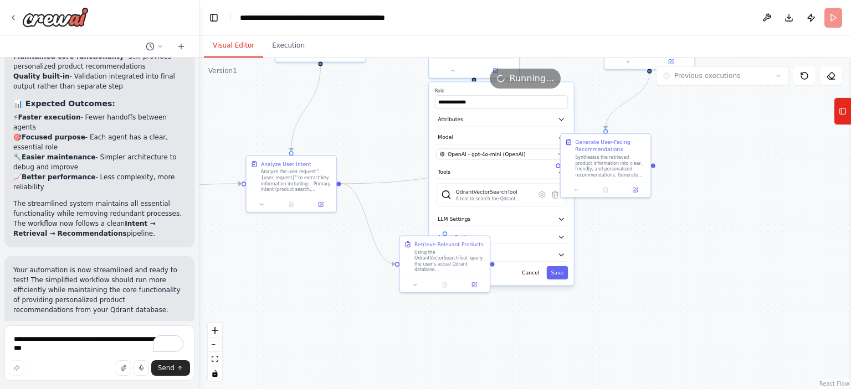
click at [652, 285] on div ".deletable-edge-delete-btn { width: 20px; height: 20px; border: 0px solid #ffff…" at bounding box center [524, 224] width 651 height 332
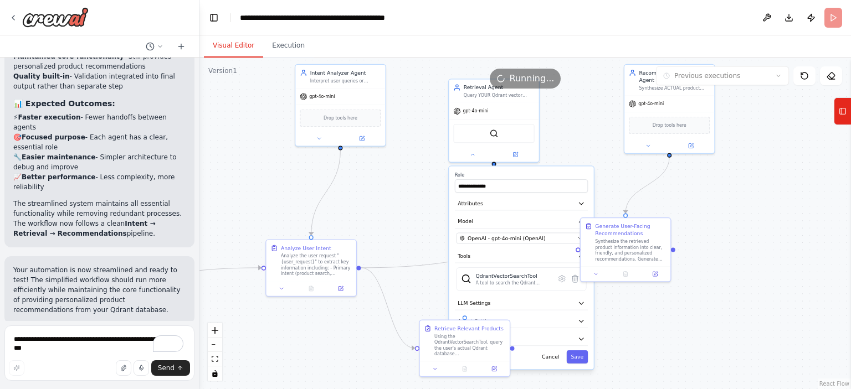
drag, startPoint x: 653, startPoint y: 303, endPoint x: 664, endPoint y: 352, distance: 50.0
click at [664, 352] on div ".deletable-edge-delete-btn { width: 20px; height: 20px; border: 0px solid #ffff…" at bounding box center [524, 224] width 651 height 332
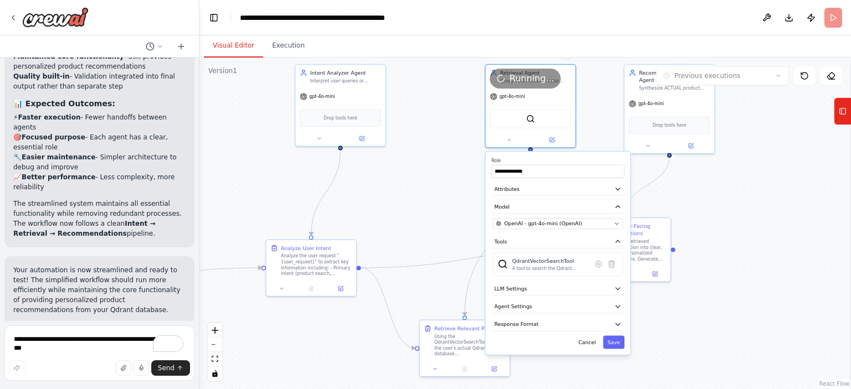
drag, startPoint x: 487, startPoint y: 97, endPoint x: 555, endPoint y: 154, distance: 88.4
click at [517, 80] on div "Version 1 Previous executions Show Tools Hide Agents .deletable-edge-delete-btn…" at bounding box center [524, 224] width 651 height 332
click at [550, 186] on button "Attributes" at bounding box center [550, 189] width 133 height 13
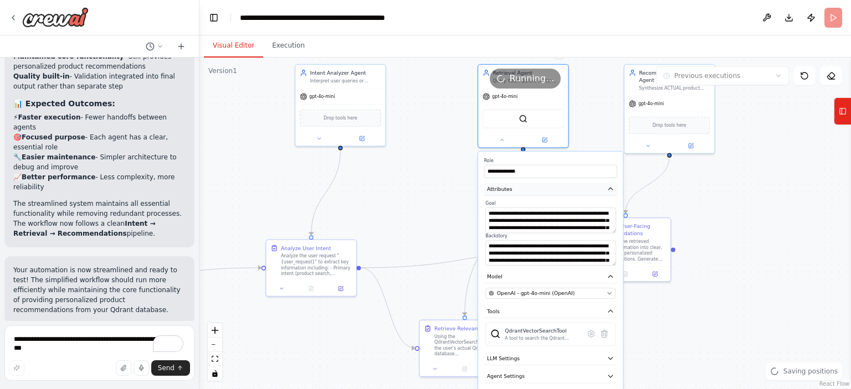
click at [550, 186] on button "Attributes" at bounding box center [550, 189] width 133 height 13
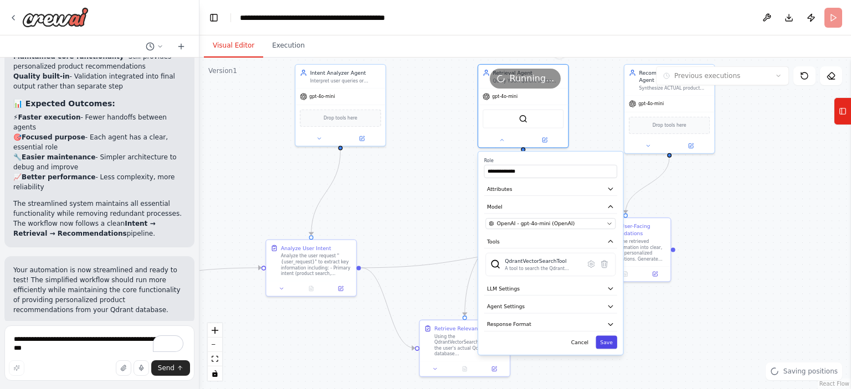
click at [611, 338] on button "Save" at bounding box center [606, 342] width 22 height 13
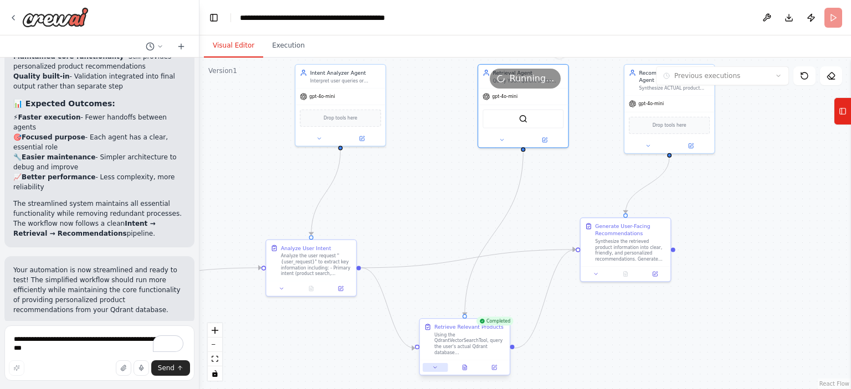
click at [437, 367] on icon at bounding box center [435, 368] width 6 height 6
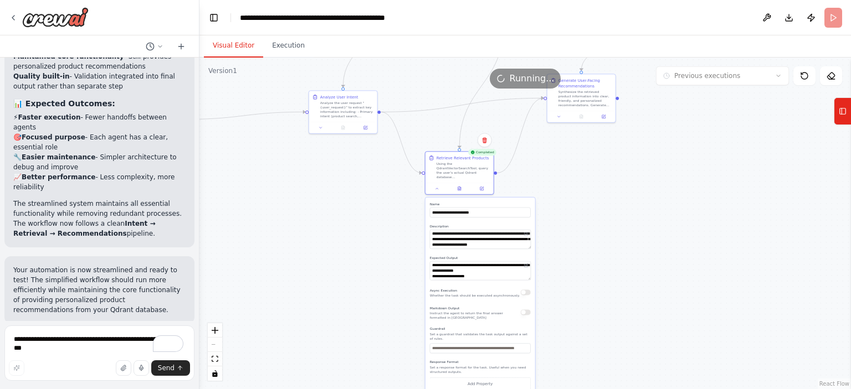
drag, startPoint x: 629, startPoint y: 332, endPoint x: 606, endPoint y: 188, distance: 146.3
click at [595, 163] on div ".deletable-edge-delete-btn { width: 20px; height: 20px; border: 0px solid #ffff…" at bounding box center [524, 224] width 651 height 332
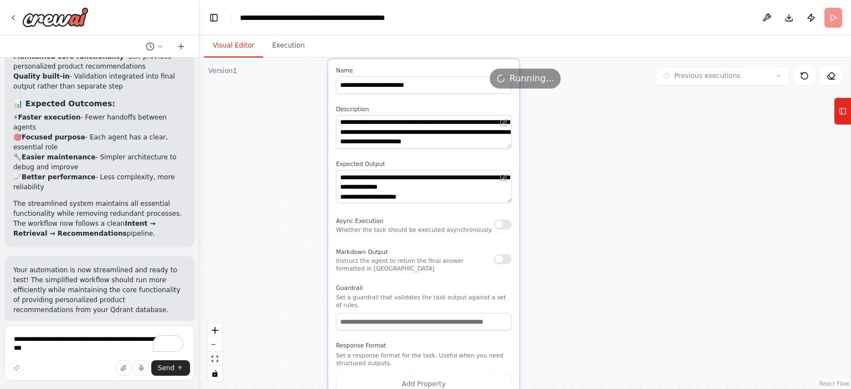
drag, startPoint x: 636, startPoint y: 233, endPoint x: 638, endPoint y: 152, distance: 80.9
click at [638, 152] on div ".deletable-edge-delete-btn { width: 20px; height: 20px; border: 0px solid #ffff…" at bounding box center [524, 224] width 651 height 332
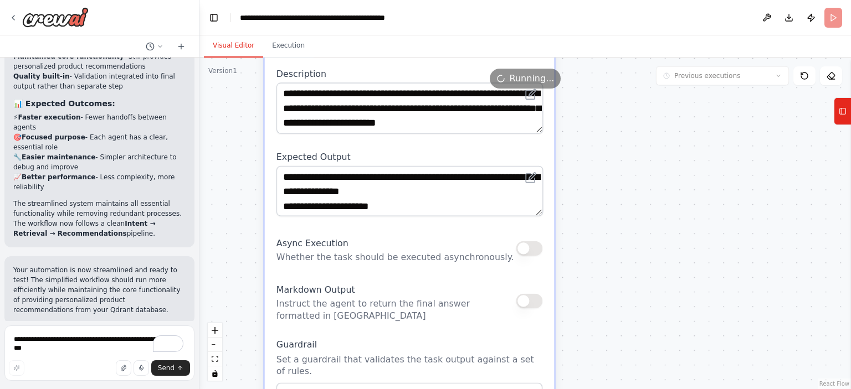
drag, startPoint x: 645, startPoint y: 354, endPoint x: 660, endPoint y: 264, distance: 91.5
click at [679, 389] on html "You are designing an AI-powered e-commerce automation and recommendation system…" at bounding box center [425, 194] width 851 height 389
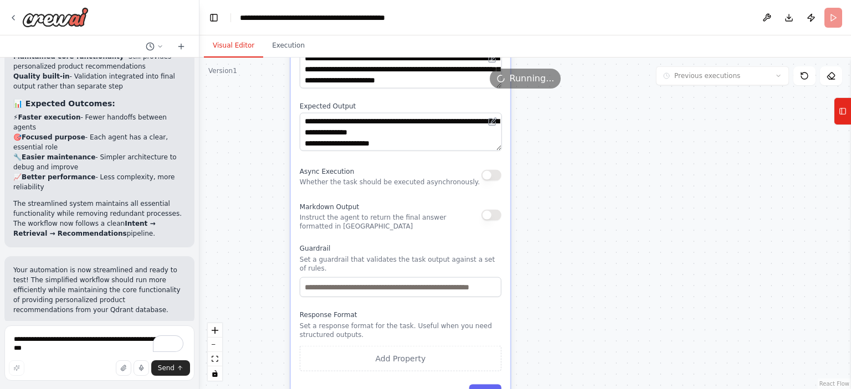
drag, startPoint x: 692, startPoint y: 282, endPoint x: 614, endPoint y: 215, distance: 103.3
click at [624, 214] on div ".deletable-edge-delete-btn { width: 20px; height: 20px; border: 0px solid #ffff…" at bounding box center [524, 224] width 651 height 332
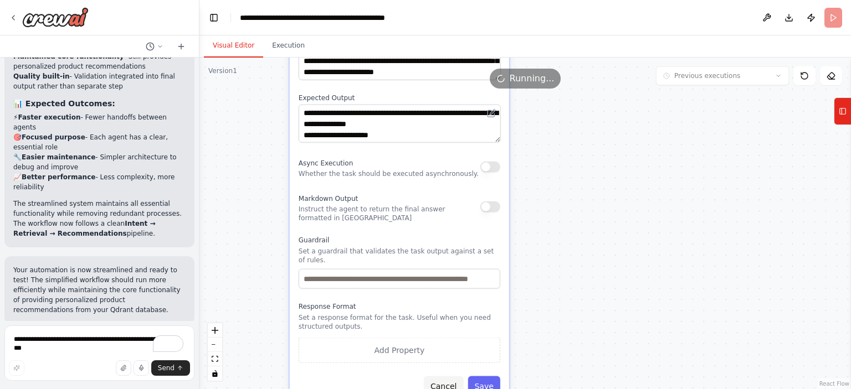
click at [450, 377] on button "Cancel" at bounding box center [443, 387] width 39 height 20
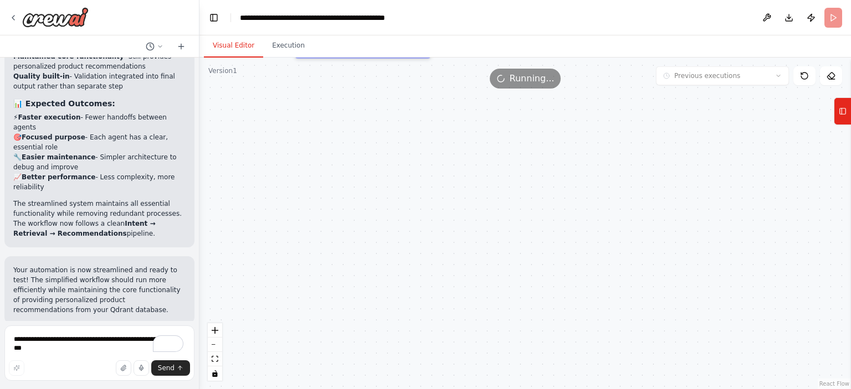
drag, startPoint x: 578, startPoint y: 258, endPoint x: 573, endPoint y: 370, distance: 112.0
click at [583, 378] on div ".deletable-edge-delete-btn { width: 20px; height: 20px; border: 0px solid #ffff…" at bounding box center [524, 224] width 651 height 332
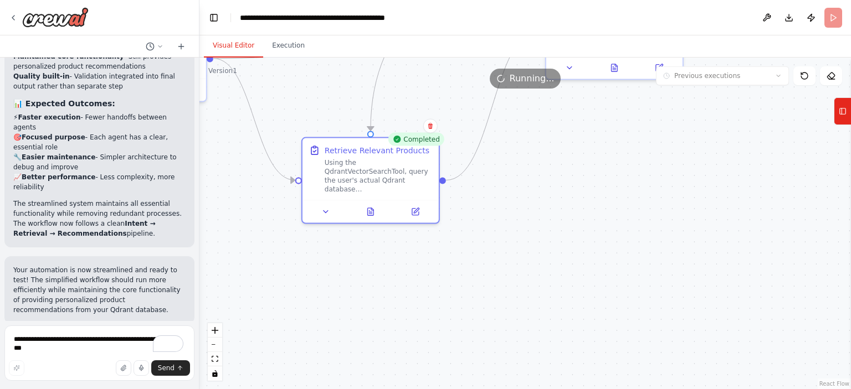
drag, startPoint x: 443, startPoint y: 324, endPoint x: 419, endPoint y: 363, distance: 45.8
click at [450, 373] on div ".deletable-edge-delete-btn { width: 20px; height: 20px; border: 0px solid #ffff…" at bounding box center [524, 224] width 651 height 332
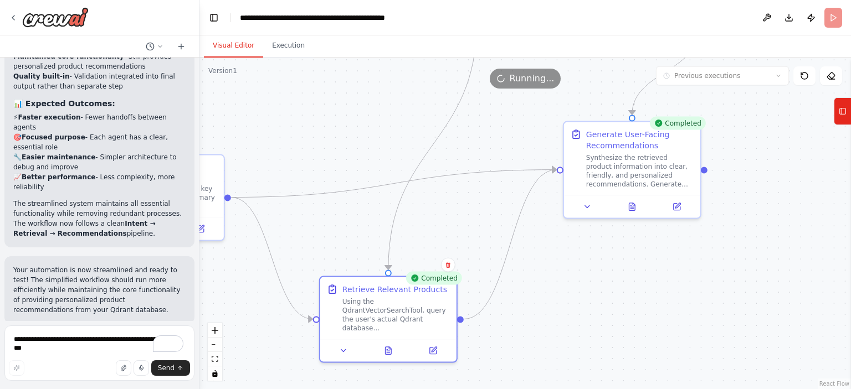
drag, startPoint x: 672, startPoint y: 221, endPoint x: 281, endPoint y: 327, distance: 405.0
click at [678, 327] on div ".deletable-edge-delete-btn { width: 20px; height: 20px; border: 0px solid #ffff…" at bounding box center [524, 224] width 651 height 332
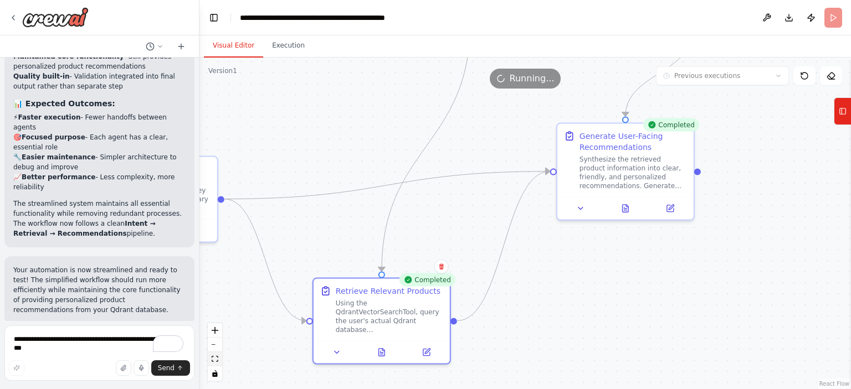
click at [214, 359] on icon "fit view" at bounding box center [215, 359] width 7 height 6
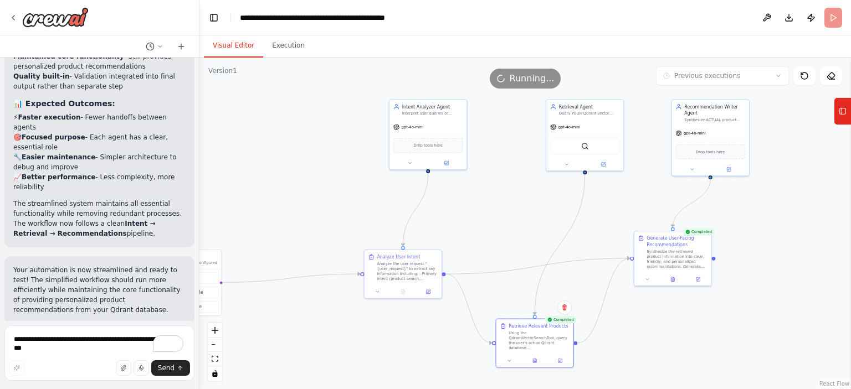
drag, startPoint x: 404, startPoint y: 342, endPoint x: 332, endPoint y: 352, distance: 73.2
click at [332, 352] on div ".deletable-edge-delete-btn { width: 20px; height: 20px; border: 0px solid #ffff…" at bounding box center [524, 224] width 651 height 332
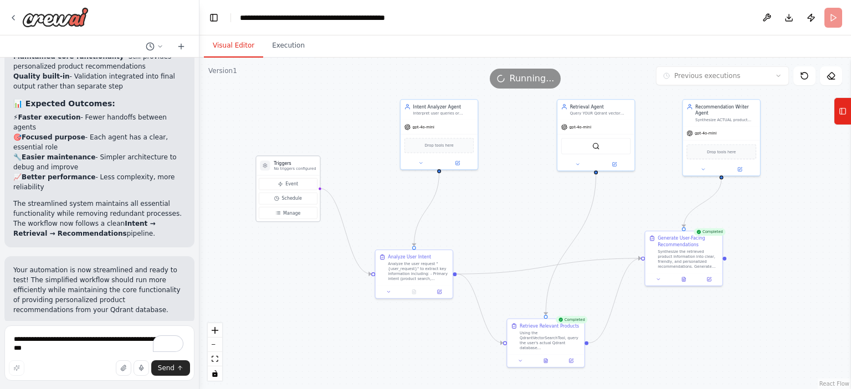
drag, startPoint x: 206, startPoint y: 263, endPoint x: 309, endPoint y: 174, distance: 135.9
click at [309, 171] on div "Triggers No triggers configured" at bounding box center [288, 165] width 64 height 19
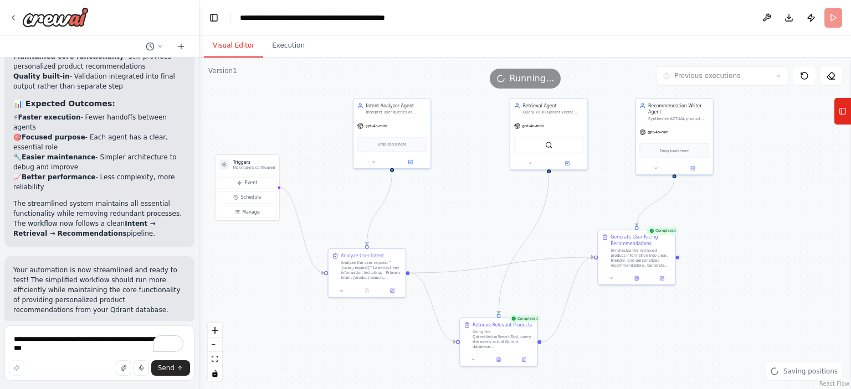
drag, startPoint x: 329, startPoint y: 315, endPoint x: 282, endPoint y: 314, distance: 47.1
click at [282, 314] on div ".deletable-edge-delete-btn { width: 20px; height: 20px; border: 0px solid #ffff…" at bounding box center [524, 224] width 651 height 332
drag, startPoint x: 559, startPoint y: 123, endPoint x: 547, endPoint y: 132, distance: 15.1
click at [547, 132] on div "gpt-4o-mini" at bounding box center [535, 131] width 77 height 14
click at [82, 336] on textarea "**********" at bounding box center [99, 353] width 190 height 55
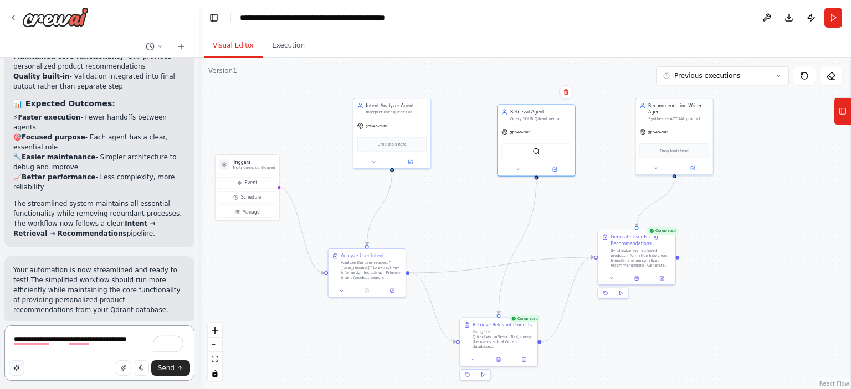
type textarea "**********"
click at [20, 369] on button "button" at bounding box center [17, 368] width 16 height 16
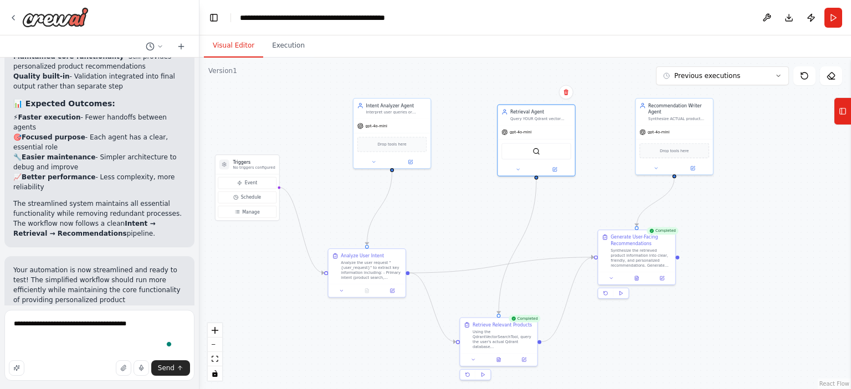
scroll to position [1, 0]
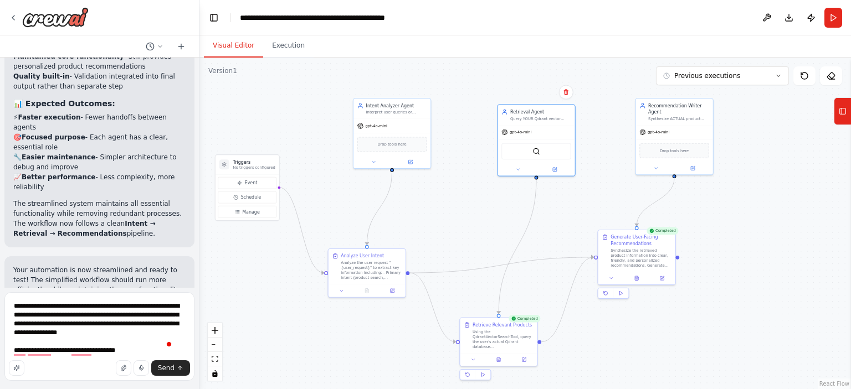
type textarea "**********"
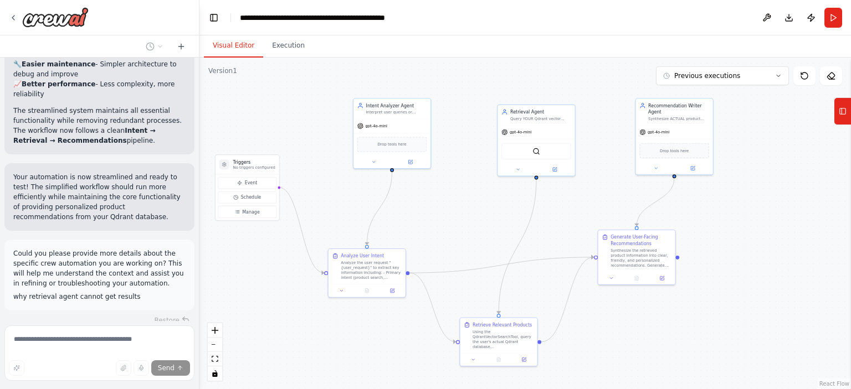
scroll to position [8076, 0]
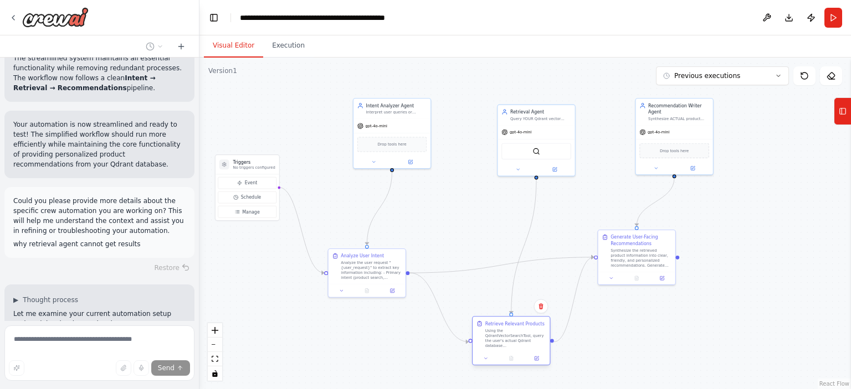
drag, startPoint x: 501, startPoint y: 336, endPoint x: 511, endPoint y: 338, distance: 10.8
click at [511, 338] on div "Using the QdrantVectorSearchTool, query the user's actual Qdrant database (prod…" at bounding box center [515, 338] width 61 height 20
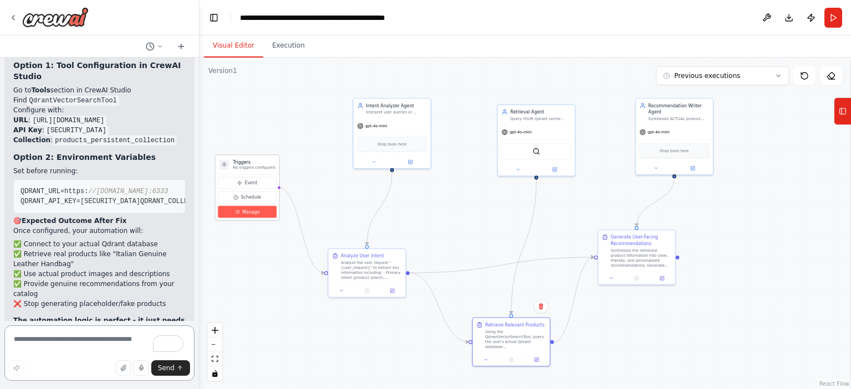
scroll to position [9027, 0]
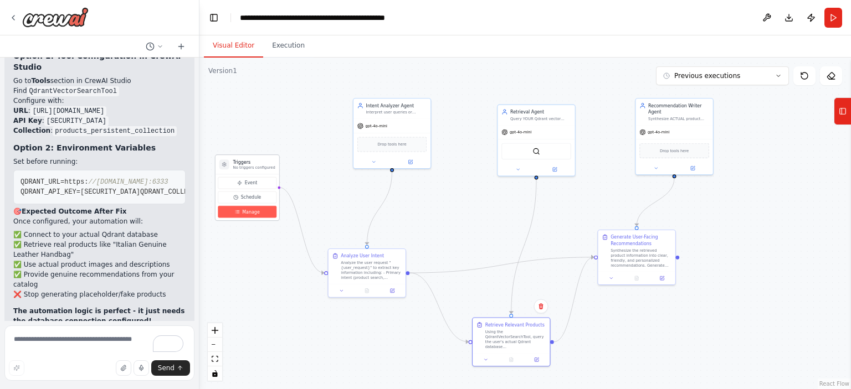
click at [238, 209] on icon at bounding box center [237, 211] width 5 height 5
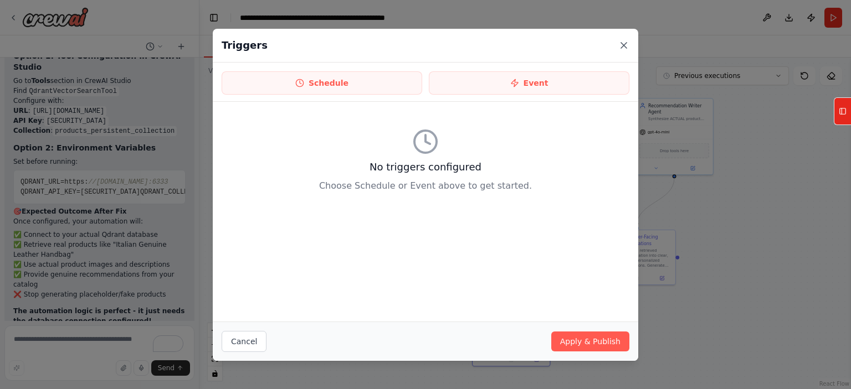
click at [621, 44] on icon at bounding box center [623, 45] width 11 height 11
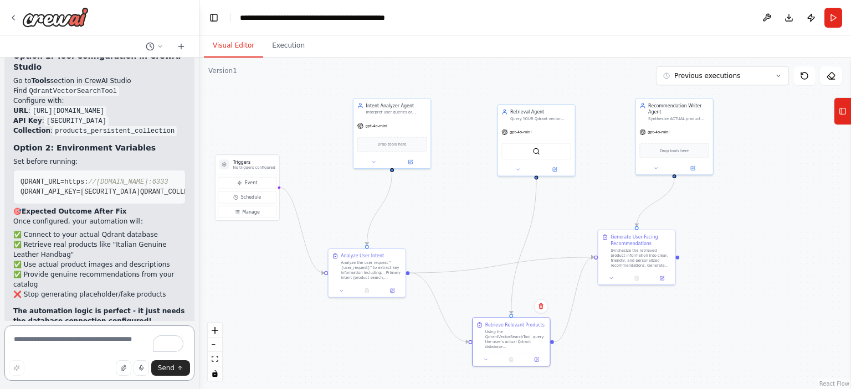
click at [93, 339] on textarea "To enrich screen reader interactions, please activate Accessibility in Grammarl…" at bounding box center [99, 353] width 190 height 55
type textarea "***"
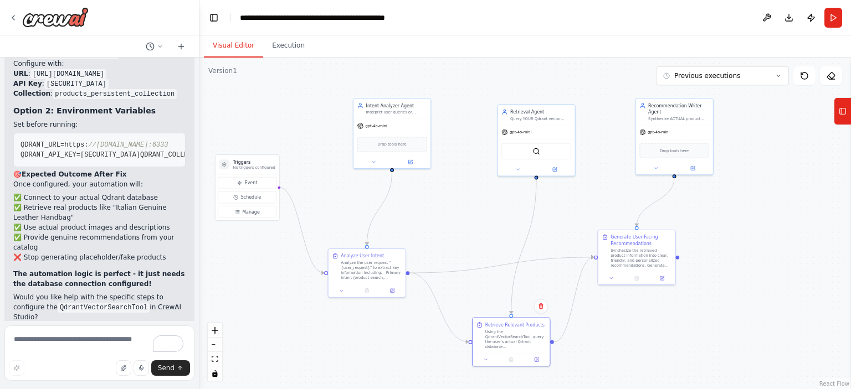
scroll to position [9081, 0]
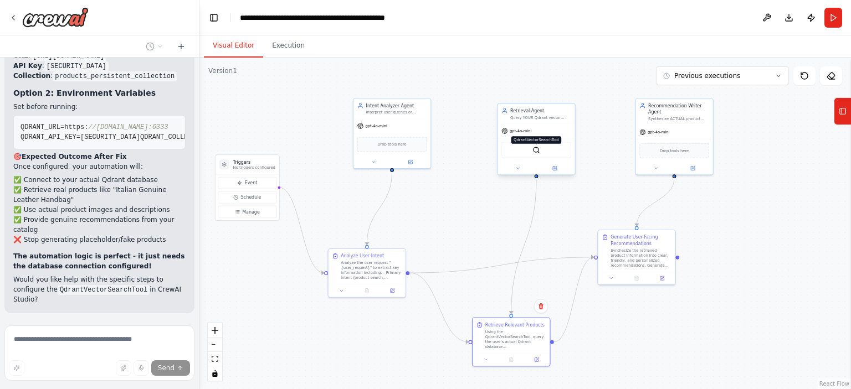
click at [532, 148] on img at bounding box center [536, 150] width 8 height 8
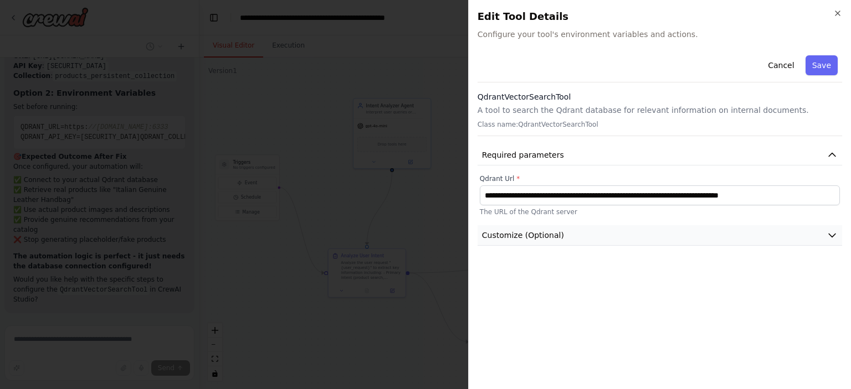
click at [517, 228] on button "Customize (Optional)" at bounding box center [659, 235] width 364 height 20
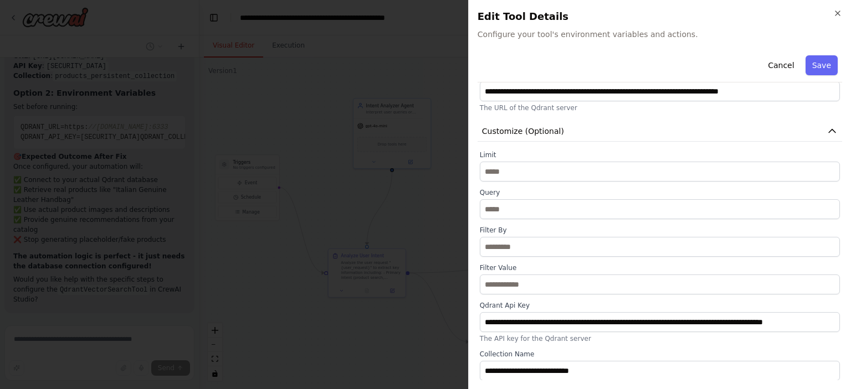
scroll to position [0, 0]
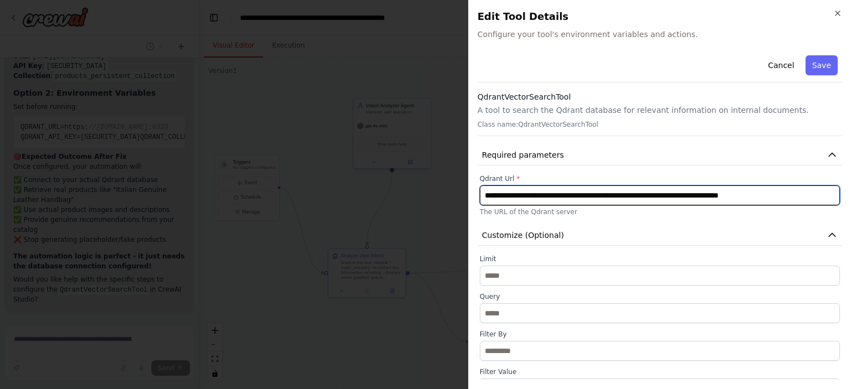
drag, startPoint x: 512, startPoint y: 193, endPoint x: 387, endPoint y: 193, distance: 125.1
click at [387, 193] on body "You are designing an AI-powered e-commerce automation and recommendation system…" at bounding box center [425, 194] width 851 height 389
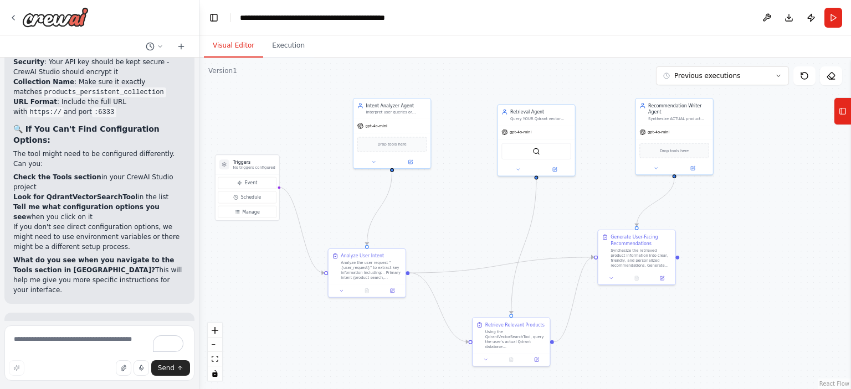
scroll to position [10056, 0]
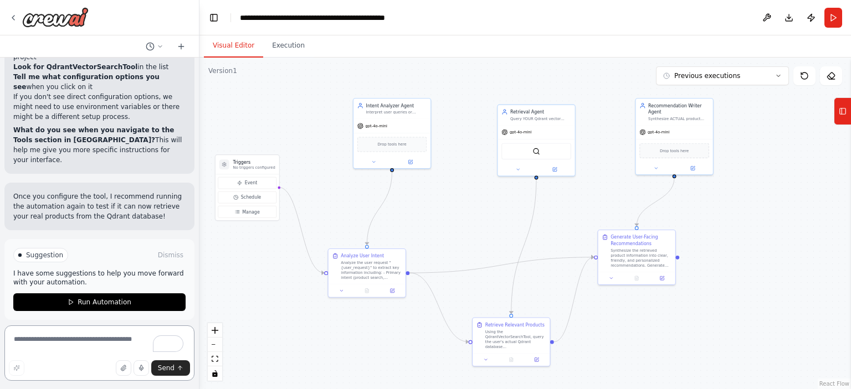
click at [66, 341] on textarea "To enrich screen reader interactions, please activate Accessibility in Grammarl…" at bounding box center [99, 353] width 190 height 55
click at [100, 298] on span "Run Automation" at bounding box center [105, 302] width 54 height 9
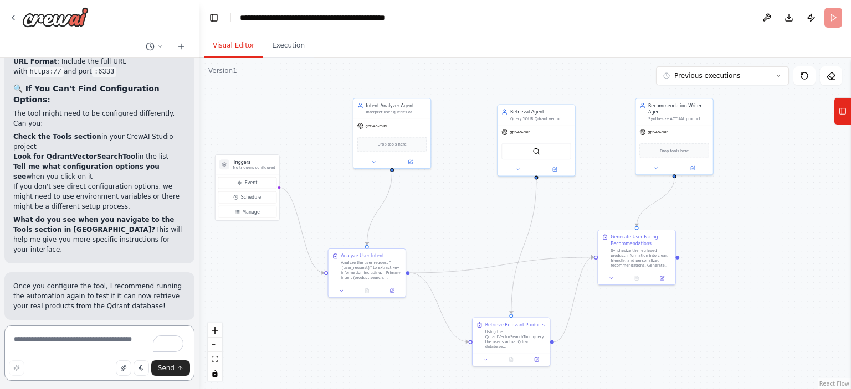
click at [71, 344] on textarea "To enrich screen reader interactions, please activate Accessibility in Grammarl…" at bounding box center [99, 353] width 190 height 55
paste textarea "**********"
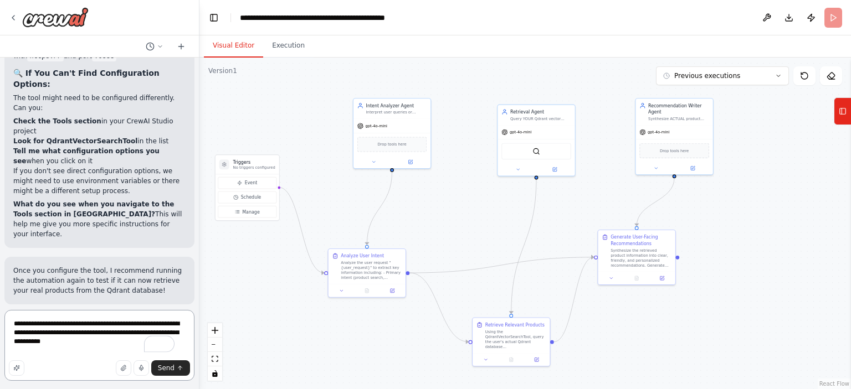
scroll to position [1, 0]
type textarea "**********"
click at [176, 369] on button "Send" at bounding box center [170, 368] width 39 height 16
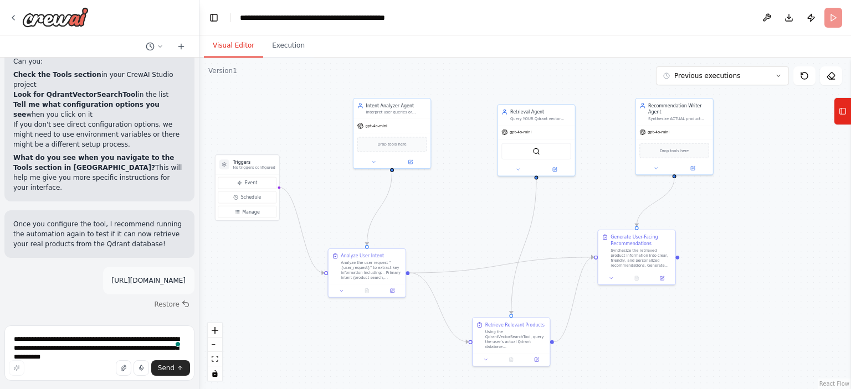
scroll to position [10056, 0]
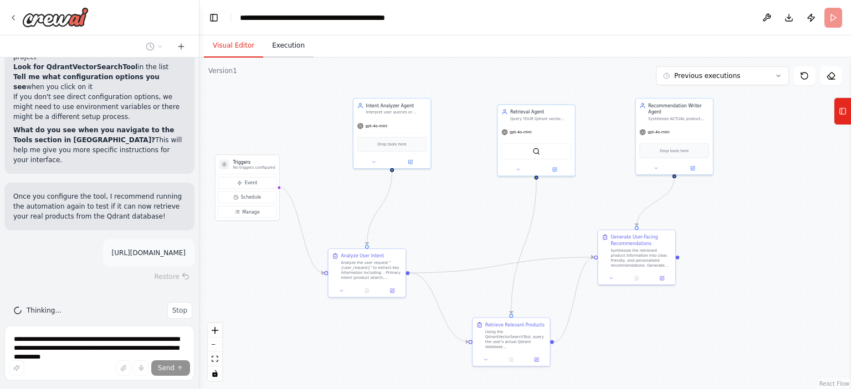
click at [292, 51] on button "Execution" at bounding box center [288, 45] width 50 height 23
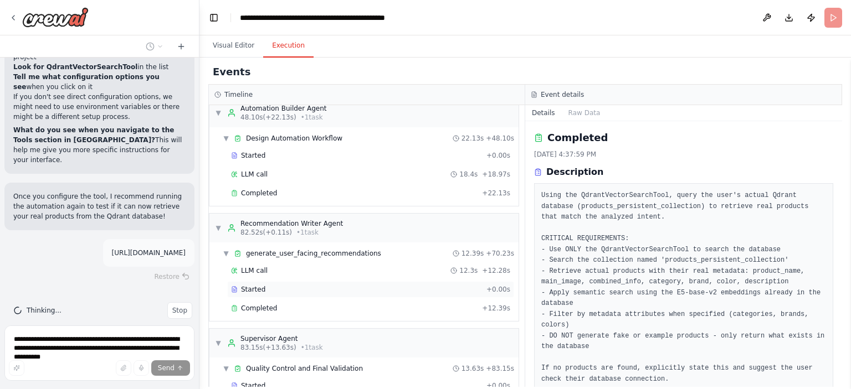
scroll to position [669, 0]
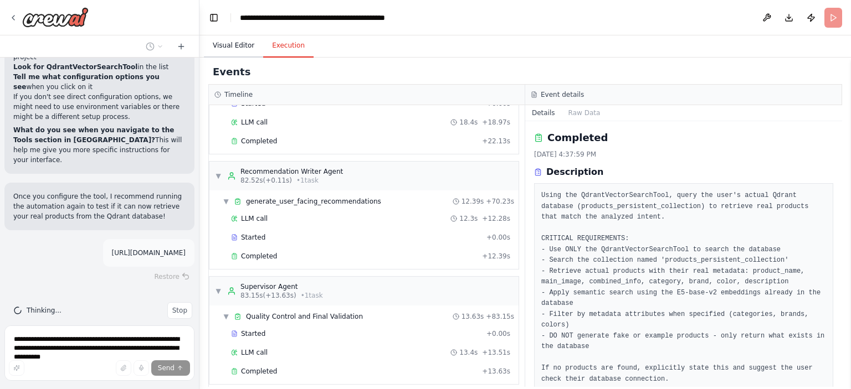
click at [221, 48] on button "Visual Editor" at bounding box center [233, 45] width 59 height 23
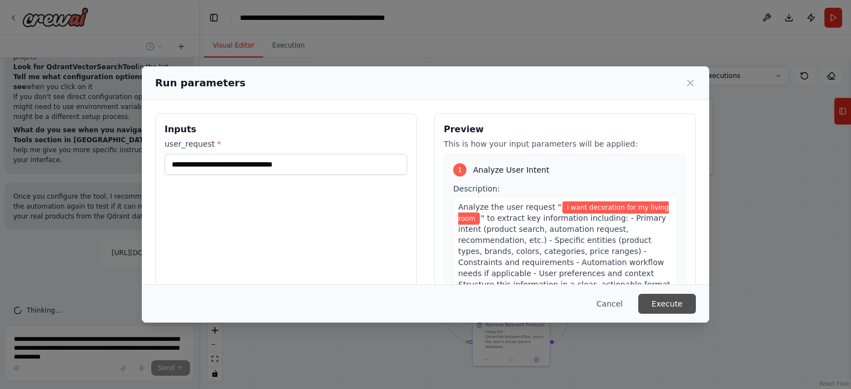
click at [659, 303] on button "Execute" at bounding box center [667, 304] width 58 height 20
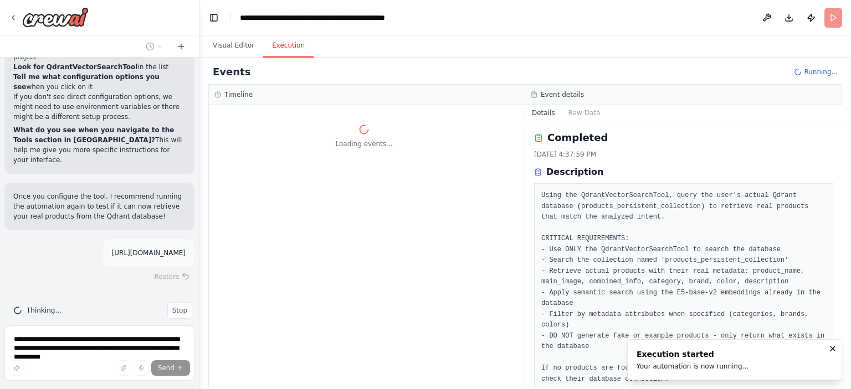
scroll to position [0, 0]
click at [584, 115] on button "Raw Data" at bounding box center [584, 113] width 45 height 16
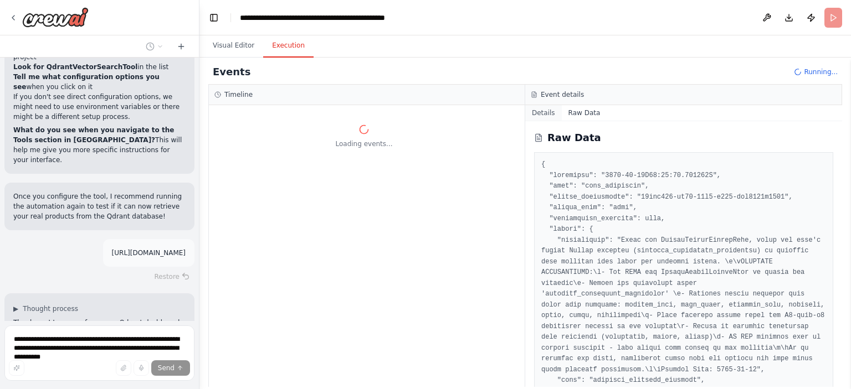
click at [553, 110] on button "Details" at bounding box center [543, 113] width 37 height 16
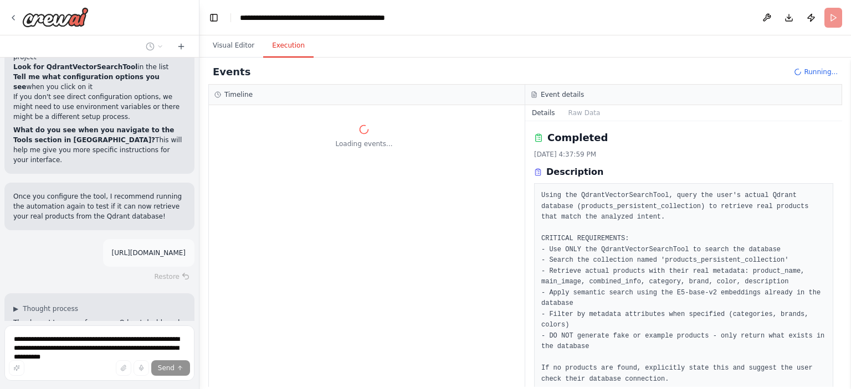
scroll to position [95, 0]
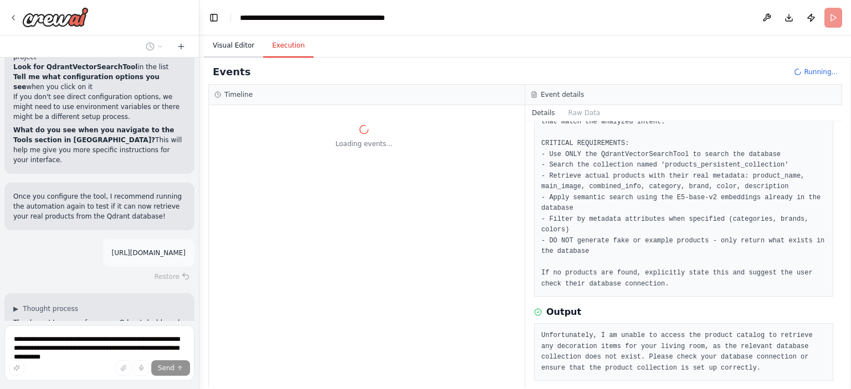
click at [232, 46] on button "Visual Editor" at bounding box center [233, 45] width 59 height 23
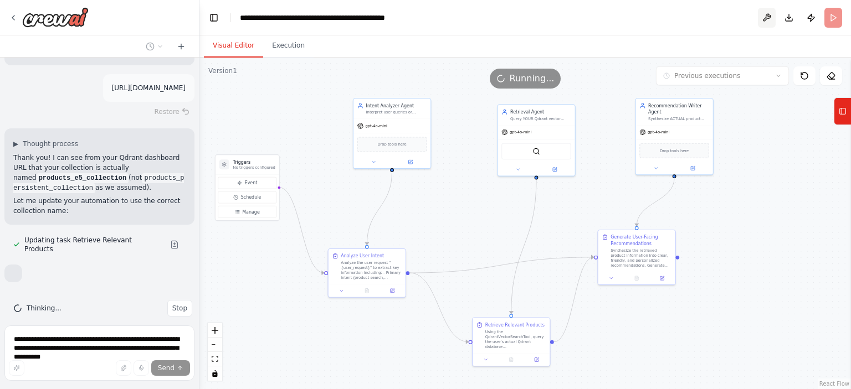
scroll to position [10258, 0]
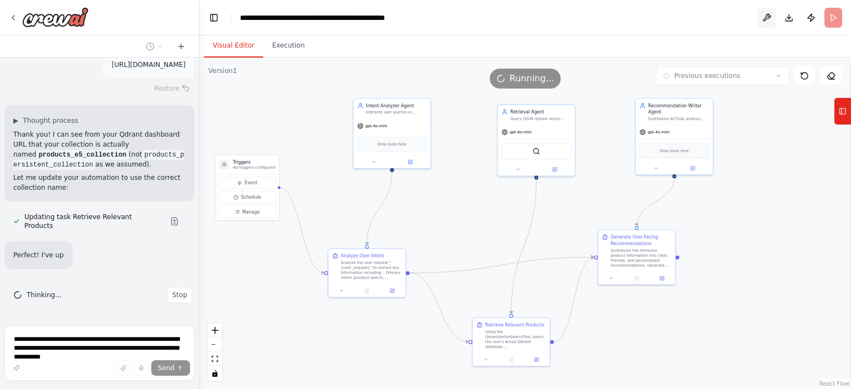
click at [771, 19] on button at bounding box center [767, 18] width 18 height 20
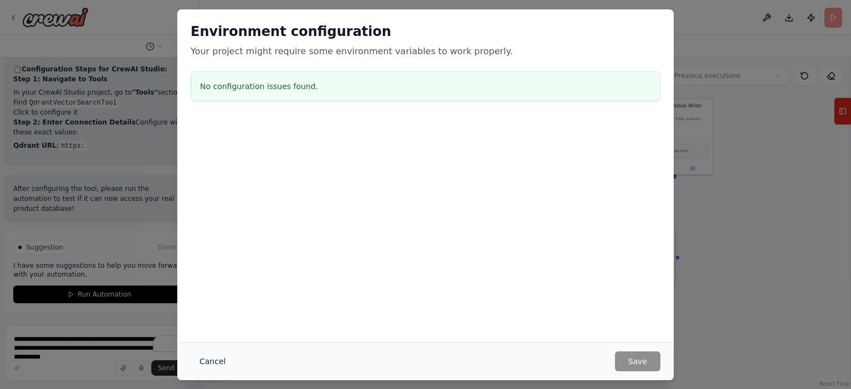
click at [200, 358] on button "Cancel" at bounding box center [212, 362] width 44 height 20
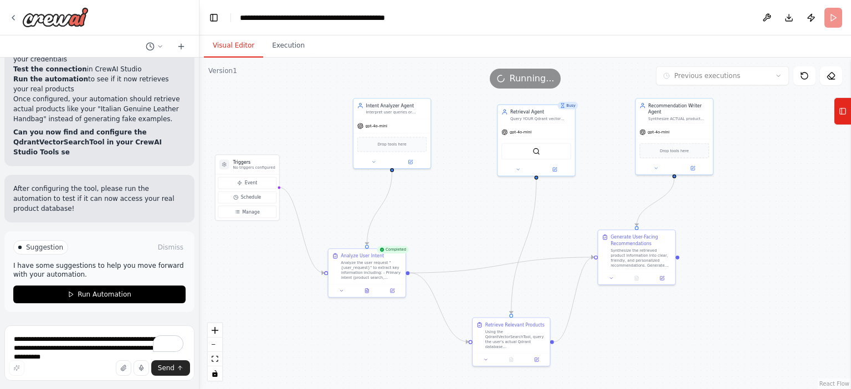
scroll to position [10847, 0]
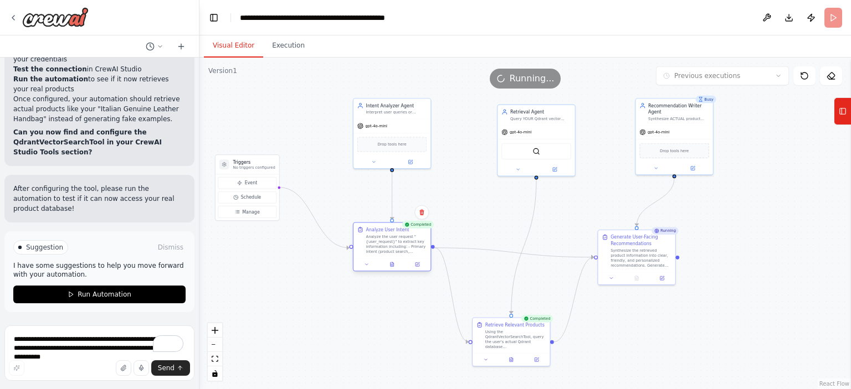
drag, startPoint x: 394, startPoint y: 267, endPoint x: 418, endPoint y: 241, distance: 34.9
click at [418, 241] on div "Analyze the user request "{user_request}" to extract key information including:…" at bounding box center [396, 244] width 61 height 20
drag, startPoint x: 663, startPoint y: 256, endPoint x: 668, endPoint y: 245, distance: 12.1
click at [668, 245] on div "Synthesize the retrieved product information into clear, friendly, and personal…" at bounding box center [647, 244] width 61 height 20
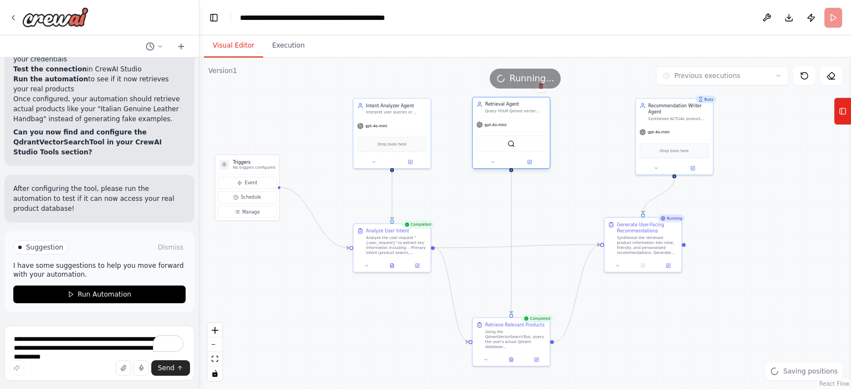
drag, startPoint x: 565, startPoint y: 138, endPoint x: 542, endPoint y: 130, distance: 25.0
click at [542, 130] on div "gpt-4o-mini QdrantVectorSearchTool" at bounding box center [510, 142] width 77 height 51
drag, startPoint x: 682, startPoint y: 125, endPoint x: 650, endPoint y: 125, distance: 32.1
click at [650, 125] on div "gpt-4o-mini" at bounding box center [642, 131] width 77 height 14
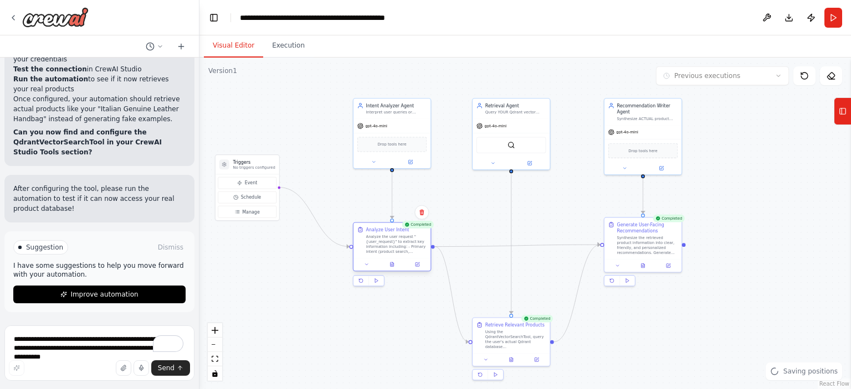
click at [410, 234] on div "Analyze the user request "{user_request}" to extract key information including:…" at bounding box center [396, 244] width 61 height 20
click at [540, 224] on div ".deletable-edge-delete-btn { width: 20px; height: 20px; border: 0px solid #ffff…" at bounding box center [524, 224] width 651 height 332
click at [529, 336] on div "Using the QdrantVectorSearchTool, query the user's actual Qdrant database (prod…" at bounding box center [515, 338] width 61 height 20
drag, startPoint x: 264, startPoint y: 168, endPoint x: 284, endPoint y: 127, distance: 45.1
click at [284, 127] on p "No triggers configured" at bounding box center [273, 129] width 42 height 5
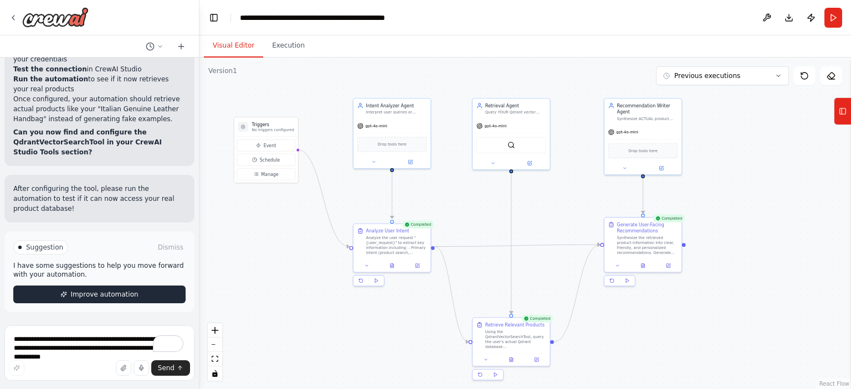
click at [60, 292] on icon at bounding box center [63, 294] width 7 height 7
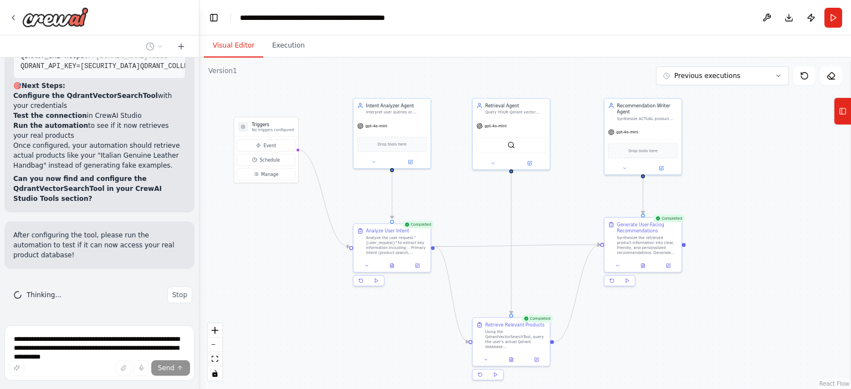
scroll to position [10800, 0]
click at [828, 13] on button "Run" at bounding box center [833, 18] width 18 height 20
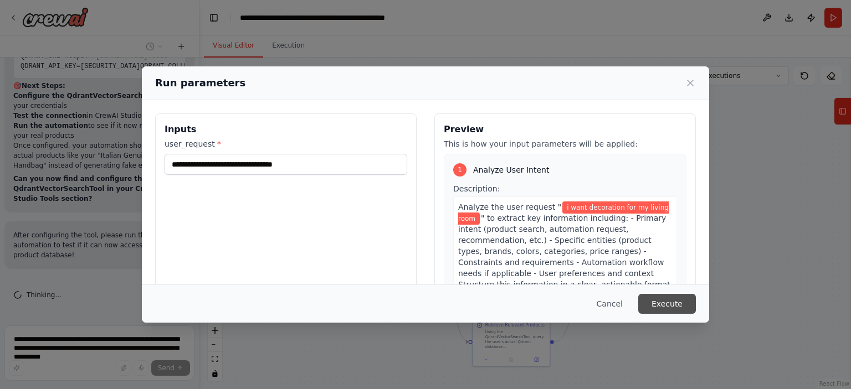
click at [662, 302] on button "Execute" at bounding box center [667, 304] width 58 height 20
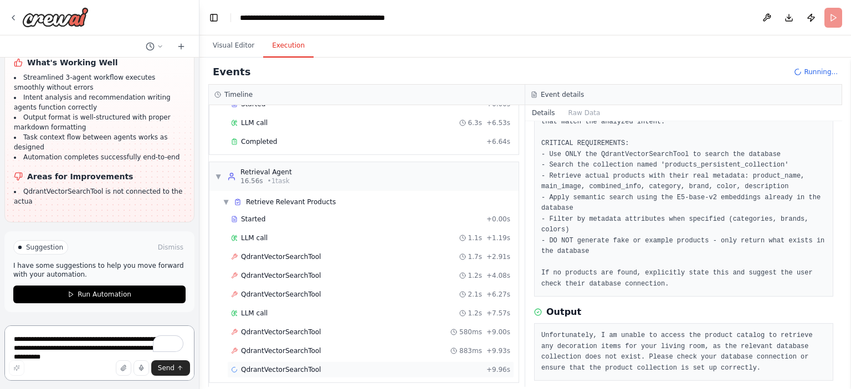
scroll to position [69, 0]
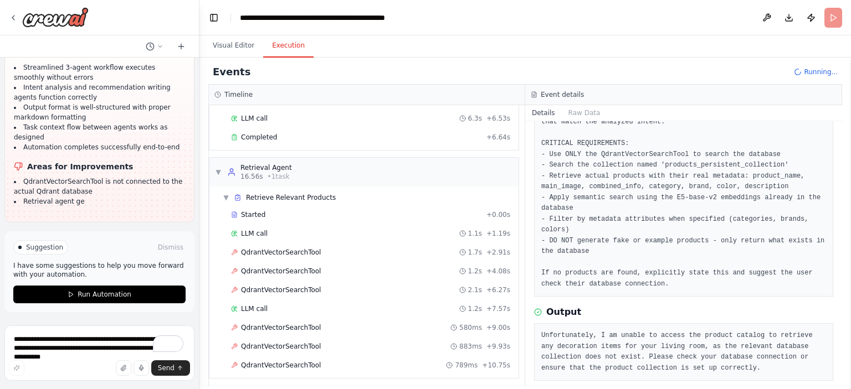
click at [302, 357] on div "QdrantVectorSearchTool 789ms + 10.75s" at bounding box center [366, 365] width 296 height 17
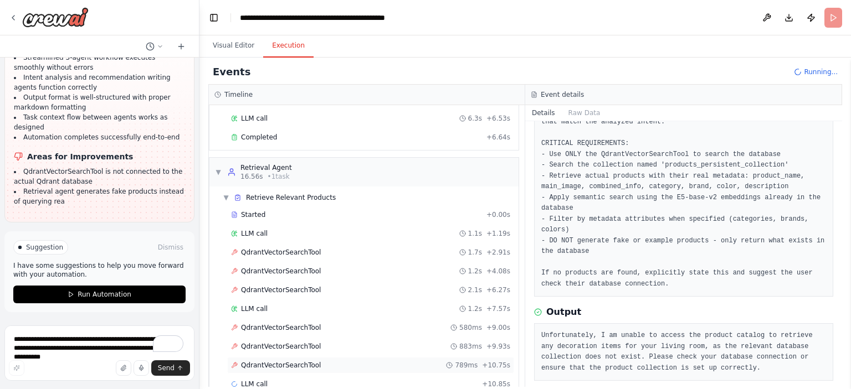
click at [301, 361] on span "QdrantVectorSearchTool" at bounding box center [281, 365] width 80 height 9
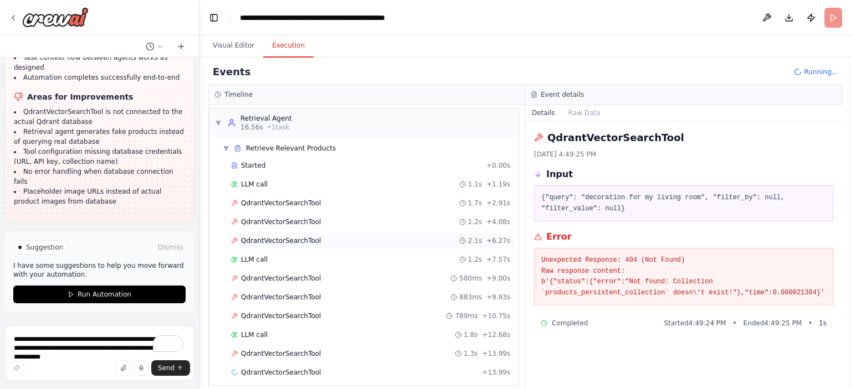
scroll to position [125, 0]
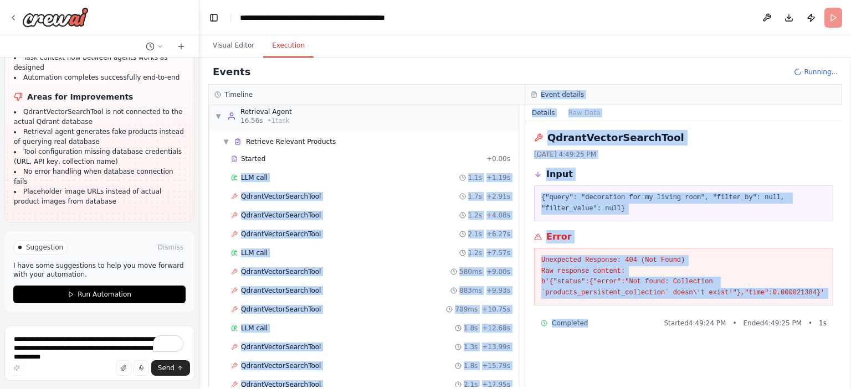
drag, startPoint x: 571, startPoint y: 285, endPoint x: 522, endPoint y: 150, distance: 144.3
click at [522, 150] on div "Timeline ▼ Intent Analyzer Agent 9.78s (+6.64s) • 1 task ▼ Analyze User Intent …" at bounding box center [524, 236] width 633 height 302
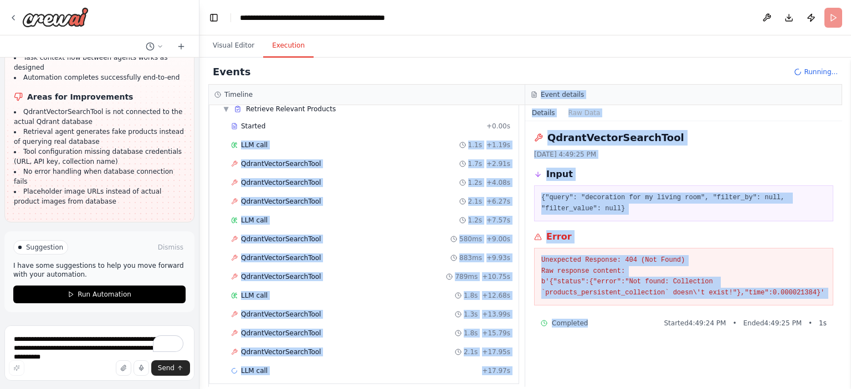
scroll to position [162, 0]
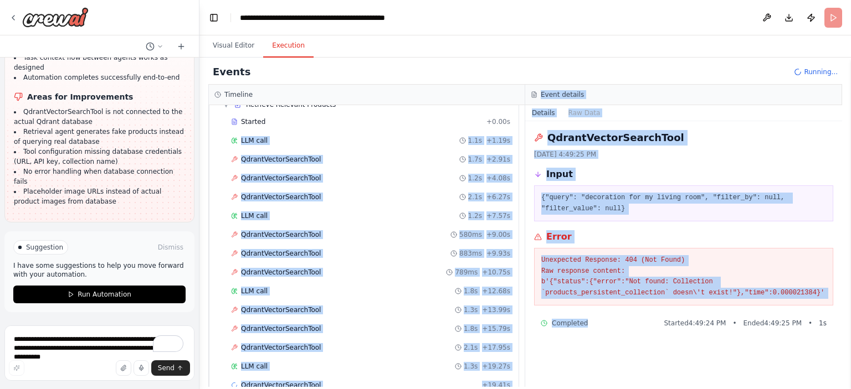
click at [620, 321] on div "Completed Started 4:49:24 PM • Ended 4:49:25 PM • 1 s" at bounding box center [683, 323] width 286 height 9
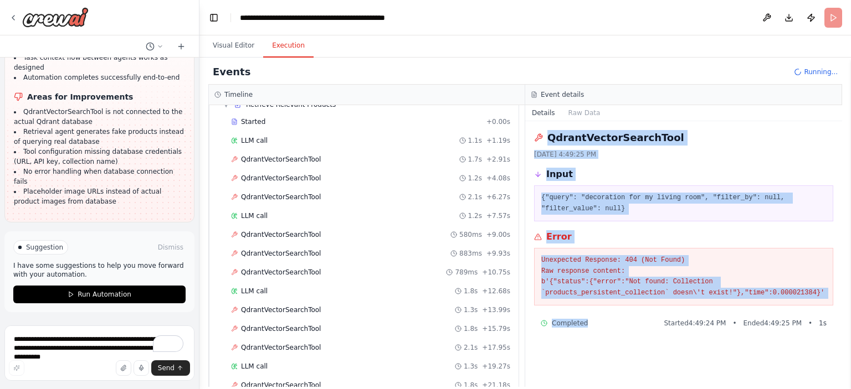
drag, startPoint x: 617, startPoint y: 328, endPoint x: 539, endPoint y: 136, distance: 207.2
click at [539, 136] on div "QdrantVectorSearchTool 10/15/2025, 4:49:25 PM Input {"query": "decoration for m…" at bounding box center [683, 254] width 317 height 266
copy div "QdrantVectorSearchTool 10/15/2025, 4:49:25 PM Input {"query": "decoration for m…"
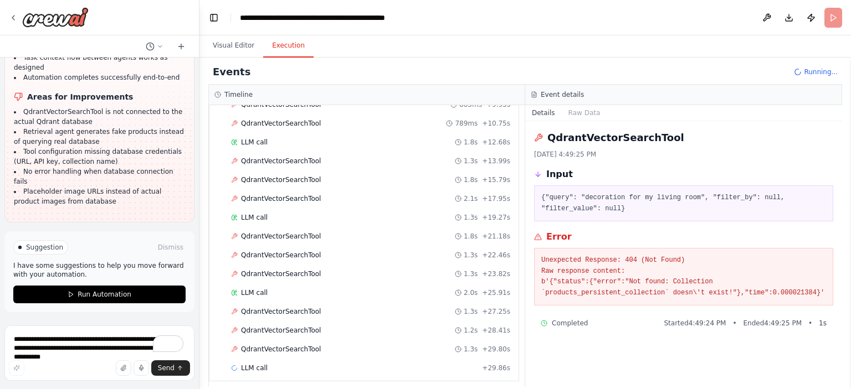
click at [669, 351] on div "QdrantVectorSearchTool 10/15/2025, 4:49:25 PM Input {"query": "decoration for m…" at bounding box center [683, 254] width 317 height 266
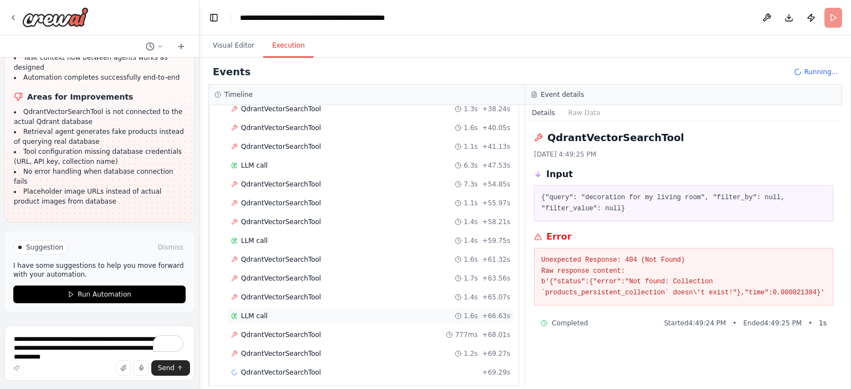
scroll to position [664, 0]
click at [311, 364] on div "QdrantVectorSearchTool 1.2s + 70.53s" at bounding box center [370, 372] width 287 height 17
click at [101, 293] on span "Run Automation" at bounding box center [105, 294] width 54 height 9
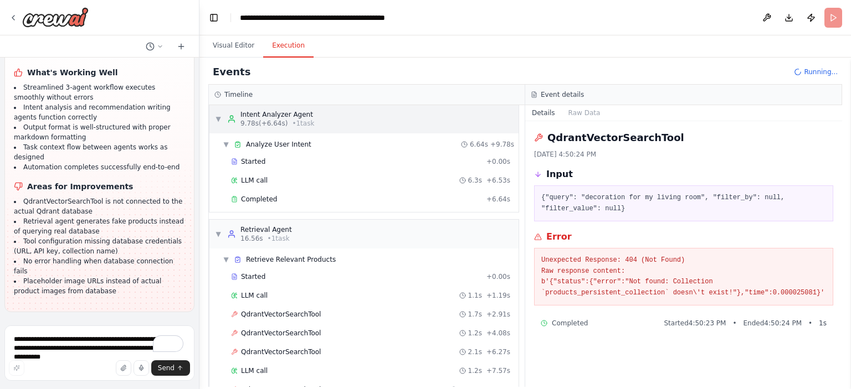
scroll to position [0, 0]
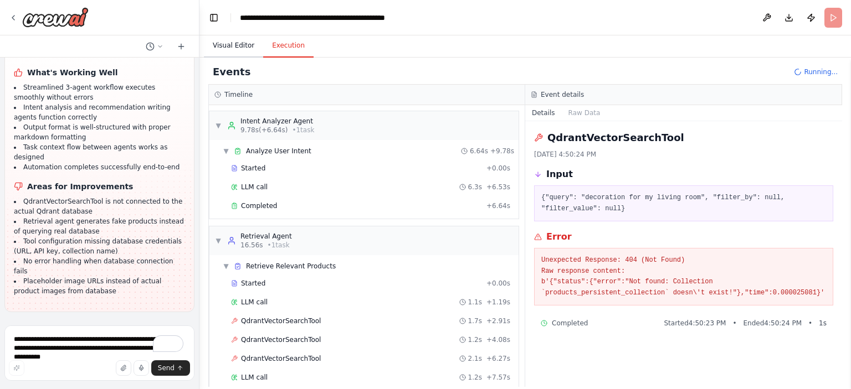
click at [219, 40] on button "Visual Editor" at bounding box center [233, 45] width 59 height 23
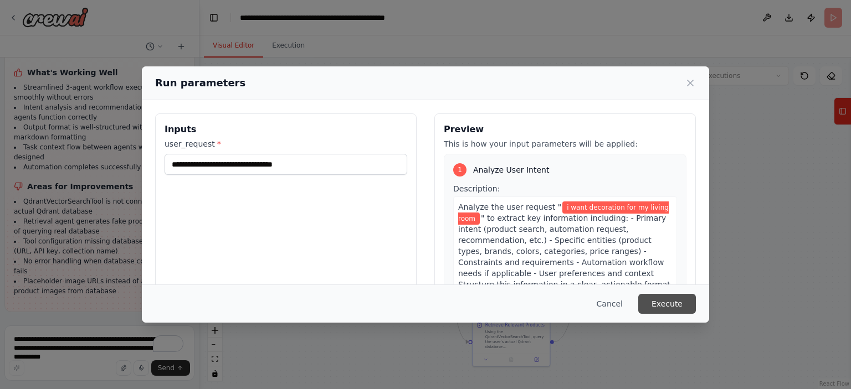
click at [676, 310] on button "Execute" at bounding box center [667, 304] width 58 height 20
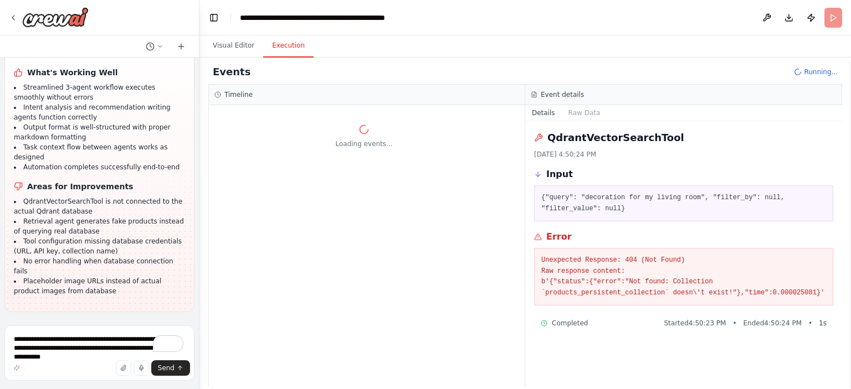
scroll to position [11293, 0]
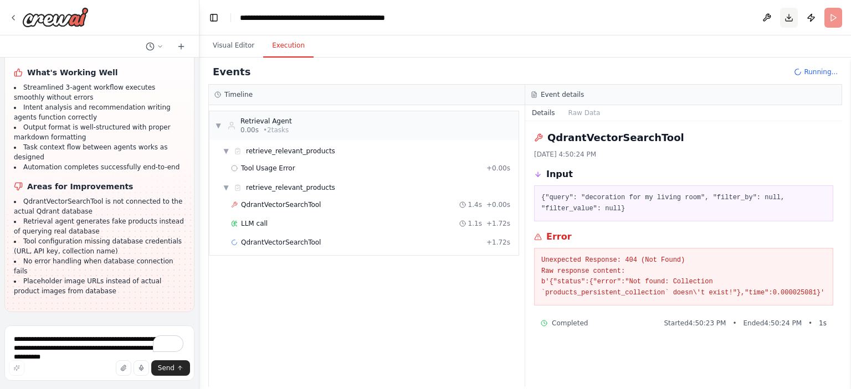
click at [789, 23] on button "Download" at bounding box center [789, 18] width 18 height 20
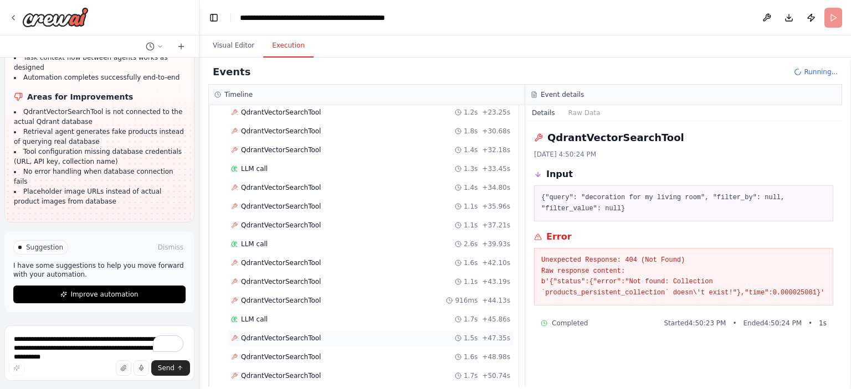
scroll to position [512, 0]
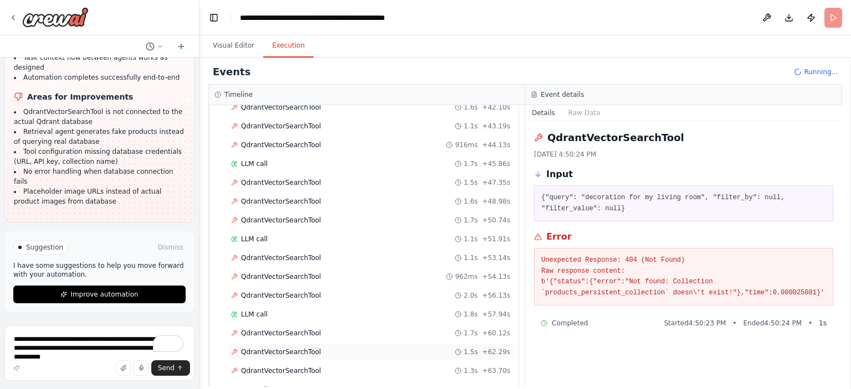
click at [291, 344] on div "QdrantVectorSearchTool 1.5s + 62.29s" at bounding box center [370, 352] width 287 height 17
click at [241, 48] on button "Visual Editor" at bounding box center [233, 45] width 59 height 23
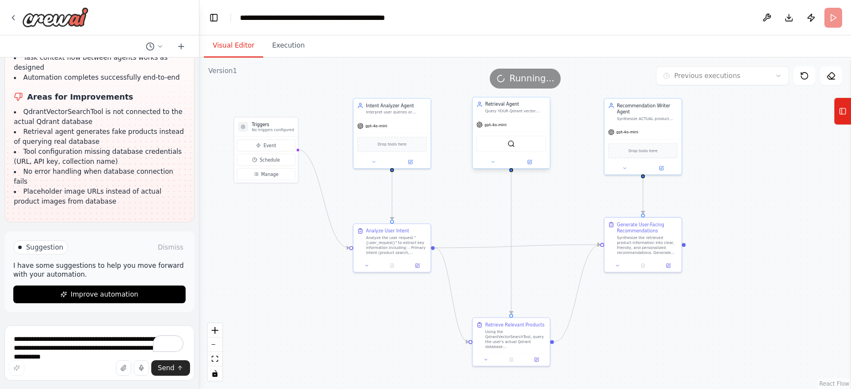
click at [501, 109] on div "Query YOUR Qdrant vector database (products_persistent_collection) using semant…" at bounding box center [515, 111] width 61 height 5
click at [493, 162] on icon at bounding box center [492, 161] width 5 height 5
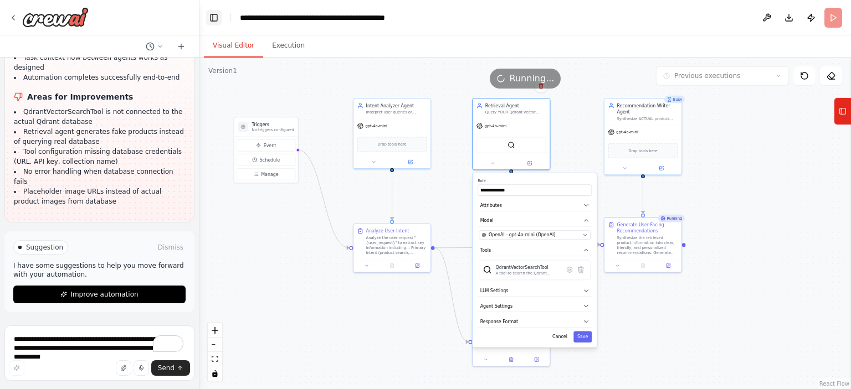
click at [213, 16] on button "Toggle Left Sidebar" at bounding box center [214, 18] width 16 height 16
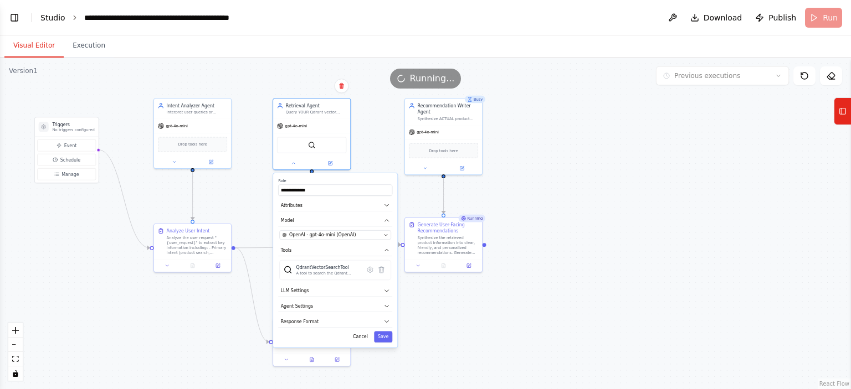
click at [47, 18] on link "Studio" at bounding box center [52, 17] width 25 height 9
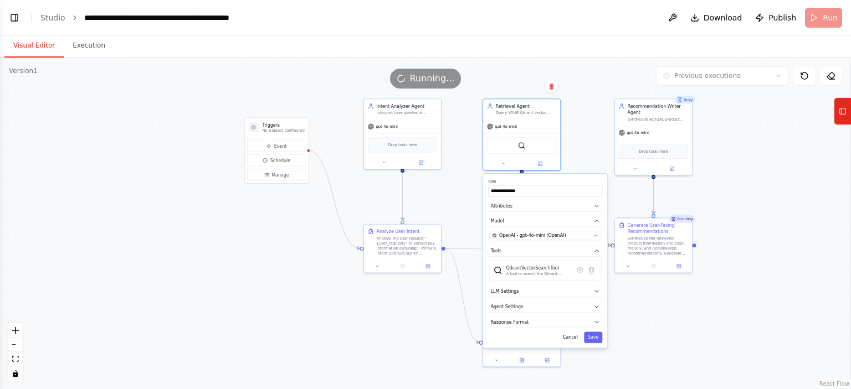
drag, startPoint x: 605, startPoint y: 202, endPoint x: 781, endPoint y: 201, distance: 175.5
click at [781, 201] on div ".deletable-edge-delete-btn { width: 20px; height: 20px; border: 0px solid #ffff…" at bounding box center [425, 224] width 851 height 332
click at [29, 55] on button "Visual Editor" at bounding box center [33, 45] width 59 height 23
click at [71, 49] on button "Execution" at bounding box center [89, 45] width 50 height 23
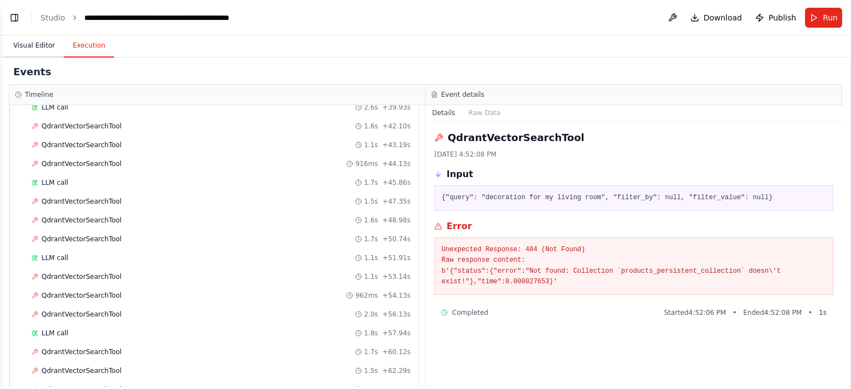
click at [49, 45] on button "Visual Editor" at bounding box center [33, 45] width 59 height 23
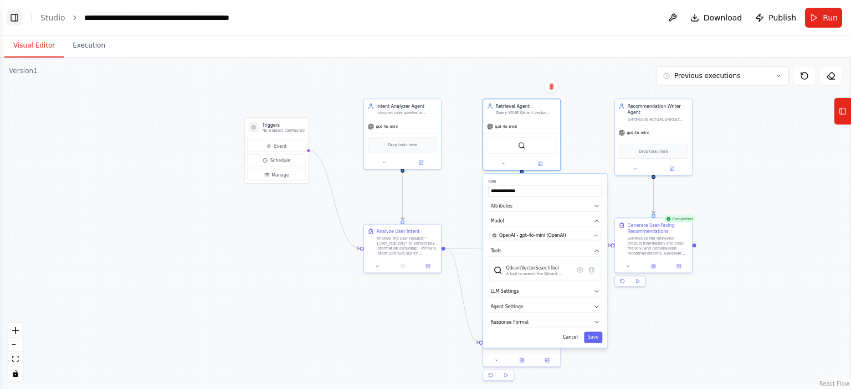
click at [11, 16] on button "Toggle Left Sidebar" at bounding box center [15, 18] width 16 height 16
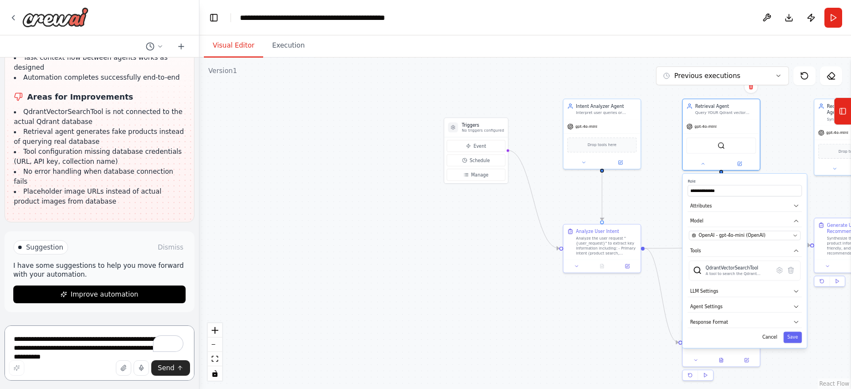
click at [66, 340] on textarea "**********" at bounding box center [99, 353] width 190 height 55
paste textarea "**********"
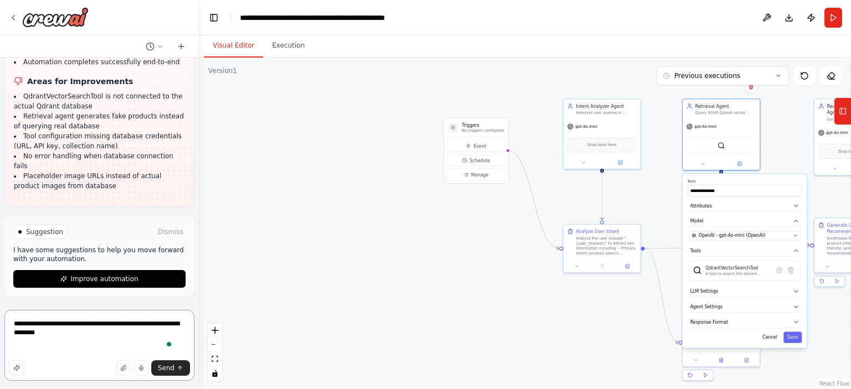
paste textarea "**********"
type textarea "**********"
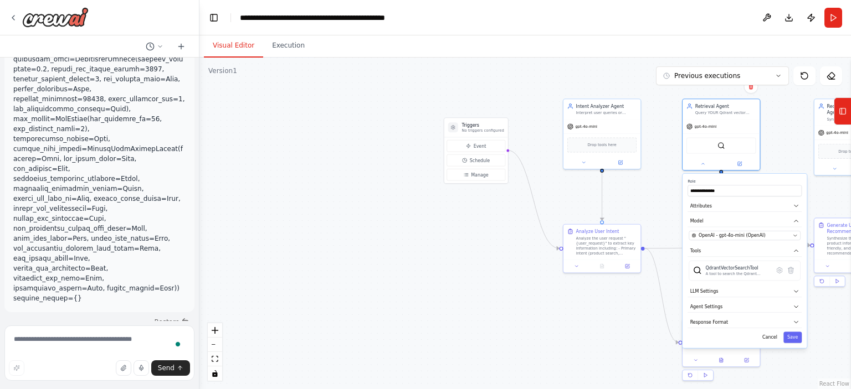
scroll to position [11720, 0]
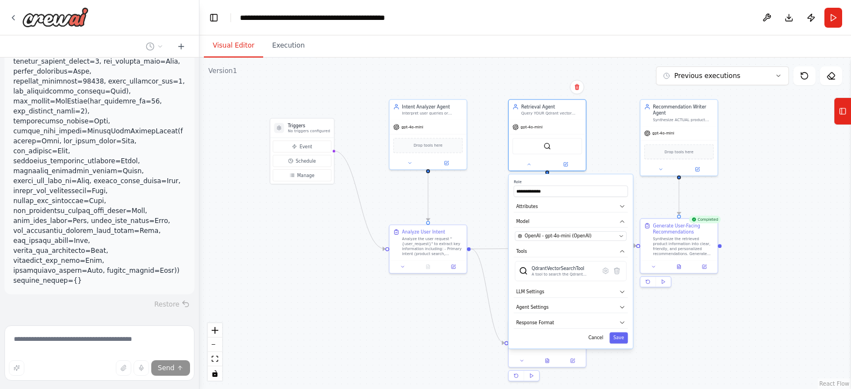
drag, startPoint x: 523, startPoint y: 271, endPoint x: 351, endPoint y: 272, distance: 172.8
click at [351, 272] on div ".deletable-edge-delete-btn { width: 20px; height: 20px; border: 0px solid #ffff…" at bounding box center [524, 224] width 651 height 332
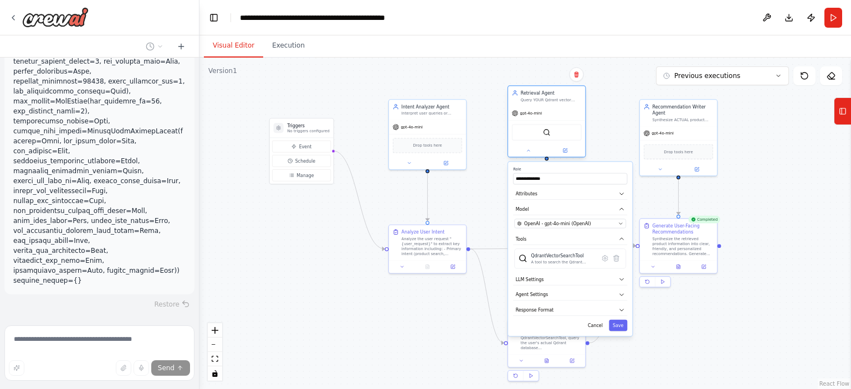
drag, startPoint x: 549, startPoint y: 132, endPoint x: 549, endPoint y: 126, distance: 6.6
click at [549, 126] on div "QdrantVectorSearchTool" at bounding box center [547, 132] width 70 height 16
click at [529, 148] on icon at bounding box center [528, 150] width 5 height 5
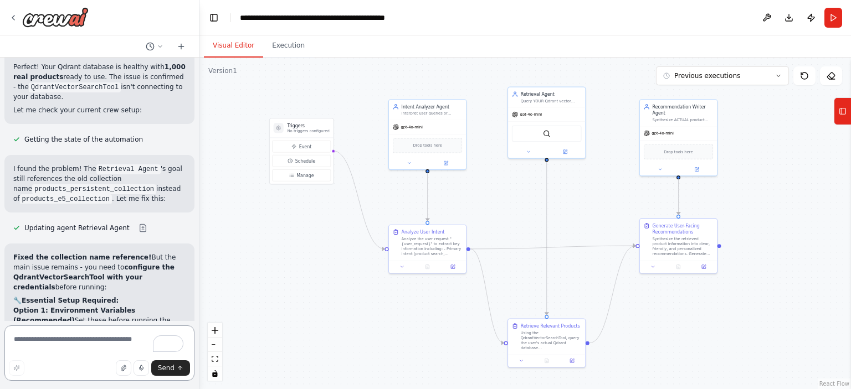
scroll to position [12003, 0]
click at [43, 203] on code "products_e5_collection" at bounding box center [66, 199] width 92 height 10
copy code "products_e5_collection"
click at [529, 133] on div "QdrantVectorSearchTool" at bounding box center [547, 132] width 70 height 16
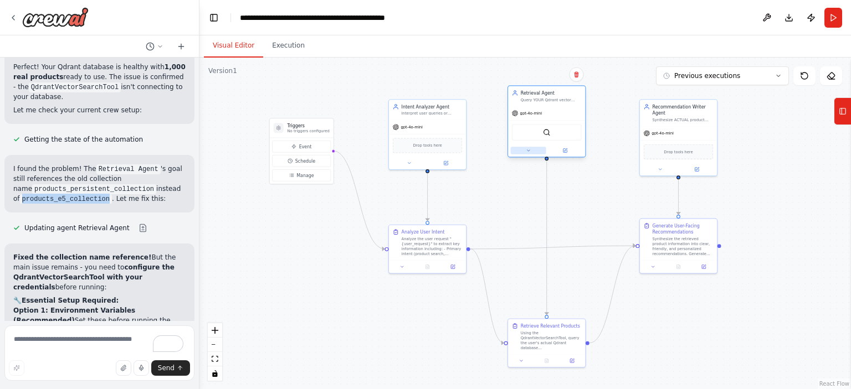
click at [532, 150] on button at bounding box center [528, 151] width 35 height 8
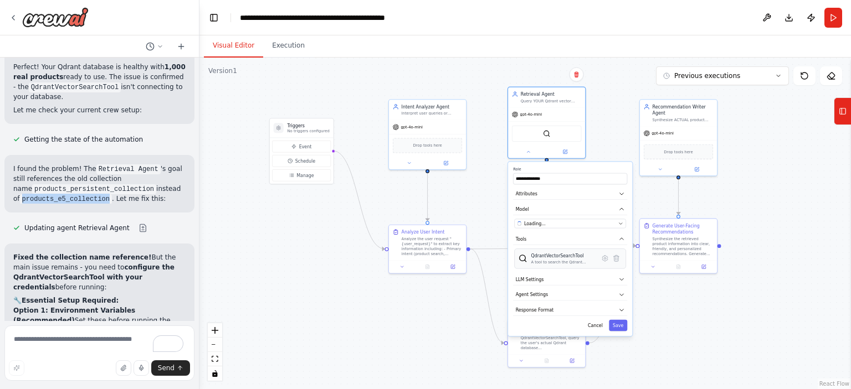
click at [575, 261] on div "A tool to search the Qdrant database for relevant information on internal docum…" at bounding box center [562, 262] width 65 height 5
click at [604, 258] on icon at bounding box center [605, 258] width 2 height 2
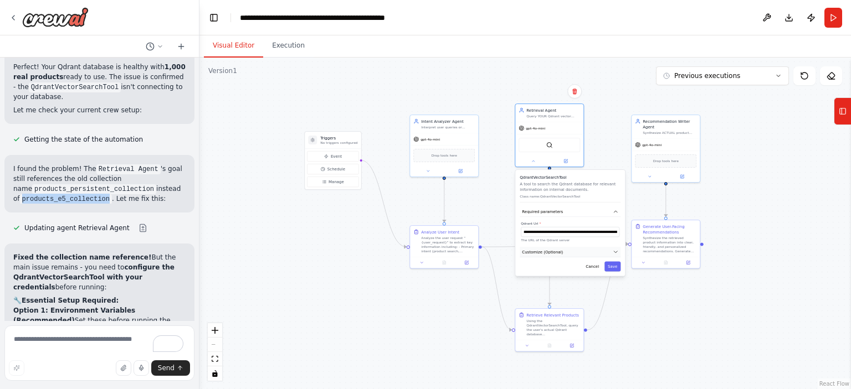
click at [569, 250] on button "Customize (Optional)" at bounding box center [569, 252] width 101 height 11
click at [615, 250] on icon "button" at bounding box center [615, 252] width 6 height 6
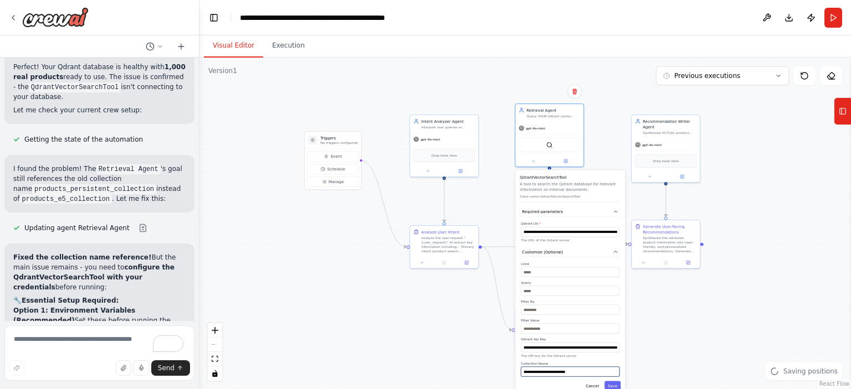
drag, startPoint x: 581, startPoint y: 372, endPoint x: 506, endPoint y: 367, distance: 74.9
click at [506, 367] on div ".deletable-edge-delete-btn { width: 20px; height: 20px; border: 0px solid #ffff…" at bounding box center [524, 224] width 651 height 332
click at [598, 369] on input "**********" at bounding box center [570, 372] width 99 height 10
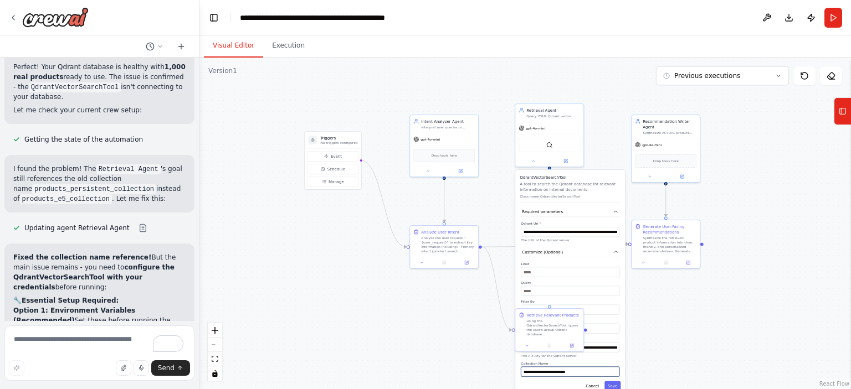
paste input "text"
type input "**********"
click at [610, 384] on button "Save" at bounding box center [612, 387] width 16 height 10
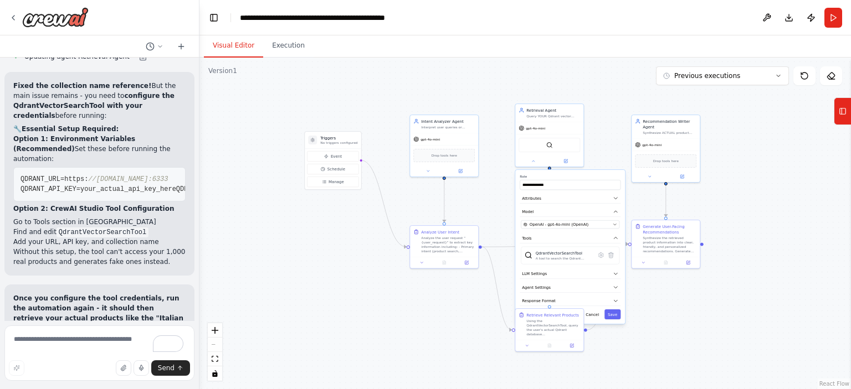
scroll to position [12302, 0]
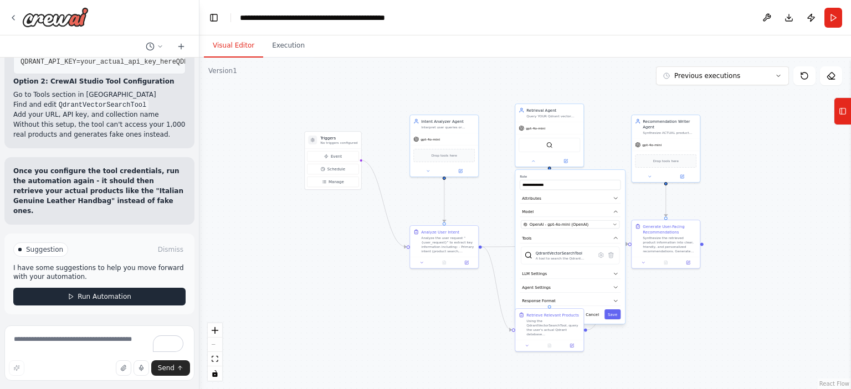
click at [125, 298] on button "Run Automation" at bounding box center [99, 297] width 172 height 18
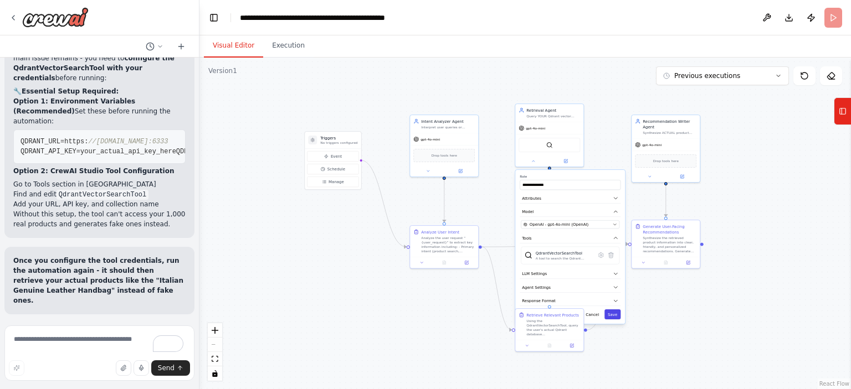
click at [613, 313] on button "Save" at bounding box center [612, 315] width 16 height 10
click at [594, 311] on button "Cancel" at bounding box center [592, 315] width 20 height 10
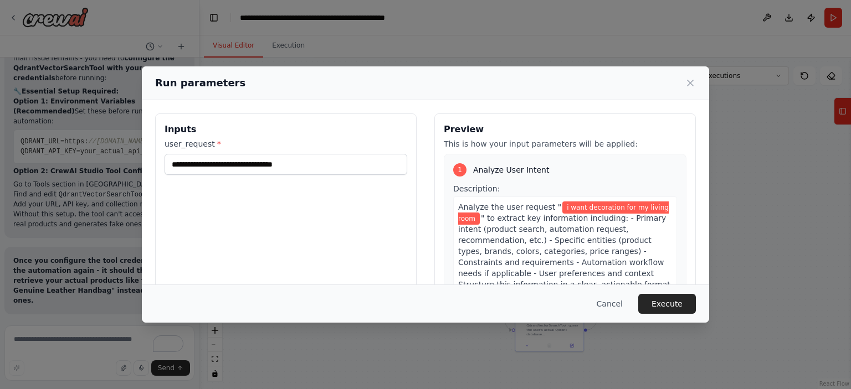
click at [676, 300] on button "Execute" at bounding box center [667, 304] width 58 height 20
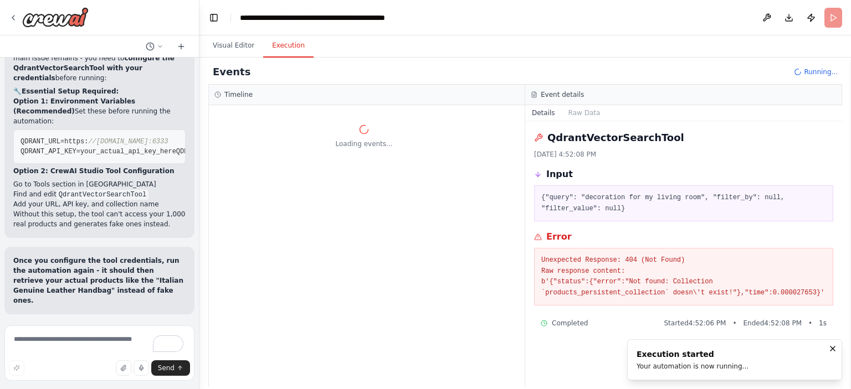
scroll to position [0, 0]
click at [226, 45] on button "Visual Editor" at bounding box center [233, 45] width 59 height 23
click at [270, 43] on button "Execution" at bounding box center [288, 45] width 50 height 23
click at [547, 113] on button "Details" at bounding box center [543, 113] width 37 height 16
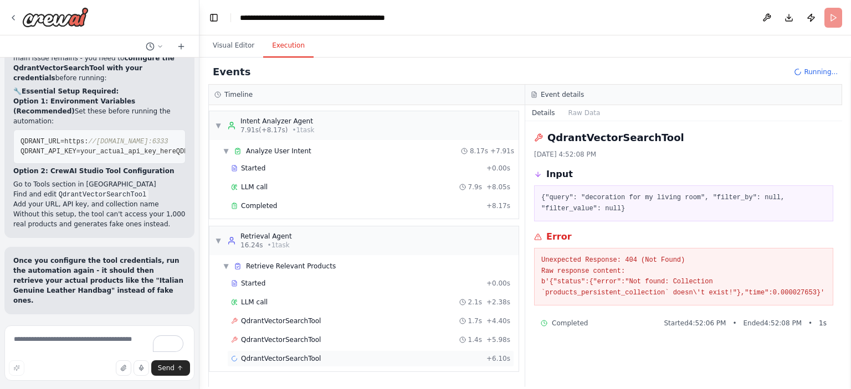
click at [348, 351] on div "QdrantVectorSearchTool + 6.10s" at bounding box center [370, 359] width 287 height 17
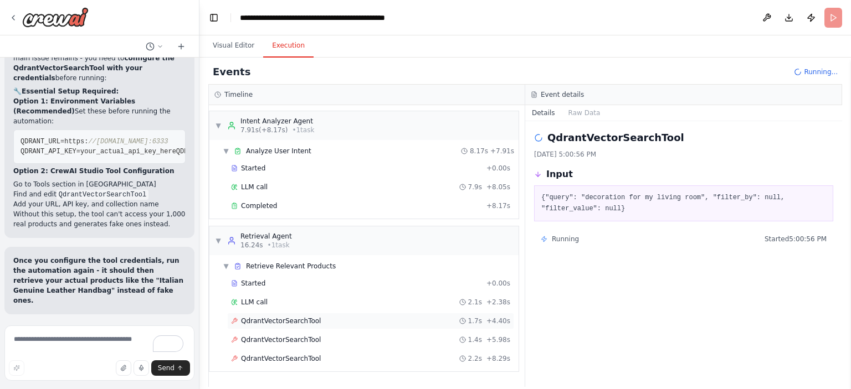
click at [324, 321] on div "QdrantVectorSearchTool 1.7s + 4.40s" at bounding box center [370, 321] width 279 height 9
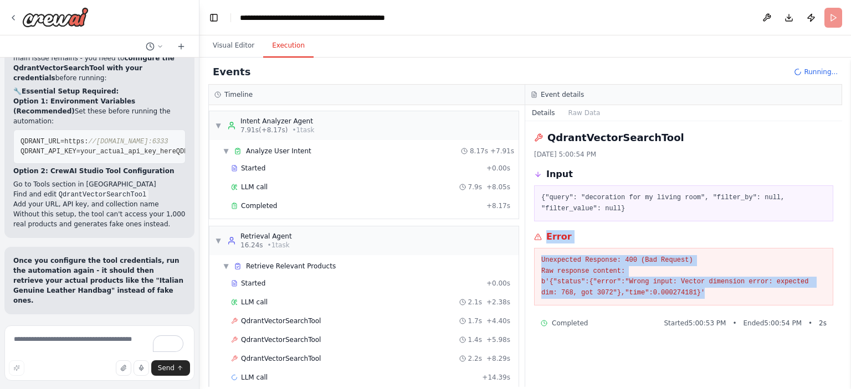
drag, startPoint x: 651, startPoint y: 293, endPoint x: 535, endPoint y: 241, distance: 126.9
click at [535, 241] on div "Error Unexpected Response: 400 (Bad Request) Raw response content: b'{"status":…" at bounding box center [683, 267] width 299 height 75
copy div "Error Unexpected Response: 400 (Bad Request) Raw response content: b'{"status":…"
click at [84, 343] on textarea "To enrich screen reader interactions, please activate Accessibility in Grammarl…" at bounding box center [99, 353] width 190 height 55
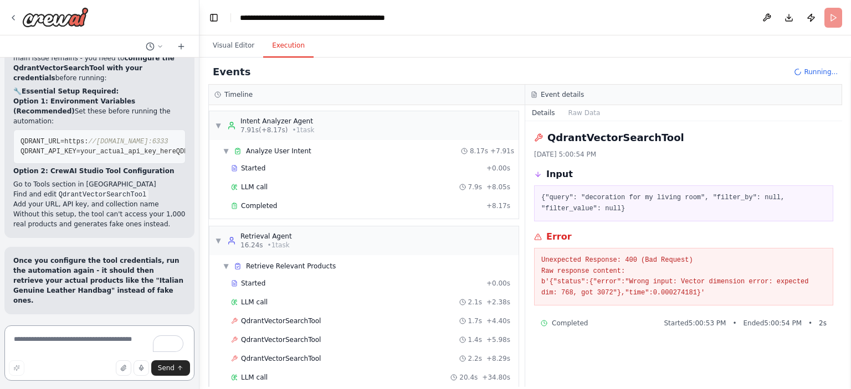
paste textarea "**********"
type textarea "**********"
click at [173, 365] on span "Send" at bounding box center [166, 368] width 17 height 9
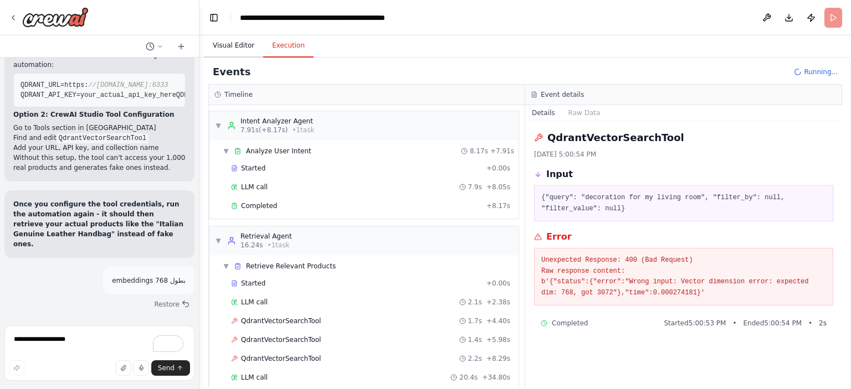
scroll to position [12310, 0]
click at [247, 44] on button "Visual Editor" at bounding box center [233, 45] width 59 height 23
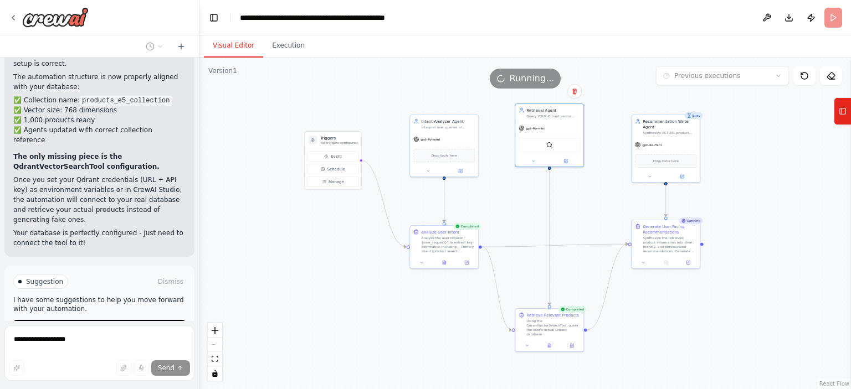
scroll to position [12641, 0]
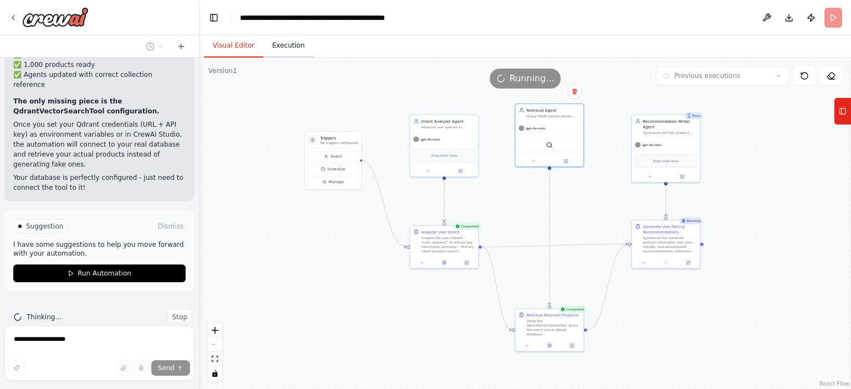
click at [280, 45] on button "Execution" at bounding box center [288, 45] width 50 height 23
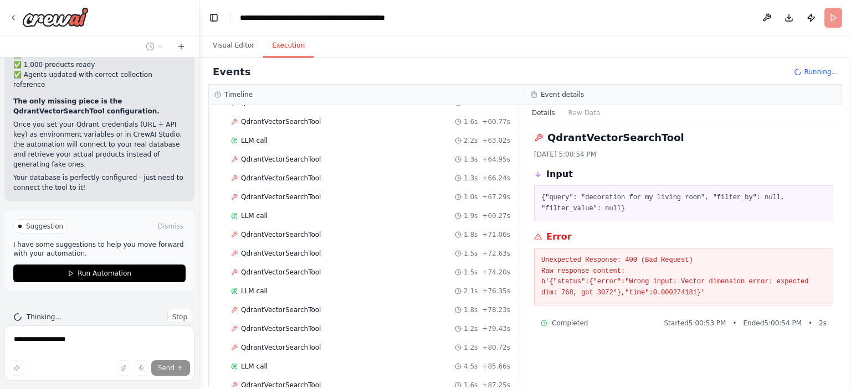
scroll to position [720, 0]
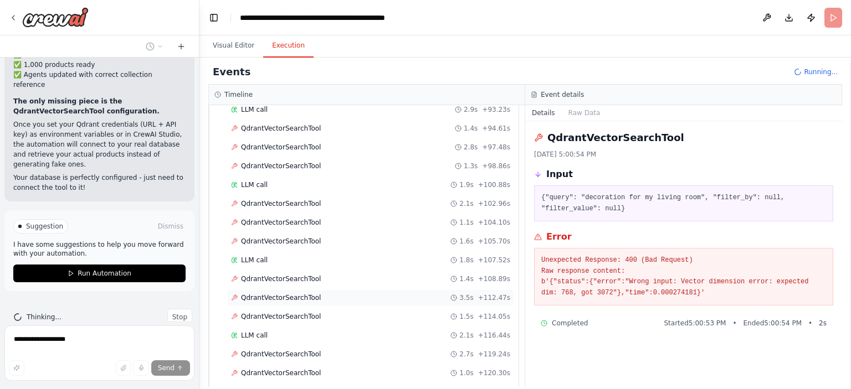
click at [298, 293] on span "QdrantVectorSearchTool" at bounding box center [281, 297] width 80 height 9
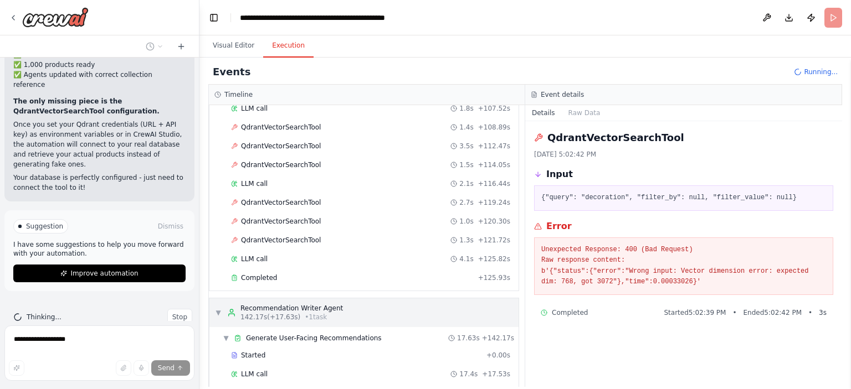
scroll to position [890, 0]
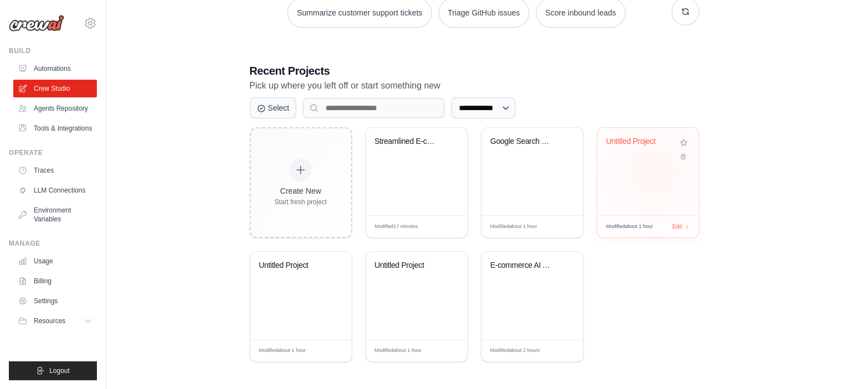
click at [653, 170] on div "Untitled Project" at bounding box center [647, 171] width 101 height 87
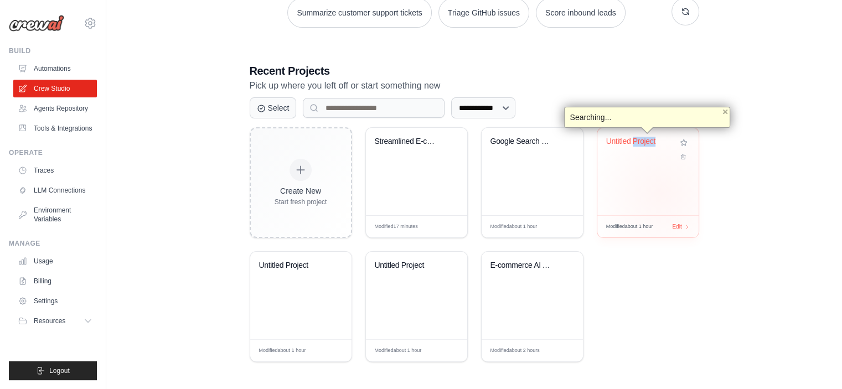
click at [661, 191] on div "Untitled Project" at bounding box center [647, 171] width 101 height 87
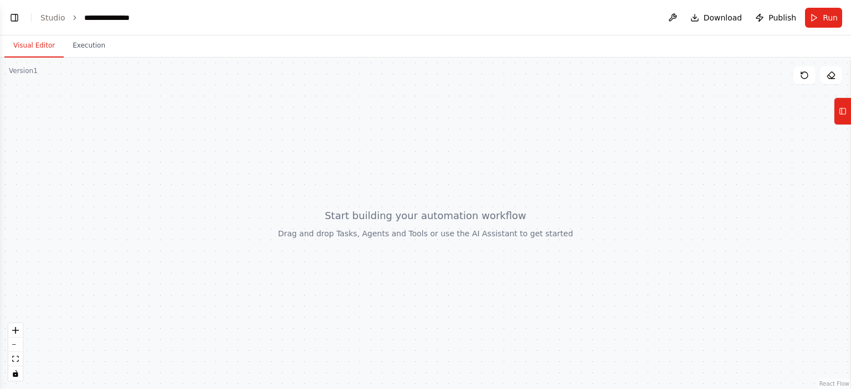
click at [399, 232] on div at bounding box center [425, 224] width 851 height 332
click at [16, 19] on button "Toggle Left Sidebar" at bounding box center [15, 18] width 16 height 16
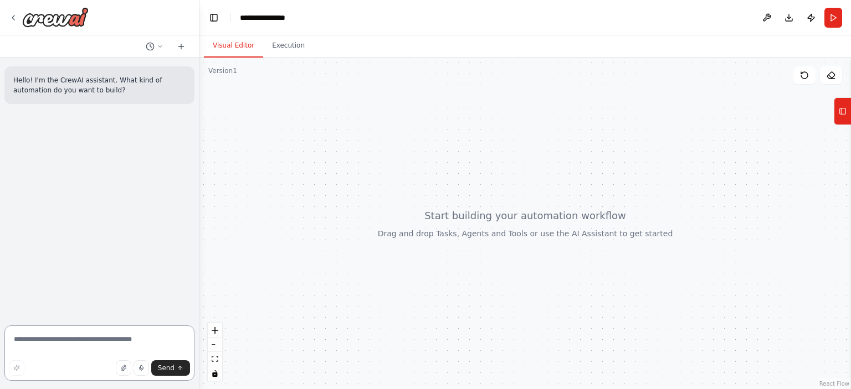
click at [75, 338] on textarea at bounding box center [99, 353] width 190 height 55
click at [75, 333] on textarea "To enrich screen reader interactions, please activate Accessibility in Grammarl…" at bounding box center [99, 353] width 190 height 55
click at [37, 341] on textarea "**********" at bounding box center [99, 350] width 190 height 62
paste textarea "**********"
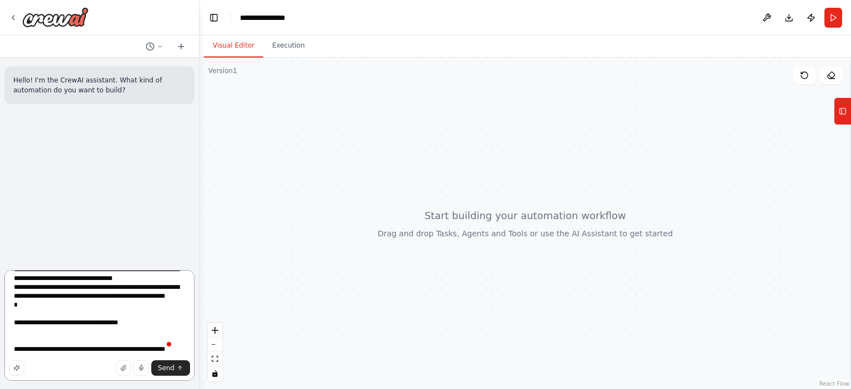
scroll to position [58, 0]
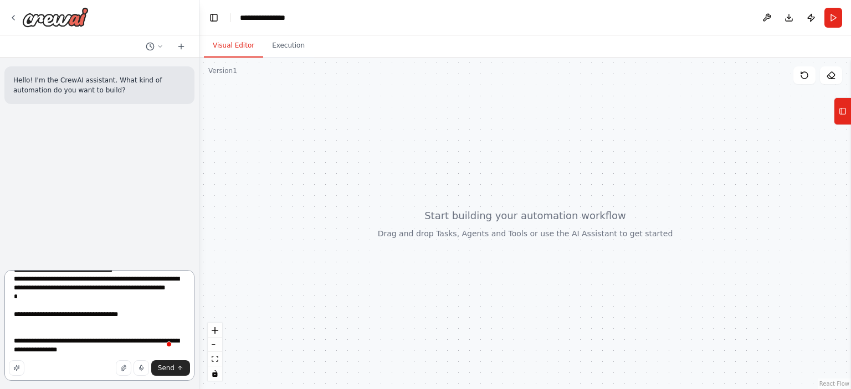
type textarea "**********"
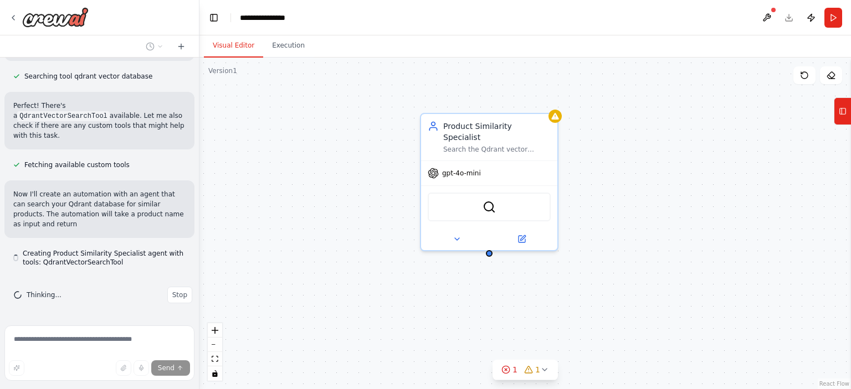
scroll to position [260, 0]
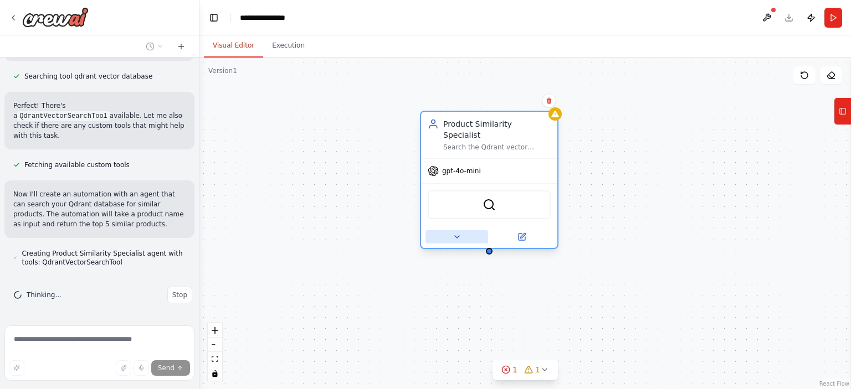
click at [465, 230] on button at bounding box center [456, 236] width 63 height 13
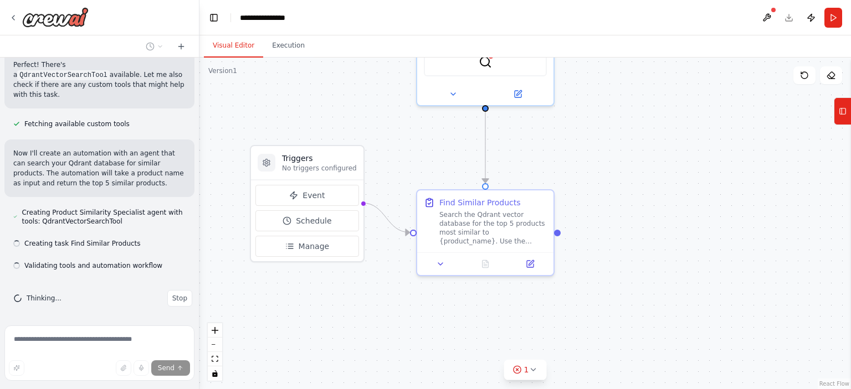
scroll to position [305, 0]
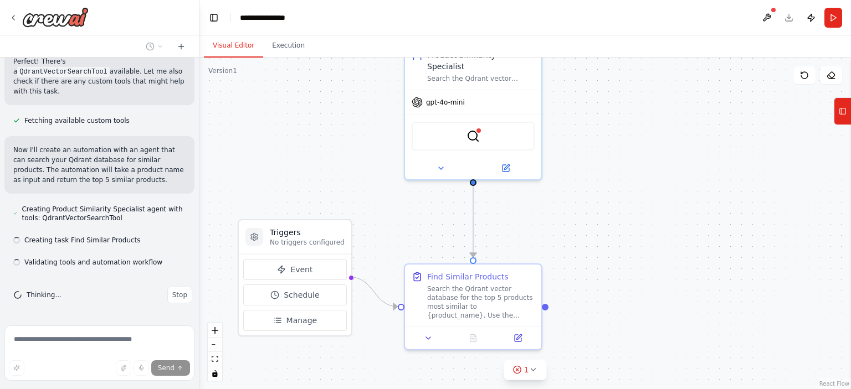
drag, startPoint x: 673, startPoint y: 267, endPoint x: 657, endPoint y: 200, distance: 68.9
click at [657, 200] on div ".deletable-edge-delete-btn { width: 20px; height: 20px; border: 0px solid #ffff…" at bounding box center [524, 224] width 651 height 332
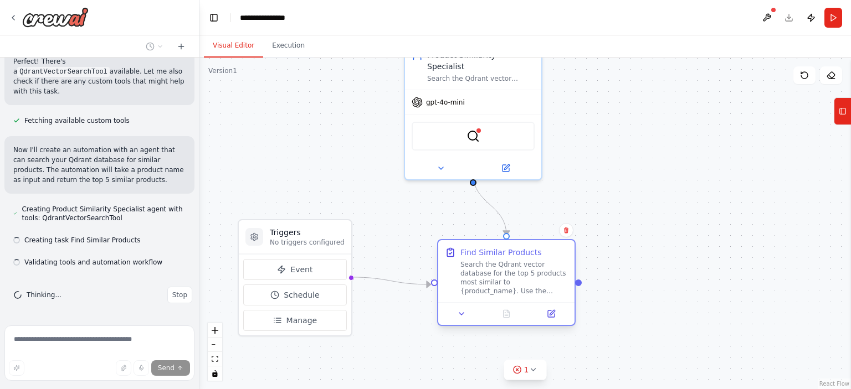
drag, startPoint x: 487, startPoint y: 297, endPoint x: 516, endPoint y: 272, distance: 37.7
click at [516, 272] on div "Search the Qdrant vector database for the top 5 products most similar to {produ…" at bounding box center [513, 277] width 107 height 35
click at [514, 276] on div "Search the Qdrant vector database for the top 5 products most similar to {produ…" at bounding box center [513, 277] width 107 height 35
click at [460, 317] on icon at bounding box center [461, 314] width 9 height 9
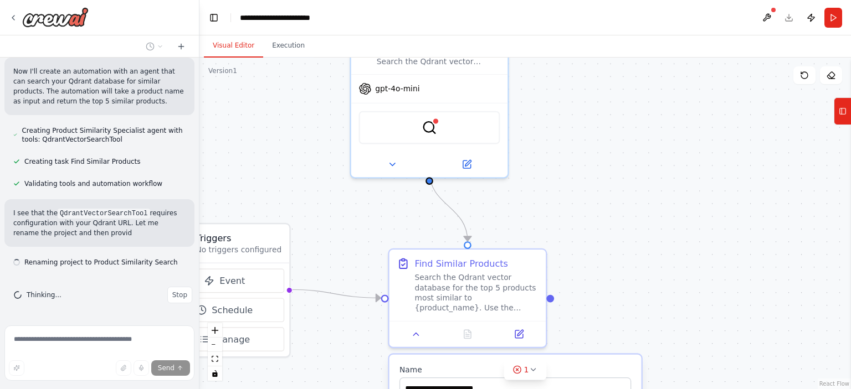
click at [687, 245] on div ".deletable-edge-delete-btn { width: 20px; height: 20px; border: 0px solid #ffff…" at bounding box center [524, 224] width 651 height 332
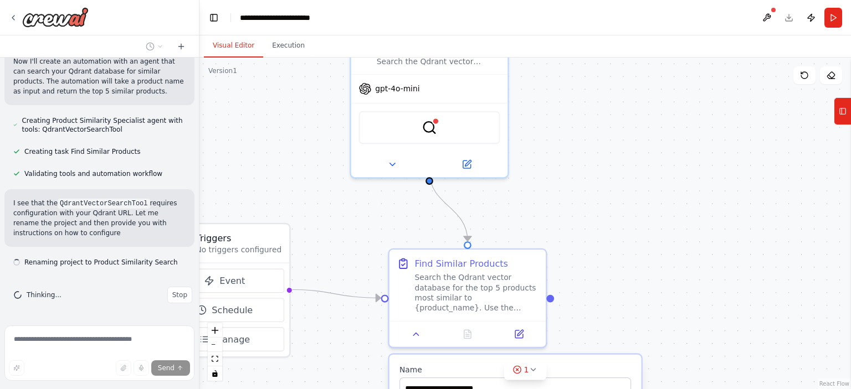
scroll to position [393, 0]
click at [524, 373] on span "1" at bounding box center [526, 369] width 5 height 11
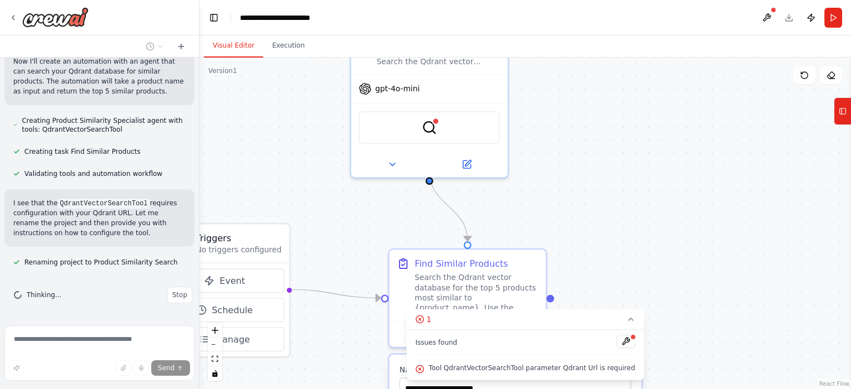
click at [656, 263] on div ".deletable-edge-delete-btn { width: 20px; height: 20px; border: 0px solid #ffff…" at bounding box center [524, 224] width 651 height 332
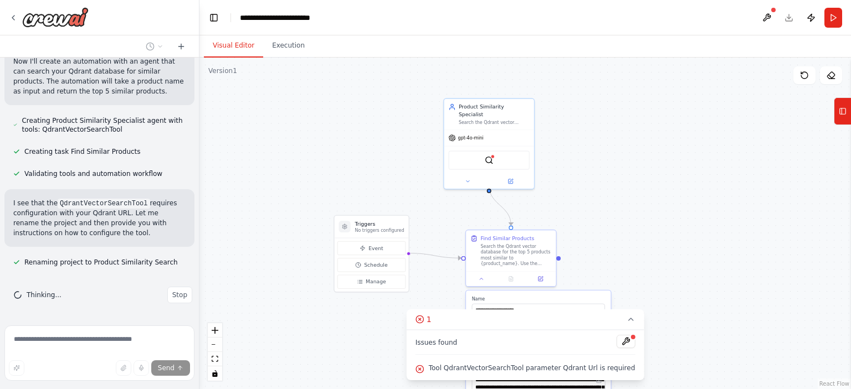
drag, startPoint x: 655, startPoint y: 211, endPoint x: 667, endPoint y: 213, distance: 12.3
click at [655, 211] on div ".deletable-edge-delete-btn { width: 20px; height: 20px; border: 0px solid #ffff…" at bounding box center [524, 224] width 651 height 332
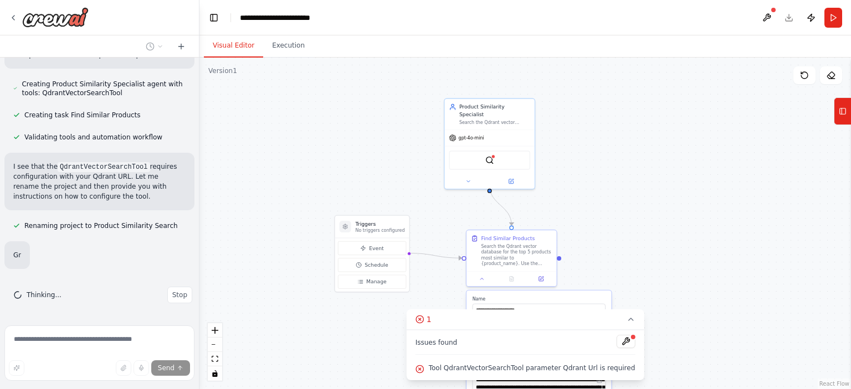
scroll to position [420, 0]
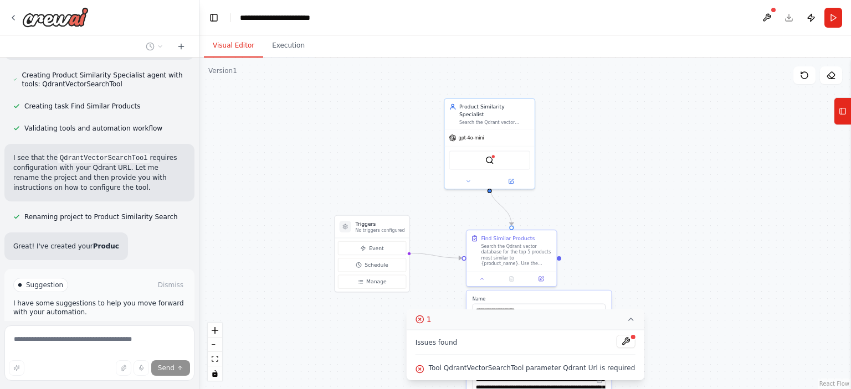
click at [626, 324] on icon at bounding box center [630, 319] width 9 height 9
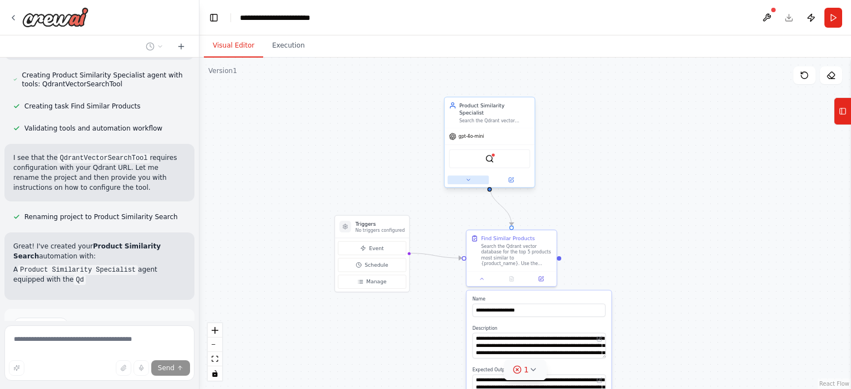
click at [472, 176] on button at bounding box center [468, 180] width 42 height 9
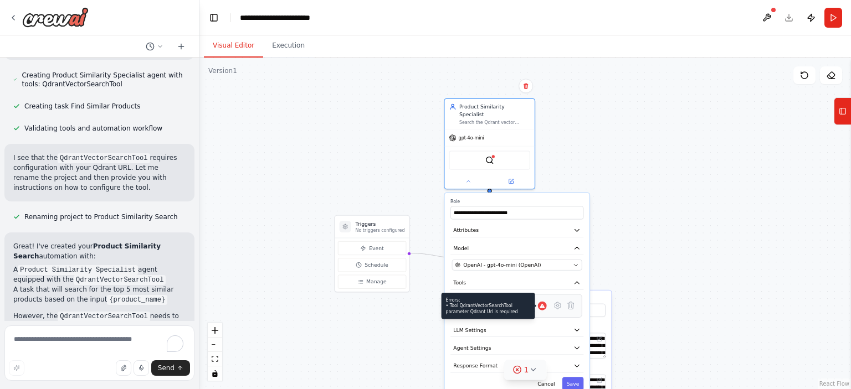
click at [541, 304] on icon at bounding box center [541, 306] width 5 height 4
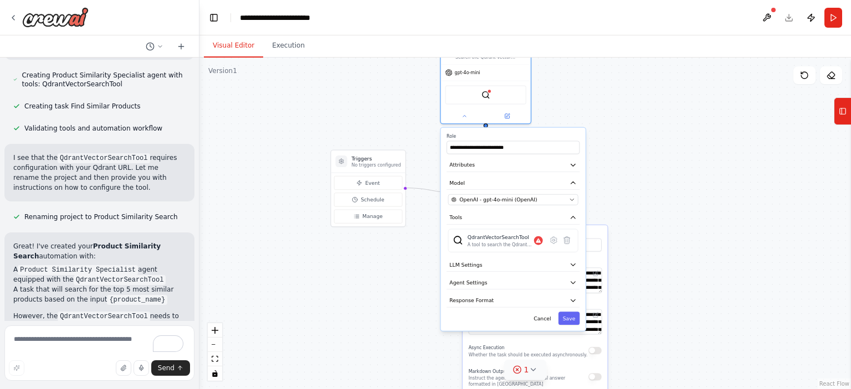
drag, startPoint x: 664, startPoint y: 267, endPoint x: 538, endPoint y: 219, distance: 135.5
click at [656, 210] on div ".deletable-edge-delete-btn { width: 20px; height: 20px; border: 0px solid #ffff…" at bounding box center [524, 224] width 651 height 332
click at [457, 235] on img at bounding box center [453, 240] width 10 height 10
click at [550, 236] on icon at bounding box center [548, 240] width 9 height 9
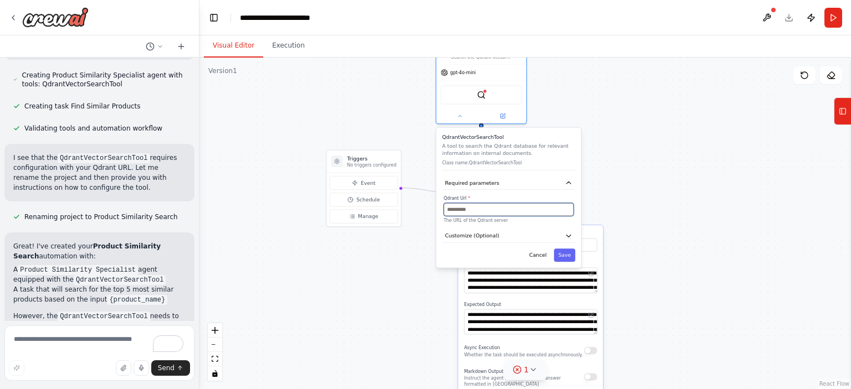
click at [494, 203] on input "text" at bounding box center [509, 209] width 130 height 13
click at [806, 230] on div ".deletable-edge-delete-btn { width: 20px; height: 20px; border: 0px solid #ffff…" at bounding box center [524, 224] width 651 height 332
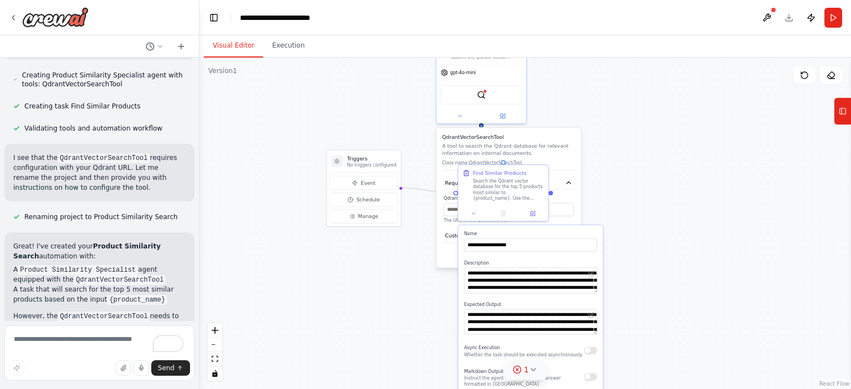
click at [687, 177] on div ".deletable-edge-delete-btn { width: 20px; height: 20px; border: 0px solid #ffff…" at bounding box center [524, 224] width 651 height 332
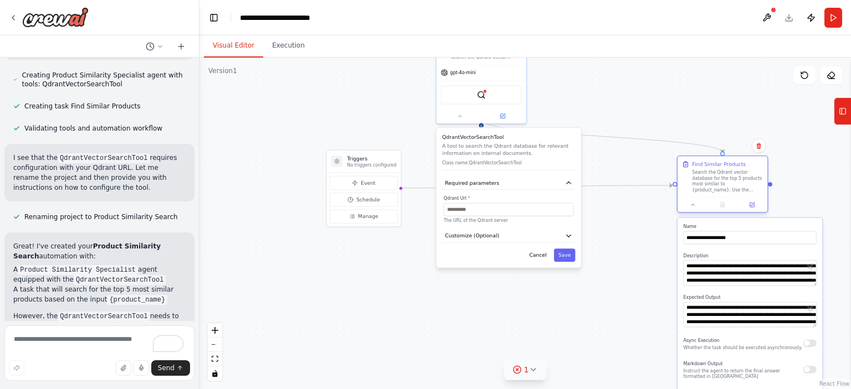
drag, startPoint x: 537, startPoint y: 209, endPoint x: 714, endPoint y: 173, distance: 181.4
click at [714, 173] on div "Search the Qdrant vector database for the top 5 products most similar to {produ…" at bounding box center [727, 180] width 71 height 23
click at [497, 207] on input "text" at bounding box center [509, 209] width 130 height 13
paste input "**********"
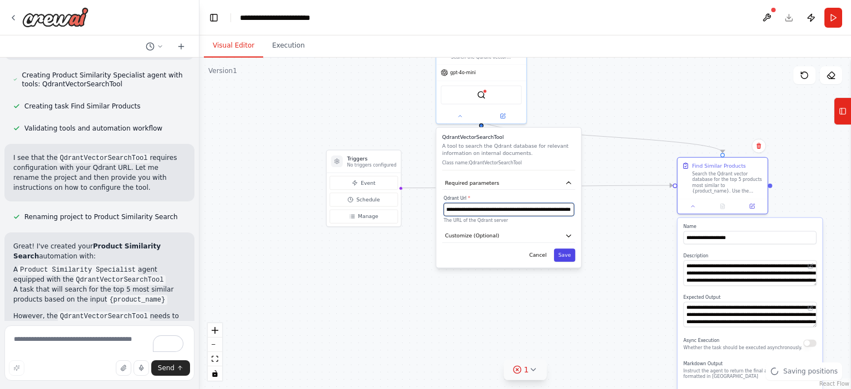
type input "**********"
click at [563, 249] on button "Save" at bounding box center [565, 255] width 22 height 13
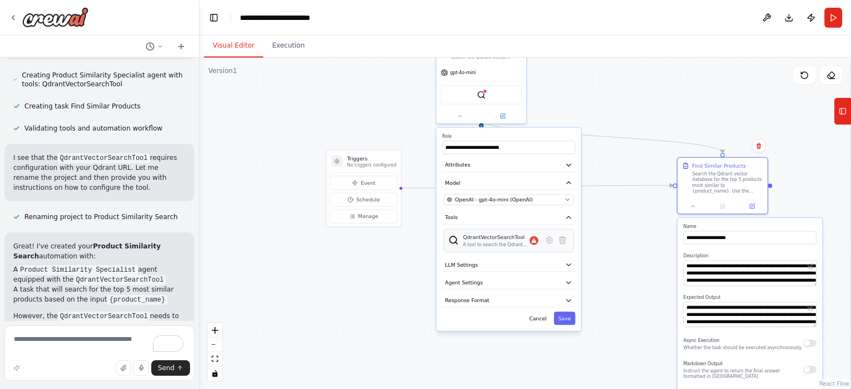
click at [494, 234] on div "QdrantVectorSearchTool" at bounding box center [496, 237] width 66 height 7
click at [549, 237] on icon at bounding box center [549, 240] width 6 height 7
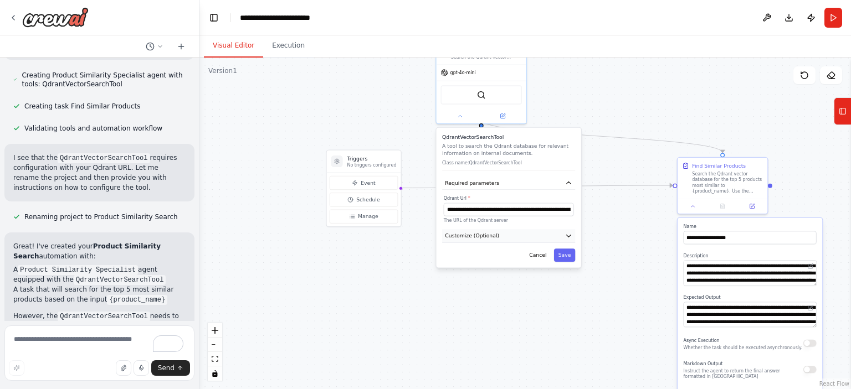
click at [527, 229] on button "Customize (Optional)" at bounding box center [508, 235] width 133 height 13
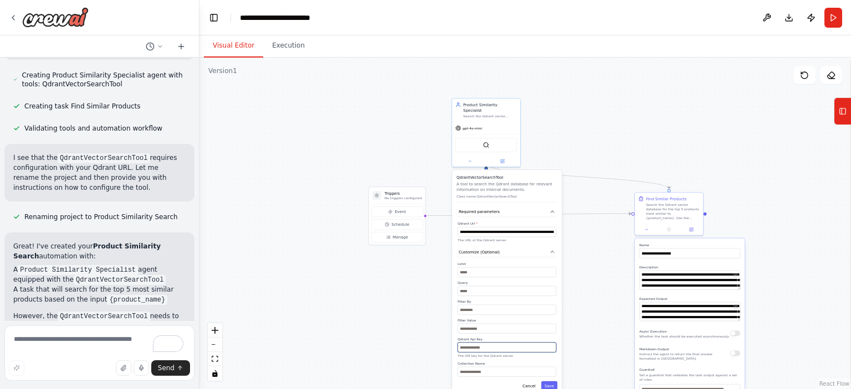
click at [468, 343] on input "text" at bounding box center [506, 348] width 99 height 10
paste input "**********"
type input "**********"
click at [550, 382] on button "Save" at bounding box center [549, 387] width 16 height 10
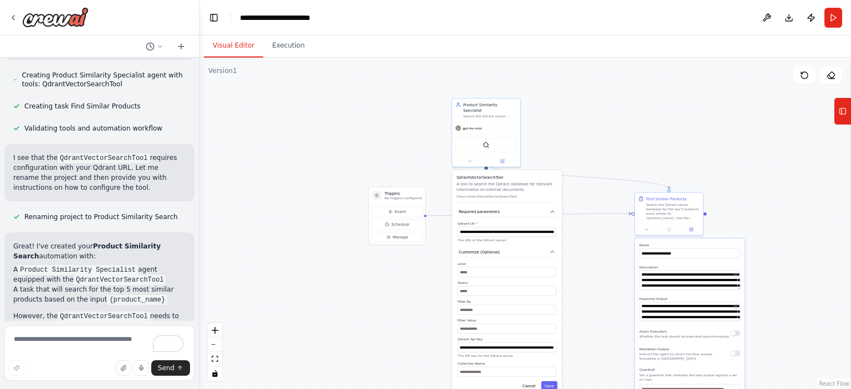
scroll to position [0, 0]
click at [532, 382] on button "Cancel" at bounding box center [529, 387] width 20 height 10
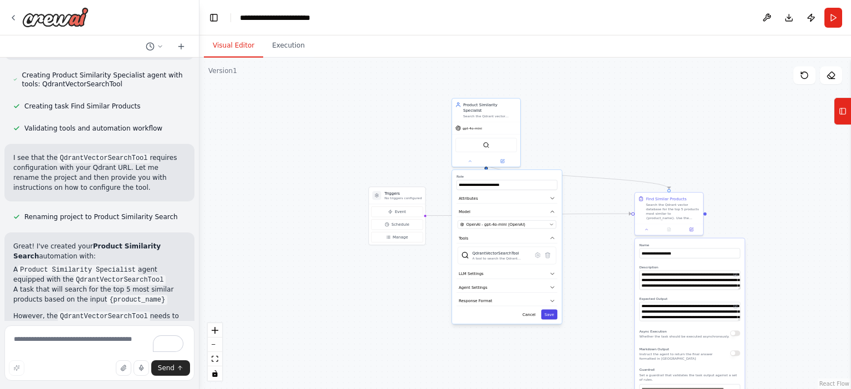
click at [546, 310] on button "Save" at bounding box center [549, 315] width 16 height 10
click at [470, 157] on button at bounding box center [470, 160] width 32 height 7
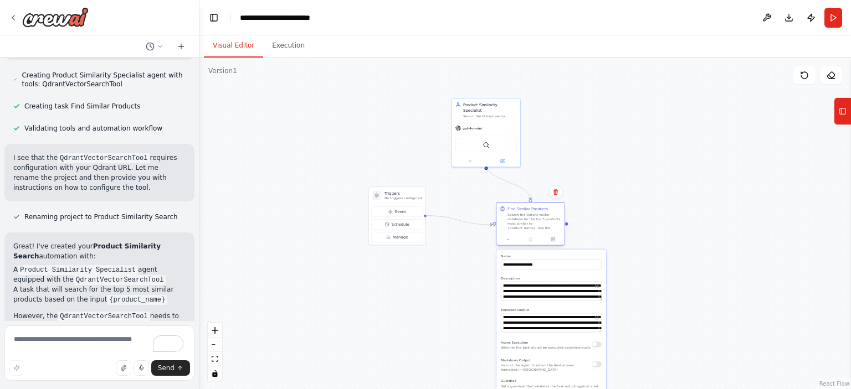
drag, startPoint x: 662, startPoint y: 210, endPoint x: 519, endPoint y: 218, distance: 143.1
click at [519, 218] on div "Search the Qdrant vector database for the top 5 products most similar to {produ…" at bounding box center [534, 222] width 54 height 18
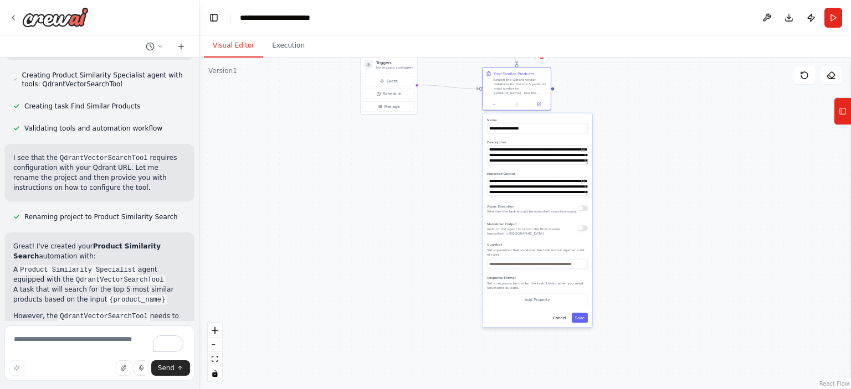
drag, startPoint x: 691, startPoint y: 114, endPoint x: 681, endPoint y: 116, distance: 10.9
click at [690, 112] on div ".deletable-edge-delete-btn { width: 20px; height: 20px; border: 0px solid #ffff…" at bounding box center [524, 224] width 651 height 332
click at [560, 312] on button "Cancel" at bounding box center [558, 317] width 20 height 10
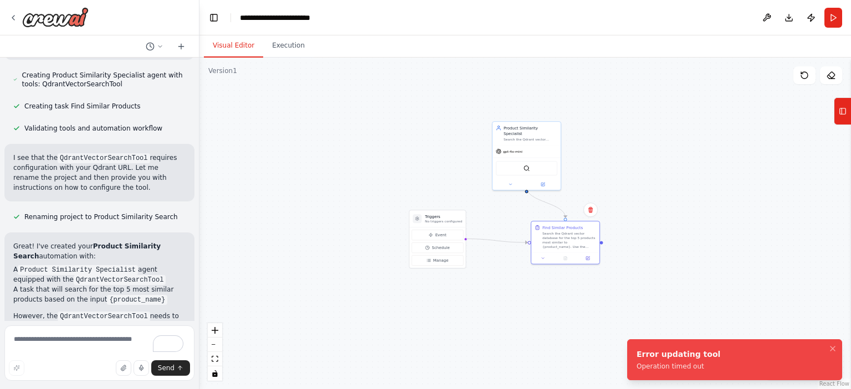
drag, startPoint x: 708, startPoint y: 318, endPoint x: 689, endPoint y: 316, distance: 19.5
click at [712, 350] on div "Hello! I'm the CrewAI assistant. What kind of automation do you want to build? …" at bounding box center [425, 194] width 851 height 389
click at [833, 16] on button "Run" at bounding box center [833, 18] width 18 height 20
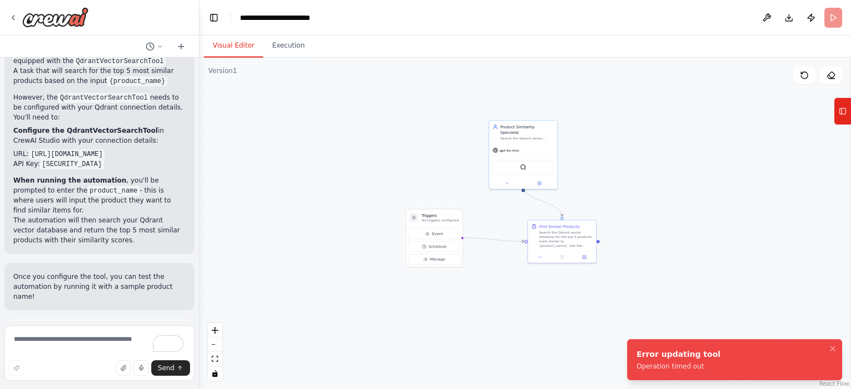
scroll to position [775, 0]
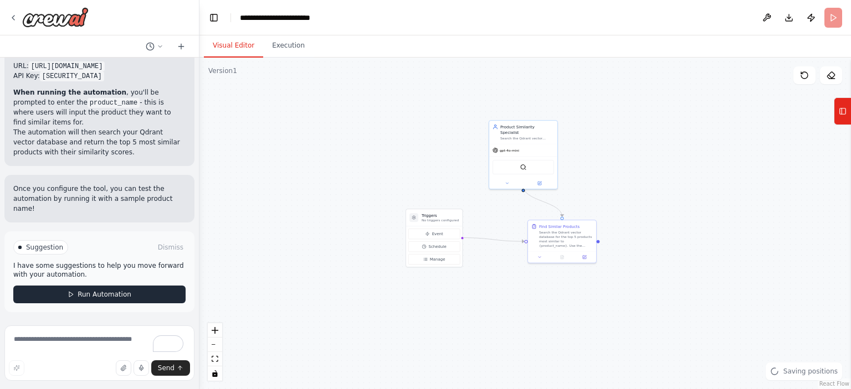
click at [86, 294] on span "Run Automation" at bounding box center [105, 294] width 54 height 9
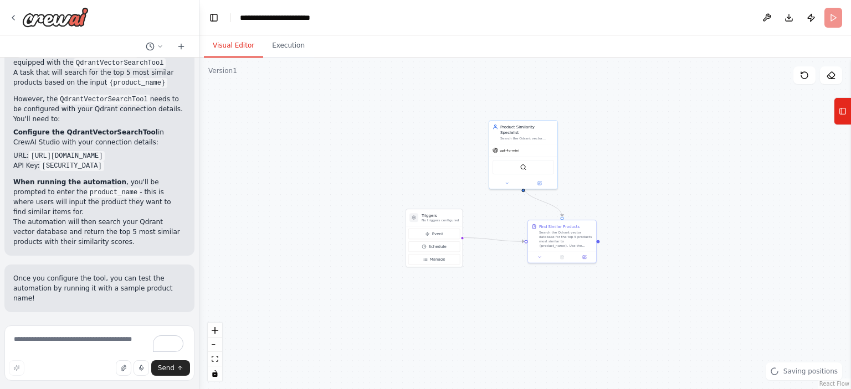
scroll to position [686, 0]
click at [293, 47] on button "Execution" at bounding box center [288, 45] width 50 height 23
click at [226, 46] on button "Visual Editor" at bounding box center [233, 45] width 59 height 23
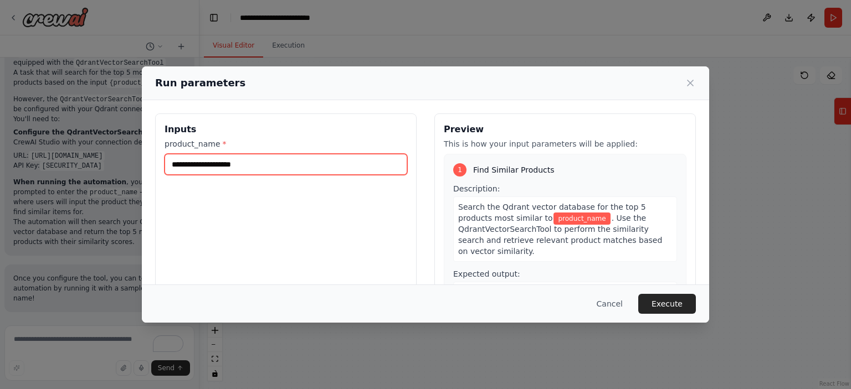
click at [249, 158] on input "product_name *" at bounding box center [285, 164] width 243 height 21
type input "**"
type input "*"
type input "***"
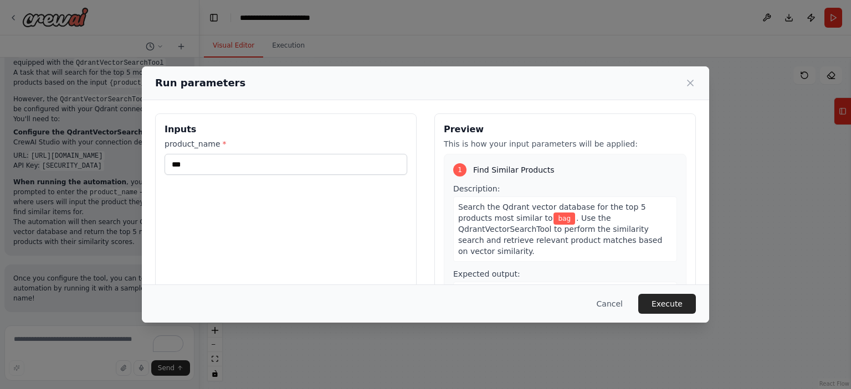
click at [686, 303] on button "Execute" at bounding box center [667, 304] width 58 height 20
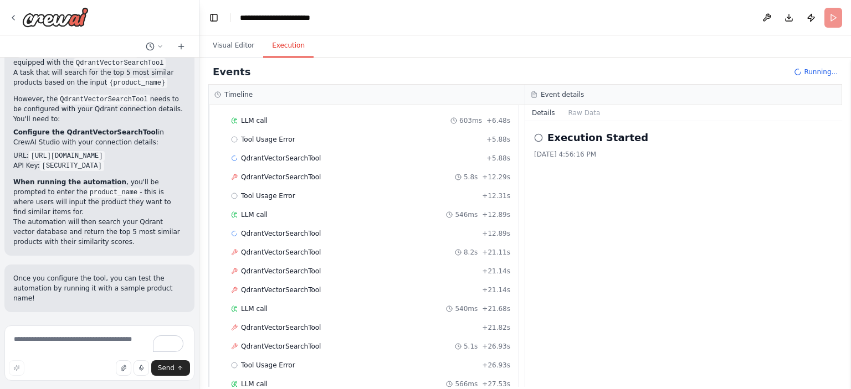
scroll to position [122, 0]
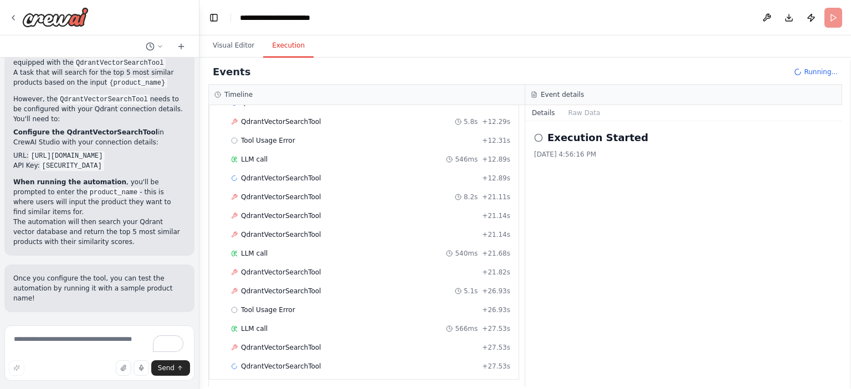
click at [64, 217] on p "When running the automation , you'll be prompted to enter the product_name - th…" at bounding box center [99, 197] width 172 height 40
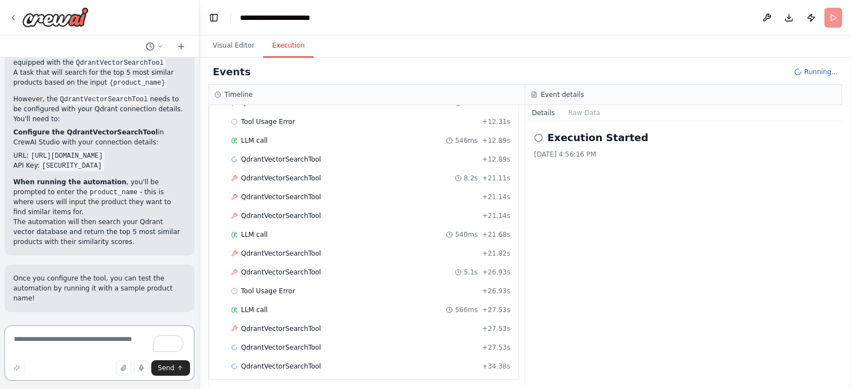
click at [79, 337] on textarea "To enrich screen reader interactions, please activate Accessibility in Grammarl…" at bounding box center [99, 353] width 190 height 55
click at [257, 337] on div "Started + 0.00s LLM call 603ms + 6.48s Tool Usage Error + 5.88s QdrantVectorSea…" at bounding box center [368, 198] width 300 height 358
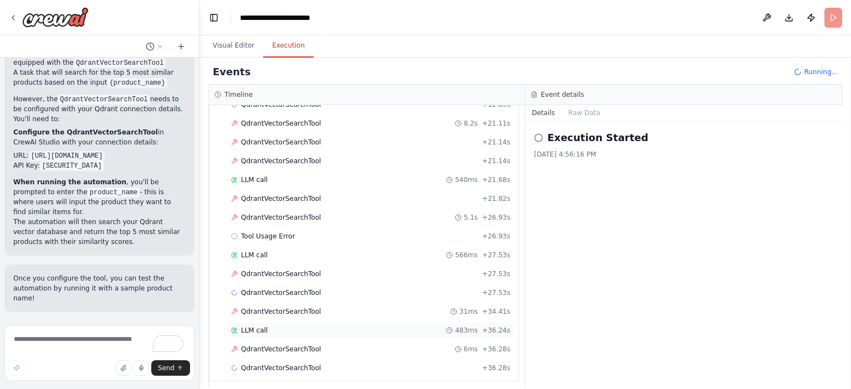
scroll to position [197, 0]
click at [281, 302] on div "QdrantVectorSearchTool 31ms + 34.41s" at bounding box center [370, 310] width 287 height 17
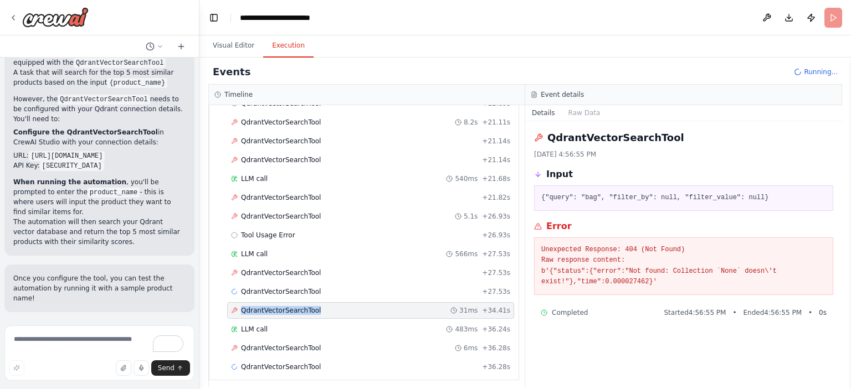
click at [274, 286] on div at bounding box center [274, 286] width 0 height 0
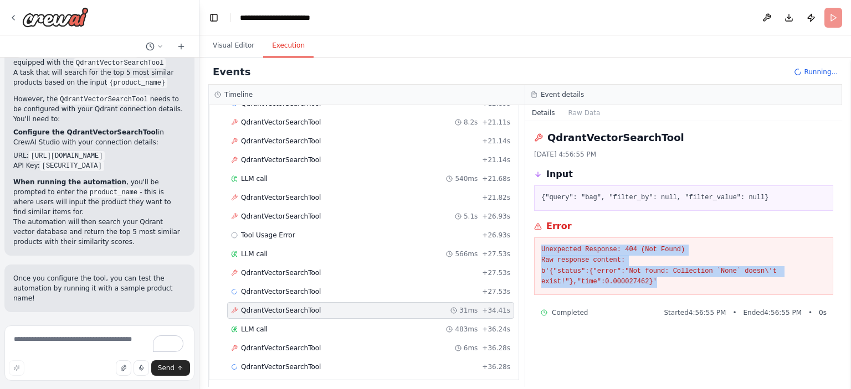
drag, startPoint x: 657, startPoint y: 282, endPoint x: 535, endPoint y: 250, distance: 126.5
click at [535, 250] on div "Unexpected Response: 404 (Not Found) Raw response content: b'{"status":{"error"…" at bounding box center [683, 267] width 299 height 58
copy pre "Unexpected Response: 404 (Not Found) Raw response content: b'{"status":{"error"…"
click at [107, 338] on textarea "To enrich screen reader interactions, please activate Accessibility in Grammarl…" at bounding box center [99, 353] width 190 height 55
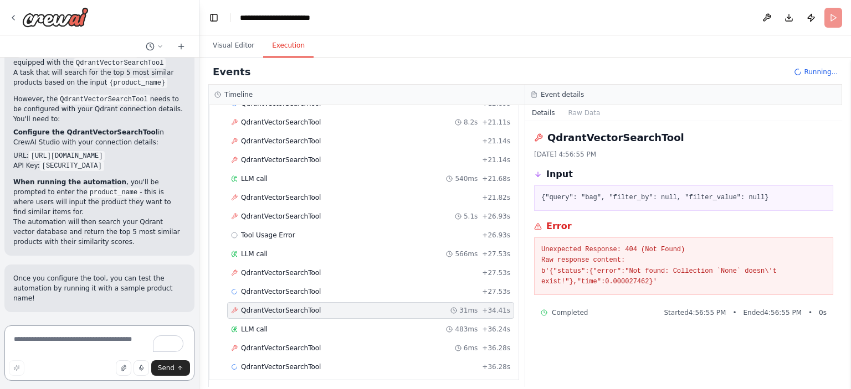
paste textarea "**********"
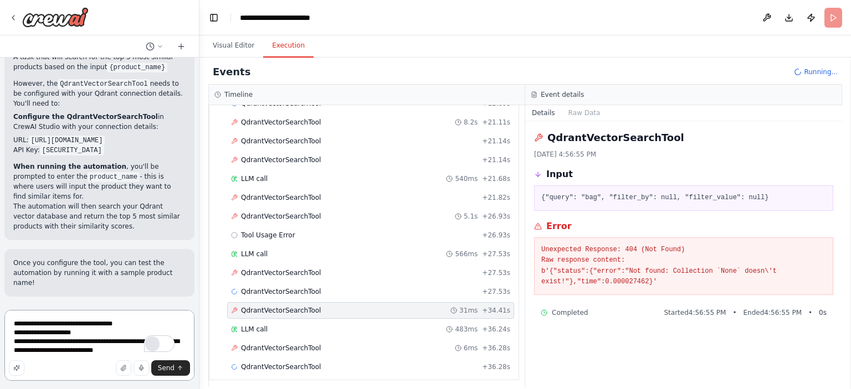
scroll to position [701, 0]
type textarea "**********"
click at [175, 363] on button "Send" at bounding box center [170, 368] width 39 height 16
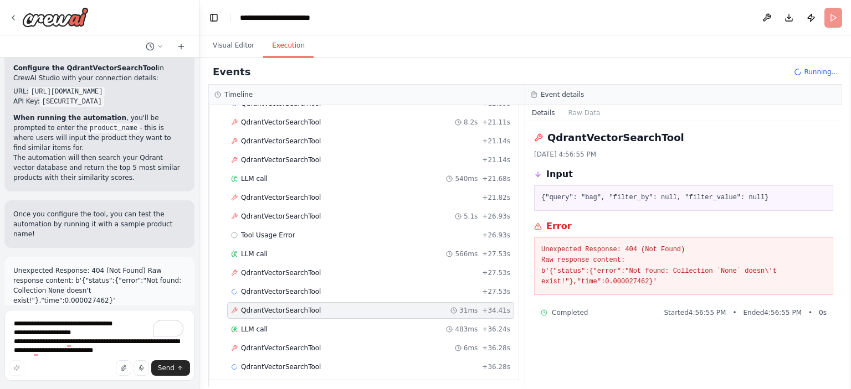
scroll to position [742, 0]
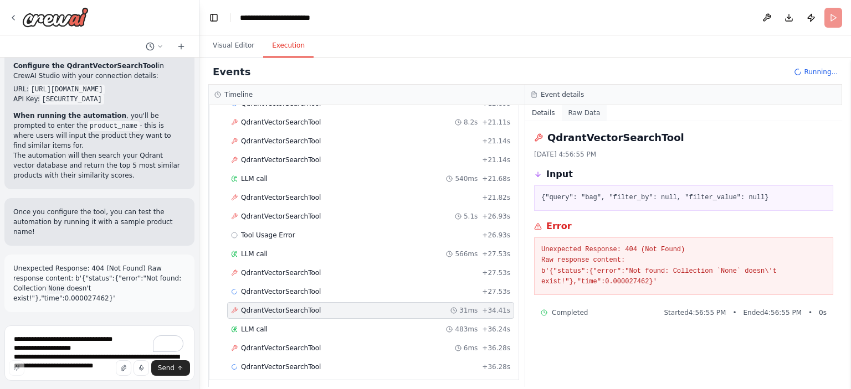
click at [583, 111] on button "Raw Data" at bounding box center [584, 113] width 45 height 16
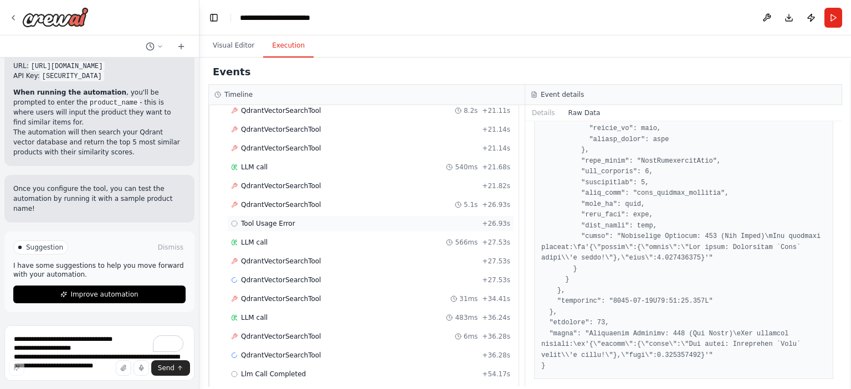
scroll to position [215, 0]
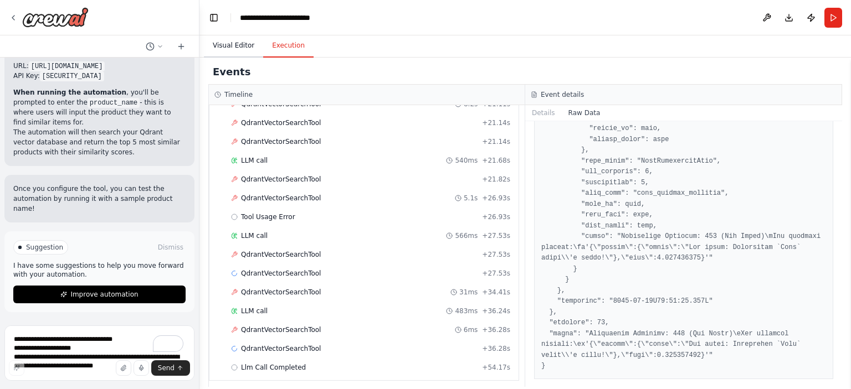
click at [235, 54] on button "Visual Editor" at bounding box center [233, 45] width 59 height 23
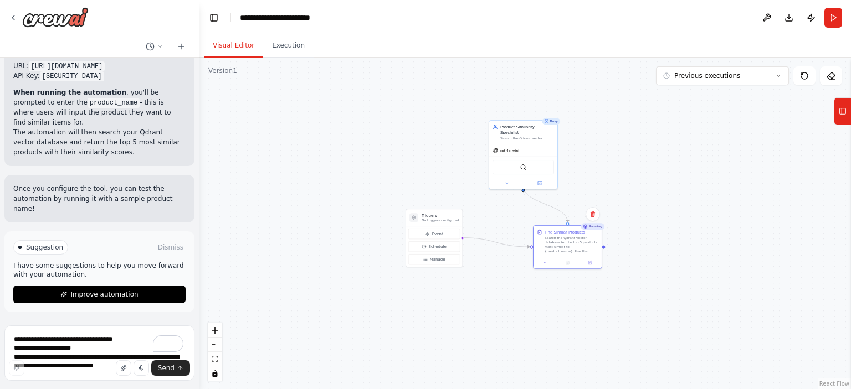
drag, startPoint x: 575, startPoint y: 236, endPoint x: 459, endPoint y: 167, distance: 134.6
click at [579, 245] on div "Search the Qdrant vector database for the top 5 products most similar to {produ…" at bounding box center [571, 245] width 54 height 18
click at [79, 351] on textarea "**********" at bounding box center [99, 353] width 190 height 55
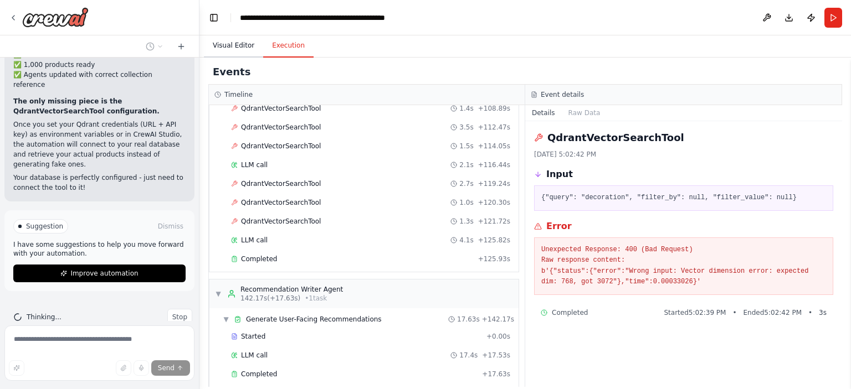
click at [239, 42] on button "Visual Editor" at bounding box center [233, 45] width 59 height 23
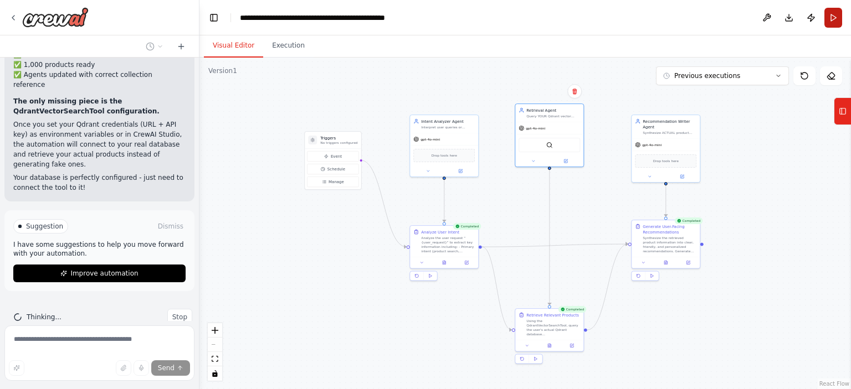
click at [830, 19] on button "Run" at bounding box center [833, 18] width 18 height 20
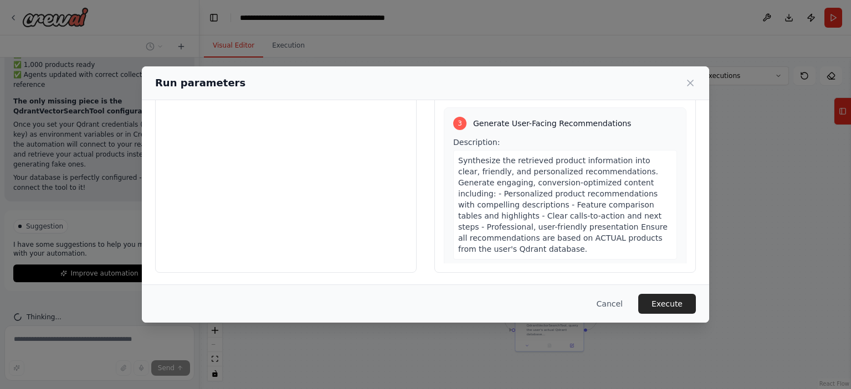
scroll to position [621, 0]
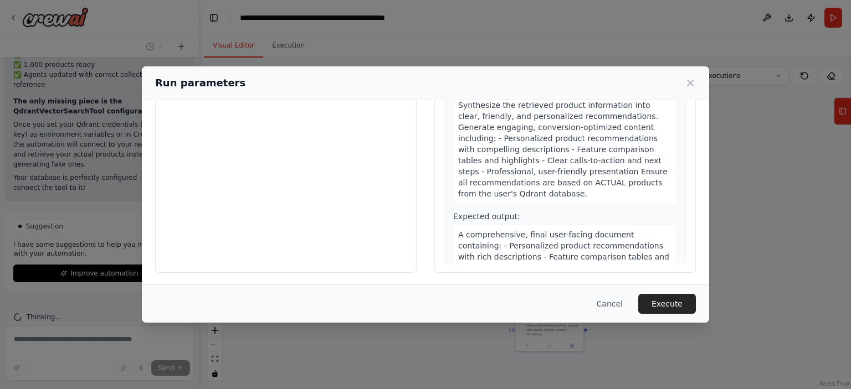
click at [668, 306] on button "Execute" at bounding box center [667, 304] width 58 height 20
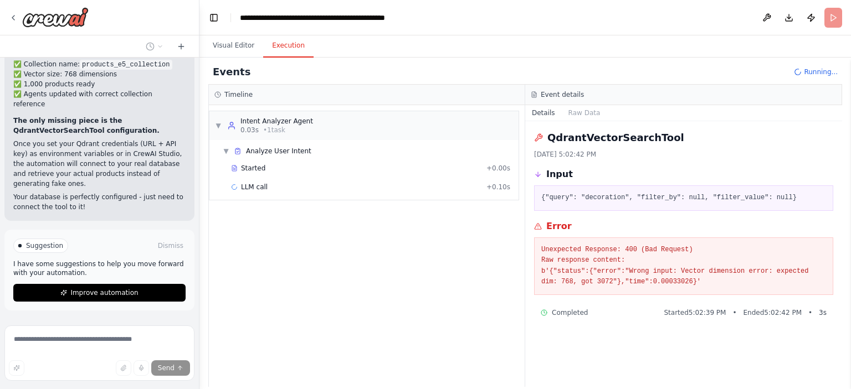
scroll to position [12641, 0]
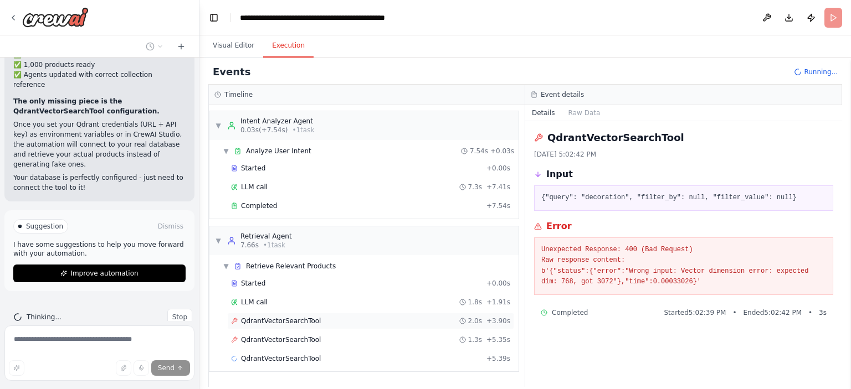
click at [268, 314] on div "QdrantVectorSearchTool 2.0s + 3.90s" at bounding box center [370, 321] width 287 height 17
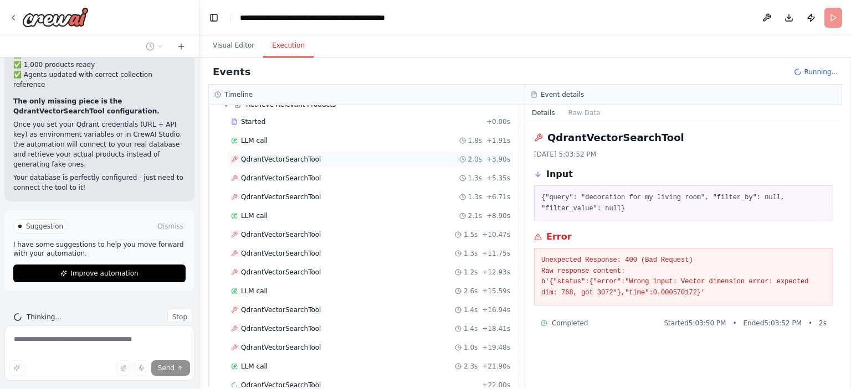
scroll to position [181, 0]
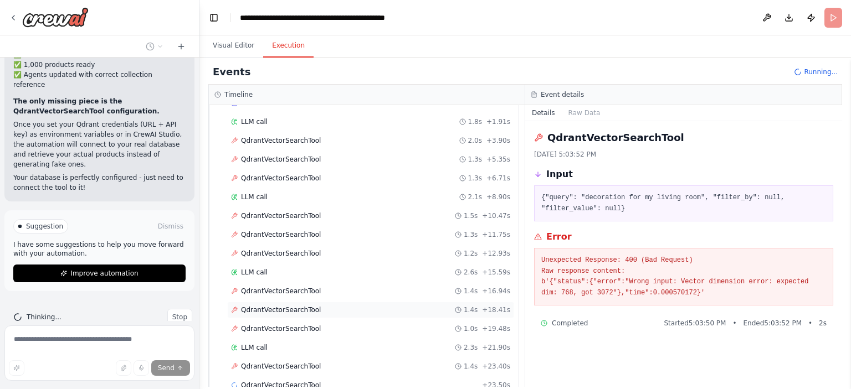
click at [305, 306] on span "QdrantVectorSearchTool" at bounding box center [281, 310] width 80 height 9
click at [299, 293] on div "QdrantVectorSearchTool 1.4s + 16.94s" at bounding box center [370, 291] width 287 height 17
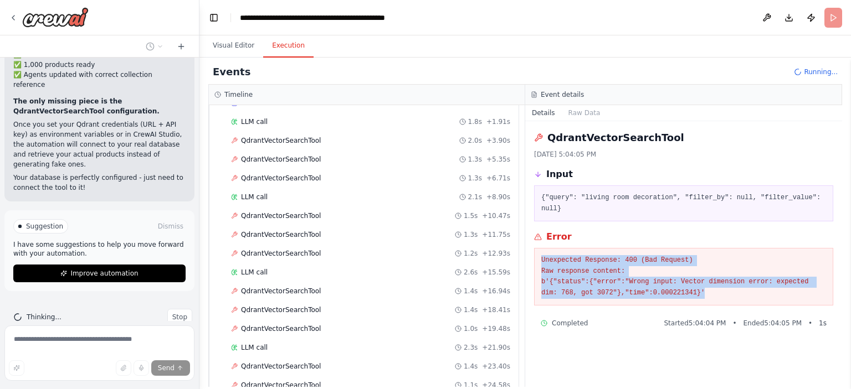
drag, startPoint x: 650, startPoint y: 283, endPoint x: 540, endPoint y: 246, distance: 116.1
click at [540, 248] on div "Unexpected Response: 400 (Bad Request) Raw response content: b'{"status":{"erro…" at bounding box center [683, 277] width 299 height 58
copy pre "Unexpected Response: 400 (Bad Request) Raw response content: b'{"status":{"erro…"
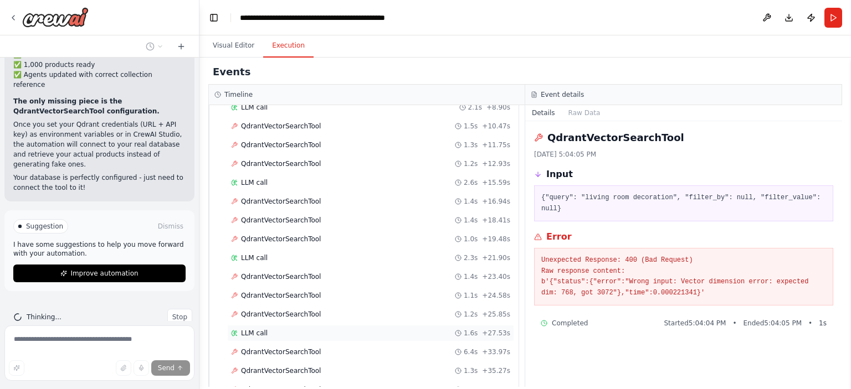
scroll to position [457, 0]
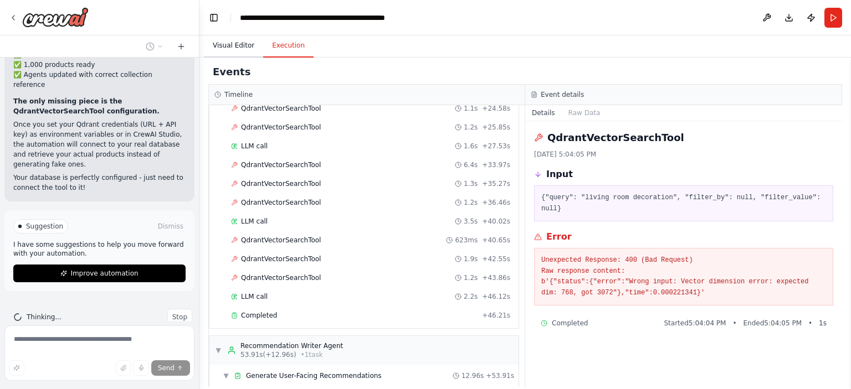
click at [246, 47] on button "Visual Editor" at bounding box center [233, 45] width 59 height 23
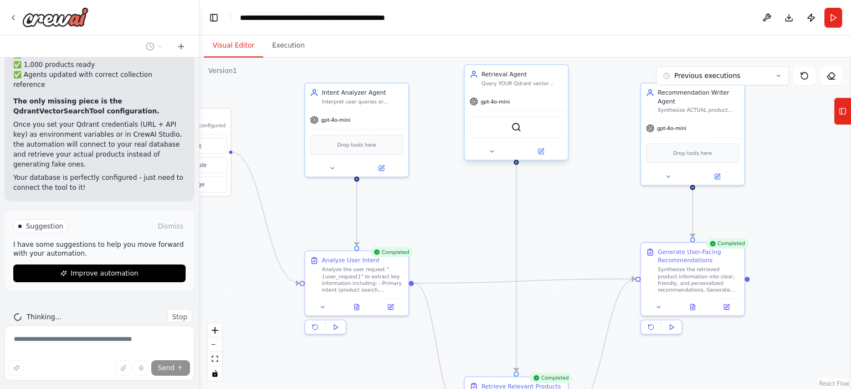
click at [482, 102] on span "gpt-4o-mini" at bounding box center [494, 101] width 29 height 7
click at [493, 151] on icon at bounding box center [491, 151] width 7 height 7
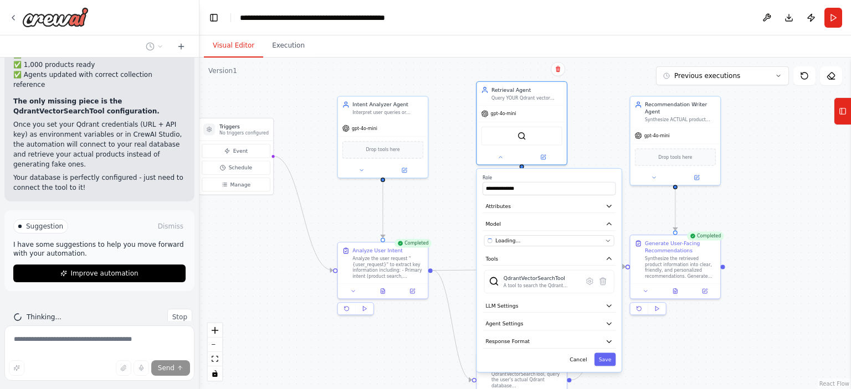
click at [539, 245] on div "**********" at bounding box center [549, 270] width 145 height 203
click at [606, 238] on icon "button" at bounding box center [608, 241] width 6 height 6
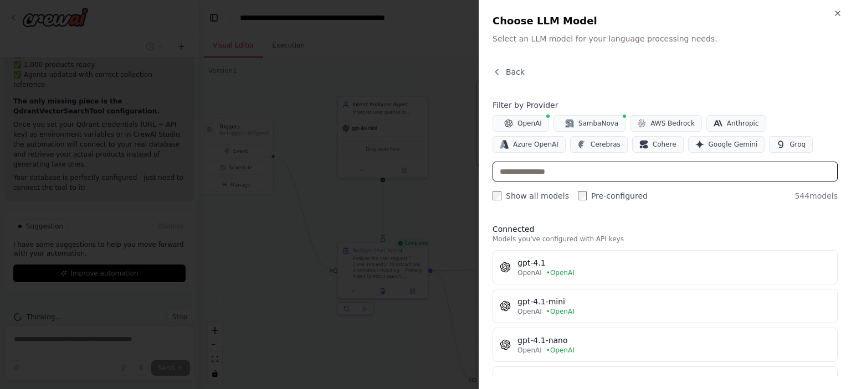
click at [567, 172] on input "text" at bounding box center [664, 172] width 345 height 20
paste input "**********"
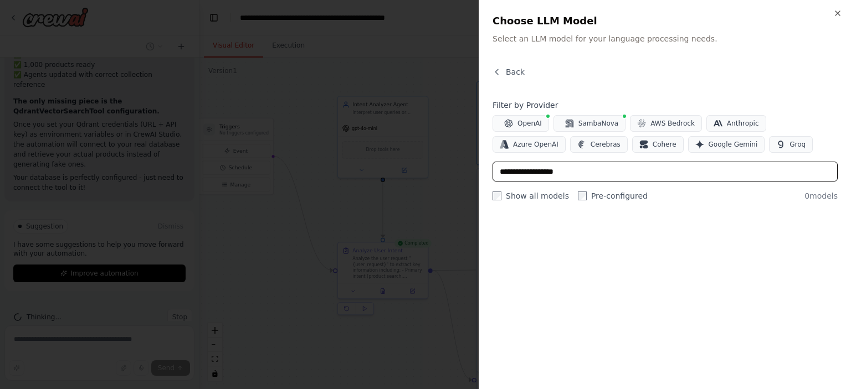
drag, startPoint x: 526, startPoint y: 175, endPoint x: 467, endPoint y: 179, distance: 58.9
click at [460, 174] on body "You are designing an AI-powered e-commerce automation and recommendation system…" at bounding box center [425, 194] width 851 height 389
type input "**********"
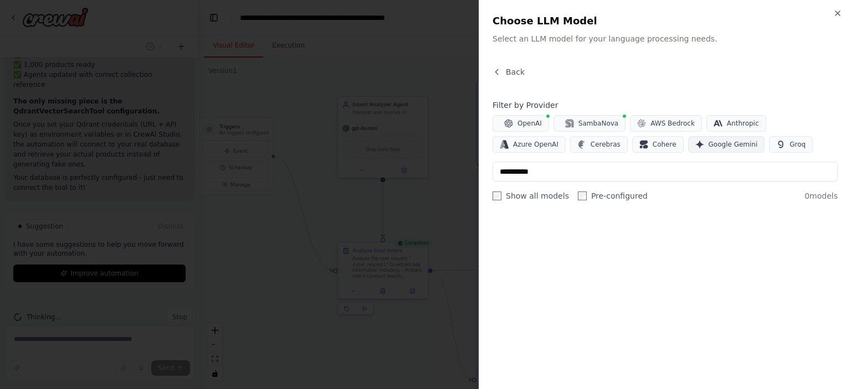
click at [688, 139] on button "Google Gemini" at bounding box center [726, 144] width 77 height 17
click at [512, 71] on span "Back" at bounding box center [515, 71] width 19 height 11
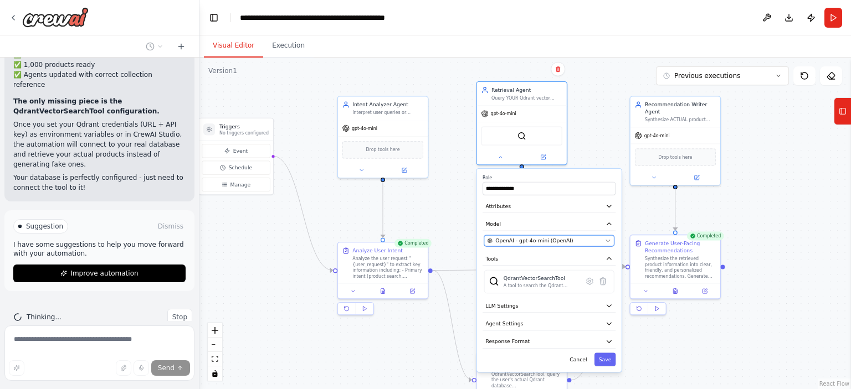
click at [555, 241] on span "OpenAI - gpt-4o-mini (OpenAI)" at bounding box center [534, 240] width 78 height 7
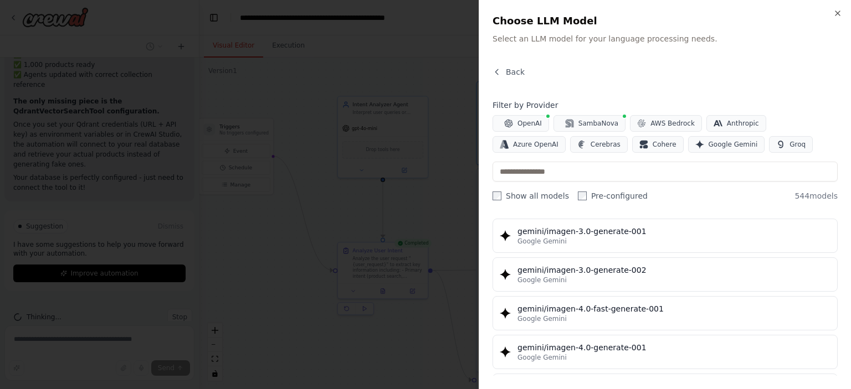
scroll to position [14206, 0]
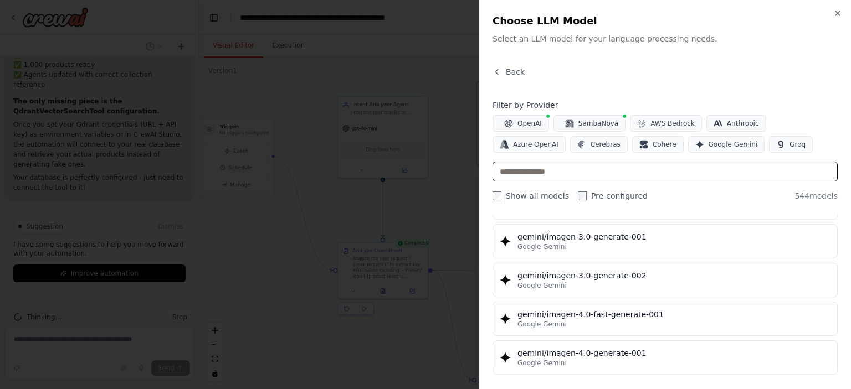
click at [524, 175] on input "text" at bounding box center [664, 172] width 345 height 20
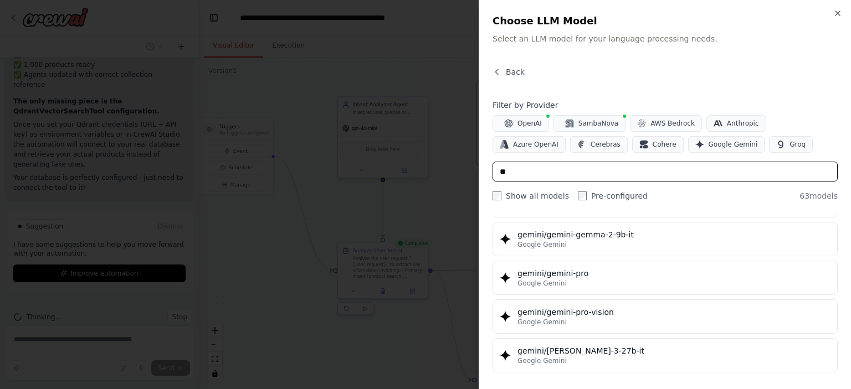
scroll to position [1993, 0]
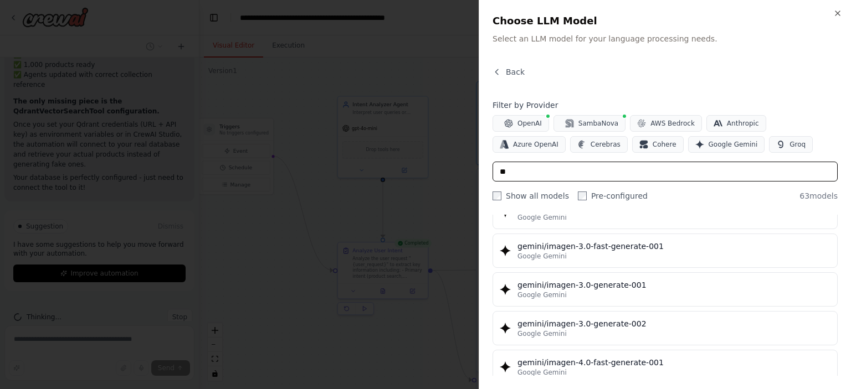
type input "**"
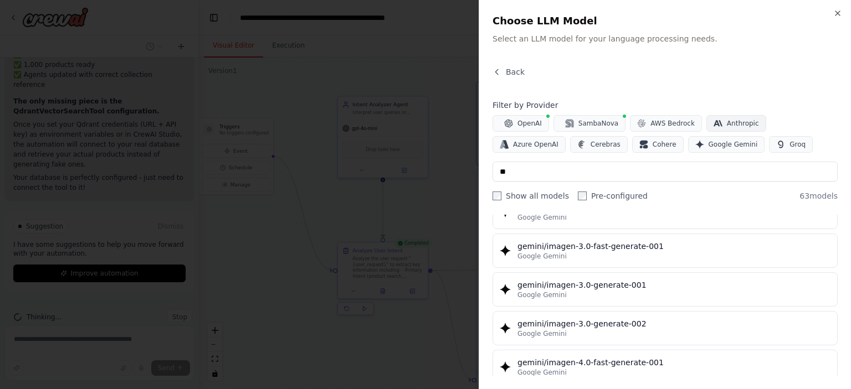
drag, startPoint x: 656, startPoint y: 83, endPoint x: 736, endPoint y: 121, distance: 88.4
click at [657, 81] on div "Back" at bounding box center [664, 76] width 345 height 20
click at [843, 13] on div "Close Choose LLM Model Select an LLM model for your language processing needs. …" at bounding box center [664, 194] width 372 height 389
click at [834, 9] on icon "button" at bounding box center [837, 13] width 9 height 9
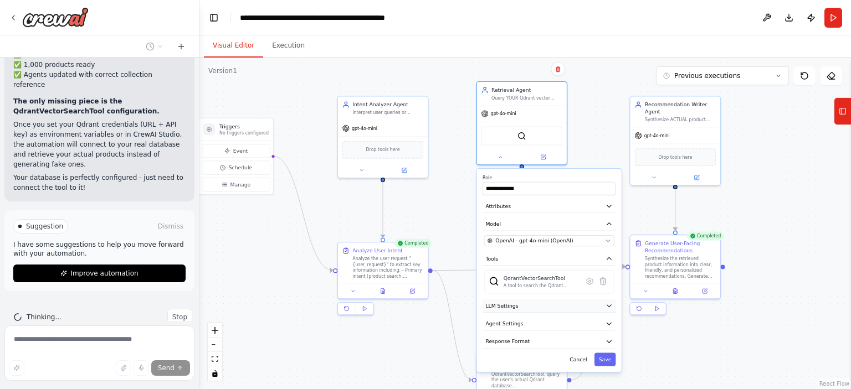
click at [532, 309] on button "LLM Settings" at bounding box center [548, 306] width 133 height 13
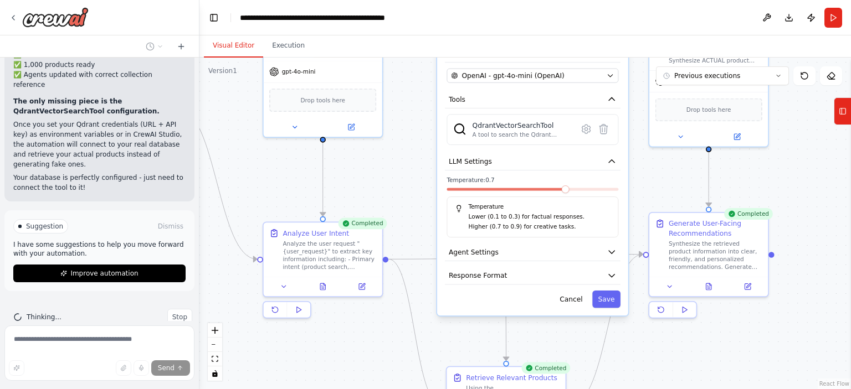
drag, startPoint x: 626, startPoint y: 325, endPoint x: 616, endPoint y: 189, distance: 136.1
click at [616, 197] on div "Temperature Lower (0.1 to 0.3) for factual responses. Higher (0.7 to 0.9) for c…" at bounding box center [532, 217] width 172 height 41
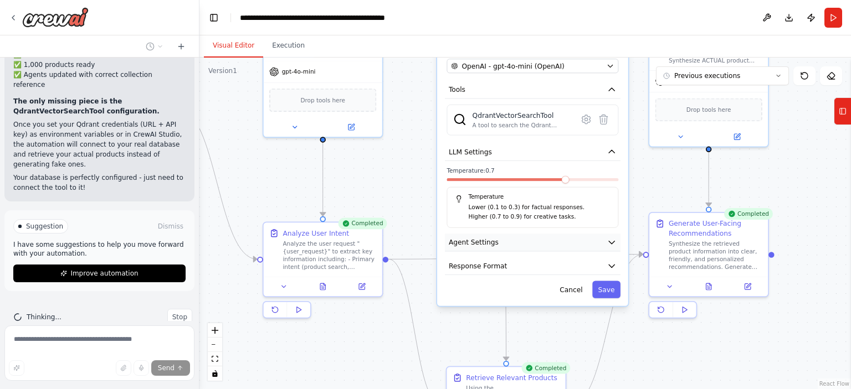
click at [544, 238] on button "Agent Settings" at bounding box center [533, 243] width 176 height 18
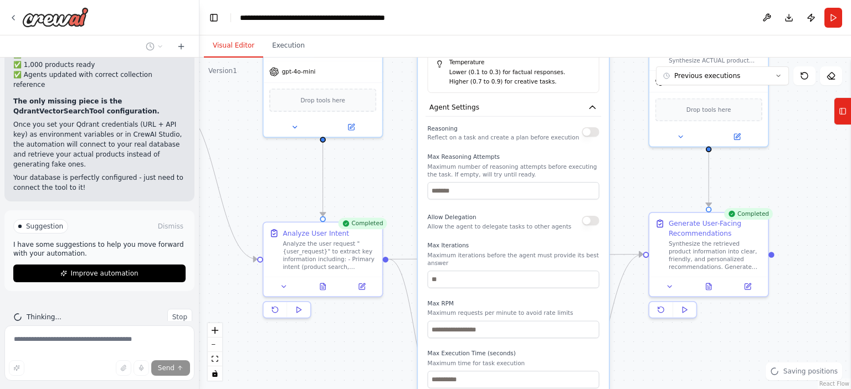
drag, startPoint x: 539, startPoint y: 307, endPoint x: 518, endPoint y: 175, distance: 133.9
click at [523, 174] on p "Maximum number of reasoning attempts before executing the task. If empty, will …" at bounding box center [513, 171] width 172 height 16
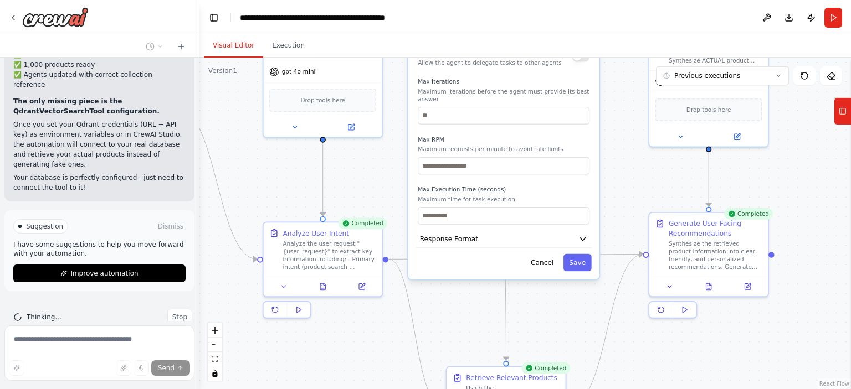
drag, startPoint x: 545, startPoint y: 310, endPoint x: 538, endPoint y: 143, distance: 166.9
click at [538, 143] on div "Max RPM Maximum requests per minute to avoid rate limits" at bounding box center [504, 155] width 172 height 39
click at [490, 235] on button "Response Format" at bounding box center [504, 239] width 176 height 18
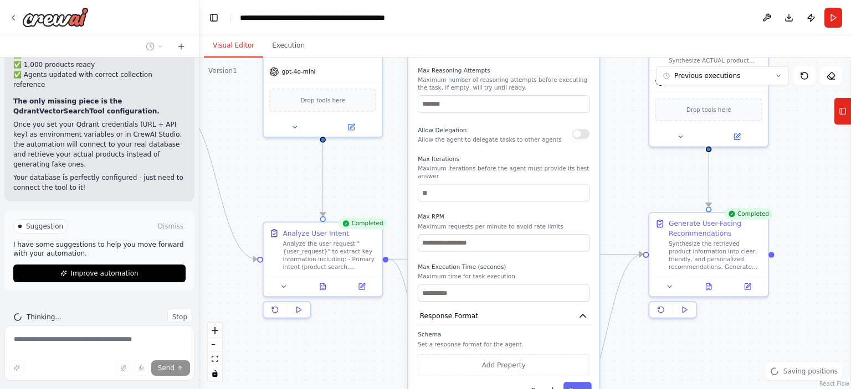
drag, startPoint x: 543, startPoint y: 253, endPoint x: 542, endPoint y: 331, distance: 78.1
click at [543, 332] on div "Schema Set a response format for the agent. Add Property" at bounding box center [504, 353] width 172 height 45
drag, startPoint x: 534, startPoint y: 185, endPoint x: 543, endPoint y: 303, distance: 118.3
click at [543, 303] on div "**********" at bounding box center [503, 78] width 191 height 658
drag, startPoint x: 575, startPoint y: 276, endPoint x: 575, endPoint y: 215, distance: 60.9
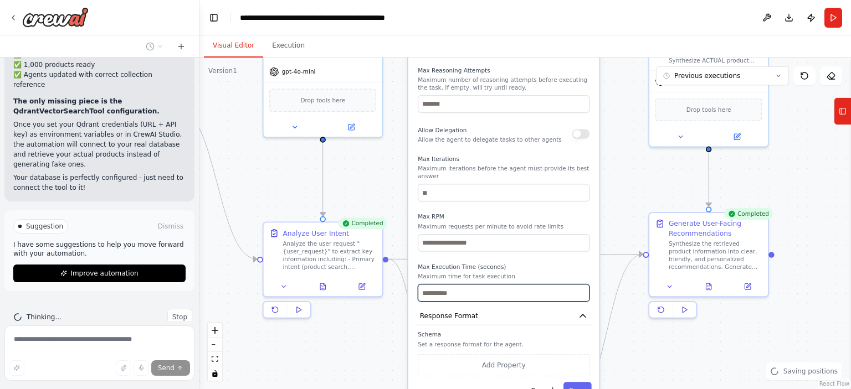
click at [575, 215] on div "Reasoning Reflect on a task and create a plan before execution Max Reasoning At…" at bounding box center [504, 168] width 172 height 266
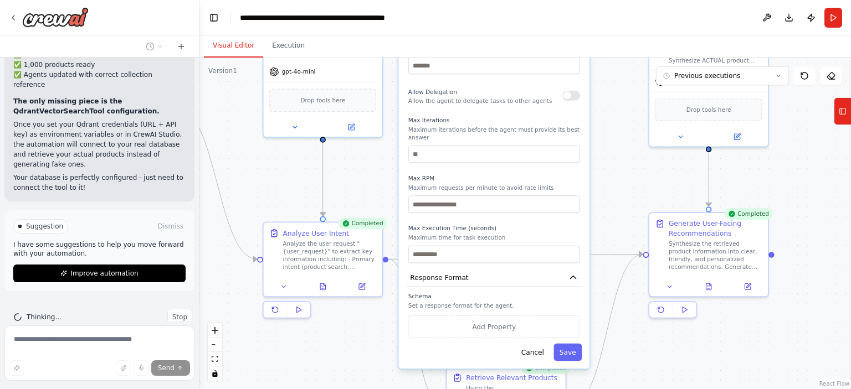
drag, startPoint x: 582, startPoint y: 265, endPoint x: 571, endPoint y: 217, distance: 50.0
click at [573, 234] on p "Maximum time for task execution" at bounding box center [494, 238] width 172 height 8
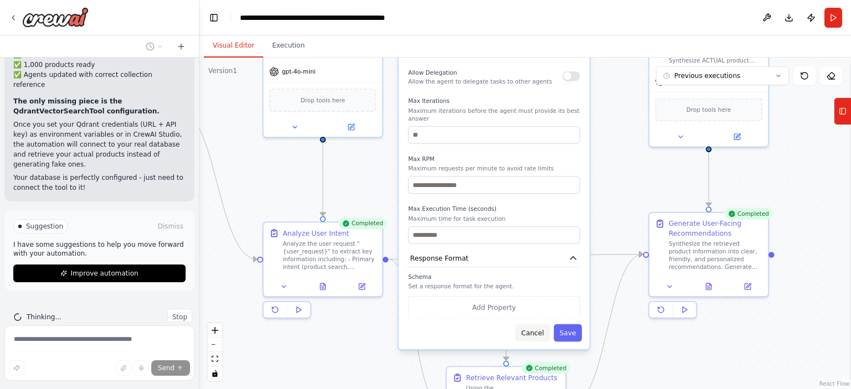
click at [542, 324] on button "Cancel" at bounding box center [532, 332] width 34 height 17
click at [534, 327] on button "Cancel" at bounding box center [532, 332] width 34 height 17
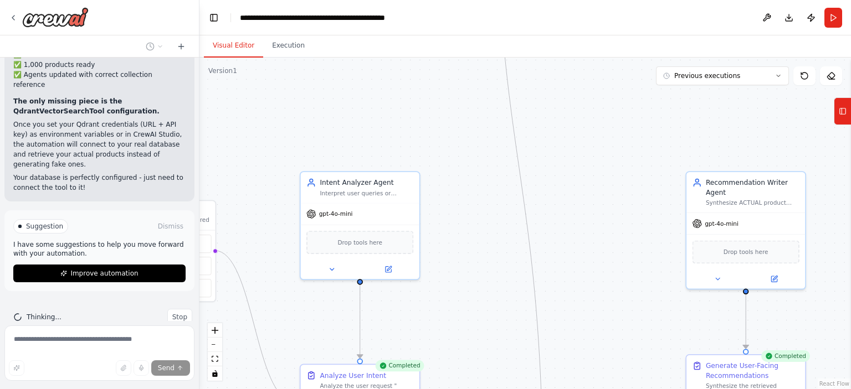
drag, startPoint x: 554, startPoint y: 227, endPoint x: 576, endPoint y: 362, distance: 136.5
click at [590, 389] on html "You are designing an AI-powered e-commerce automation and recommendation system…" at bounding box center [425, 194] width 851 height 389
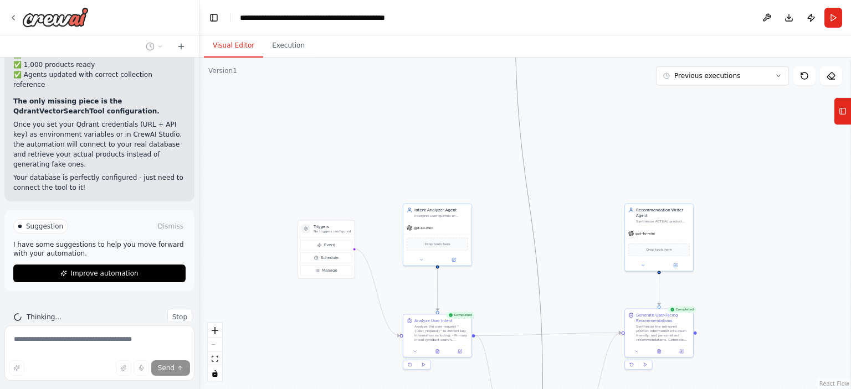
drag, startPoint x: 517, startPoint y: 134, endPoint x: 526, endPoint y: 202, distance: 68.1
click at [527, 219] on div ".deletable-edge-delete-btn { width: 20px; height: 20px; border: 0px solid #ffff…" at bounding box center [524, 224] width 651 height 332
drag, startPoint x: 532, startPoint y: 234, endPoint x: 527, endPoint y: 283, distance: 49.6
click at [528, 285] on div ".deletable-edge-delete-btn { width: 20px; height: 20px; border: 0px solid #ffff…" at bounding box center [524, 224] width 651 height 332
click at [673, 176] on div ".deletable-edge-delete-btn { width: 20px; height: 20px; border: 0px solid #ffff…" at bounding box center [524, 224] width 651 height 332
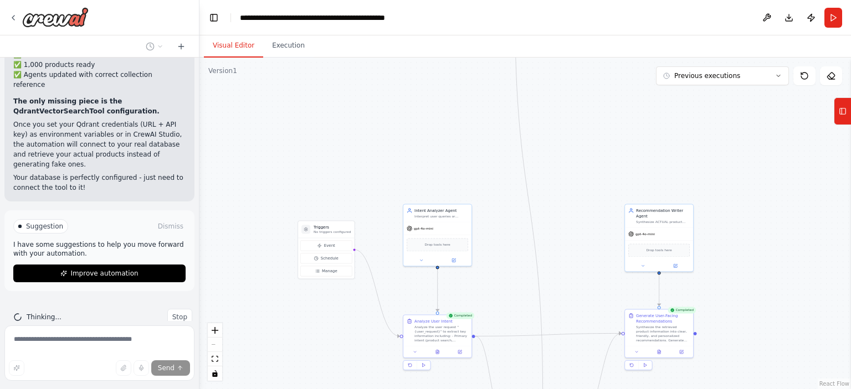
click at [611, 131] on div ".deletable-edge-delete-btn { width: 20px; height: 20px; border: 0px solid #ffff…" at bounding box center [524, 224] width 651 height 332
